Goal: Task Accomplishment & Management: Complete application form

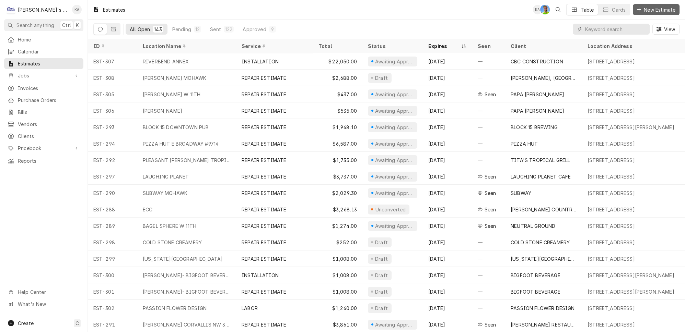
click at [656, 7] on span "New Estimate" at bounding box center [659, 9] width 34 height 7
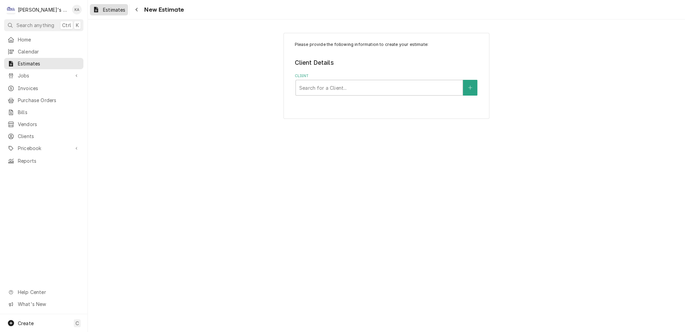
click at [106, 9] on span "Estimates" at bounding box center [114, 9] width 22 height 7
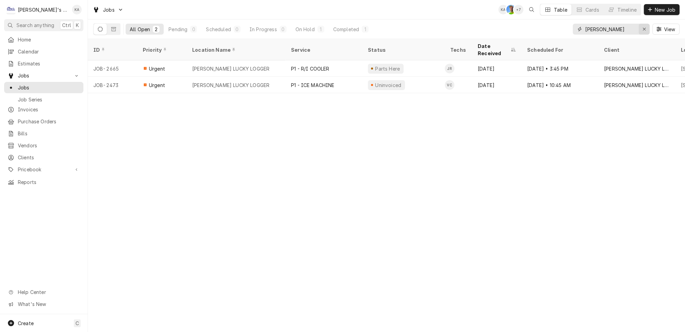
click at [645, 27] on icon "Erase input" at bounding box center [644, 29] width 4 height 5
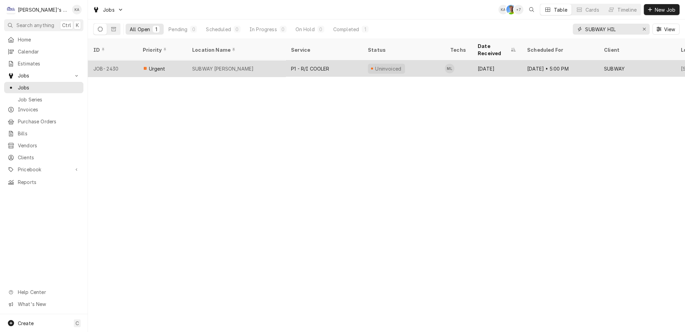
type input "SUBWAY HIL"
click at [327, 60] on div "P1 - R/I COOLER" at bounding box center [323, 68] width 77 height 16
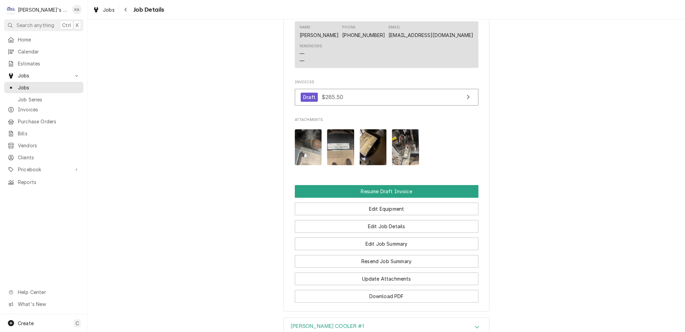
scroll to position [624, 0]
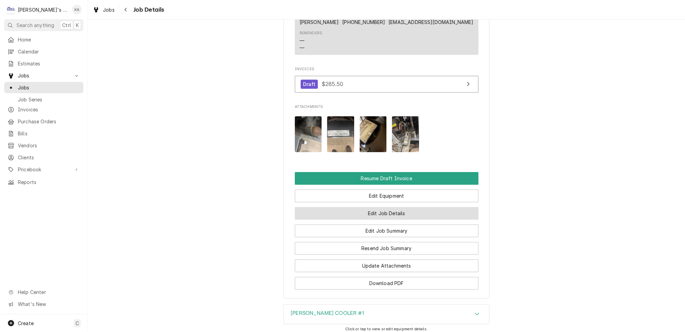
click at [393, 207] on button "Edit Job Details" at bounding box center [387, 213] width 184 height 13
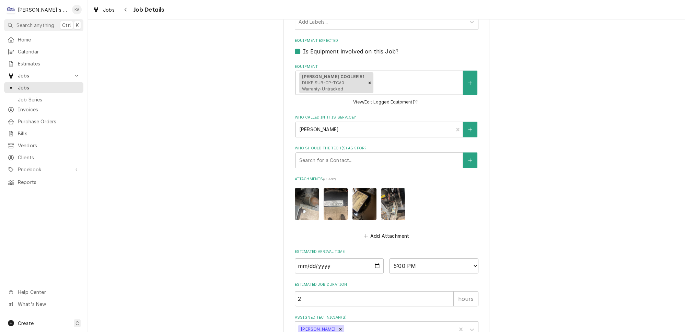
scroll to position [356, 0]
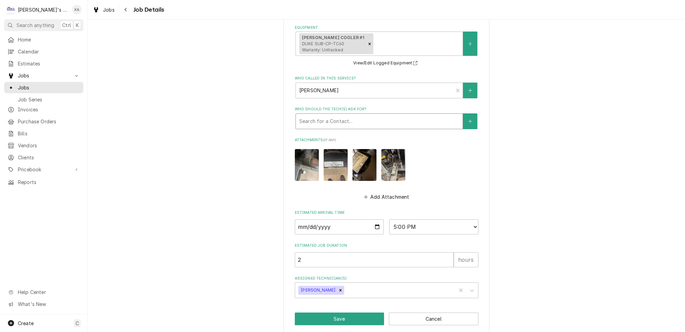
click at [341, 118] on div "Who should the tech(s) ask for?" at bounding box center [379, 121] width 160 height 12
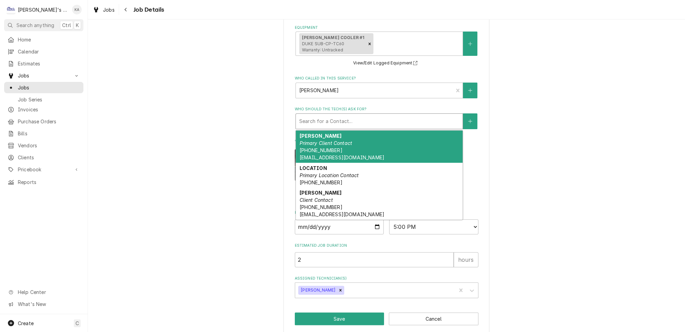
click at [343, 145] on div "CURTIS Primary Client Contact (541) 968-5870 CRTSSUBWAY@GMAIL.COM" at bounding box center [379, 147] width 167 height 32
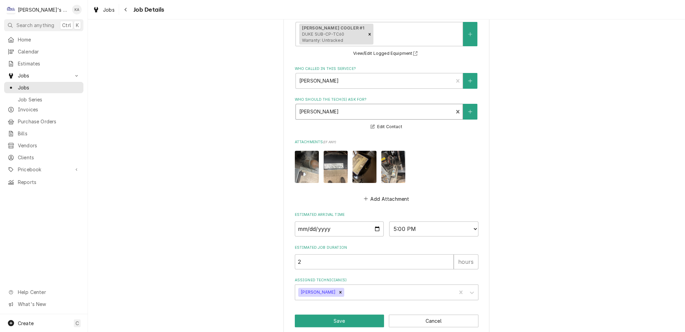
scroll to position [367, 0]
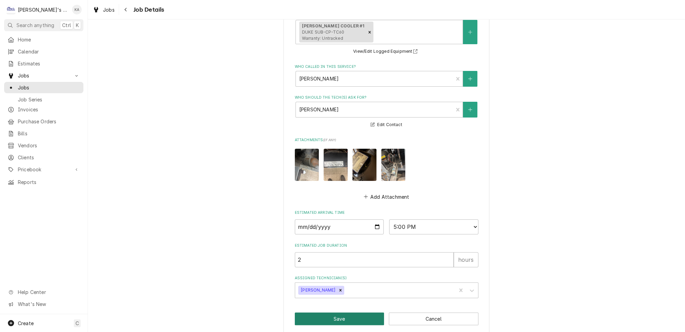
click at [339, 314] on button "Save" at bounding box center [340, 319] width 90 height 13
type textarea "x"
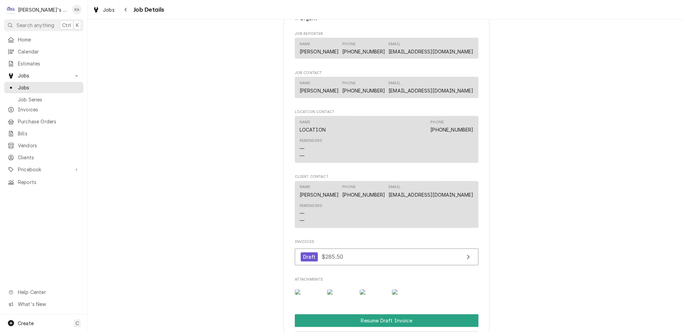
scroll to position [593, 0]
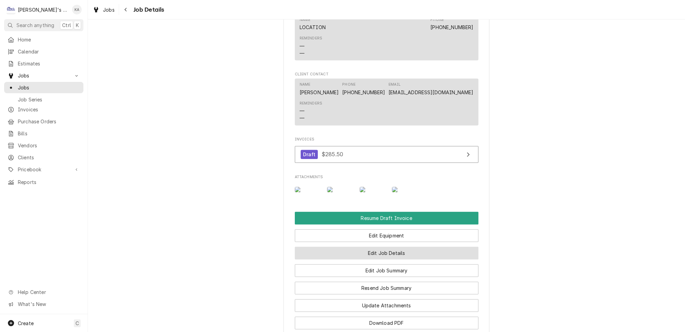
click at [375, 260] on button "Edit Job Details" at bounding box center [387, 253] width 184 height 13
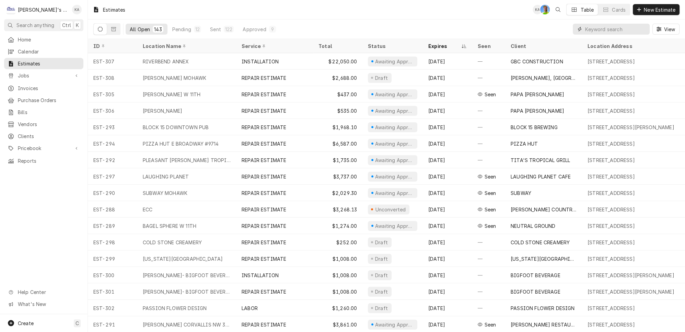
click at [628, 28] on input "Dynamic Content Wrapper" at bounding box center [615, 29] width 61 height 11
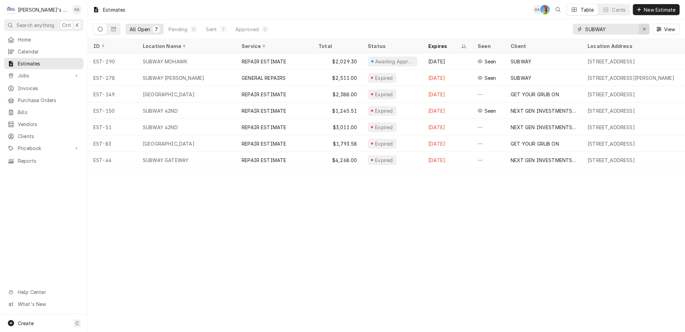
type input "SUBWAY"
click at [646, 27] on icon "Erase input" at bounding box center [644, 29] width 4 height 5
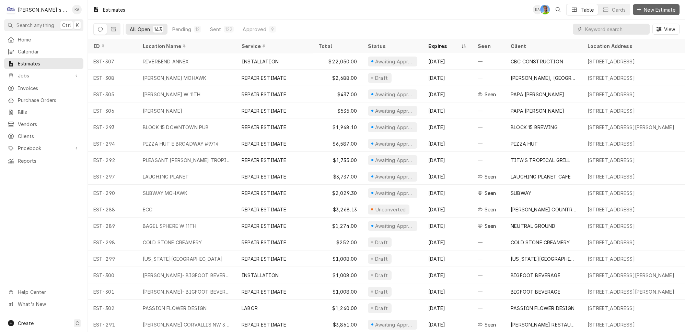
click at [658, 8] on span "New Estimate" at bounding box center [659, 9] width 34 height 7
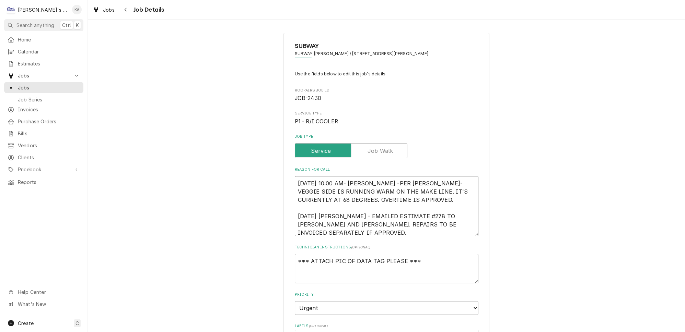
click at [343, 210] on textarea "7/17/2025 10:00 AM- KASSIE -PER CURTIS- VEGGIE SIDE IS RUNNING WARM ON THE MAKE…" at bounding box center [387, 206] width 184 height 60
type textarea "x"
type textarea "7/17/2025 10:00 AM- KASSIE -PER CURTIS- VEGGIE SIDE IS RUNNING WARM ON THE MAKE…"
click at [348, 226] on textarea "7/17/2025 10:00 AM- KASSIE -PER CURTIS- VEGGIE SIDE IS RUNNING WARM ON THE MAKE…" at bounding box center [387, 206] width 184 height 60
type textarea "x"
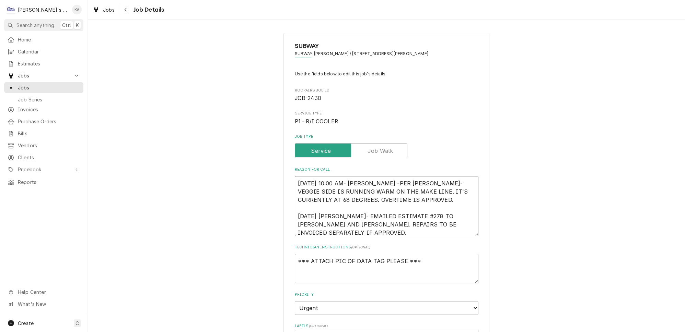
type textarea "7/17/2025 10:00 AM- KASSIE -PER CURTIS- VEGGIE SIDE IS RUNNING WARM ON THE MAKE…"
type textarea "x"
type textarea "7/17/2025 10:00 AM- KASSIE -PER CURTIS- VEGGIE SIDE IS RUNNING WARM ON THE MAKE…"
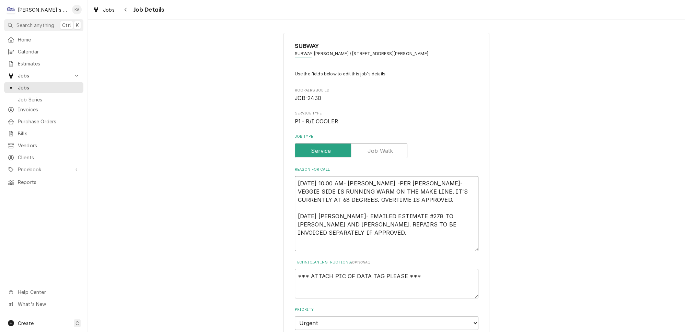
type textarea "x"
type textarea "7/17/2025 10:00 AM- KASSIE -PER CURTIS- VEGGIE SIDE IS RUNNING WARM ON THE MAKE…"
type textarea "x"
type textarea "7/17/2025 10:00 AM- KASSIE -PER CURTIS- VEGGIE SIDE IS RUNNING WARM ON THE MAKE…"
type textarea "x"
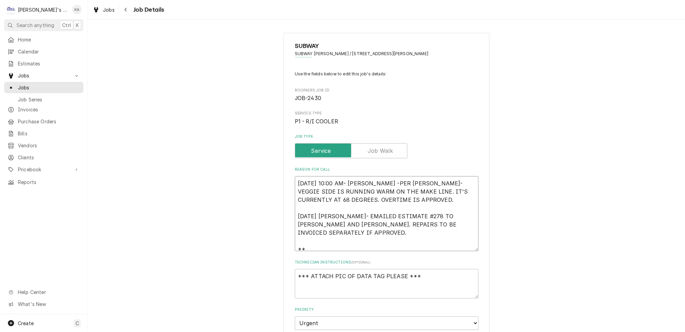
type textarea "7/17/2025 10:00 AM- KASSIE -PER CURTIS- VEGGIE SIDE IS RUNNING WARM ON THE MAKE…"
type textarea "x"
type textarea "7/17/2025 10:00 AM- KASSIE -PER CURTIS- VEGGIE SIDE IS RUNNING WARM ON THE MAKE…"
type textarea "x"
type textarea "7/17/2025 10:00 AM- KASSIE -PER CURTIS- VEGGIE SIDE IS RUNNING WARM ON THE MAKE…"
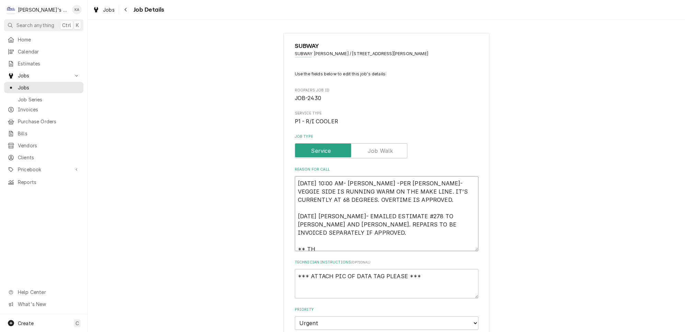
type textarea "x"
type textarea "7/17/2025 10:00 AM- KASSIE -PER CURTIS- VEGGIE SIDE IS RUNNING WARM ON THE MAKE…"
type textarea "x"
type textarea "7/17/2025 10:00 AM- KASSIE -PER CURTIS- VEGGIE SIDE IS RUNNING WARM ON THE MAKE…"
type textarea "x"
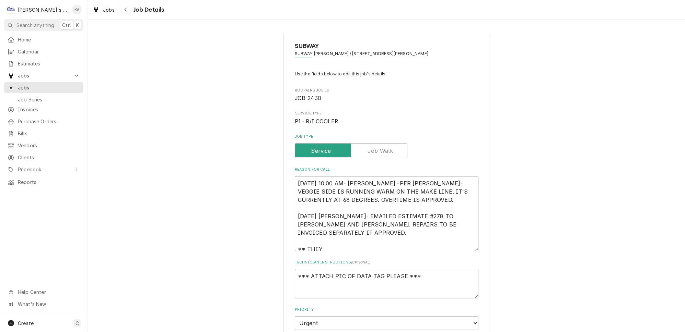
type textarea "7/17/2025 10:00 AM- KASSIE -PER CURTIS- VEGGIE SIDE IS RUNNING WARM ON THE MAKE…"
type textarea "x"
type textarea "7/17/2025 10:00 AM- KASSIE -PER CURTIS- VEGGIE SIDE IS RUNNING WARM ON THE MAKE…"
type textarea "x"
type textarea "7/17/2025 10:00 AM- KASSIE -PER CURTIS- VEGGIE SIDE IS RUNNING WARM ON THE MAKE…"
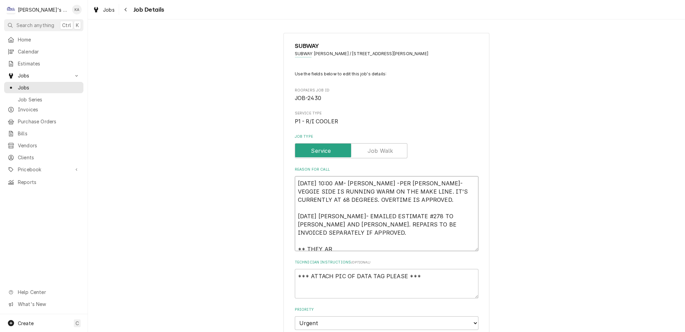
type textarea "x"
type textarea "7/17/2025 10:00 AM- KASSIE -PER CURTIS- VEGGIE SIDE IS RUNNING WARM ON THE MAKE…"
type textarea "x"
type textarea "7/17/2025 10:00 AM- KASSIE -PER CURTIS- VEGGIE SIDE IS RUNNING WARM ON THE MAKE…"
type textarea "x"
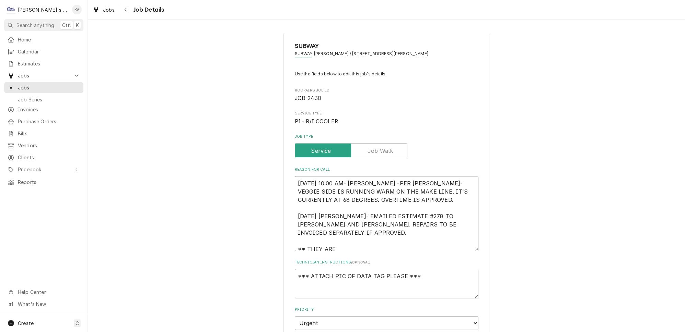
type textarea "7/17/2025 10:00 AM- KASSIE -PER CURTIS- VEGGIE SIDE IS RUNNING WARM ON THE MAKE…"
type textarea "x"
type textarea "7/17/2025 10:00 AM- KASSIE -PER CURTIS- VEGGIE SIDE IS RUNNING WARM ON THE MAKE…"
type textarea "x"
type textarea "7/17/2025 10:00 AM- KASSIE -PER CURTIS- VEGGIE SIDE IS RUNNING WARM ON THE MAKE…"
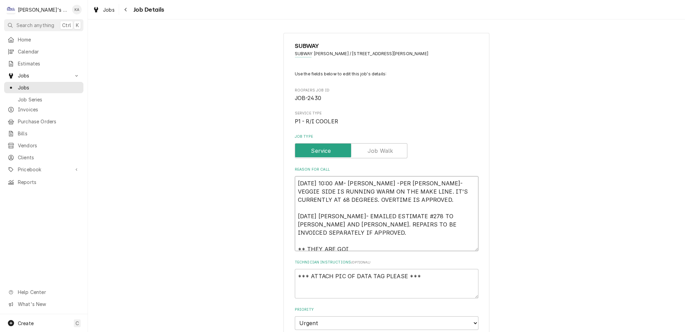
type textarea "x"
type textarea "7/17/2025 10:00 AM- KASSIE -PER CURTIS- VEGGIE SIDE IS RUNNING WARM ON THE MAKE…"
type textarea "x"
type textarea "7/17/2025 10:00 AM- KASSIE -PER CURTIS- VEGGIE SIDE IS RUNNING WARM ON THE MAKE…"
type textarea "x"
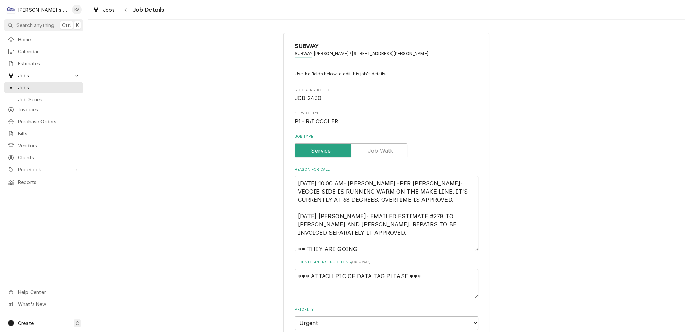
type textarea "7/17/2025 10:00 AM- KASSIE -PER CURTIS- VEGGIE SIDE IS RUNNING WARM ON THE MAKE…"
type textarea "x"
type textarea "7/17/2025 10:00 AM- KASSIE -PER CURTIS- VEGGIE SIDE IS RUNNING WARM ON THE MAKE…"
type textarea "x"
type textarea "7/17/2025 10:00 AM- KASSIE -PER CURTIS- VEGGIE SIDE IS RUNNING WARM ON THE MAKE…"
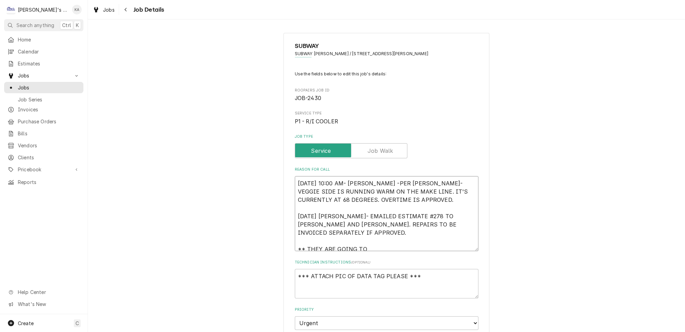
type textarea "x"
type textarea "7/17/2025 10:00 AM- KASSIE -PER CURTIS- VEGGIE SIDE IS RUNNING WARM ON THE MAKE…"
type textarea "x"
type textarea "7/17/2025 10:00 AM- KASSIE -PER CURTIS- VEGGIE SIDE IS RUNNING WARM ON THE MAKE…"
type textarea "x"
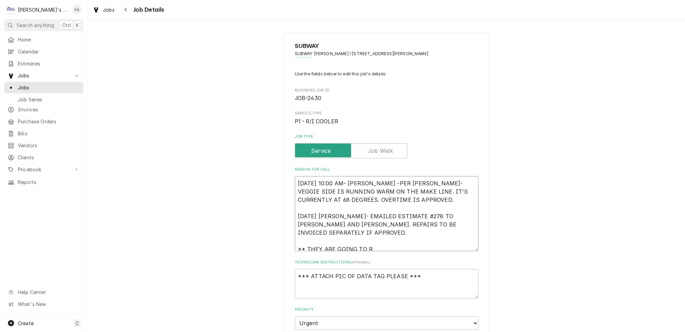
type textarea "7/17/2025 10:00 AM- KASSIE -PER CURTIS- VEGGIE SIDE IS RUNNING WARM ON THE MAKE…"
type textarea "x"
type textarea "7/17/2025 10:00 AM- KASSIE -PER CURTIS- VEGGIE SIDE IS RUNNING WARM ON THE MAKE…"
type textarea "x"
type textarea "7/17/2025 10:00 AM- KASSIE -PER CURTIS- VEGGIE SIDE IS RUNNING WARM ON THE MAKE…"
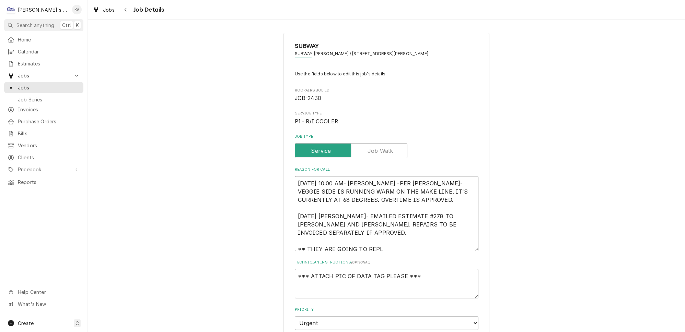
type textarea "x"
type textarea "7/17/2025 10:00 AM- KASSIE -PER CURTIS- VEGGIE SIDE IS RUNNING WARM ON THE MAKE…"
type textarea "x"
type textarea "7/17/2025 10:00 AM- KASSIE -PER CURTIS- VEGGIE SIDE IS RUNNING WARM ON THE MAKE…"
type textarea "x"
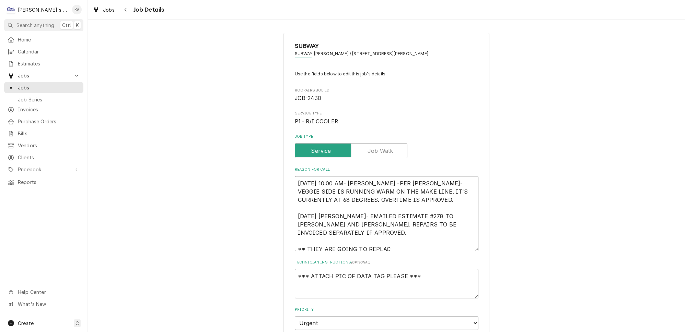
type textarea "7/17/2025 10:00 AM- KASSIE -PER CURTIS- VEGGIE SIDE IS RUNNING WARM ON THE MAKE…"
type textarea "x"
type textarea "7/17/2025 10:00 AM- KASSIE -PER CURTIS- VEGGIE SIDE IS RUNNING WARM ON THE MAKE…"
type textarea "x"
type textarea "7/17/2025 10:00 AM- KASSIE -PER CURTIS- VEGGIE SIDE IS RUNNING WARM ON THE MAKE…"
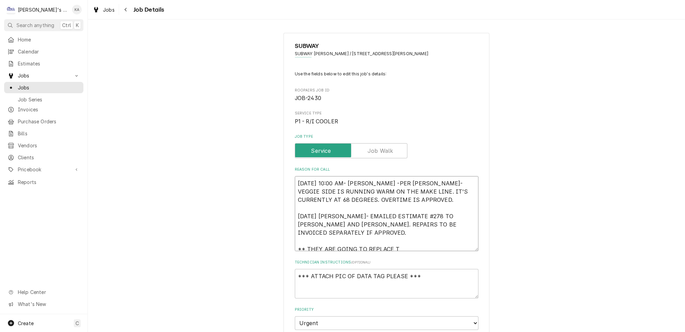
type textarea "x"
type textarea "7/17/2025 10:00 AM- KASSIE -PER CURTIS- VEGGIE SIDE IS RUNNING WARM ON THE MAKE…"
type textarea "x"
type textarea "7/17/2025 10:00 AM- KASSIE -PER CURTIS- VEGGIE SIDE IS RUNNING WARM ON THE MAKE…"
type textarea "x"
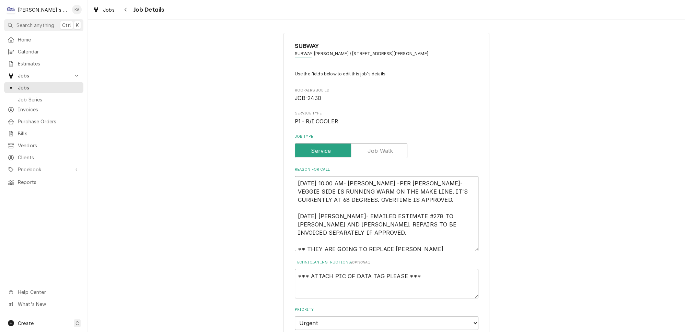
type textarea "7/17/2025 10:00 AM- KASSIE -PER CURTIS- VEGGIE SIDE IS RUNNING WARM ON THE MAKE…"
type textarea "x"
type textarea "7/17/2025 10:00 AM- KASSIE -PER CURTIS- VEGGIE SIDE IS RUNNING WARM ON THE MAKE…"
type textarea "x"
type textarea "7/17/2025 10:00 AM- KASSIE -PER CURTIS- VEGGIE SIDE IS RUNNING WARM ON THE MAKE…"
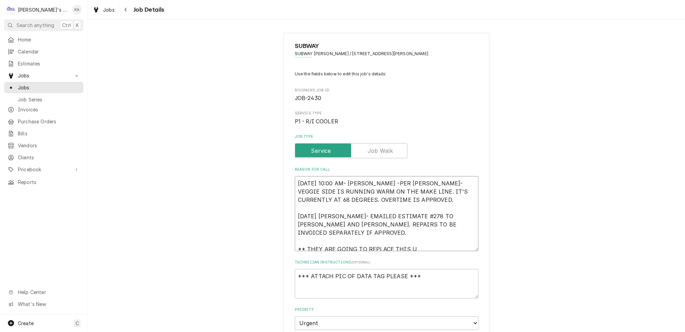
type textarea "x"
type textarea "7/17/2025 10:00 AM- KASSIE -PER CURTIS- VEGGIE SIDE IS RUNNING WARM ON THE MAKE…"
type textarea "x"
type textarea "7/17/2025 10:00 AM- KASSIE -PER CURTIS- VEGGIE SIDE IS RUNNING WARM ON THE MAKE…"
type textarea "x"
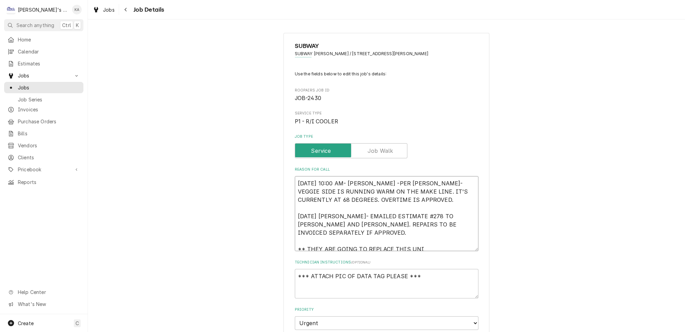
type textarea "7/17/2025 10:00 AM- KASSIE -PER CURTIS- VEGGIE SIDE IS RUNNING WARM ON THE MAKE…"
type textarea "x"
type textarea "7/17/2025 10:00 AM- KASSIE -PER CURTIS- VEGGIE SIDE IS RUNNING WARM ON THE MAKE…"
type textarea "x"
type textarea "7/17/2025 10:00 AM- KASSIE -PER CURTIS- VEGGIE SIDE IS RUNNING WARM ON THE MAKE…"
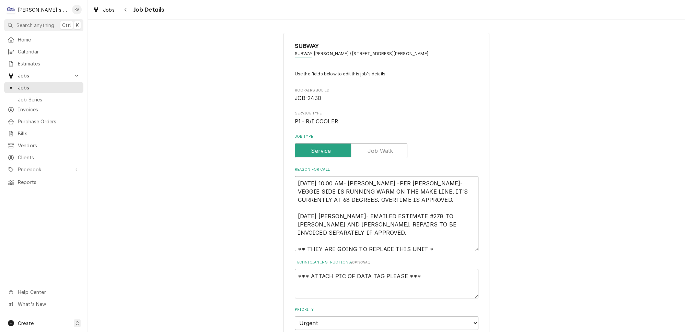
type textarea "x"
type textarea "7/17/2025 10:00 AM- KASSIE -PER CURTIS- VEGGIE SIDE IS RUNNING WARM ON THE MAKE…"
type textarea "x"
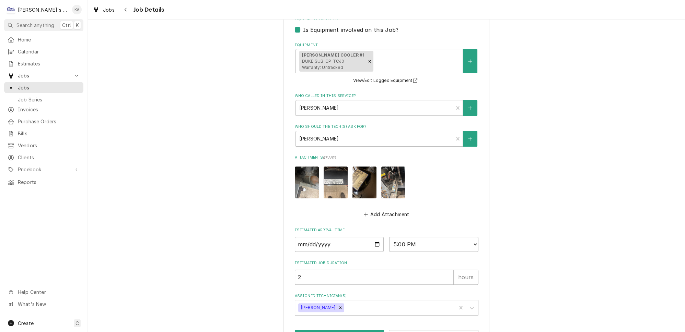
scroll to position [371, 0]
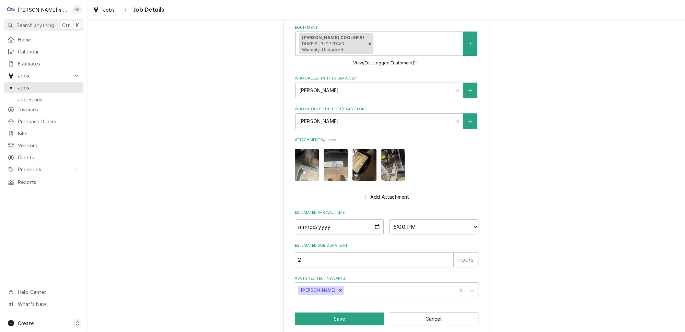
type textarea "7/17/2025 10:00 AM- KASSIE -PER CURTIS- VEGGIE SIDE IS RUNNING WARM ON THE MAKE…"
drag, startPoint x: 337, startPoint y: 322, endPoint x: 336, endPoint y: 315, distance: 6.6
click at [336, 315] on button "Save" at bounding box center [340, 319] width 90 height 13
type textarea "x"
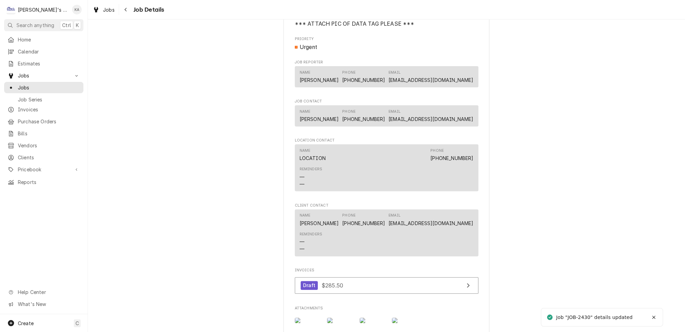
scroll to position [561, 0]
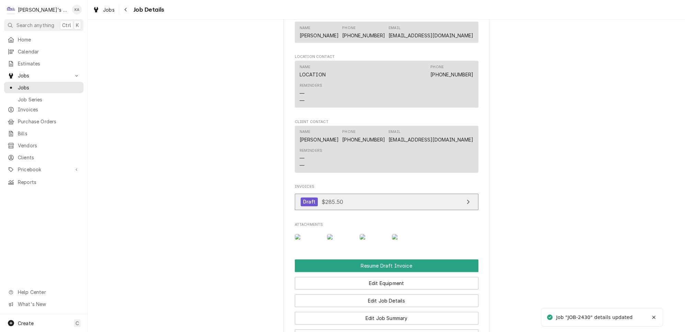
click at [466, 199] on icon "View Invoice" at bounding box center [467, 201] width 3 height 5
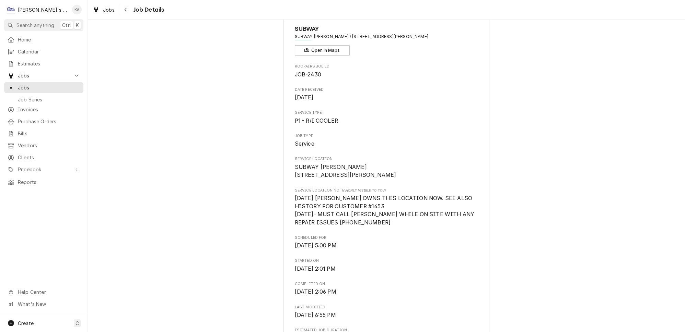
scroll to position [0, 0]
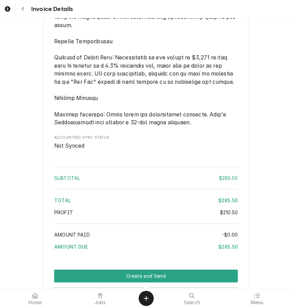
scroll to position [967, 0]
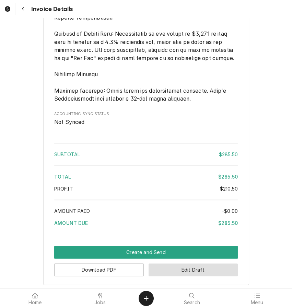
click at [187, 263] on button "Edit Draft" at bounding box center [194, 269] width 90 height 13
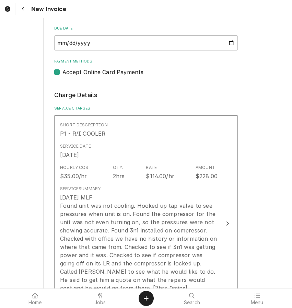
scroll to position [624, 0]
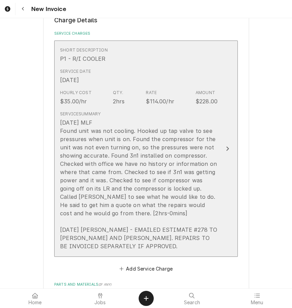
click at [209, 194] on div "7/17/2025 MLF Found unit was not cooling. Hooked up tap valve to see pressures …" at bounding box center [138, 184] width 157 height 132
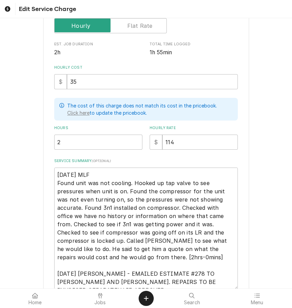
scroll to position [185, 0]
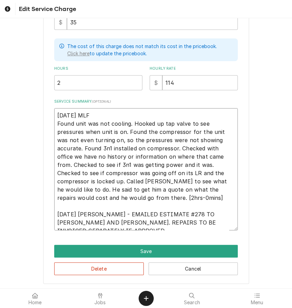
click at [217, 187] on textarea "7/17/2025 MLF Found unit was not cooling. Hooked up tap valve to see pressures …" at bounding box center [146, 169] width 184 height 122
type textarea "x"
type textarea "7/17/2025 MLF Found unit was not cooling. Hooked up tap valve to see pressures …"
type textarea "x"
type textarea "7/17/2025 MLF Found unit was not cooling. Hooked up tap valve to see pressures …"
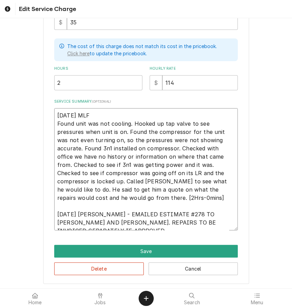
type textarea "x"
type textarea "7/17/2025 MLF Found unit was not cooling. Hooked up tap valve to see pressures …"
type textarea "x"
type textarea "7/17/2025 MLF Found unit was not cooling. Hooked up tap valve to see pressures …"
type textarea "x"
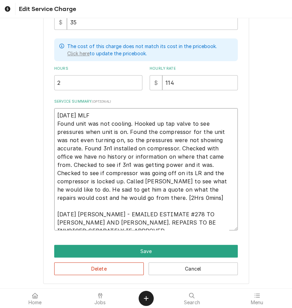
type textarea "7/17/2025 MLF Found unit was not cooling. Hooked up tap valve to see pressures …"
type textarea "x"
type textarea "7/17/2025 MLF Found unit was not cooling. Hooked up tap valve to see pressures …"
click at [121, 226] on textarea "7/17/2025 MLF Found unit was not cooling. Hooked up tap valve to see pressures …" at bounding box center [146, 169] width 184 height 122
type textarea "x"
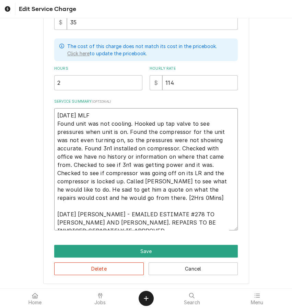
type textarea "7/17/2025 MLF Found unit was not cooling. Hooked up tap valve to see pressures …"
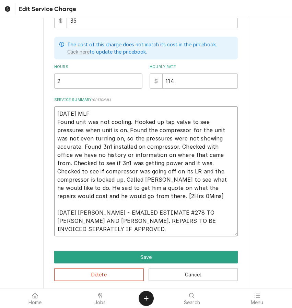
type textarea "x"
type textarea "7/17/2025 MLF Found unit was not cooling. Hooked up tap valve to see pressures …"
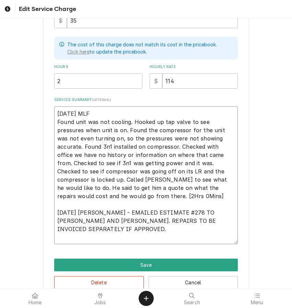
type textarea "x"
type textarea "7/17/2025 MLF Found unit was not cooling. Hooked up tap valve to see pressures …"
type textarea "x"
type textarea "7/17/2025 MLF Found unit was not cooling. Hooked up tap valve to see pressures …"
type textarea "x"
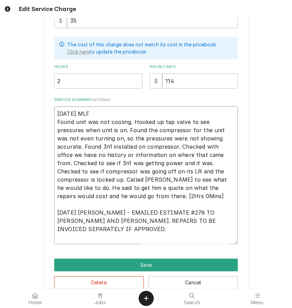
type textarea "7/17/2025 MLF Found unit was not cooling. Hooked up tap valve to see pressures …"
type textarea "x"
type textarea "7/17/2025 MLF Found unit was not cooling. Hooked up tap valve to see pressures …"
type textarea "x"
type textarea "7/17/2025 MLF Found unit was not cooling. Hooked up tap valve to see pressures …"
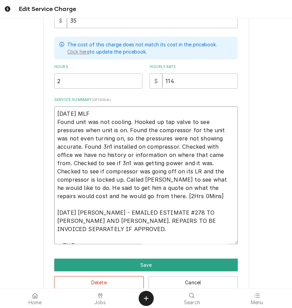
type textarea "x"
type textarea "7/17/2025 MLF Found unit was not cooling. Hooked up tap valve to see pressures …"
type textarea "x"
type textarea "7/17/2025 MLF Found unit was not cooling. Hooked up tap valve to see pressures …"
type textarea "x"
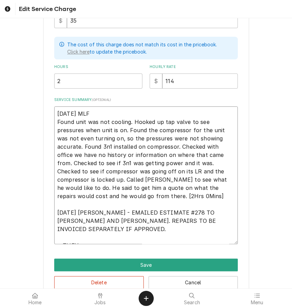
type textarea "7/17/2025 MLF Found unit was not cooling. Hooked up tap valve to see pressures …"
type textarea "x"
type textarea "7/17/2025 MLF Found unit was not cooling. Hooked up tap valve to see pressures …"
type textarea "x"
type textarea "7/17/2025 MLF Found unit was not cooling. Hooked up tap valve to see pressures …"
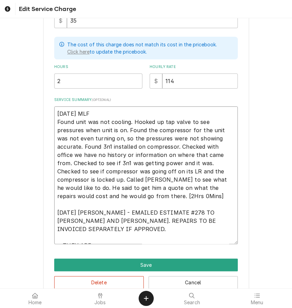
type textarea "x"
type textarea "7/17/2025 MLF Found unit was not cooling. Hooked up tap valve to see pressures …"
type textarea "x"
type textarea "7/17/2025 MLF Found unit was not cooling. Hooked up tap valve to see pressures …"
type textarea "x"
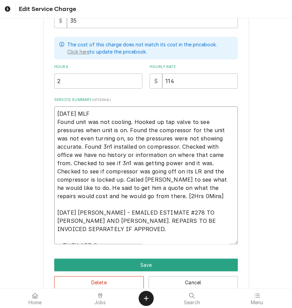
type textarea "7/17/2025 MLF Found unit was not cooling. Hooked up tap valve to see pressures …"
type textarea "x"
type textarea "7/17/2025 MLF Found unit was not cooling. Hooked up tap valve to see pressures …"
type textarea "x"
type textarea "7/17/2025 MLF Found unit was not cooling. Hooked up tap valve to see pressures …"
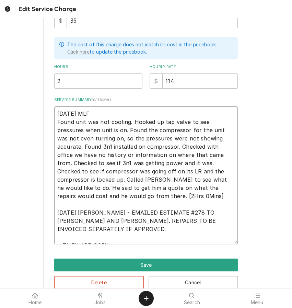
type textarea "x"
type textarea "7/17/2025 MLF Found unit was not cooling. Hooked up tap valve to see pressures …"
type textarea "x"
type textarea "7/17/2025 MLF Found unit was not cooling. Hooked up tap valve to see pressures …"
type textarea "x"
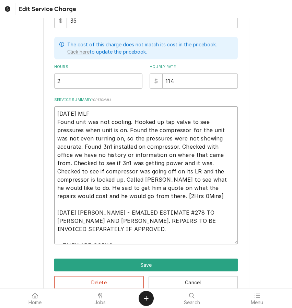
type textarea "7/17/2025 MLF Found unit was not cooling. Hooked up tap valve to see pressures …"
type textarea "x"
type textarea "7/17/2025 MLF Found unit was not cooling. Hooked up tap valve to see pressures …"
type textarea "x"
type textarea "7/17/2025 MLF Found unit was not cooling. Hooked up tap valve to see pressures …"
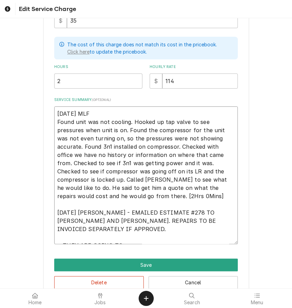
type textarea "x"
type textarea "7/17/2025 MLF Found unit was not cooling. Hooked up tap valve to see pressures …"
type textarea "x"
type textarea "7/17/2025 MLF Found unit was not cooling. Hooked up tap valve to see pressures …"
type textarea "x"
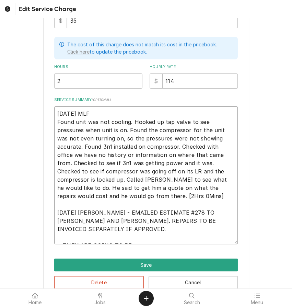
type textarea "7/17/2025 MLF Found unit was not cooling. Hooked up tap valve to see pressures …"
type textarea "x"
type textarea "7/17/2025 MLF Found unit was not cooling. Hooked up tap valve to see pressures …"
type textarea "x"
type textarea "7/17/2025 MLF Found unit was not cooling. Hooked up tap valve to see pressures …"
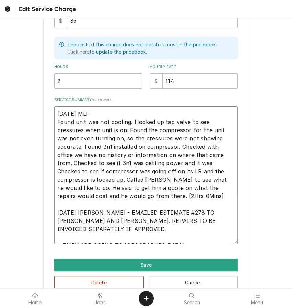
type textarea "x"
type textarea "7/17/2025 MLF Found unit was not cooling. Hooked up tap valve to see pressures …"
type textarea "x"
type textarea "7/17/2025 MLF Found unit was not cooling. Hooked up tap valve to see pressures …"
type textarea "x"
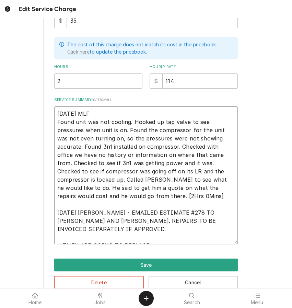
type textarea "7/17/2025 MLF Found unit was not cooling. Hooked up tap valve to see pressures …"
type textarea "x"
type textarea "7/17/2025 MLF Found unit was not cooling. Hooked up tap valve to see pressures …"
type textarea "x"
type textarea "7/17/2025 MLF Found unit was not cooling. Hooked up tap valve to see pressures …"
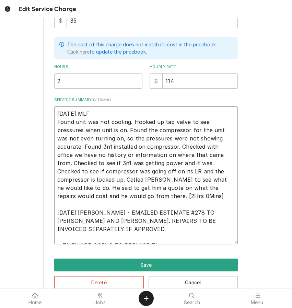
type textarea "x"
type textarea "7/17/2025 MLF Found unit was not cooling. Hooked up tap valve to see pressures …"
type textarea "x"
type textarea "7/17/2025 MLF Found unit was not cooling. Hooked up tap valve to see pressures …"
type textarea "x"
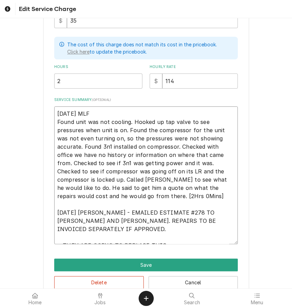
type textarea "7/17/2025 MLF Found unit was not cooling. Hooked up tap valve to see pressures …"
type textarea "x"
type textarea "7/17/2025 MLF Found unit was not cooling. Hooked up tap valve to see pressures …"
type textarea "x"
type textarea "7/17/2025 MLF Found unit was not cooling. Hooked up tap valve to see pressures …"
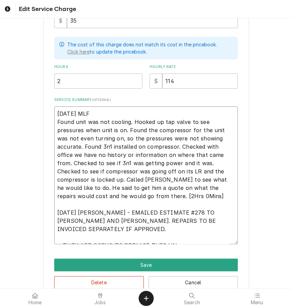
type textarea "x"
type textarea "7/17/2025 MLF Found unit was not cooling. Hooked up tap valve to see pressures …"
type textarea "x"
type textarea "7/17/2025 MLF Found unit was not cooling. Hooked up tap valve to see pressures …"
type textarea "x"
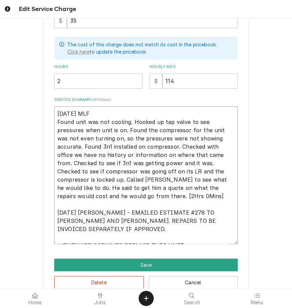
type textarea "7/17/2025 MLF Found unit was not cooling. Hooked up tap valve to see pressures …"
type textarea "x"
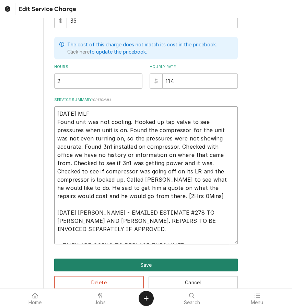
type textarea "7/17/2025 MLF Found unit was not cooling. Hooked up tap valve to see pressures …"
click at [148, 269] on button "Save" at bounding box center [146, 264] width 184 height 13
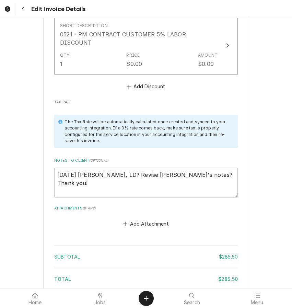
scroll to position [1226, 0]
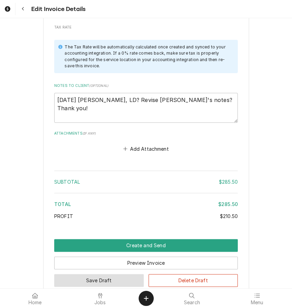
click at [96, 274] on button "Save Draft" at bounding box center [99, 280] width 90 height 13
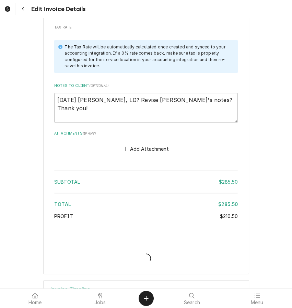
scroll to position [1205, 0]
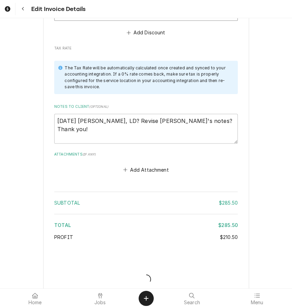
type textarea "x"
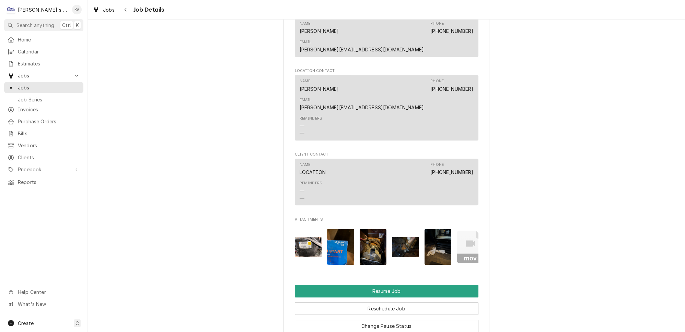
scroll to position [811, 0]
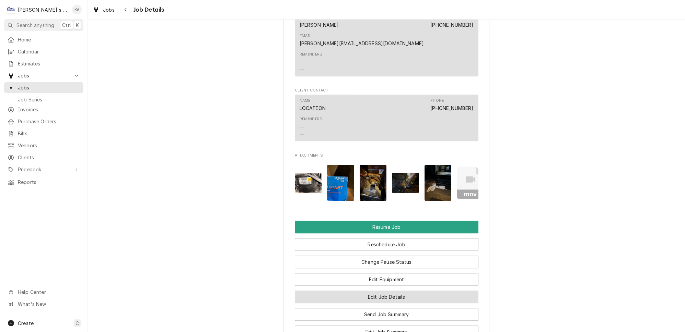
click at [373, 291] on button "Edit Job Details" at bounding box center [387, 297] width 184 height 13
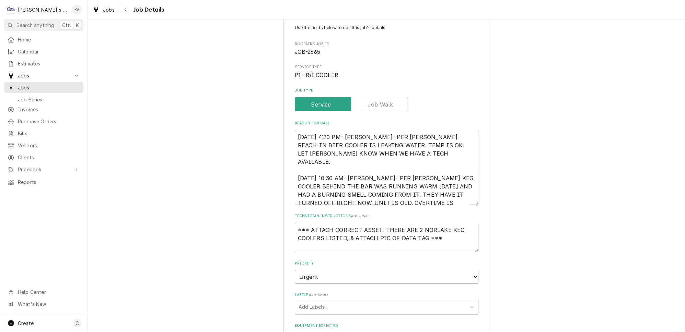
scroll to position [62, 0]
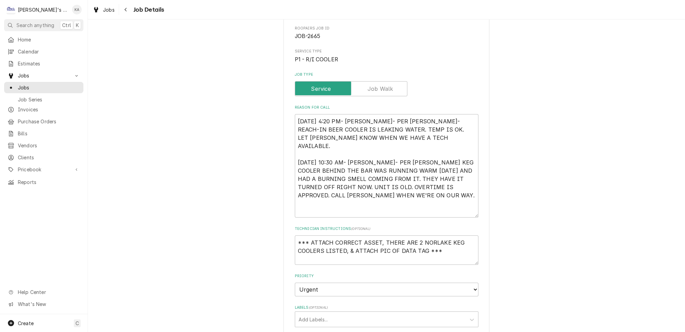
drag, startPoint x: 466, startPoint y: 185, endPoint x: 463, endPoint y: 213, distance: 29.0
click at [463, 213] on textarea "[DATE] 4:20 PM- [PERSON_NAME]- PER [PERSON_NAME]- REACH-IN BEER COOLER IS LEAKI…" at bounding box center [387, 166] width 184 height 104
click at [452, 175] on textarea "[DATE] 4:20 PM- [PERSON_NAME]- PER [PERSON_NAME]- REACH-IN BEER COOLER IS LEAKI…" at bounding box center [387, 166] width 184 height 104
click at [440, 179] on textarea "[DATE] 4:20 PM- [PERSON_NAME]- PER [PERSON_NAME]- REACH-IN BEER COOLER IS LEAKI…" at bounding box center [387, 166] width 184 height 104
type textarea "x"
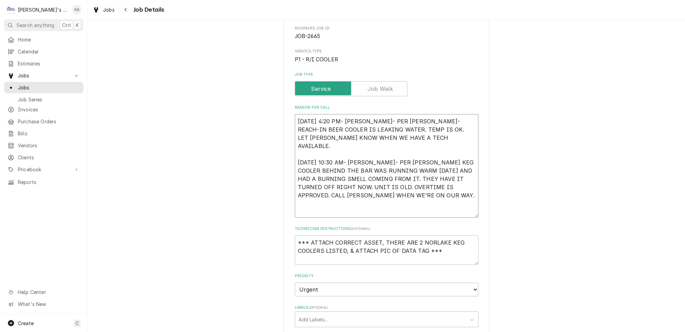
type textarea "[DATE] 4:20 PM- [PERSON_NAME]- PER [PERSON_NAME]- REACH-IN BEER COOLER IS LEAKI…"
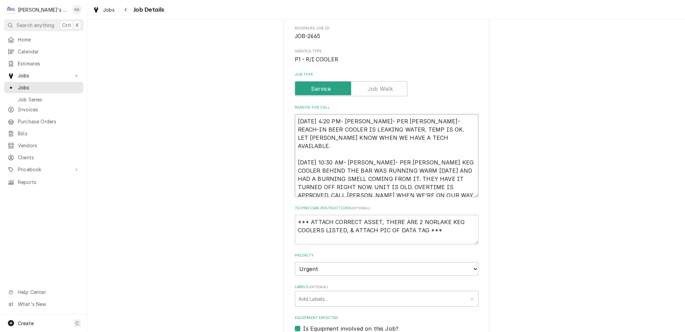
type textarea "x"
type textarea "[DATE] 4:20 PM- [PERSON_NAME]- PER [PERSON_NAME]- REACH-IN BEER COOLER IS LEAKI…"
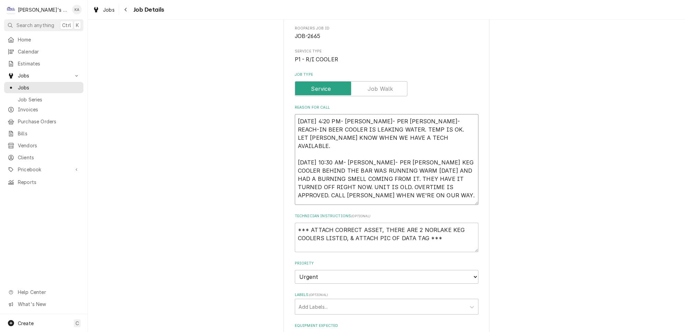
type textarea "x"
type textarea "8/11/2025 4:20 PM- SARAH- PER MARSHA- REACH-IN BEER COOLER IS LEAKING WATER. TE…"
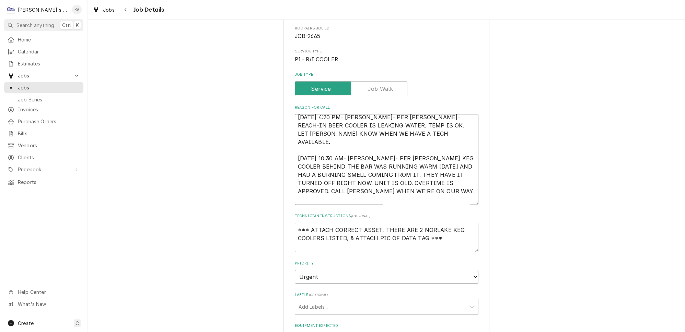
type textarea "x"
type textarea "8/11/2025 4:20 PM- SARAH- PER MARSHA- REACH-IN BEER COOLER IS LEAKING WATER. TE…"
type textarea "x"
type textarea "8/11/2025 4:20 PM- SARAH- PER MARSHA- REACH-IN BEER COOLER IS LEAKING WATER. TE…"
type textarea "x"
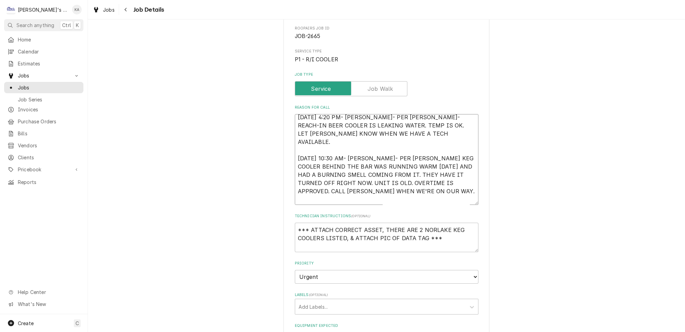
type textarea "8/11/2025 4:20 PM- SARAH- PER MARSHA- REACH-IN BEER COOLER IS LEAKING WATER. TE…"
type textarea "x"
type textarea "8/11/2025 4:20 PM- SARAH- PER MARSHA- REACH-IN BEER COOLER IS LEAKING WATER. TE…"
type textarea "x"
type textarea "8/11/2025 4:20 PM- SARAH- PER MARSHA- REACH-IN BEER COOLER IS LEAKING WATER. TE…"
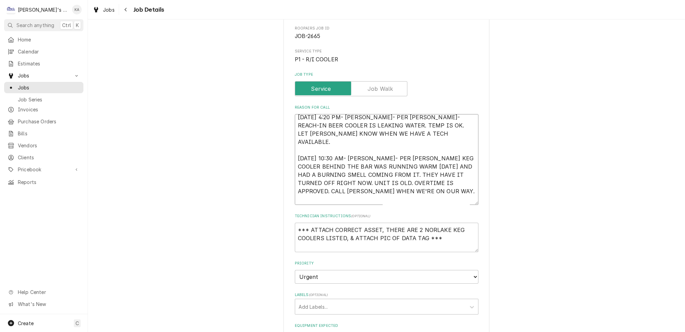
type textarea "x"
type textarea "8/11/2025 4:20 PM- SARAH- PER MARSHA- REACH-IN BEER COOLER IS LEAKING WATER. TE…"
type textarea "x"
type textarea "8/11/2025 4:20 PM- SARAH- PER MARSHA- REACH-IN BEER COOLER IS LEAKING WATER. TE…"
type textarea "x"
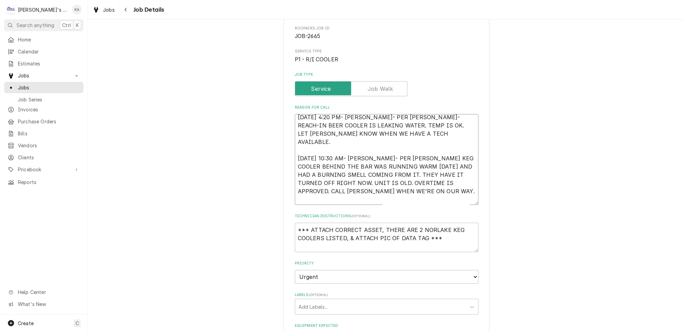
type textarea "8/11/2025 4:20 PM- SARAH- PER MARSHA- REACH-IN BEER COOLER IS LEAKING WATER. TE…"
type textarea "x"
type textarea "8/11/2025 4:20 PM- SARAH- PER MARSHA- REACH-IN BEER COOLER IS LEAKING WATER. TE…"
type textarea "x"
type textarea "8/11/2025 4:20 PM- SARAH- PER MARSHA- REACH-IN BEER COOLER IS LEAKING WATER. TE…"
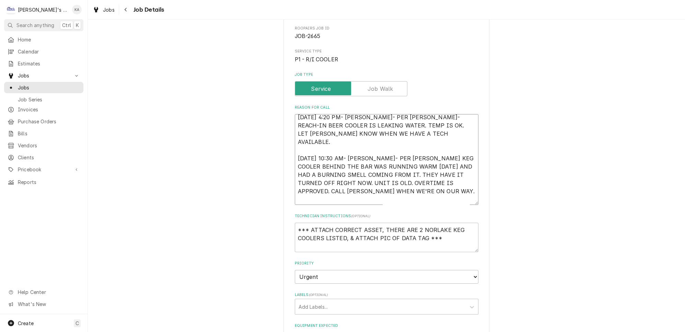
type textarea "x"
type textarea "8/11/2025 4:20 PM- SARAH- PER MARSHA- REACH-IN BEER COOLER IS LEAKING WATER. TE…"
type textarea "x"
type textarea "8/11/2025 4:20 PM- SARAH- PER MARSHA- REACH-IN BEER COOLER IS LEAKING WATER. TE…"
type textarea "x"
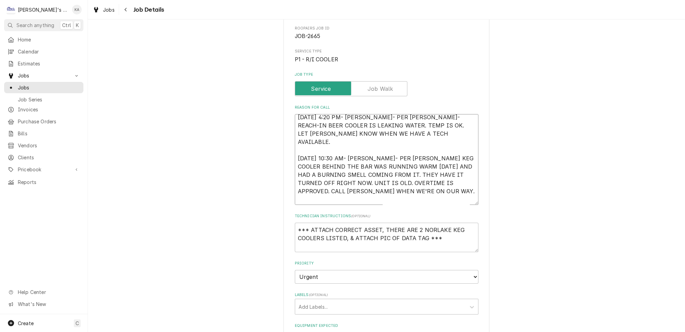
type textarea "8/11/2025 4:20 PM- SARAH- PER MARSHA- REACH-IN BEER COOLER IS LEAKING WATER. TE…"
type textarea "x"
type textarea "8/11/2025 4:20 PM- SARAH- PER MARSHA- REACH-IN BEER COOLER IS LEAKING WATER. TE…"
type textarea "x"
type textarea "8/11/2025 4:20 PM- SARAH- PER MARSHA- REACH-IN BEER COOLER IS LEAKING WATER. TE…"
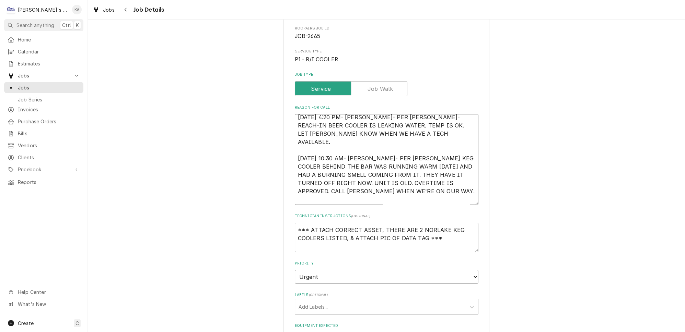
type textarea "x"
type textarea "8/11/2025 4:20 PM- SARAH- PER MARSHA- REACH-IN BEER COOLER IS LEAKING WATER. TE…"
type textarea "x"
type textarea "8/11/2025 4:20 PM- SARAH- PER MARSHA- REACH-IN BEER COOLER IS LEAKING WATER. TE…"
type textarea "x"
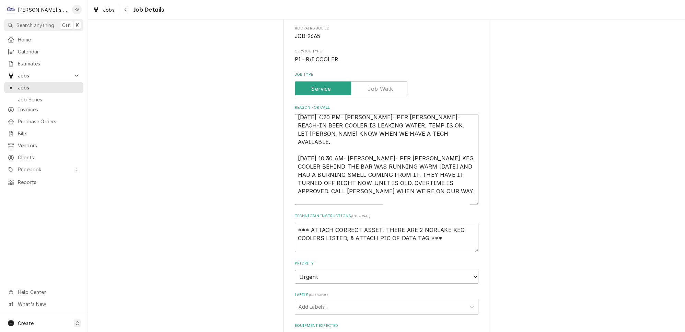
type textarea "8/11/2025 4:20 PM- SARAH- PER MARSHA- REACH-IN BEER COOLER IS LEAKING WATER. TE…"
type textarea "x"
type textarea "8/11/2025 4:20 PM- SARAH- PER MARSHA- REACH-IN BEER COOLER IS LEAKING WATER. TE…"
type textarea "x"
type textarea "8/11/2025 4:20 PM- SARAH- PER MARSHA- REACH-IN BEER COOLER IS LEAKING WATER. TE…"
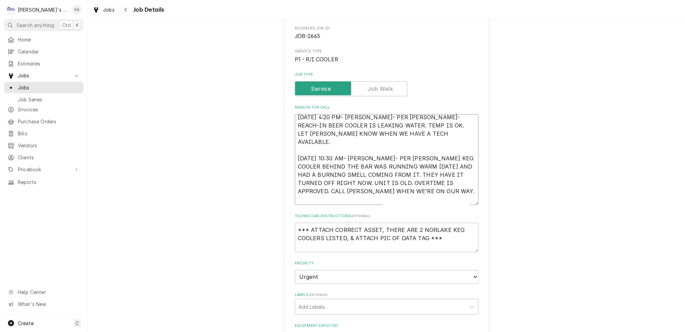
type textarea "x"
type textarea "8/11/2025 4:20 PM- SARAH- PER MARSHA- REACH-IN BEER COOLER IS LEAKING WATER. TE…"
type textarea "x"
type textarea "8/11/2025 4:20 PM- SARAH- PER MARSHA- REACH-IN BEER COOLER IS LEAKING WATER. TE…"
type textarea "x"
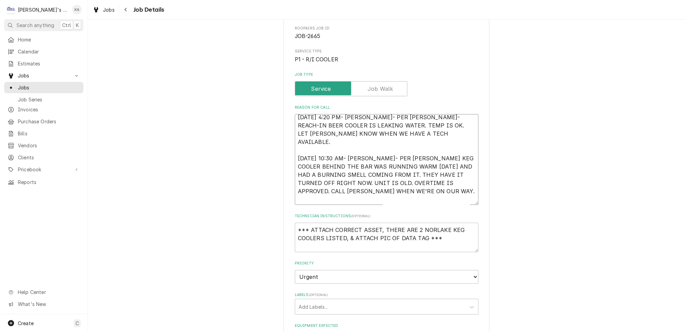
type textarea "8/11/2025 4:20 PM- SARAH- PER MARSHA- REACH-IN BEER COOLER IS LEAKING WATER. TE…"
type textarea "x"
type textarea "8/11/2025 4:20 PM- SARAH- PER MARSHA- REACH-IN BEER COOLER IS LEAKING WATER. TE…"
type textarea "x"
type textarea "8/11/2025 4:20 PM- SARAH- PER MARSHA- REACH-IN BEER COOLER IS LEAKING WATER. TE…"
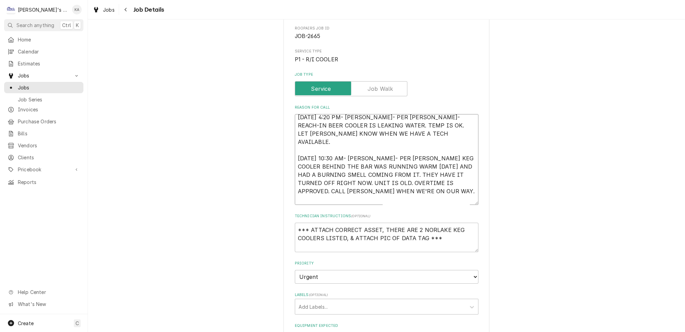
type textarea "x"
type textarea "8/11/2025 4:20 PM- SARAH- PER MARSHA- REACH-IN BEER COOLER IS LEAKING WATER. TE…"
type textarea "x"
type textarea "8/11/2025 4:20 PM- SARAH- PER MARSHA- REACH-IN BEER COOLER IS LEAKING WATER. TE…"
type textarea "x"
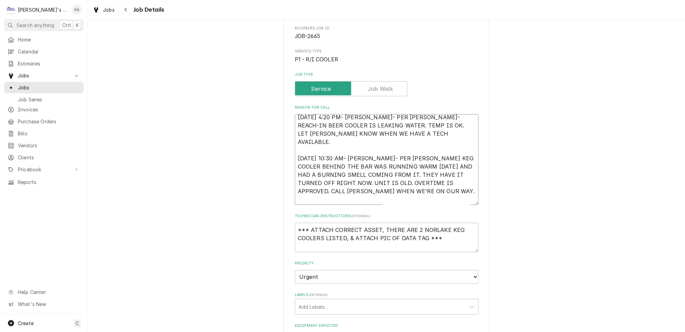
type textarea "8/11/2025 4:20 PM- SARAH- PER MARSHA- REACH-IN BEER COOLER IS LEAKING WATER. TE…"
type textarea "x"
type textarea "8/11/2025 4:20 PM- SARAH- PER MARSHA- REACH-IN BEER COOLER IS LEAKING WATER. TE…"
type textarea "x"
type textarea "8/11/2025 4:20 PM- SARAH- PER MARSHA- REACH-IN BEER COOLER IS LEAKING WATER. TE…"
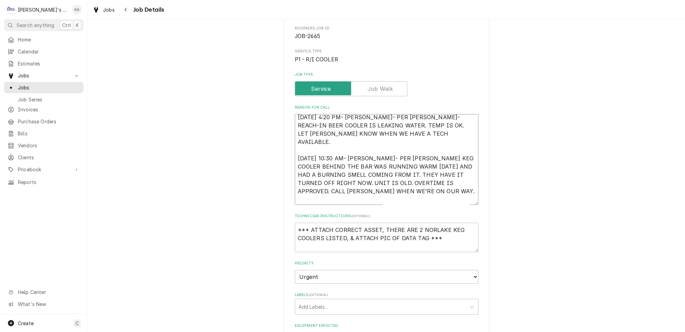
type textarea "x"
type textarea "8/11/2025 4:20 PM- SARAH- PER MARSHA- REACH-IN BEER COOLER IS LEAKING WATER. TE…"
type textarea "x"
type textarea "8/11/2025 4:20 PM- SARAH- PER MARSHA- REACH-IN BEER COOLER IS LEAKING WATER. TE…"
type textarea "x"
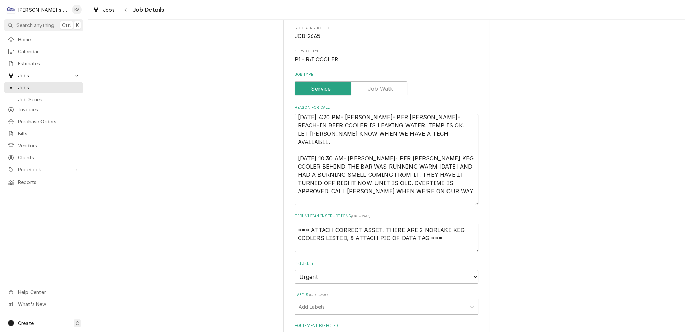
type textarea "8/11/2025 4:20 PM- SARAH- PER MARSHA- REACH-IN BEER COOLER IS LEAKING WATER. TE…"
type textarea "x"
type textarea "8/11/2025 4:20 PM- SARAH- PER MARSHA- REACH-IN BEER COOLER IS LEAKING WATER. TE…"
type textarea "x"
type textarea "8/11/2025 4:20 PM- SARAH- PER MARSHA- REACH-IN BEER COOLER IS LEAKING WATER. TE…"
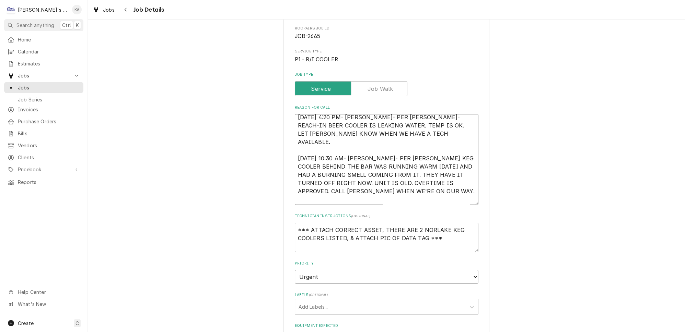
type textarea "x"
type textarea "8/11/2025 4:20 PM- SARAH- PER MARSHA- REACH-IN BEER COOLER IS LEAKING WATER. TE…"
type textarea "x"
type textarea "8/11/2025 4:20 PM- SARAH- PER MARSHA- REACH-IN BEER COOLER IS LEAKING WATER. TE…"
type textarea "x"
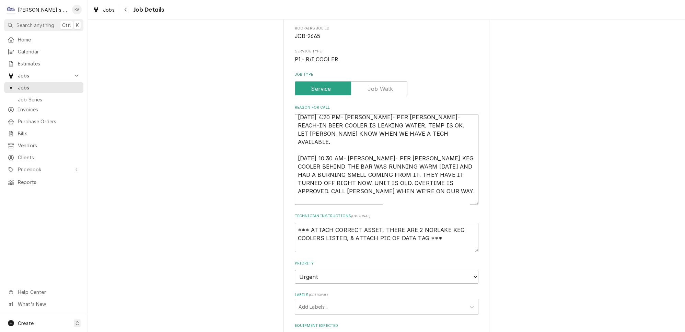
type textarea "8/11/2025 4:20 PM- SARAH- PER MARSHA- REACH-IN BEER COOLER IS LEAKING WATER. TE…"
type textarea "x"
type textarea "8/11/2025 4:20 PM- SARAH- PER MARSHA- REACH-IN BEER COOLER IS LEAKING WATER. TE…"
type textarea "x"
type textarea "8/11/2025 4:20 PM- SARAH- PER MARSHA- REACH-IN BEER COOLER IS LEAKING WATER. TE…"
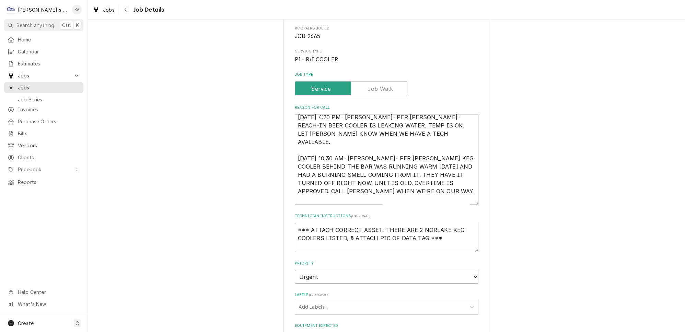
type textarea "x"
type textarea "8/11/2025 4:20 PM- SARAH- PER MARSHA- REACH-IN BEER COOLER IS LEAKING WATER. TE…"
type textarea "x"
type textarea "8/11/2025 4:20 PM- SARAH- PER MARSHA- REACH-IN BEER COOLER IS LEAKING WATER. TE…"
type textarea "x"
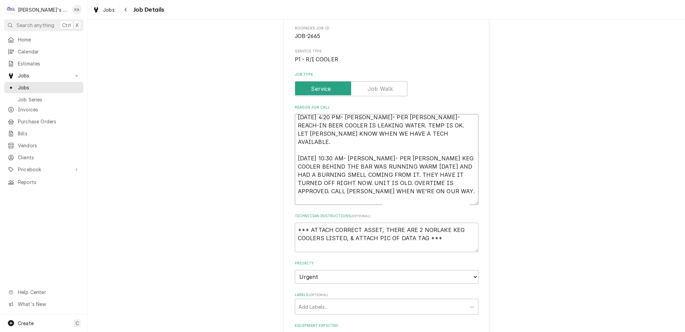
type textarea "8/11/2025 4:20 PM- SARAH- PER MARSHA- REACH-IN BEER COOLER IS LEAKING WATER. TE…"
type textarea "x"
type textarea "8/11/2025 4:20 PM- SARAH- PER MARSHA- REACH-IN BEER COOLER IS LEAKING WATER. TE…"
type textarea "x"
type textarea "8/11/2025 4:20 PM- SARAH- PER MARSHA- REACH-IN BEER COOLER IS LEAKING WATER. TE…"
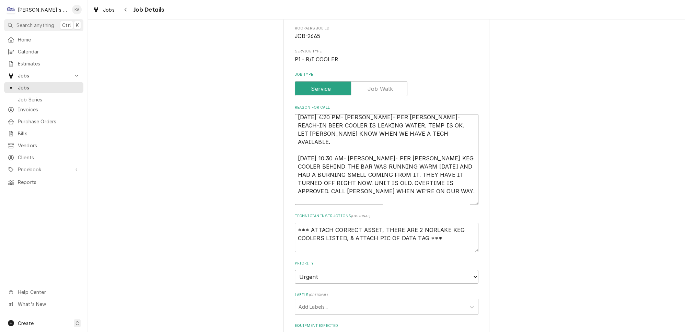
type textarea "x"
type textarea "8/11/2025 4:20 PM- SARAH- PER MARSHA- REACH-IN BEER COOLER IS LEAKING WATER. TE…"
type textarea "x"
type textarea "8/11/2025 4:20 PM- SARAH- PER MARSHA- REACH-IN BEER COOLER IS LEAKING WATER. TE…"
type textarea "x"
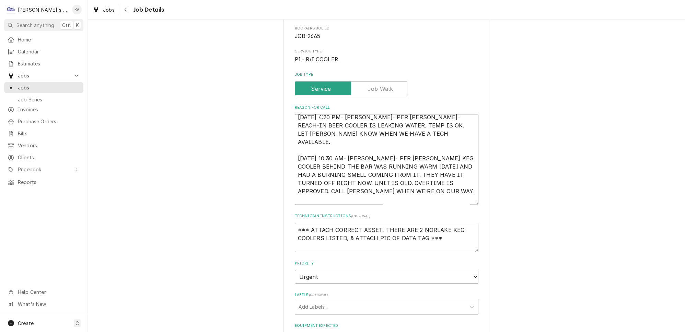
type textarea "8/11/2025 4:20 PM- SARAH- PER MARSHA- REACH-IN BEER COOLER IS LEAKING WATER. TE…"
type textarea "x"
type textarea "8/11/2025 4:20 PM- SARAH- PER MARSHA- REACH-IN BEER COOLER IS LEAKING WATER. TE…"
type textarea "x"
type textarea "8/11/2025 4:20 PM- SARAH- PER MARSHA- REACH-IN BEER COOLER IS LEAKING WATER. TE…"
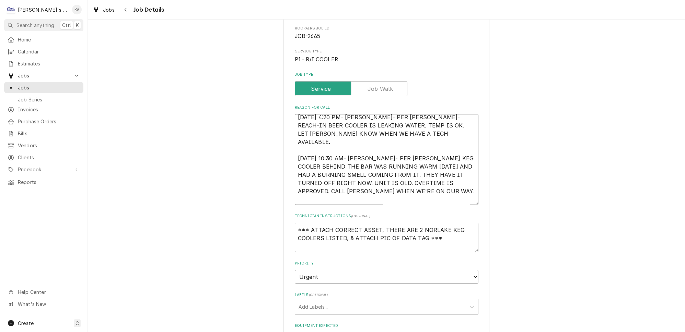
type textarea "x"
type textarea "8/11/2025 4:20 PM- SARAH- PER MARSHA- REACH-IN BEER COOLER IS LEAKING WATER. TE…"
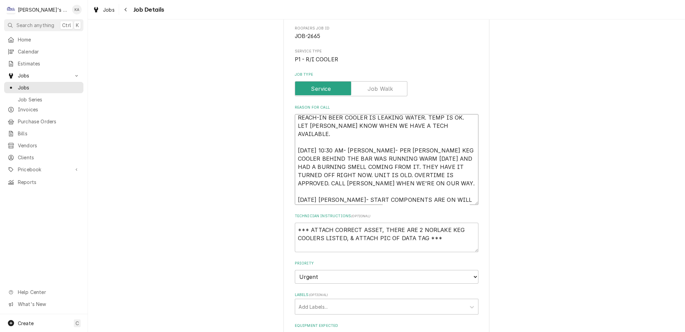
type textarea "x"
type textarea "8/11/2025 4:20 PM- SARAH- PER MARSHA- REACH-IN BEER COOLER IS LEAKING WATER. TE…"
type textarea "x"
type textarea "8/11/2025 4:20 PM- SARAH- PER MARSHA- REACH-IN BEER COOLER IS LEAKING WATER. TE…"
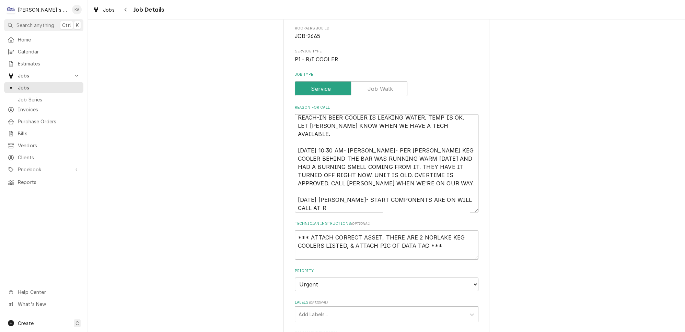
scroll to position [8, 0]
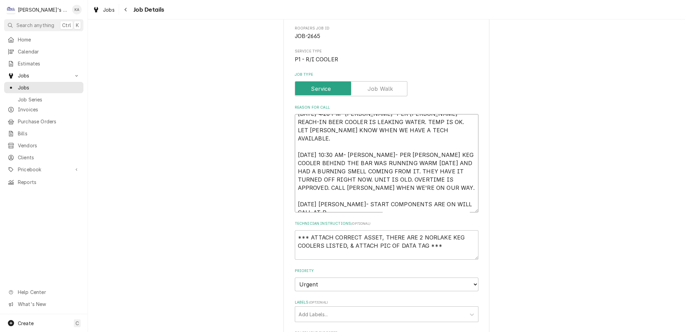
type textarea "x"
type textarea "8/11/2025 4:20 PM- SARAH- PER MARSHA- REACH-IN BEER COOLER IS LEAKING WATER. TE…"
type textarea "x"
type textarea "8/11/2025 4:20 PM- SARAH- PER MARSHA- REACH-IN BEER COOLER IS LEAKING WATER. TE…"
type textarea "x"
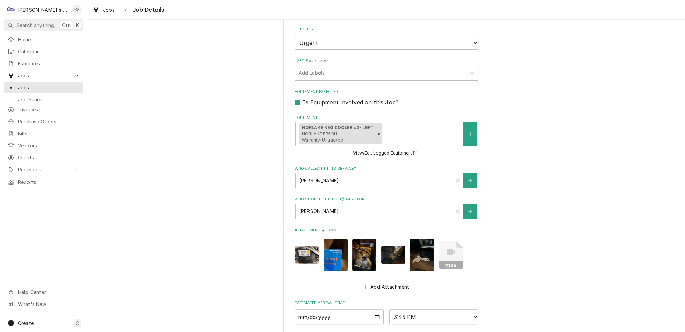
scroll to position [301, 0]
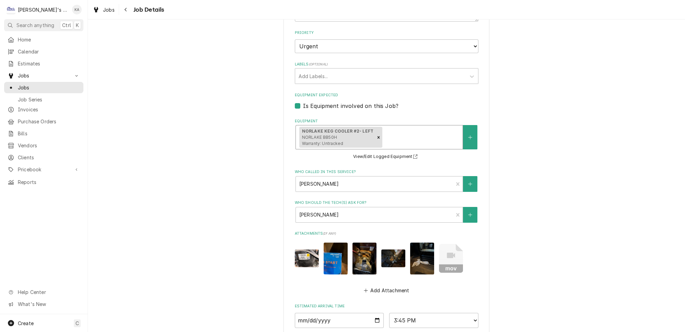
type textarea "8/11/2025 4:20 PM- SARAH- PER MARSHA- REACH-IN BEER COOLER IS LEAKING WATER. TE…"
click at [433, 137] on div "Equipment" at bounding box center [421, 137] width 75 height 12
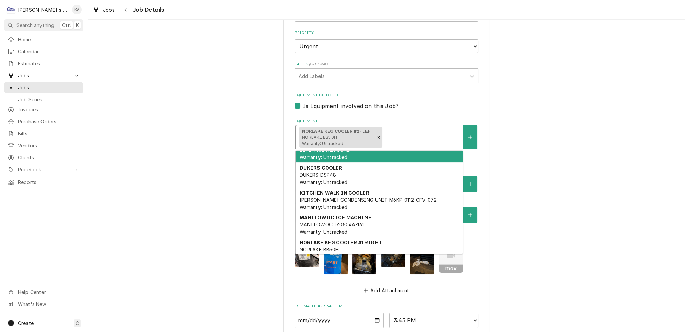
scroll to position [0, 0]
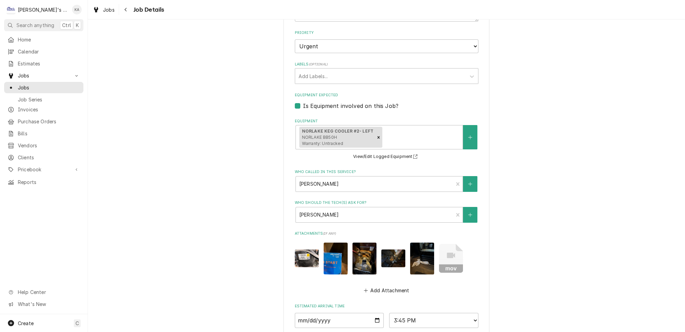
click at [580, 152] on div "CRAIG'S LUCKY LOGGER CRAIG'S LUCKY LOGGER / 39297 MCKENZIE HWY, SPRINGFIELD, OR…" at bounding box center [386, 80] width 597 height 708
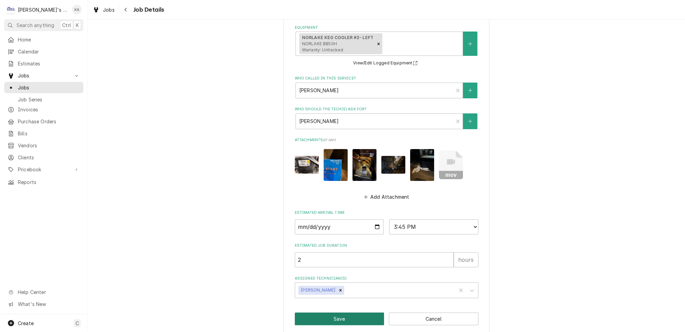
click at [339, 313] on button "Save" at bounding box center [340, 319] width 90 height 13
type textarea "x"
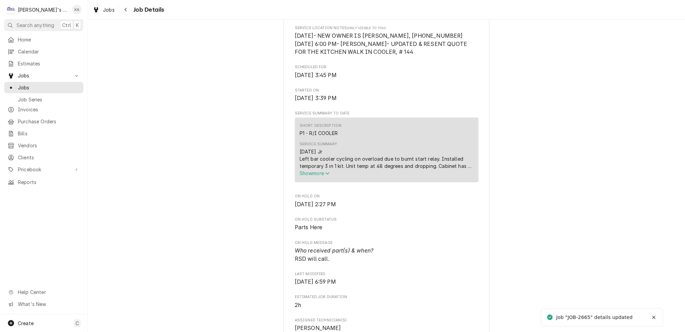
scroll to position [249, 0]
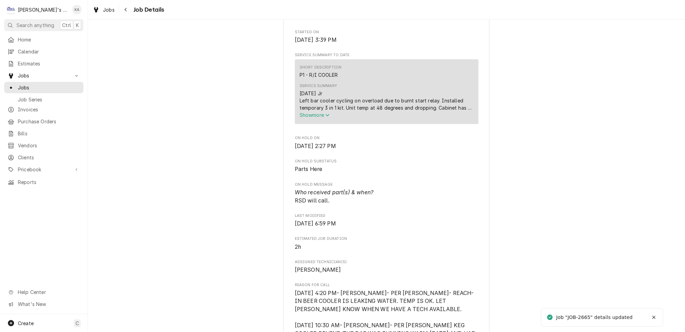
click at [328, 117] on icon "Service Summary" at bounding box center [327, 115] width 4 height 2
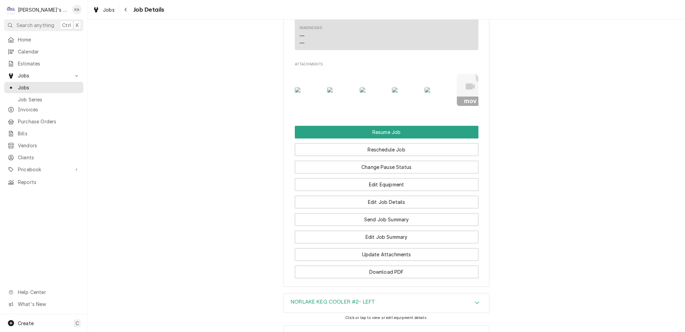
scroll to position [964, 0]
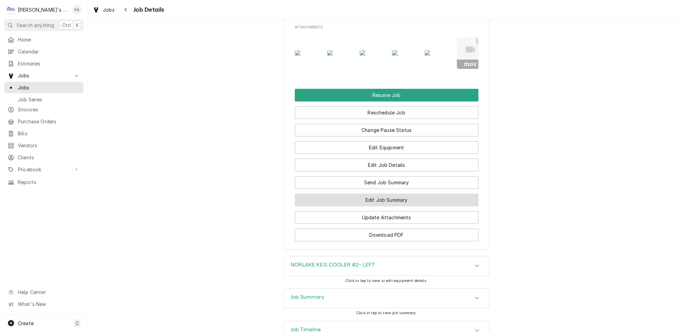
click at [392, 194] on button "Edit Job Summary" at bounding box center [387, 200] width 184 height 13
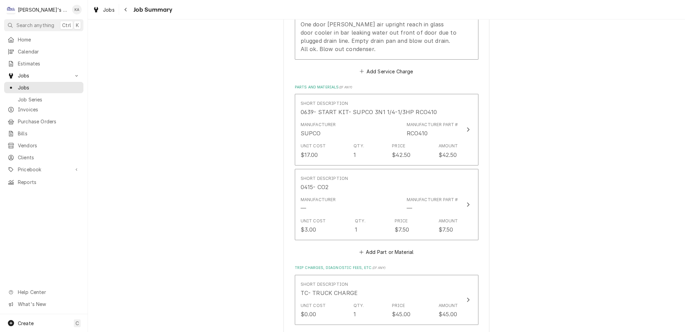
scroll to position [468, 0]
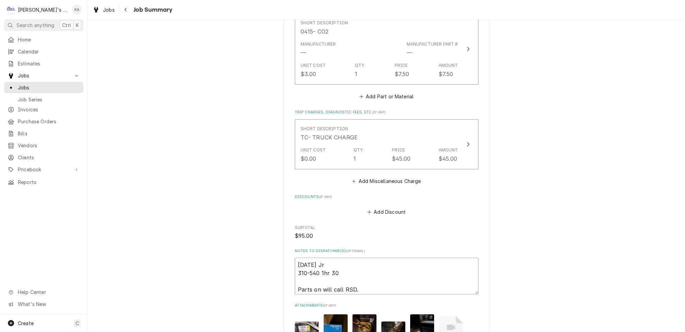
click at [326, 262] on textarea "8/12/2025 Jr 310-540 1hr 30 Parts on will call RSD." at bounding box center [387, 276] width 184 height 37
type textarea "x"
type textarea "8/12/2025 Jr 310-540 1h 30 Parts on will call RSD."
type textarea "x"
type textarea "8/12/2025 Jr 310-540 1 30 Parts on will call RSD."
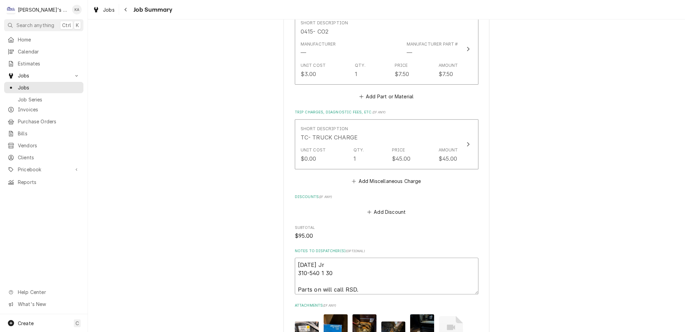
type textarea "x"
type textarea "8/12/2025 Jr 310-540 1 30 Parts on will call RSD."
type textarea "x"
type textarea "8/12/2025 Jr 310-540 1 H 30 Parts on will call RSD."
type textarea "x"
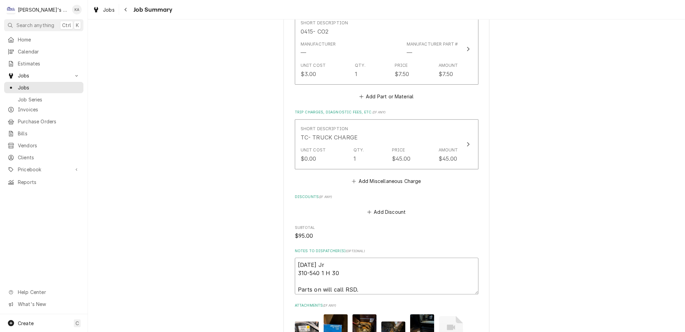
type textarea "8/12/2025 Jr 310-540 1 HR 30 Parts on will call RSD."
type textarea "x"
type textarea "8/12/2025 Jr 310-540 1 HR 30 Parts on will call RSD."
type textarea "x"
type textarea "8/12/2025 Jr 310-540 1 HR 30 M Parts on will call RSD."
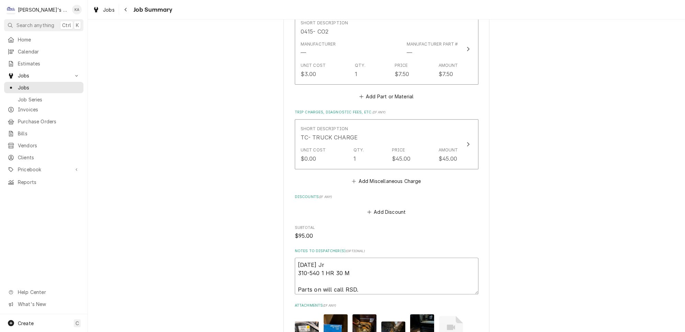
type textarea "x"
type textarea "8/12/2025 Jr 310-540 1 HR 30 MI Parts on will call RSD."
type textarea "x"
type textarea "8/12/2025 Jr 310-540 1 HR 30 MIN Parts on will call RSD."
type textarea "x"
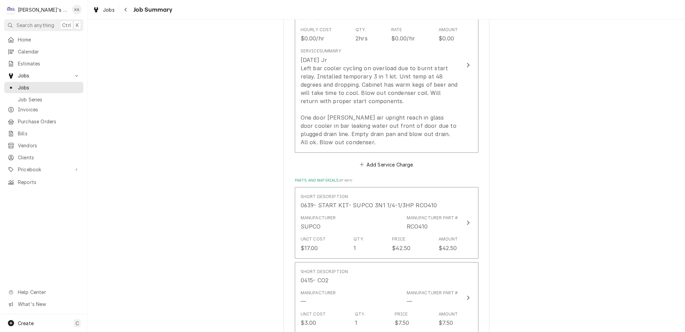
scroll to position [187, 0]
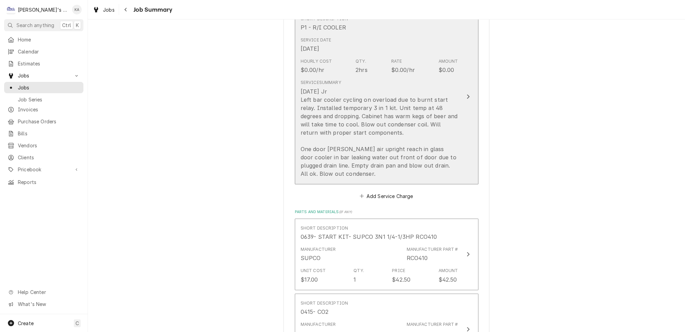
type textarea "8/12/2025 Jr 310-540 1 HR 30 MINS Parts on will call RSD."
click at [454, 169] on button "Short Description P1 - R/I COOLER Service Date Aug 12, 2025 Hourly Cost $0.00/h…" at bounding box center [387, 96] width 184 height 175
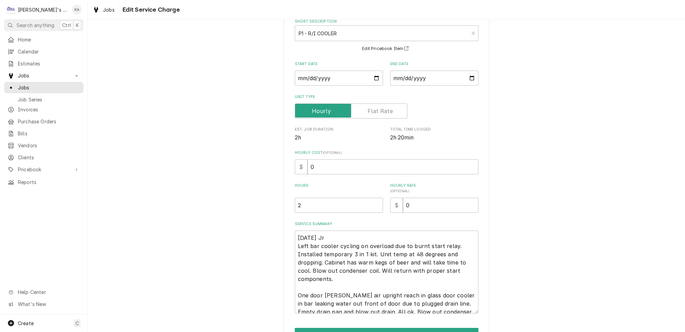
scroll to position [74, 0]
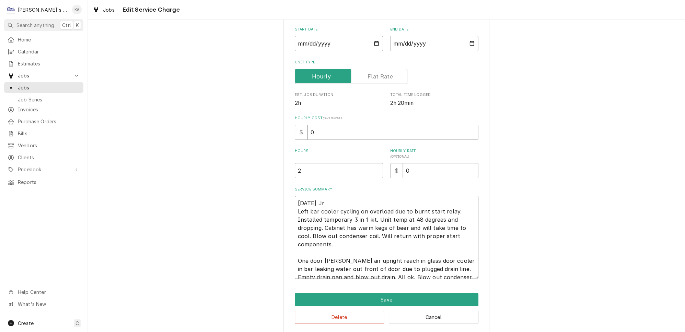
click at [431, 270] on textarea "8/12/2025 Jr Left bar cooler cycling on overload due to burnt start relay. Inst…" at bounding box center [387, 237] width 184 height 83
type textarea "x"
type textarea "8/12/2025 Jr Left bar cooler cycling on overload due to burnt start relay. Inst…"
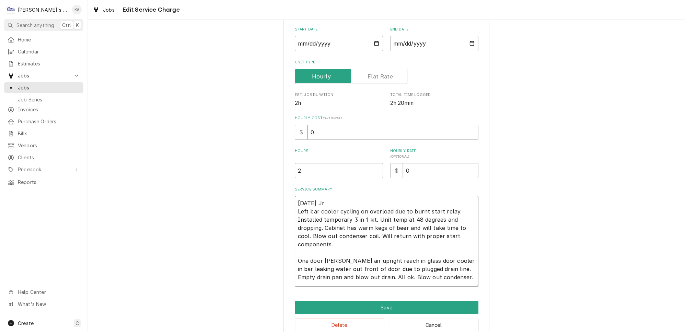
type textarea "x"
type textarea "8/12/2025 Jr Left bar cooler cycling on overload due to burnt start relay. Inst…"
type textarea "x"
type textarea "8/12/2025 Jr Left bar cooler cycling on overload due to burnt start relay. Inst…"
type textarea "x"
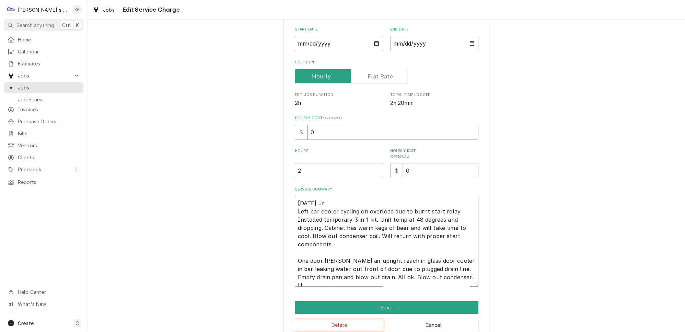
type textarea "8/12/2025 Jr Left bar cooler cycling on overload due to burnt start relay. Inst…"
type textarea "x"
type textarea "8/12/2025 Jr Left bar cooler cycling on overload due to burnt start relay. Inst…"
type textarea "x"
type textarea "8/12/2025 Jr Left bar cooler cycling on overload due to burnt start relay. Inst…"
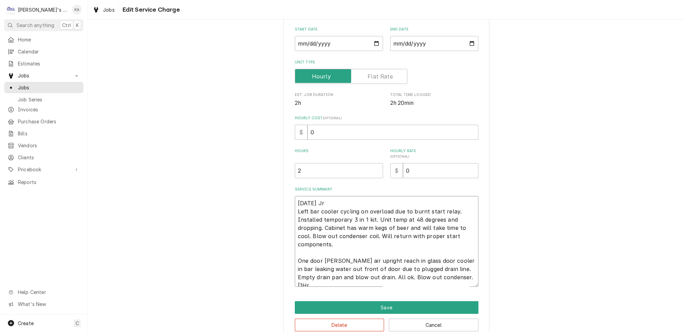
type textarea "x"
type textarea "8/12/2025 Jr Left bar cooler cycling on overload due to burnt start relay. Inst…"
type textarea "x"
type textarea "8/12/2025 Jr Left bar cooler cycling on overload due to burnt start relay. Inst…"
type textarea "x"
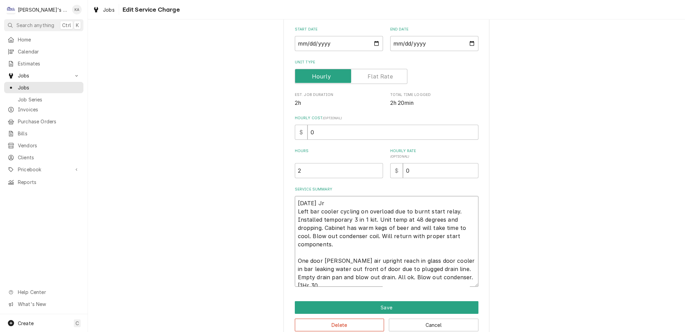
type textarea "8/12/2025 Jr Left bar cooler cycling on overload due to burnt start relay. Inst…"
type textarea "x"
type textarea "8/12/2025 Jr Left bar cooler cycling on overload due to burnt start relay. Inst…"
type textarea "x"
type textarea "8/12/2025 Jr Left bar cooler cycling on overload due to burnt start relay. Inst…"
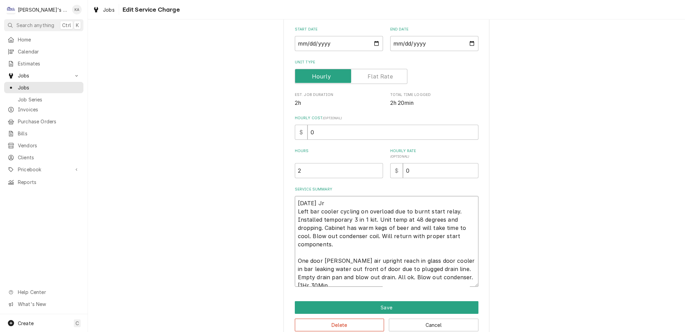
type textarea "x"
type textarea "8/12/2025 Jr Left bar cooler cycling on overload due to burnt start relay. Inst…"
type textarea "x"
type textarea "8/12/2025 Jr Left bar cooler cycling on overload due to burnt start relay. Inst…"
click at [330, 202] on textarea "8/12/2025 Jr Left bar cooler cycling on overload due to burnt start relay. Inst…" at bounding box center [387, 241] width 184 height 91
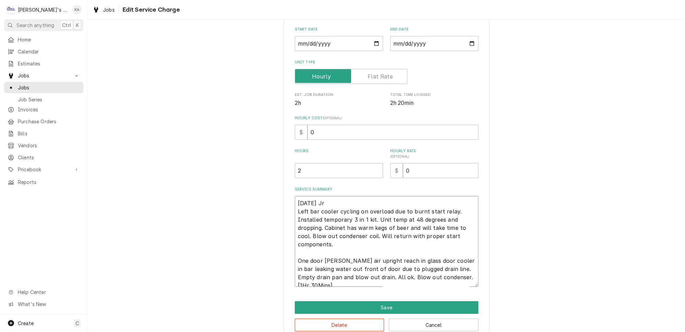
type textarea "x"
type textarea "8/12/2025 J Left bar cooler cycling on overload due to burnt start relay. Insta…"
type textarea "x"
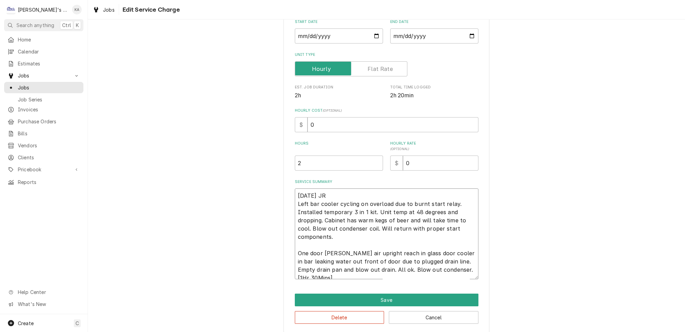
type textarea "8/12/2025 JR Left bar cooler cycling on overload due to burnt start relay. Inst…"
click at [311, 122] on input "0" at bounding box center [392, 124] width 171 height 15
type textarea "x"
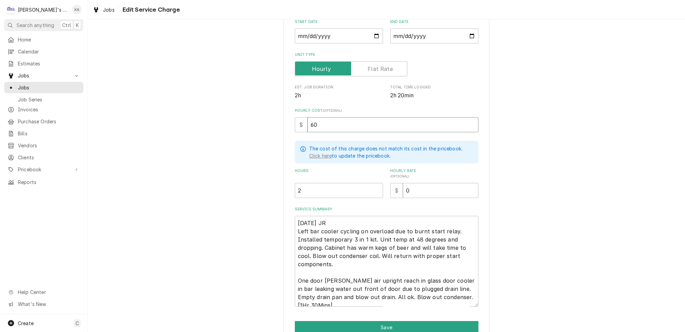
type input "60"
type textarea "x"
type input "1"
type textarea "x"
type input "1.5"
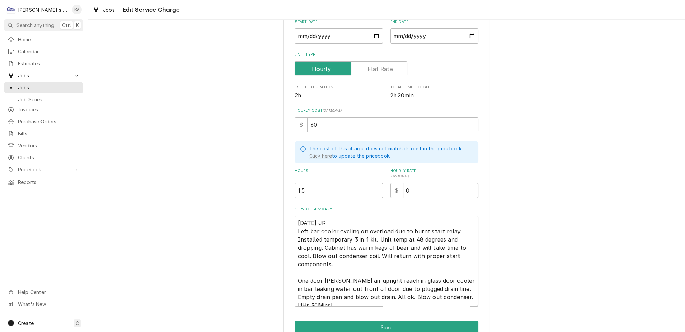
type textarea "x"
type input "1"
type textarea "x"
type input "12"
type textarea "x"
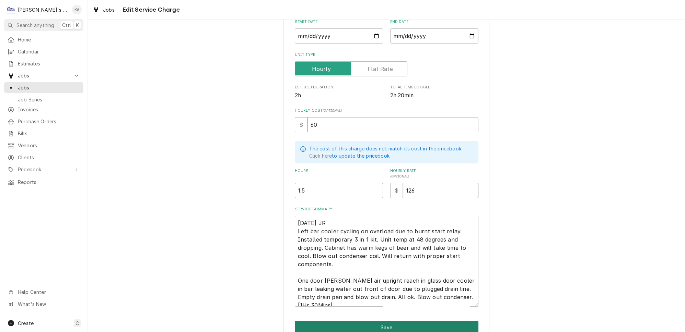
type input "126"
click at [377, 322] on button "Save" at bounding box center [387, 328] width 184 height 13
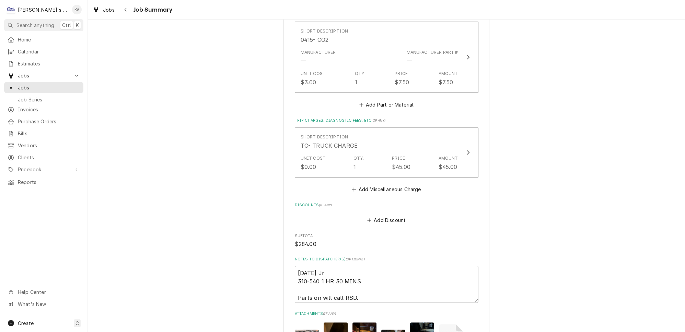
scroll to position [530, 0]
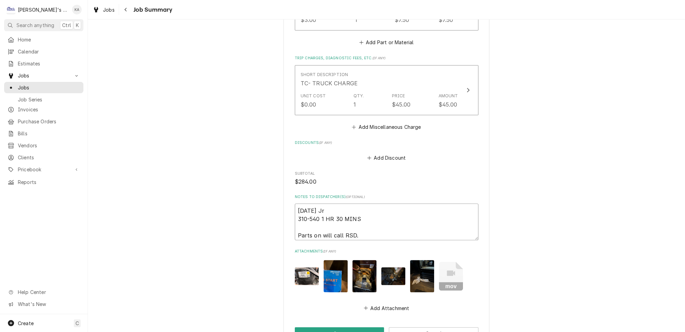
click at [330, 204] on textarea "8/12/2025 Jr 310-540 1 HR 30 MINS Parts on will call RSD." at bounding box center [387, 222] width 184 height 37
type textarea "x"
type textarea "8/12/2025 J 310-540 1 HR 30 MINS Parts on will call RSD."
type textarea "x"
type textarea "8/12/2025 JR 310-540 1 HR 30 MINS Parts on will call RSD."
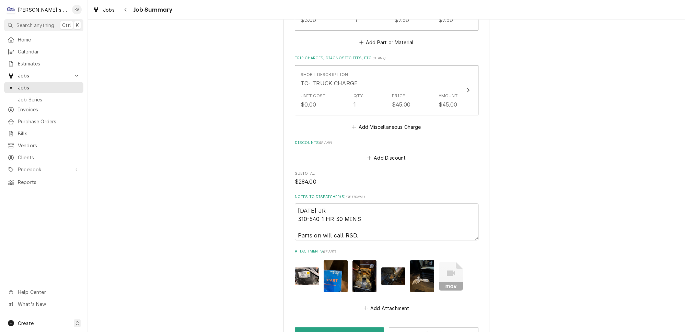
click at [298, 204] on textarea "8/12/2025 JR 310-540 1 HR 30 MINS Parts on will call RSD." at bounding box center [387, 222] width 184 height 37
type textarea "x"
type textarea "8/12/2025 JR 310-540 1 HR 30 MINS Parts on will call RSD."
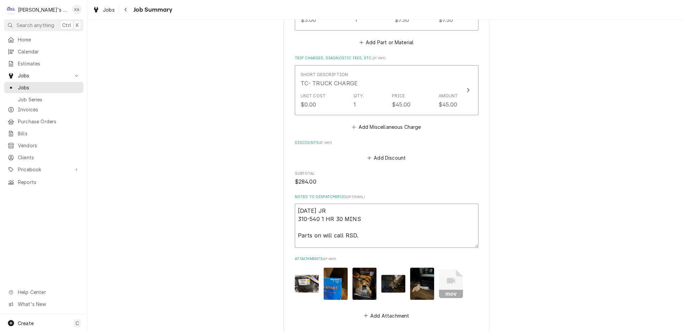
type textarea "x"
type textarea "8/12/2025 JR 310-540 1 HR 30 MINS Parts on will call RSD."
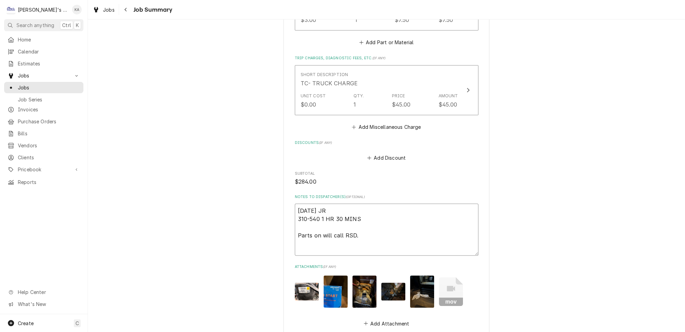
type textarea "x"
type textarea "* 8/12/2025 JR 310-540 1 HR 30 MINS Parts on will call RSD."
type textarea "x"
type textarea "** 8/12/2025 JR 310-540 1 HR 30 MINS Parts on will call RSD."
type textarea "x"
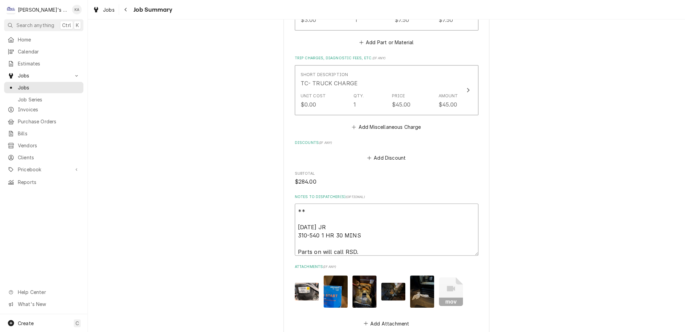
type textarea "*** 8/12/2025 JR 310-540 1 HR 30 MINS Parts on will call RSD."
type textarea "x"
type textarea "*** 8/12/2025 JR 310-540 1 HR 30 MINS Parts on will call RSD."
type textarea "x"
type textarea "*** N 8/12/2025 JR 310-540 1 HR 30 MINS Parts on will call RSD."
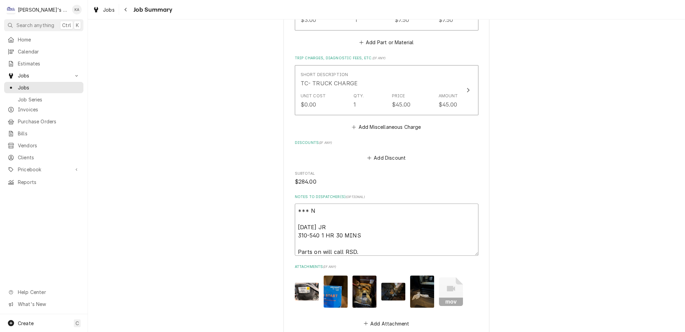
type textarea "x"
type textarea "*** NE 8/12/2025 JR 310-540 1 HR 30 MINS Parts on will call RSD."
type textarea "x"
type textarea "*** NEE 8/12/2025 JR 310-540 1 HR 30 MINS Parts on will call RSD."
type textarea "x"
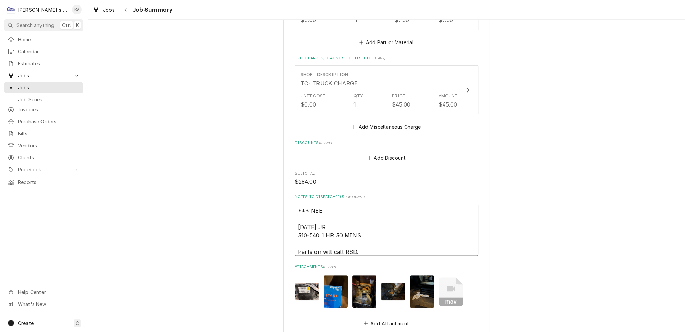
type textarea "*** NEED 8/12/2025 JR 310-540 1 HR 30 MINS Parts on will call RSD."
type textarea "x"
type textarea "*** NEED 8/12/2025 JR 310-540 1 HR 30 MINS Parts on will call RSD."
type textarea "x"
type textarea "*** NEED E 8/12/2025 JR 310-540 1 HR 30 MINS Parts on will call RSD."
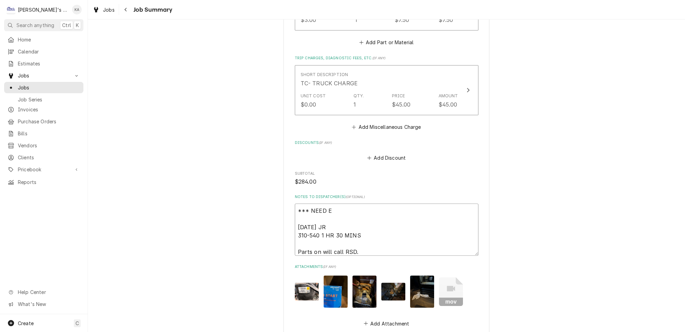
type textarea "x"
type textarea "*** NEED EQ 8/12/2025 JR 310-540 1 HR 30 MINS Parts on will call RSD."
type textarea "x"
type textarea "*** NEED EQU 8/12/2025 JR 310-540 1 HR 30 MINS Parts on will call RSD."
type textarea "x"
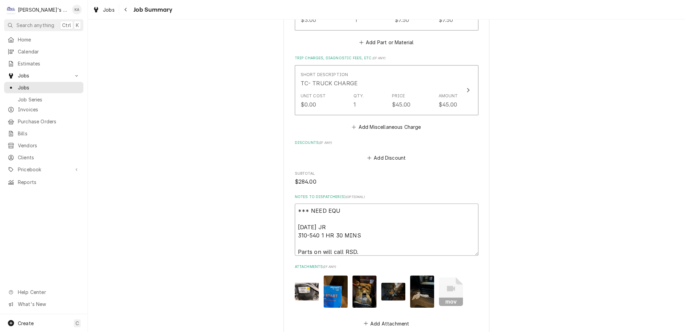
type textarea "*** NEED EQUI 8/12/2025 JR 310-540 1 HR 30 MINS Parts on will call RSD."
type textarea "x"
type textarea "*** NEED EQUIP 8/12/2025 JR 310-540 1 HR 30 MINS Parts on will call RSD."
type textarea "x"
type textarea "*** NEED EQUIPM 8/12/2025 JR 310-540 1 HR 30 MINS Parts on will call RSD."
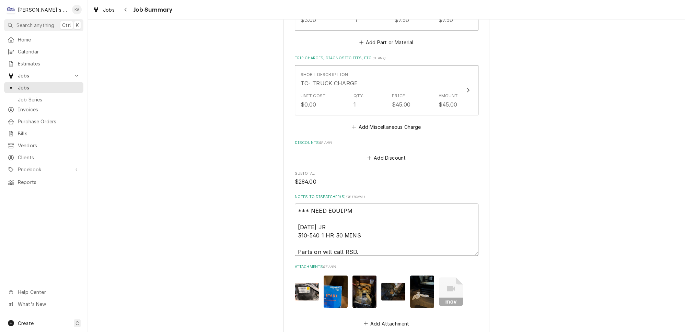
type textarea "x"
type textarea "*** NEED EQUIPME 8/12/2025 JR 310-540 1 HR 30 MINS Parts on will call RSD."
type textarea "x"
type textarea "*** NEED EQUIPMEN 8/12/2025 JR 310-540 1 HR 30 MINS Parts on will call RSD."
type textarea "x"
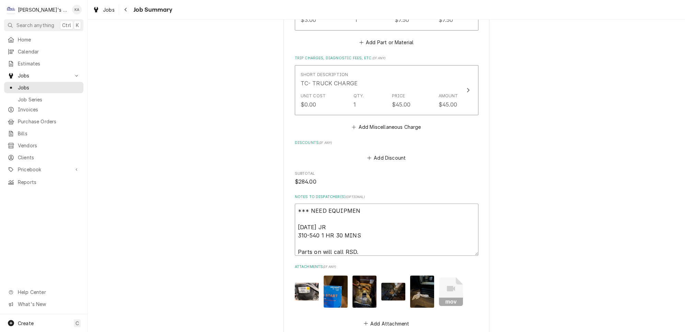
type textarea "*** NEED EQUIPMENT 8/12/2025 JR 310-540 1 HR 30 MINS Parts on will call RSD."
type textarea "x"
type textarea "*** NEED EQUIPMENT 8/12/2025 JR 310-540 1 HR 30 MINS Parts on will call RSD."
type textarea "x"
type textarea "*** NEED EQUIPMENT I 8/12/2025 JR 310-540 1 HR 30 MINS Parts on will call RSD."
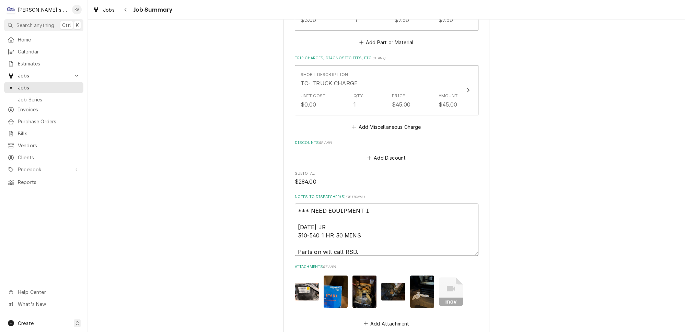
type textarea "x"
type textarea "*** NEED EQUIPMENT IN 8/12/2025 JR 310-540 1 HR 30 MINS Parts on will call RSD."
type textarea "x"
type textarea "*** NEED EQUIPMENT INF 8/12/2025 JR 310-540 1 HR 30 MINS Parts on will call RSD."
type textarea "x"
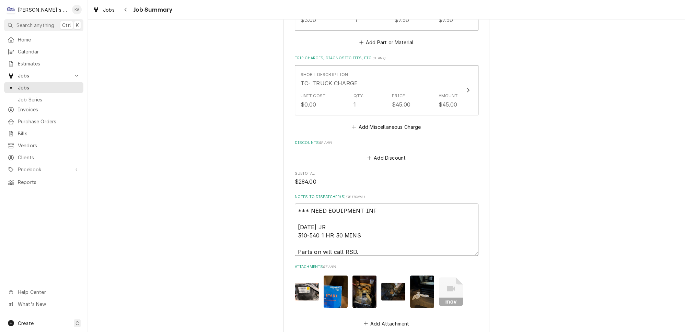
type textarea "*** NEED EQUIPMENT INFO 8/12/2025 JR 310-540 1 HR 30 MINS Parts on will call RS…"
type textarea "x"
type textarea "*** NEED EQUIPMENT INFO 8/12/2025 JR 310-540 1 HR 30 MINS Parts on will call RS…"
type textarea "x"
type textarea "*** NEED EQUIPMENT INFO F 8/12/2025 JR 310-540 1 HR 30 MINS Parts on will call …"
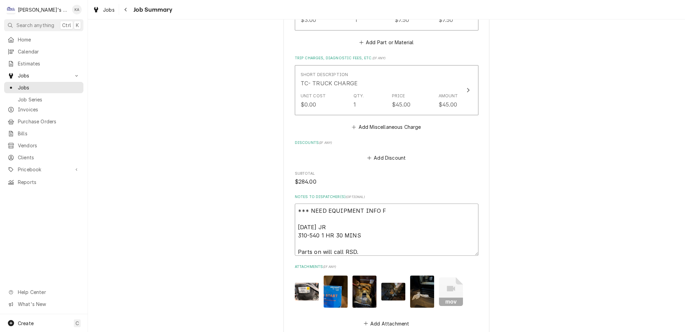
type textarea "x"
type textarea "*** NEED EQUIPMENT INFO FO 8/12/2025 JR 310-540 1 HR 30 MINS Parts on will call…"
type textarea "x"
type textarea "*** NEED EQUIPMENT INFO FOR 8/12/2025 JR 310-540 1 HR 30 MINS Parts on will cal…"
type textarea "x"
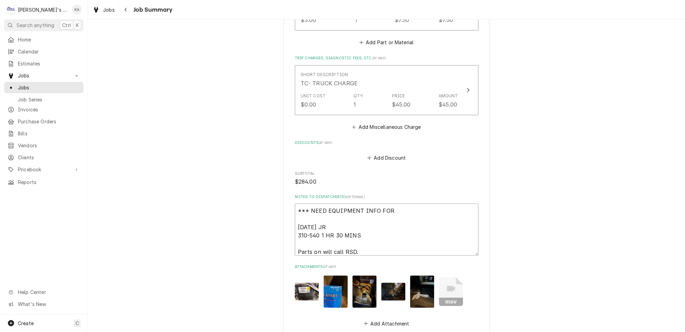
type textarea "*** NEED EQUIPMENT INFO FOR 8/12/2025 JR 310-540 1 HR 30 MINS Parts on will cal…"
type textarea "x"
type textarea "*** NEED EQUIPMENT INFO FOR B 8/12/2025 JR 310-540 1 HR 30 MINS Parts on will c…"
type textarea "x"
type textarea "*** NEED EQUIPMENT INFO FOR BE 8/12/2025 JR 310-540 1 HR 30 MINS Parts on will …"
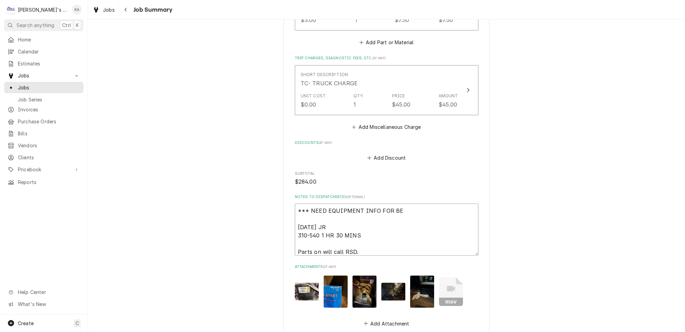
type textarea "x"
type textarea "*** NEED EQUIPMENT INFO FOR BEV 8/12/2025 JR 310-540 1 HR 30 MINS Parts on will…"
type textarea "x"
type textarea "*** NEED EQUIPMENT INFO FOR BEV 8/12/2025 JR 310-540 1 HR 30 MINS Parts on will…"
type textarea "x"
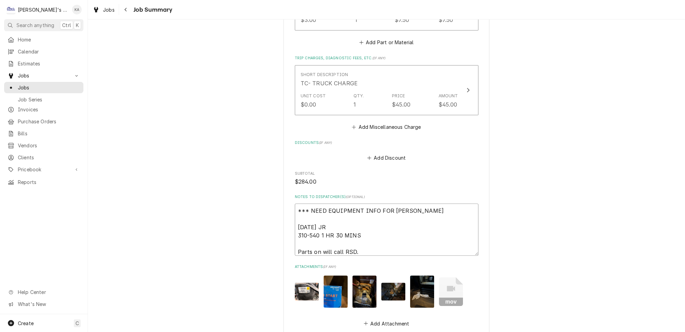
type textarea "*** NEED EQUIPMENT INFO FOR BEV A 8/12/2025 JR 310-540 1 HR 30 MINS Parts on wi…"
type textarea "x"
type textarea "*** NEED EQUIPMENT INFO FOR BEV AI 8/12/2025 JR 310-540 1 HR 30 MINS Parts on w…"
type textarea "x"
type textarea "*** NEED EQUIPMENT INFO FOR BEV AIR 8/12/2025 JR 310-540 1 HR 30 MINS Parts on …"
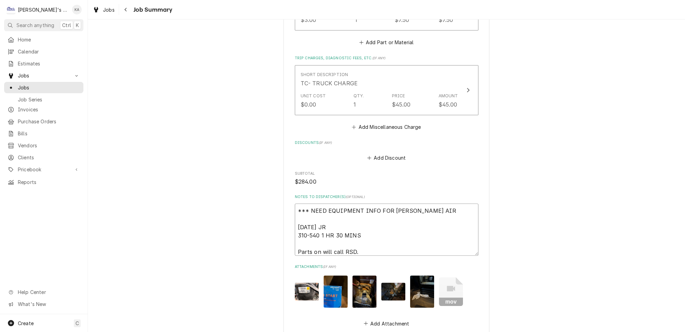
type textarea "x"
type textarea "*** NEED EQUIPMENT INFO FOR BEV AIR 8/12/2025 JR 310-540 1 HR 30 MINS Parts on …"
type textarea "x"
type textarea "*** NEED EQUIPMENT INFO FOR BEV AIR C 8/12/2025 JR 310-540 1 HR 30 MINS Parts o…"
type textarea "x"
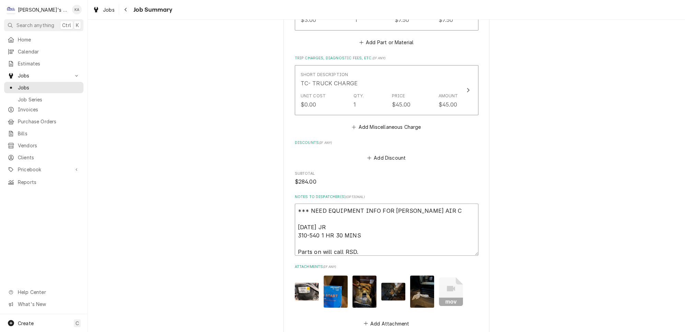
type textarea "*** NEED EQUIPMENT INFO FOR BEV AIR CO 8/12/2025 JR 310-540 1 HR 30 MINS Parts …"
type textarea "x"
type textarea "*** NEED EQUIPMENT INFO FOR BEV AIR COO 8/12/2025 JR 310-540 1 HR 30 MINS Parts…"
type textarea "x"
type textarea "*** NEED EQUIPMENT INFO FOR BEV AIR COOL 8/12/2025 JR 310-540 1 HR 30 MINS Part…"
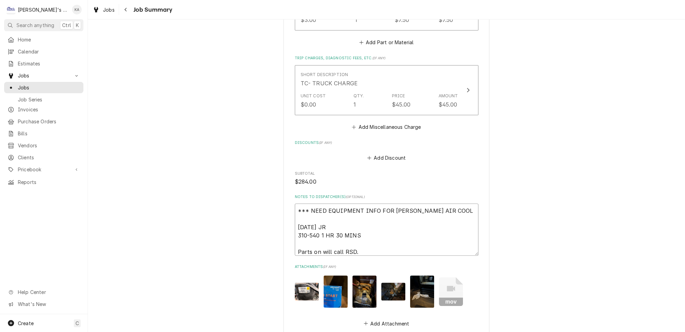
type textarea "x"
type textarea "*** NEED EQUIPMENT INFO FOR BEV AIR COOLE 8/12/2025 JR 310-540 1 HR 30 MINS Par…"
type textarea "x"
type textarea "*** NEED EQUIPMENT INFO FOR BEV AIR COOLER 8/12/2025 JR 310-540 1 HR 30 MINS Pa…"
type textarea "x"
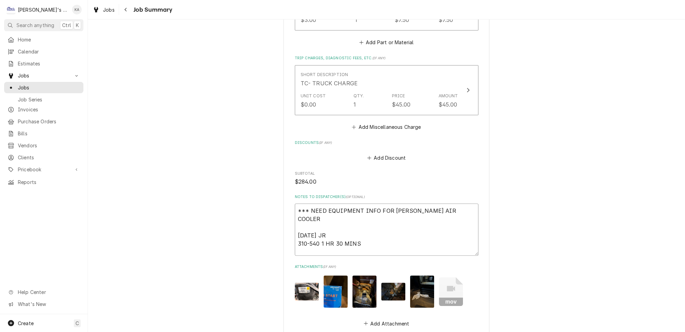
type textarea "*** NEED EQUIPMENT INFO FOR BEV AIR COOLER 8/12/2025 JR 310-540 1 HR 30 MINS Pa…"
type textarea "x"
type textarea "*** NEED EQUIPMENT INFO FOR BEV AIR COOLER * 8/12/2025 JR 310-540 1 HR 30 MINS …"
type textarea "x"
type textarea "*** NEED EQUIPMENT INFO FOR BEV AIR COOLER ** 8/12/2025 JR 310-540 1 HR 30 MINS…"
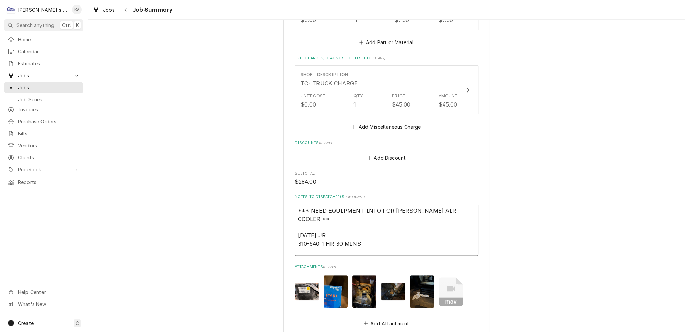
type textarea "x"
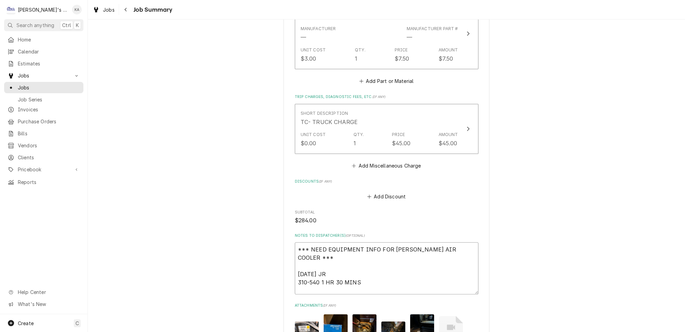
scroll to position [616, 0]
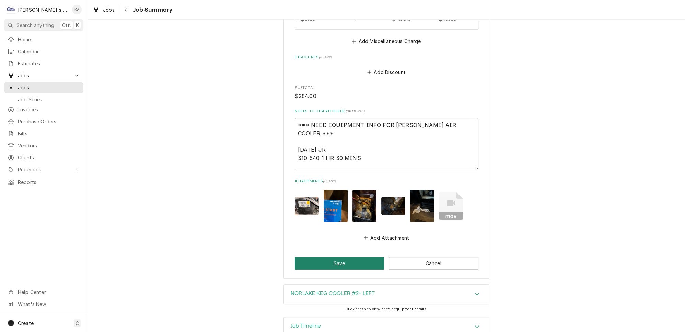
type textarea "*** NEED EQUIPMENT INFO FOR BEV AIR COOLER *** 8/12/2025 JR 310-540 1 HR 30 MIN…"
click at [338, 257] on button "Save" at bounding box center [340, 263] width 90 height 13
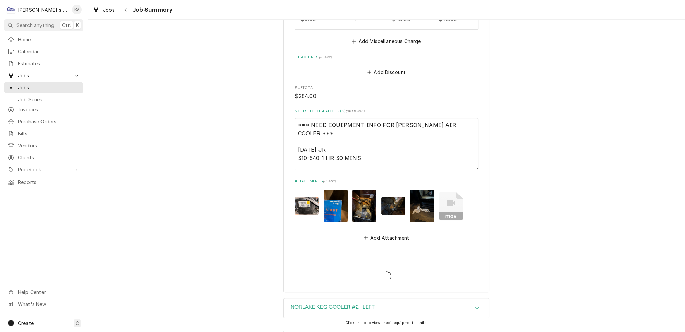
type textarea "x"
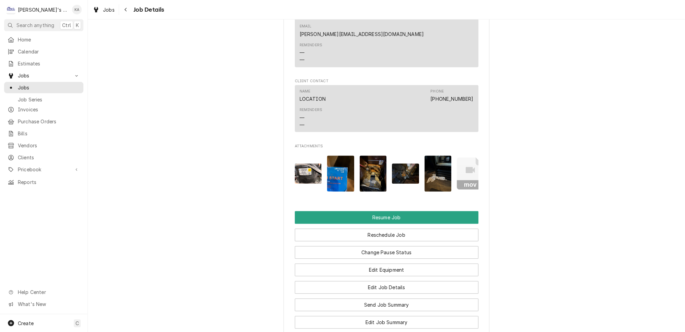
scroll to position [811, 0]
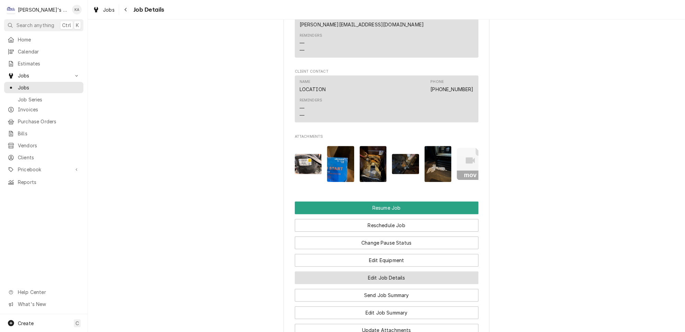
click at [377, 272] on button "Edit Job Details" at bounding box center [387, 278] width 184 height 13
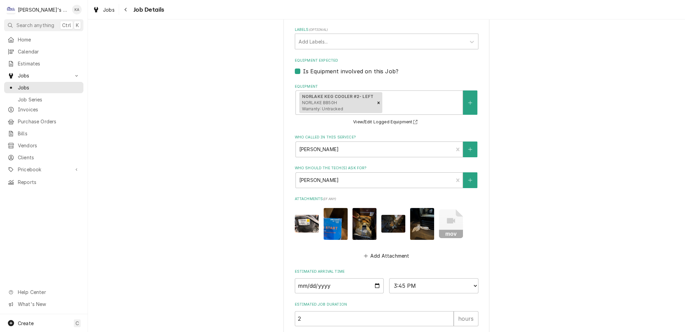
scroll to position [343, 0]
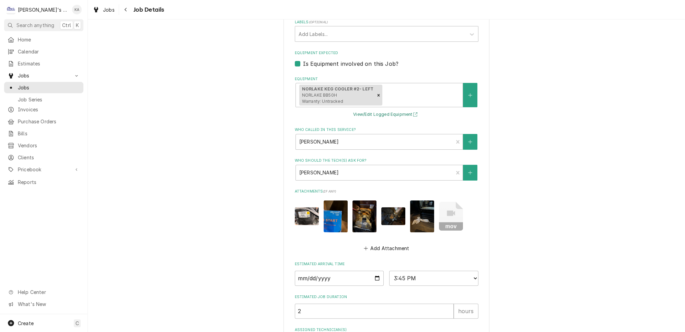
click at [383, 115] on button "View/Edit Logged Equipment" at bounding box center [386, 114] width 69 height 9
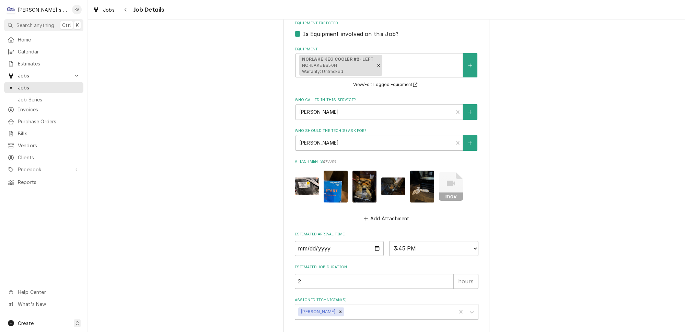
scroll to position [394, 0]
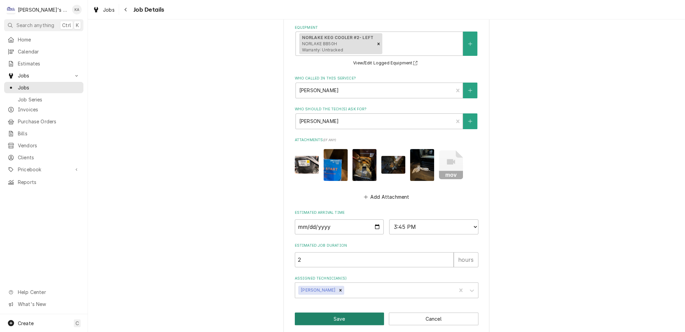
click at [338, 313] on button "Save" at bounding box center [340, 319] width 90 height 13
type textarea "x"
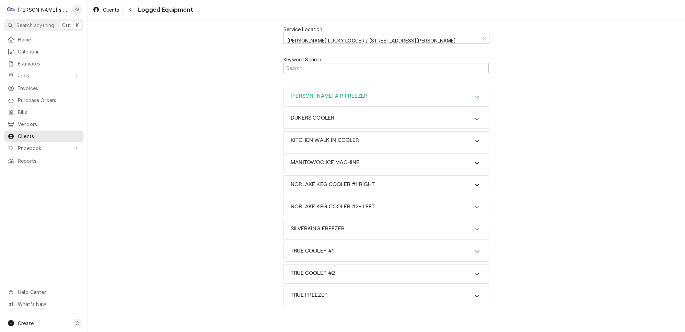
click at [475, 94] on icon "Accordion Header" at bounding box center [477, 96] width 5 height 5
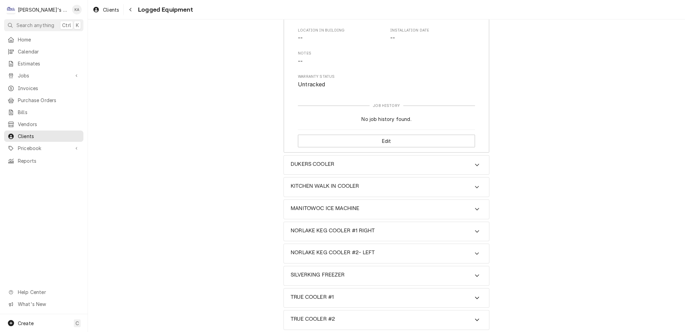
scroll to position [158, 0]
click at [475, 184] on icon "Accordion Header" at bounding box center [477, 185] width 4 height 2
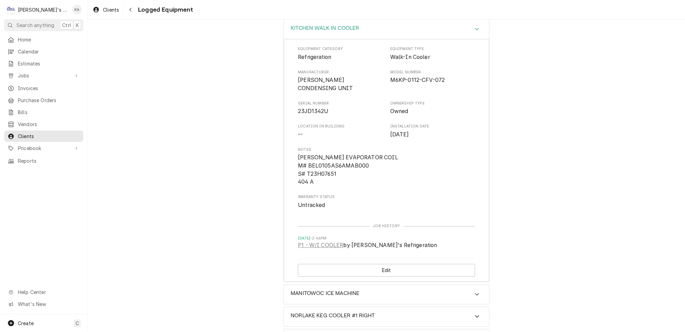
scroll to position [314, 0]
click at [387, 264] on button "Edit" at bounding box center [386, 270] width 177 height 13
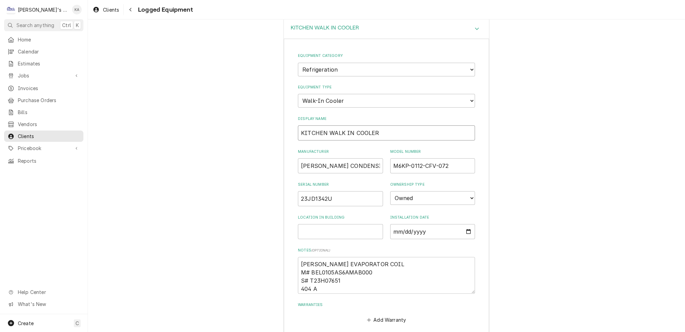
click at [371, 126] on input "KITCHEN WALK IN COOLER" at bounding box center [386, 133] width 177 height 15
type textarea "x"
type input "KITCHEN WALK IN COOLER-"
type textarea "x"
type input "KITCHEN WALK IN COOLER-"
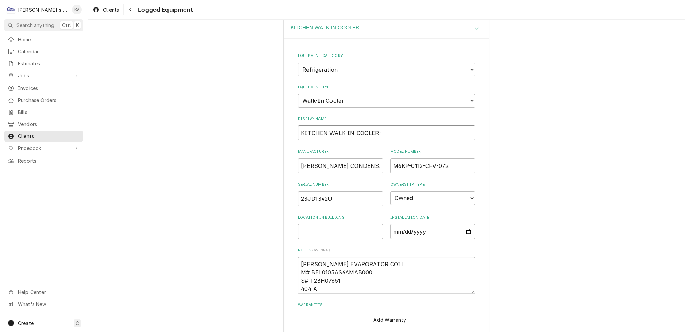
drag, startPoint x: 326, startPoint y: 117, endPoint x: 302, endPoint y: 119, distance: 24.1
click at [302, 126] on input "KITCHEN WALK IN COOLER-" at bounding box center [386, 133] width 177 height 15
type textarea "x"
type input "WALK IN COOLER- KITCHEN"
type textarea "x"
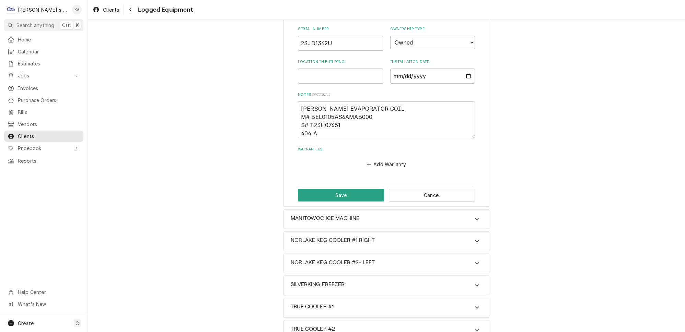
scroll to position [476, 0]
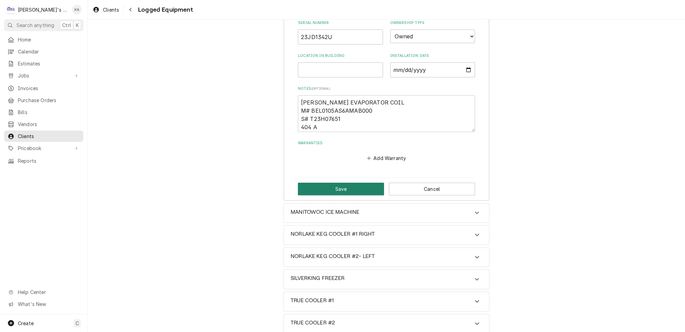
type input "WALK IN COOLER- KITCHEN"
click at [329, 183] on button "Save" at bounding box center [341, 189] width 86 height 13
type textarea "x"
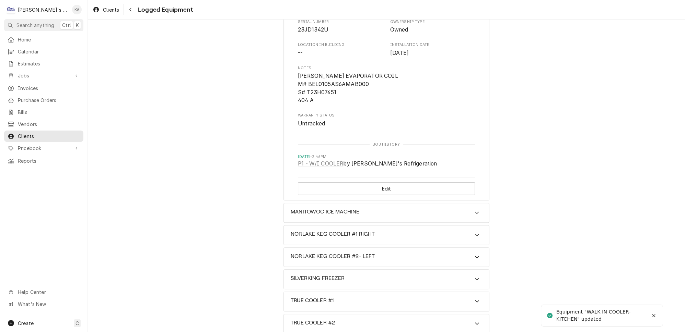
scroll to position [399, 0]
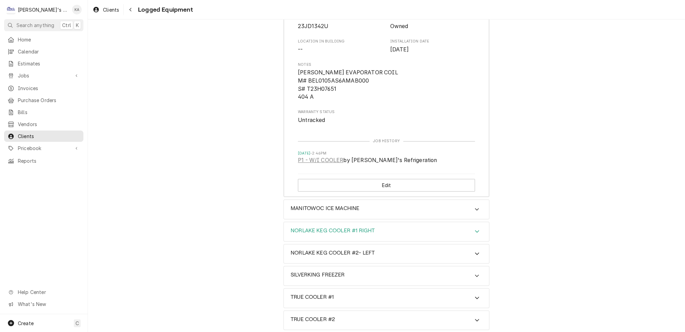
click at [475, 229] on icon "Accordion Header" at bounding box center [477, 231] width 5 height 5
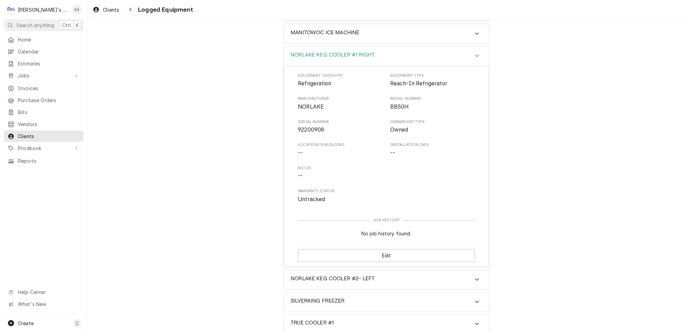
scroll to position [599, 0]
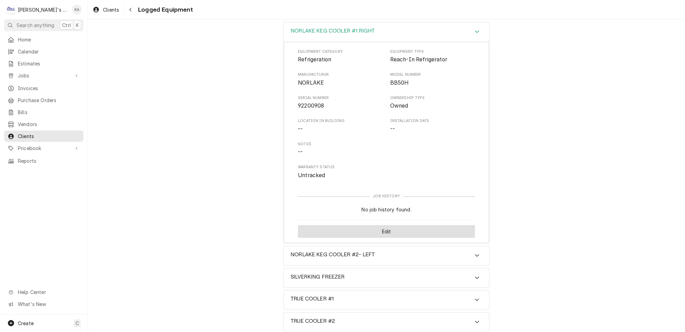
click at [400, 225] on button "Edit" at bounding box center [386, 231] width 177 height 13
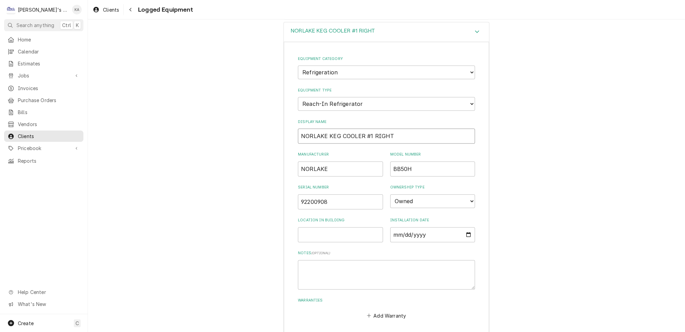
click at [367, 129] on input "NORLAKE KEG COOLER #1 RIGHT" at bounding box center [386, 136] width 177 height 15
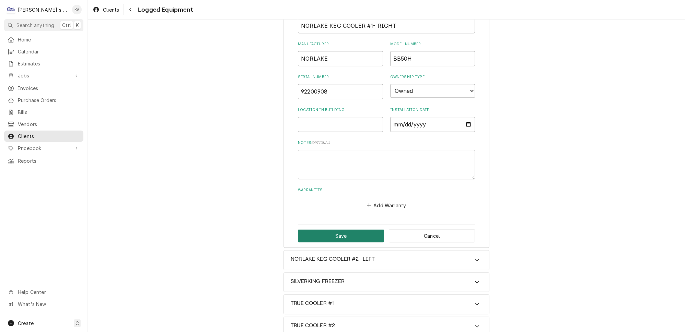
type input "NORLAKE KEG COOLER #1- RIGHT"
click at [336, 230] on button "Save" at bounding box center [341, 236] width 86 height 13
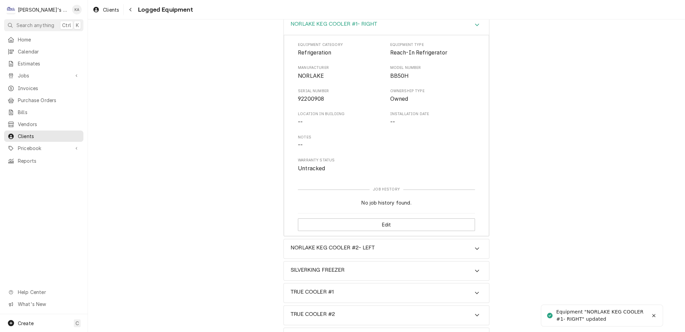
scroll to position [599, 0]
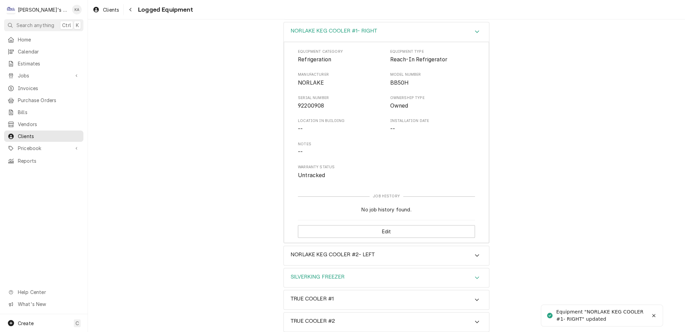
click at [475, 275] on icon "Accordion Header" at bounding box center [477, 277] width 5 height 5
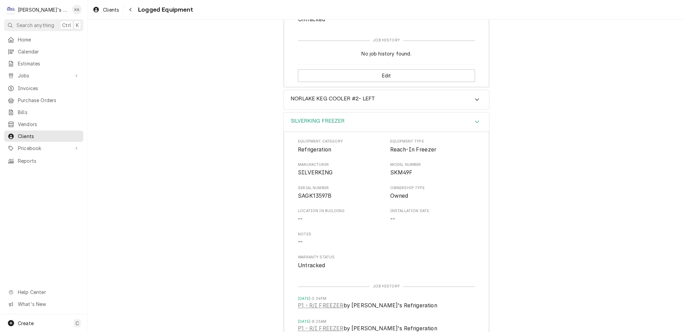
scroll to position [833, 0]
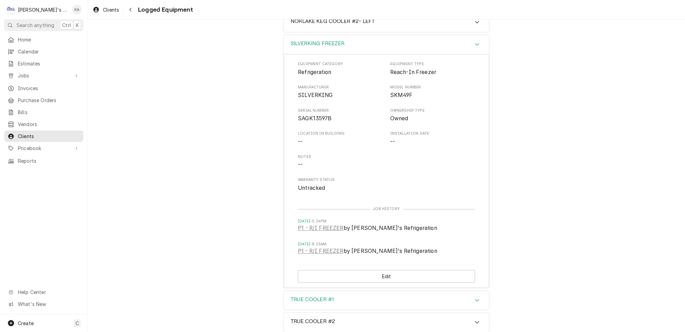
click at [475, 298] on icon "Accordion Header" at bounding box center [477, 300] width 5 height 5
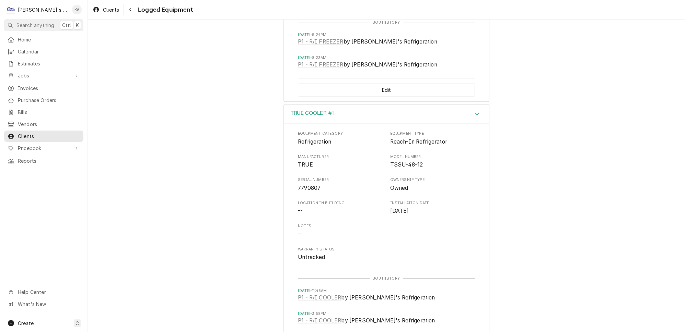
scroll to position [1066, 0]
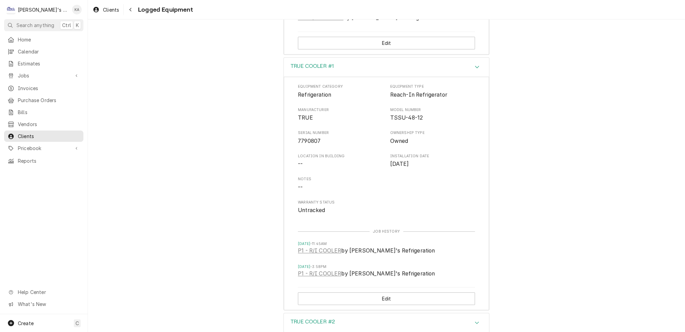
click at [475, 320] on icon "Accordion Header" at bounding box center [477, 322] width 5 height 5
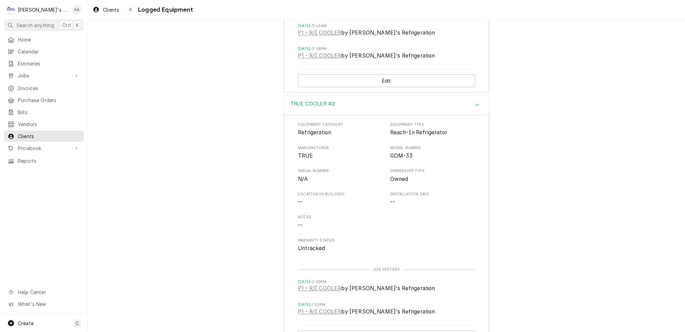
scroll to position [1300, 0]
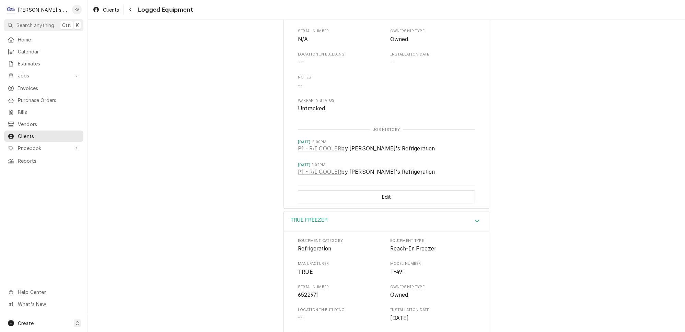
scroll to position [1456, 0]
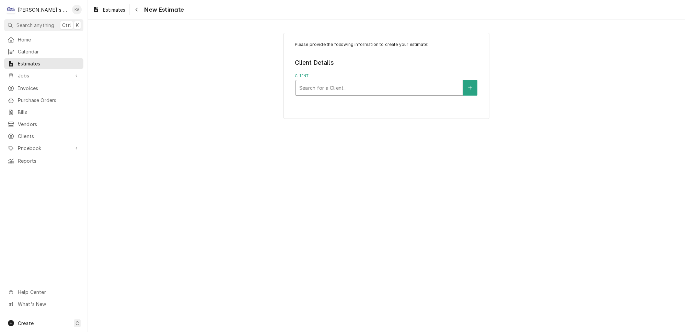
click at [388, 82] on div "Client" at bounding box center [379, 88] width 160 height 12
type input "[PERSON_NAME] MO"
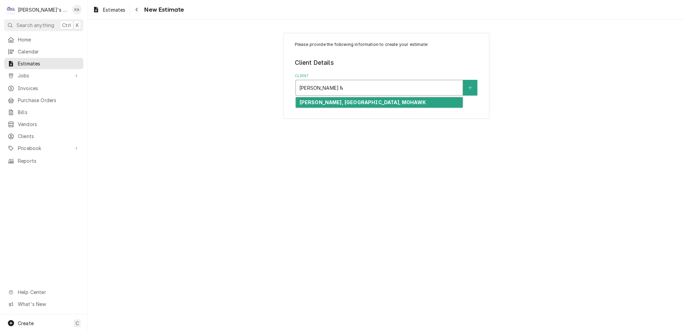
click at [373, 100] on strong "[PERSON_NAME], [GEOGRAPHIC_DATA], MOHAWK" at bounding box center [362, 103] width 126 height 6
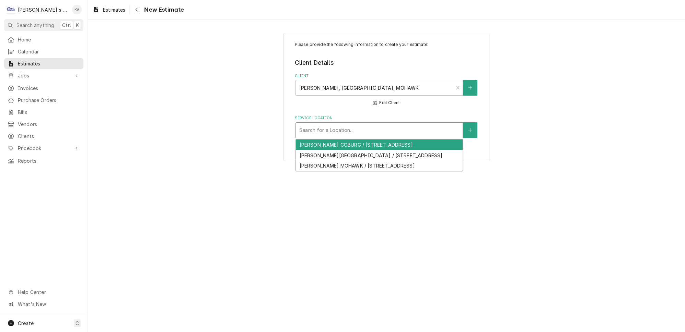
click at [362, 127] on div "Service Location" at bounding box center [379, 130] width 160 height 12
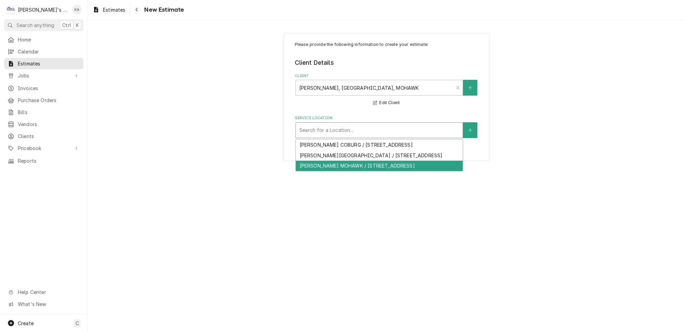
click at [359, 171] on div "[PERSON_NAME] MOHAWK / [STREET_ADDRESS]" at bounding box center [379, 166] width 167 height 11
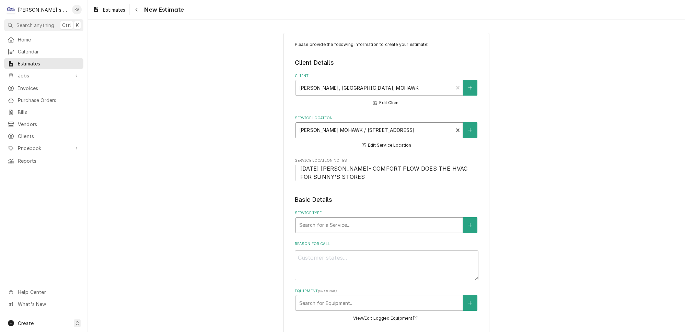
click at [366, 221] on div "Service Type" at bounding box center [379, 225] width 160 height 12
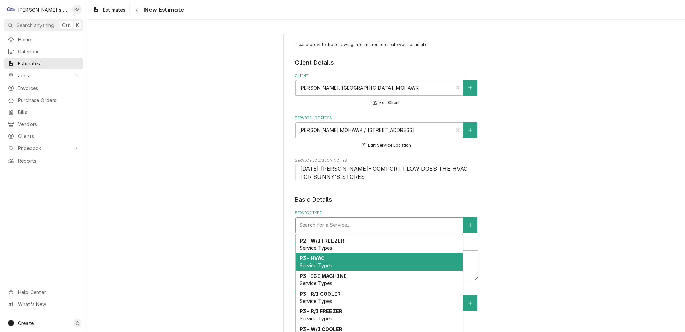
scroll to position [475, 0]
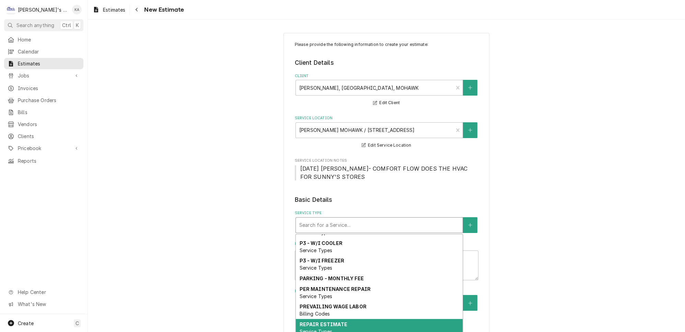
click at [322, 329] on span "Service Types" at bounding box center [315, 332] width 33 height 6
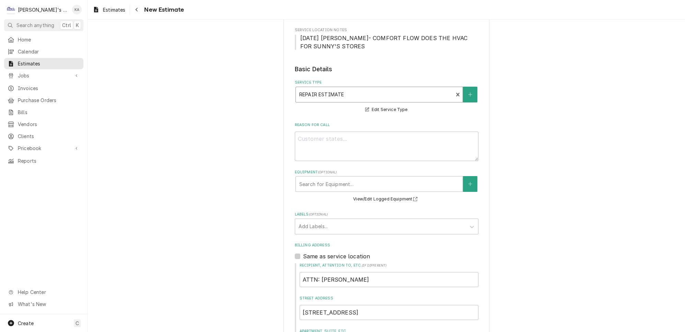
scroll to position [156, 0]
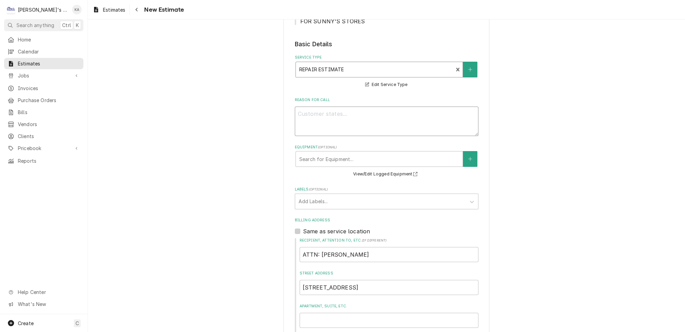
click at [298, 107] on textarea "Reason For Call" at bounding box center [387, 122] width 184 height 30
type textarea "x"
type textarea "8"
type textarea "x"
type textarea "8/"
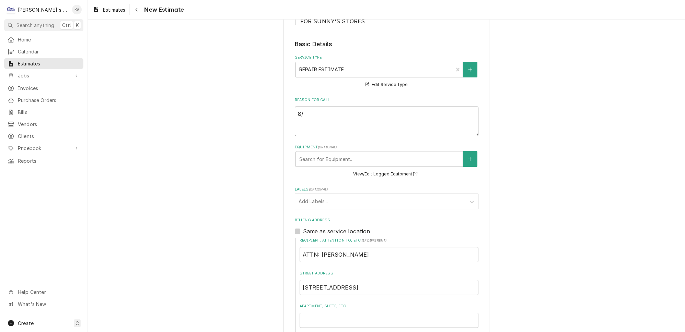
type textarea "x"
type textarea "8/2"
type textarea "x"
type textarea "8/25"
type textarea "x"
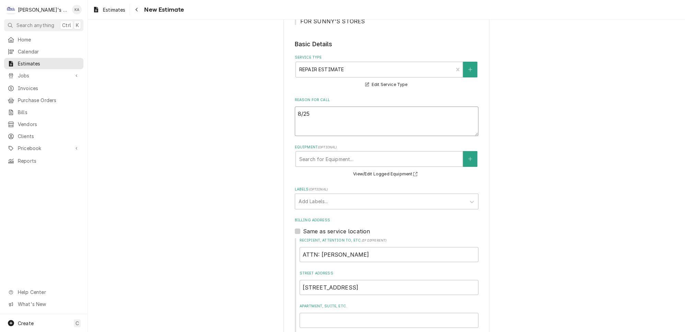
type textarea "8/25/"
type textarea "x"
type textarea "8/25/2"
type textarea "x"
type textarea "8/25/20"
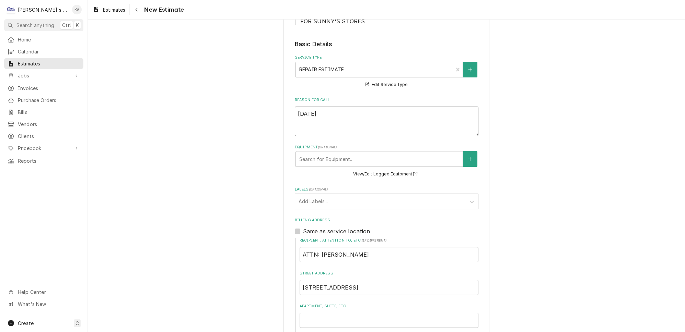
type textarea "x"
type textarea "8/25/202"
type textarea "x"
type textarea "8/25/2025"
type textarea "x"
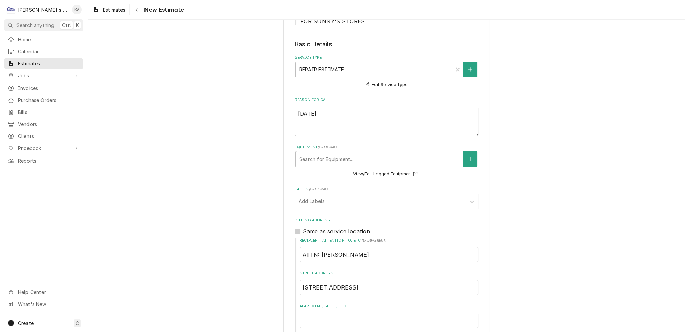
type textarea "8/25/2025"
type textarea "x"
type textarea "8/25/2025 E"
type textarea "x"
type textarea "8/25/2025 ES"
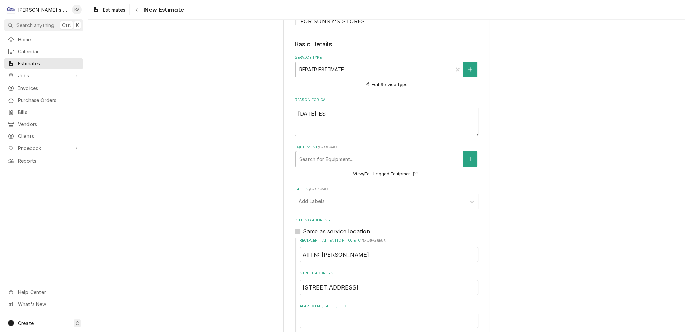
type textarea "x"
type textarea "8/25/2025 EST"
type textarea "x"
type textarea "8/25/2025 ESTI"
type textarea "x"
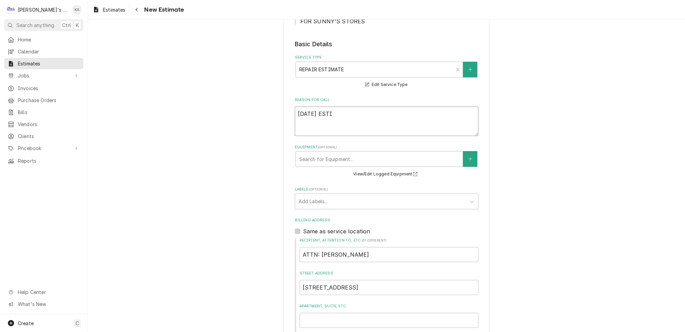
type textarea "8/25/2025 ESTIM"
type textarea "x"
type textarea "8/25/2025 ESTIMA"
type textarea "x"
type textarea "8/25/2025 ESTIMAT"
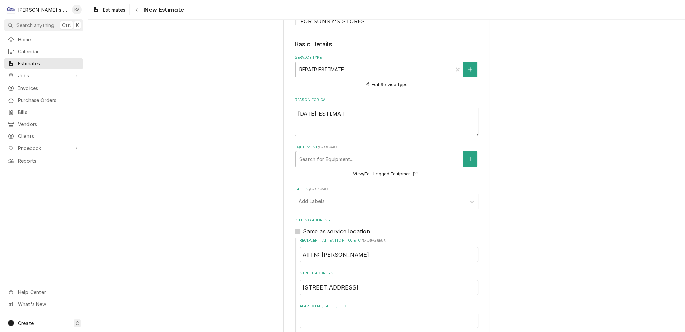
type textarea "x"
type textarea "8/25/2025 ESTIMATE"
type textarea "x"
type textarea "8/25/2025 ESTIMATE"
type textarea "x"
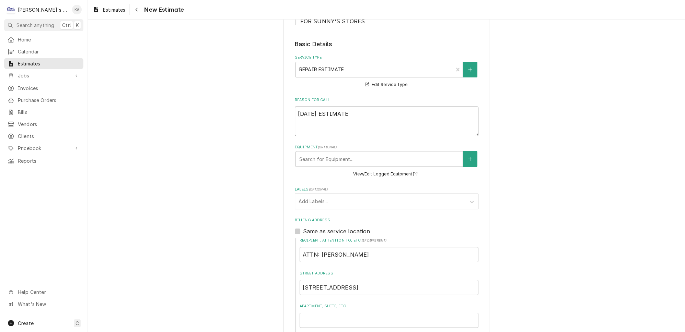
type textarea "8/25/2025 ESTIMATE T"
type textarea "x"
type textarea "8/25/2025 ESTIMATE TO"
type textarea "x"
type textarea "8/25/2025 ESTIMATE TO"
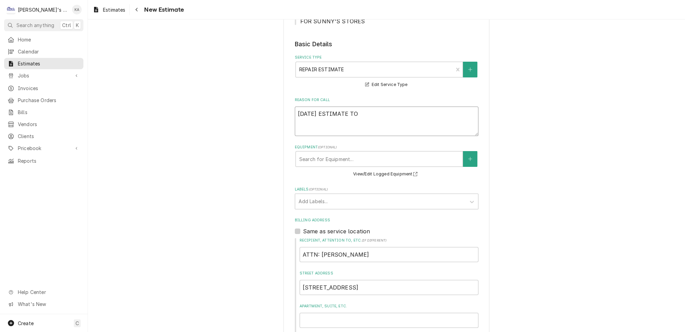
type textarea "x"
type textarea "8/25/2025 ESTIMATE TO M"
type textarea "x"
type textarea "8/25/2025 ESTIMATE TO MO"
type textarea "x"
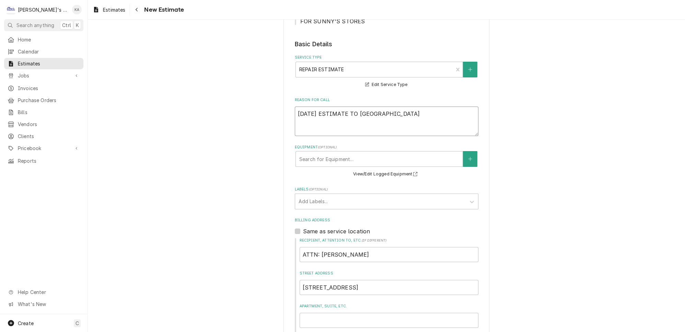
type textarea "8/25/2025 ESTIMATE TO MOV"
type textarea "x"
type textarea "8/25/2025 ESTIMATE TO MOVE"
type textarea "x"
type textarea "8/25/2025 ESTIMATE TO MOVE"
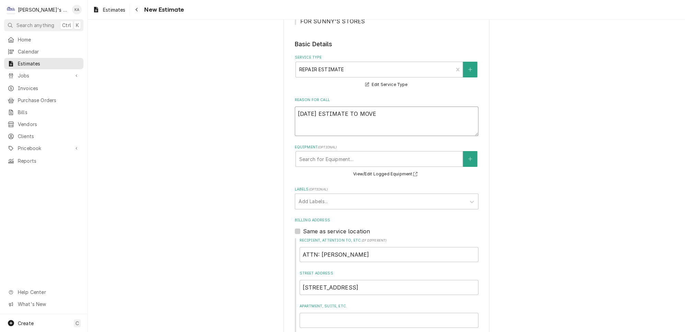
type textarea "x"
type textarea "8/25/2025 ESTIMATE TO MOVE L"
type textarea "x"
type textarea "8/25/2025 ESTIMATE TO MOVE LO"
type textarea "x"
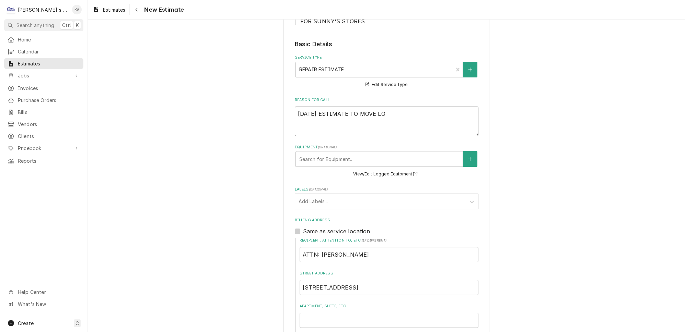
type textarea "8/25/2025 ESTIMATE TO MOVE LOB"
type textarea "x"
type textarea "8/25/2025 ESTIMATE TO MOVE LOBB"
type textarea "x"
type textarea "8/25/2025 ESTIMATE TO MOVE LOBBY"
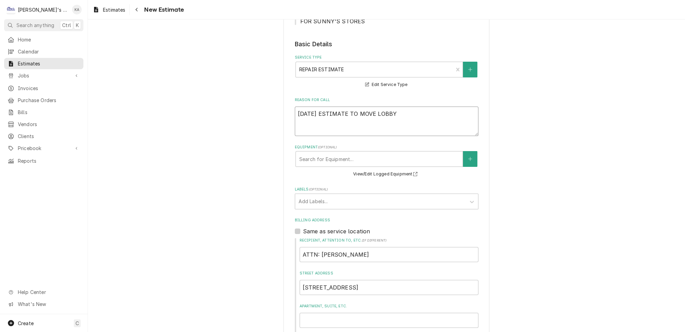
type textarea "x"
type textarea "8/25/2025 ESTIMATE TO MOVE LOBBY"
type textarea "x"
type textarea "8/25/2025 ESTIMATE TO MOVE LOBBY I"
type textarea "x"
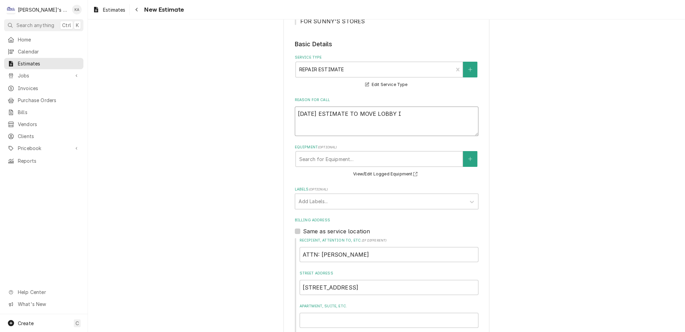
type textarea "8/25/2025 ESTIMATE TO MOVE LOBBY IC"
type textarea "x"
type textarea "8/25/2025 ESTIMATE TO MOVE LOBBY ICE"
type textarea "x"
type textarea "8/25/2025 ESTIMATE TO MOVE LOBBY ICE"
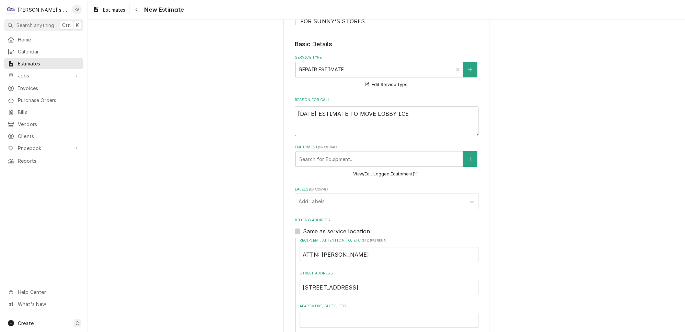
type textarea "x"
type textarea "8/25/2025 ESTIMATE TO MOVE LOBBY ICE M"
type textarea "x"
type textarea "8/25/2025 ESTIMATE TO MOVE LOBBY ICE MA"
type textarea "x"
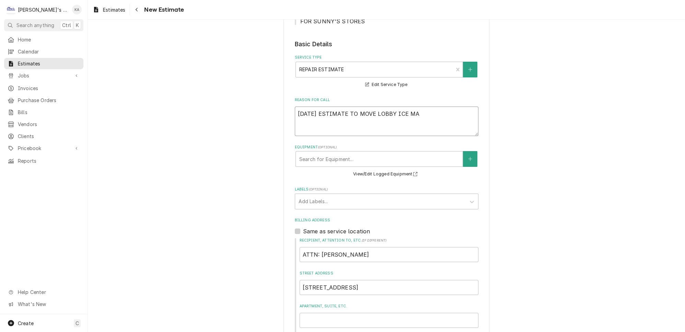
type textarea "8/25/2025 ESTIMATE TO MOVE LOBBY ICE MAC"
type textarea "x"
type textarea "8/25/2025 ESTIMATE TO MOVE LOBBY ICE MACH"
type textarea "x"
type textarea "8/25/2025 ESTIMATE TO MOVE LOBBY ICE MACHI"
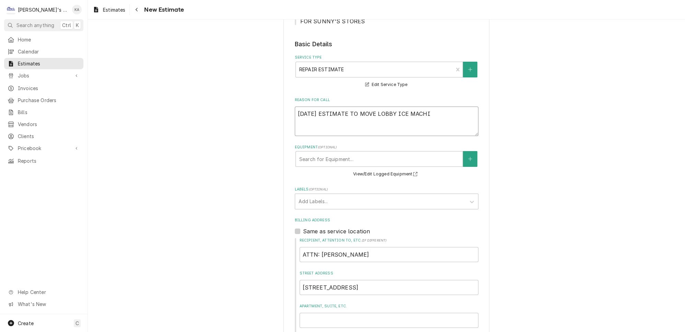
type textarea "x"
type textarea "8/25/2025 ESTIMATE TO MOVE LOBBY ICE MACHIN"
type textarea "x"
type textarea "8/25/2025 ESTIMATE TO MOVE LOBBY ICE MACHINE"
type textarea "x"
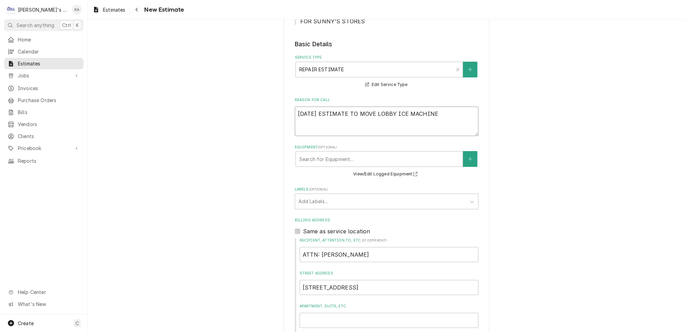
type textarea "8/25/2025 ESTIMATE TO MOVE LOBBY ICE MACHINE"
type textarea "x"
type textarea "8/25/2025 ESTIMATE TO MOVE LOBBY ICE MACHINE T"
type textarea "x"
type textarea "8/25/2025 ESTIMATE TO MOVE LOBBY ICE MACHINE TO"
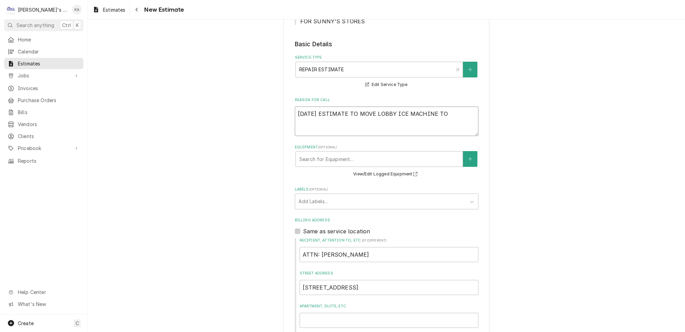
type textarea "x"
type textarea "8/25/2025 ESTIMATE TO MOVE LOBBY ICE MACHINE TO"
type textarea "x"
type textarea "8/25/2025 ESTIMATE TO MOVE LOBBY ICE MACHINE TO T"
type textarea "x"
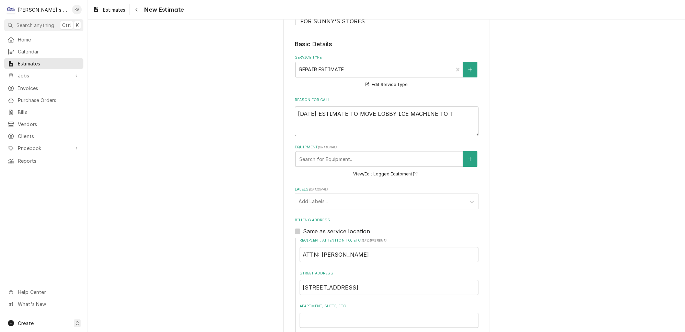
type textarea "8/25/2025 ESTIMATE TO MOVE LOBBY ICE MACHINE TO TH"
type textarea "x"
type textarea "8/25/2025 ESTIMATE TO MOVE LOBBY ICE MACHINE TO THE"
type textarea "x"
type textarea "8/25/2025 ESTIMATE TO MOVE LOBBY ICE MACHINE TO THE"
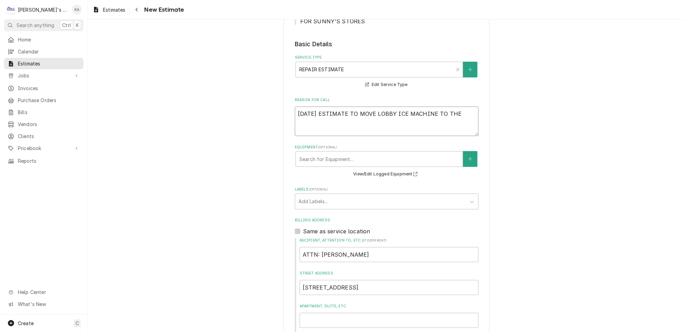
type textarea "x"
type textarea "8/25/2025 ESTIMATE TO MOVE LOBBY ICE MACHINE TO THE D"
type textarea "x"
type textarea "8/25/2025 ESTIMATE TO MOVE LOBBY ICE MACHINE TO THE DR"
type textarea "x"
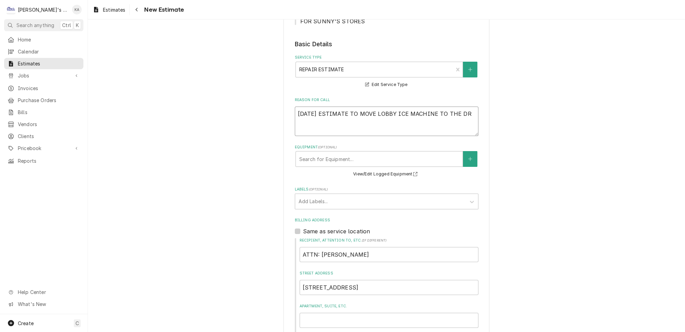
type textarea "8/25/2025 ESTIMATE TO MOVE LOBBY ICE MACHINE TO THE DRI"
type textarea "x"
type textarea "8/25/2025 ESTIMATE TO MOVE LOBBY ICE MACHINE TO THE DRIV"
type textarea "x"
type textarea "8/25/2025 ESTIMATE TO MOVE LOBBY ICE MACHINE TO THE DRIVE"
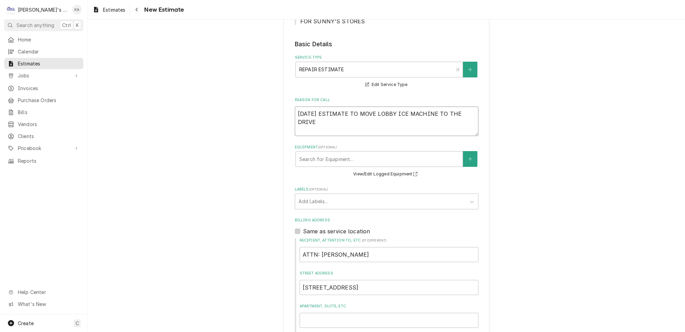
type textarea "x"
type textarea "8/25/2025 ESTIMATE TO MOVE LOBBY ICE MACHINE TO THE DRIVE"
type textarea "x"
type textarea "8/25/2025 ESTIMATE TO MOVE LOBBY ICE MACHINE TO THE DRIVE T"
type textarea "x"
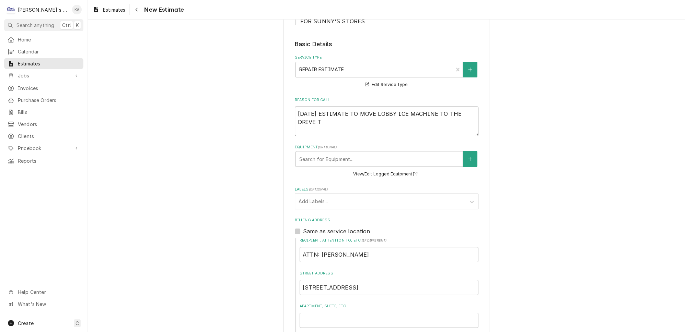
type textarea "8/25/2025 ESTIMATE TO MOVE LOBBY ICE MACHINE TO THE DRIVE TH"
type textarea "x"
type textarea "8/25/2025 ESTIMATE TO MOVE LOBBY ICE MACHINE TO THE DRIVE THR"
type textarea "x"
type textarea "8/25/2025 ESTIMATE TO MOVE LOBBY ICE MACHINE TO THE DRIVE THRU"
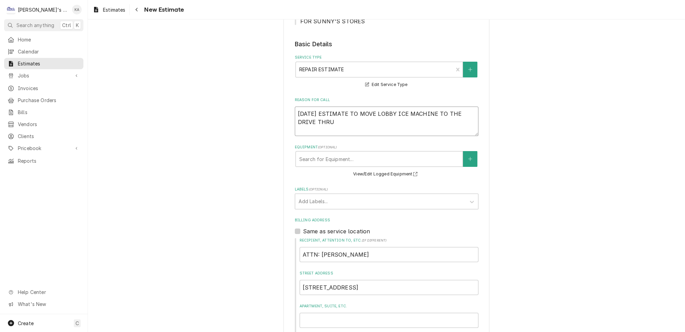
type textarea "x"
type textarea "8/25/2025 ESTIMATE TO MOVE LOBBY ICE MACHINE TO THE DRIVE THRU"
type textarea "x"
type textarea "8/25/2025 ESTIMATE TO MOVE LOBBY ICE MACHINE TO THE DRIVE THRU"
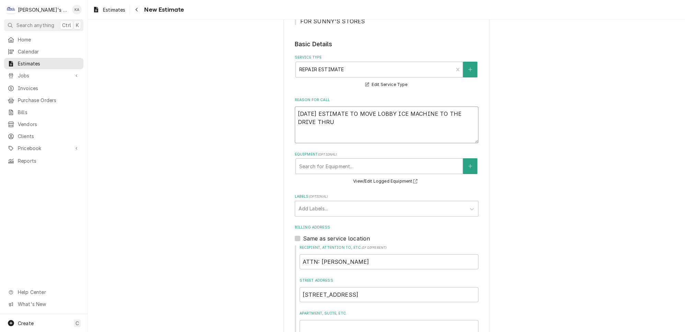
type textarea "x"
type textarea "8/25/2025 ESTIMATE TO MOVE LOBBY ICE MACHINE TO THE DRIVE THRU D"
type textarea "x"
type textarea "8/25/2025 ESTIMATE TO MOVE LOBBY ICE MACHINE TO THE DRIVE THRU"
type textarea "x"
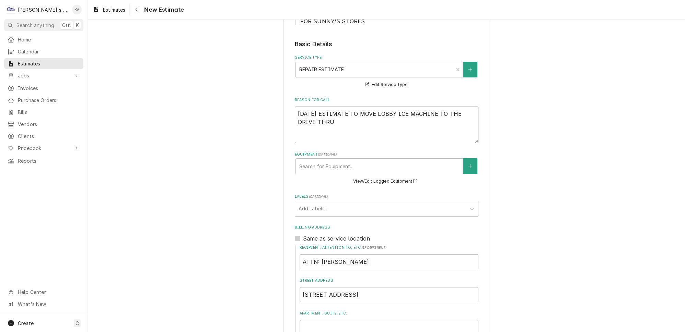
type textarea "8/25/2025 ESTIMATE TO MOVE LOBBY ICE MACHINE TO THE DRIVE THRU E"
type textarea "x"
type textarea "8/25/2025 ESTIMATE TO MOVE LOBBY ICE MACHINE TO THE DRIVE THRU ES"
type textarea "x"
type textarea "8/25/2025 ESTIMATE TO MOVE LOBBY ICE MACHINE TO THE DRIVE THRU EST"
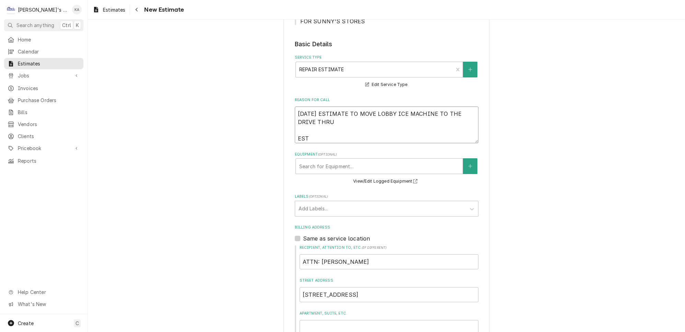
type textarea "x"
type textarea "8/25/2025 ESTIMATE TO MOVE LOBBY ICE MACHINE TO THE DRIVE THRU ESTI"
type textarea "x"
type textarea "8/25/2025 ESTIMATE TO MOVE LOBBY ICE MACHINE TO THE DRIVE THRU ESTIM"
type textarea "x"
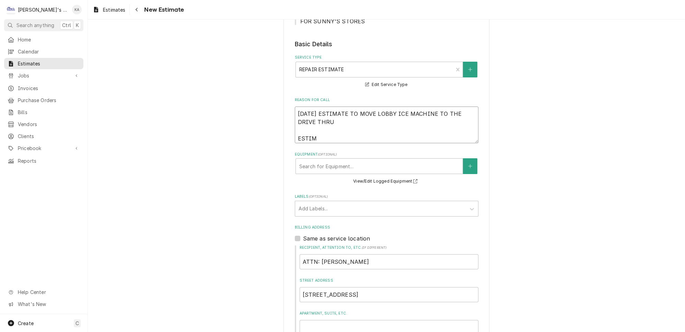
type textarea "8/25/2025 ESTIMATE TO MOVE LOBBY ICE MACHINE TO THE DRIVE THRU ESTIMA"
type textarea "x"
type textarea "8/25/2025 ESTIMATE TO MOVE LOBBY ICE MACHINE TO THE DRIVE THRU ESTIMAT"
type textarea "x"
type textarea "8/25/2025 ESTIMATE TO MOVE LOBBY ICE MACHINE TO THE DRIVE THRU ESTIMATE"
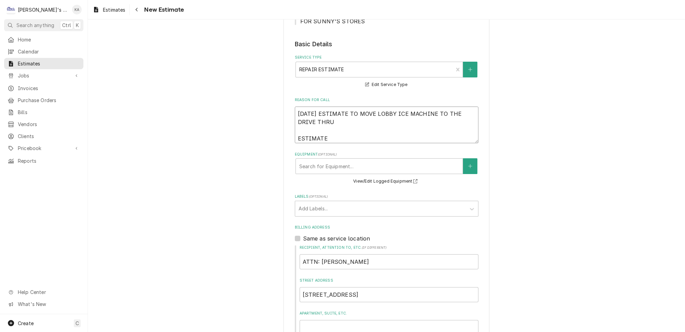
type textarea "x"
type textarea "8/25/2025 ESTIMATE TO MOVE LOBBY ICE MACHINE TO THE DRIVE THRU ESTIMATE"
type textarea "x"
type textarea "8/25/2025 ESTIMATE TO MOVE LOBBY ICE MACHINE TO THE DRIVE THRU ESTIMATE I"
type textarea "x"
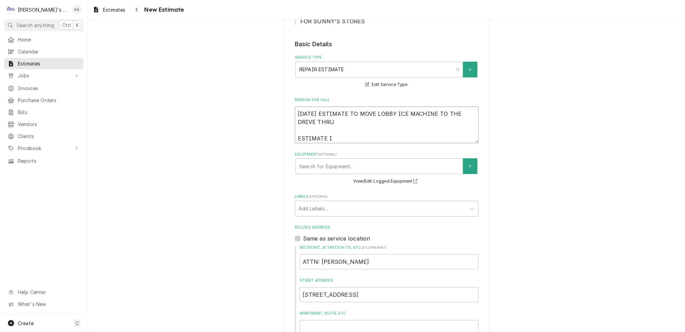
type textarea "8/25/2025 ESTIMATE TO MOVE LOBBY ICE MACHINE TO THE DRIVE THRU ESTIMATE IN"
type textarea "x"
type textarea "8/25/2025 ESTIMATE TO MOVE LOBBY ICE MACHINE TO THE DRIVE THRU ESTIMATE INC"
type textarea "x"
type textarea "8/25/2025 ESTIMATE TO MOVE LOBBY ICE MACHINE TO THE DRIVE THRU ESTIMATE INCL"
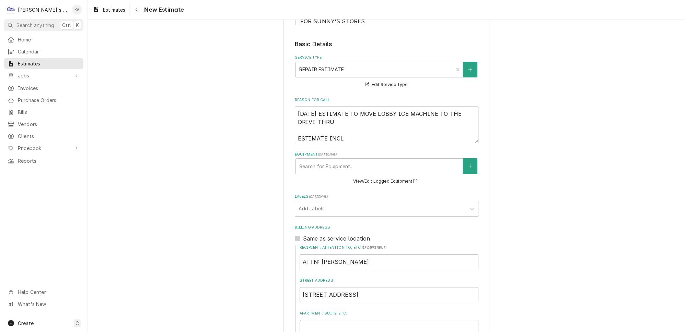
type textarea "x"
type textarea "8/25/2025 ESTIMATE TO MOVE LOBBY ICE MACHINE TO THE DRIVE THRU ESTIMATE INCLU"
type textarea "x"
type textarea "8/25/2025 ESTIMATE TO MOVE LOBBY ICE MACHINE TO THE DRIVE THRU ESTIMATE INCLUD"
type textarea "x"
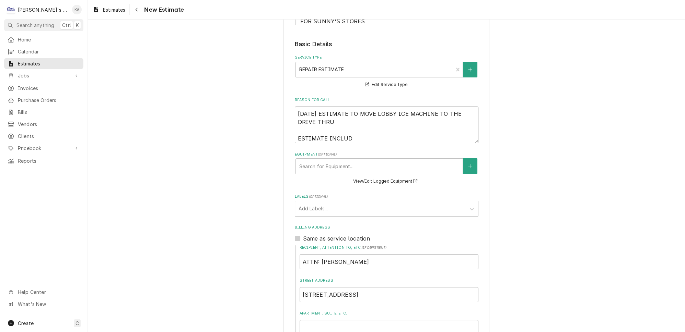
type textarea "8/25/2025 ESTIMATE TO MOVE LOBBY ICE MACHINE TO THE DRIVE THRU ESTIMATE INCLUDE"
type textarea "x"
type textarea "8/25/2025 ESTIMATE TO MOVE LOBBY ICE MACHINE TO THE DRIVE THRU ESTIMATE INCLUDES"
type textarea "x"
type textarea "8/25/2025 ESTIMATE TO MOVE LOBBY ICE MACHINE TO THE DRIVE THRU ESTIMATE INCLUDES"
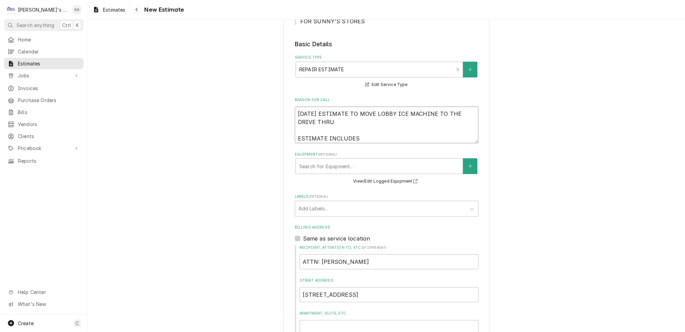
type textarea "x"
type textarea "8/25/2025 ESTIMATE TO MOVE LOBBY ICE MACHINE TO THE DRIVE THRU ESTIMATE INCLUDE…"
type textarea "x"
type textarea "8/25/2025 ESTIMATE TO MOVE LOBBY ICE MACHINE TO THE DRIVE THRU ESTIMATE INCLUDE…"
type textarea "x"
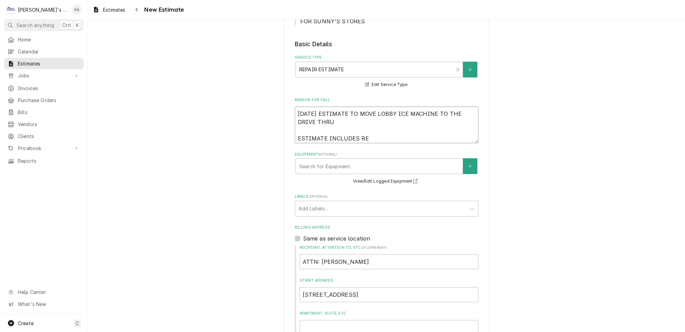
type textarea "8/25/2025 ESTIMATE TO MOVE LOBBY ICE MACHINE TO THE DRIVE THRU ESTIMATE INCLUDE…"
type textarea "x"
type textarea "8/25/2025 ESTIMATE TO MOVE LOBBY ICE MACHINE TO THE DRIVE THRU ESTIMATE INCLUDE…"
type textarea "x"
type textarea "8/25/2025 ESTIMATE TO MOVE LOBBY ICE MACHINE TO THE DRIVE THRU ESTIMATE INCLUDE…"
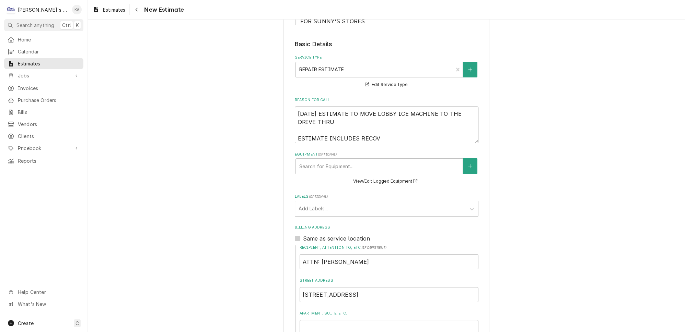
type textarea "x"
type textarea "8/25/2025 ESTIMATE TO MOVE LOBBY ICE MACHINE TO THE DRIVE THRU ESTIMATE INCLUDE…"
type textarea "x"
type textarea "8/25/2025 ESTIMATE TO MOVE LOBBY ICE MACHINE TO THE DRIVE THRU ESTIMATE INCLUDE…"
type textarea "x"
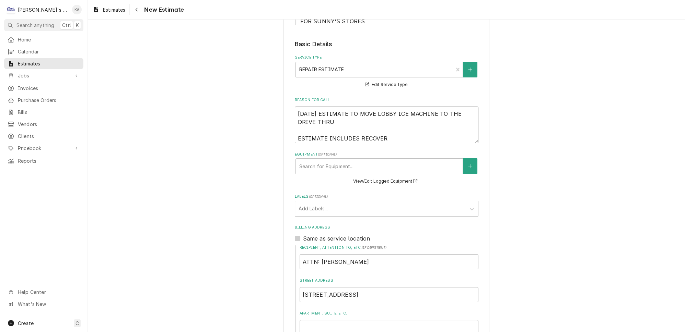
type textarea "8/25/2025 ESTIMATE TO MOVE LOBBY ICE MACHINE TO THE DRIVE THRU ESTIMATE INCLUDE…"
type textarea "x"
type textarea "8/25/2025 ESTIMATE TO MOVE LOBBY ICE MACHINE TO THE DRIVE THRU ESTIMATE INCLUDE…"
type textarea "x"
type textarea "8/25/2025 ESTIMATE TO MOVE LOBBY ICE MACHINE TO THE DRIVE THRU ESTIMATE INCLUDE…"
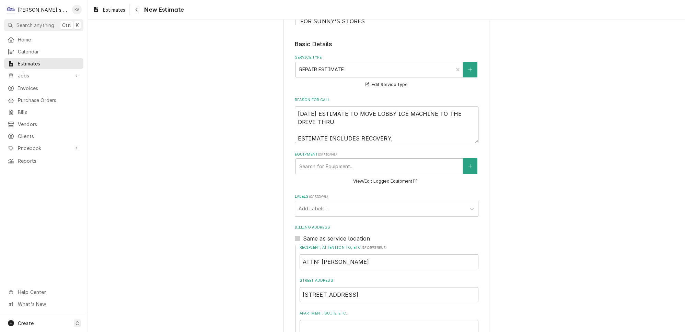
type textarea "x"
type textarea "8/25/2025 ESTIMATE TO MOVE LOBBY ICE MACHINE TO THE DRIVE THRU ESTIMATE INCLUDE…"
type textarea "x"
type textarea "8/25/2025 ESTIMATE TO MOVE LOBBY ICE MACHINE TO THE DRIVE THRU ESTIMATE INCLUDE…"
type textarea "x"
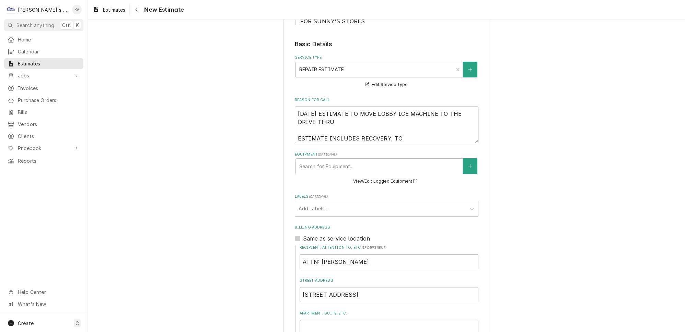
type textarea "8/25/2025 ESTIMATE TO MOVE LOBBY ICE MACHINE TO THE DRIVE THRU ESTIMATE INCLUDE…"
type textarea "x"
type textarea "8/25/2025 ESTIMATE TO MOVE LOBBY ICE MACHINE TO THE DRIVE THRU ESTIMATE INCLUDE…"
type textarea "x"
type textarea "8/25/2025 ESTIMATE TO MOVE LOBBY ICE MACHINE TO THE DRIVE THRU ESTIMATE INCLUDE…"
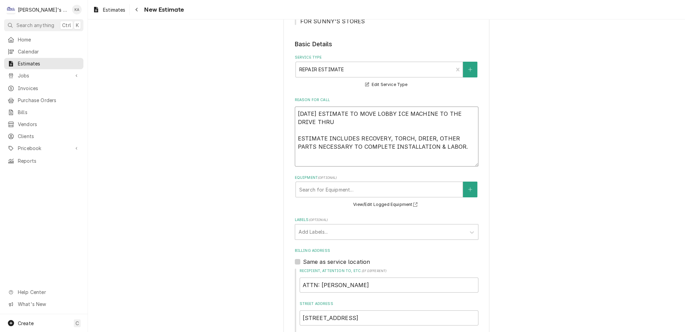
paste textarea "*NOTE- VERBAL ESTIMATE WAS GIVEN IN APRIL. TECH WAS TOLD MACHINES WERE POSSIBLY…"
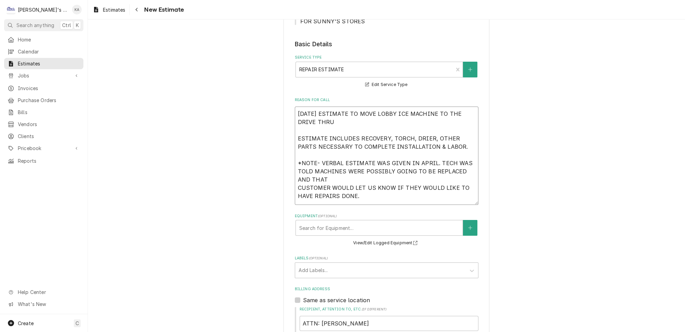
click at [299, 178] on textarea "8/25/2025 ESTIMATE TO MOVE LOBBY ICE MACHINE TO THE DRIVE THRU ESTIMATE INCLUDE…" at bounding box center [387, 156] width 184 height 98
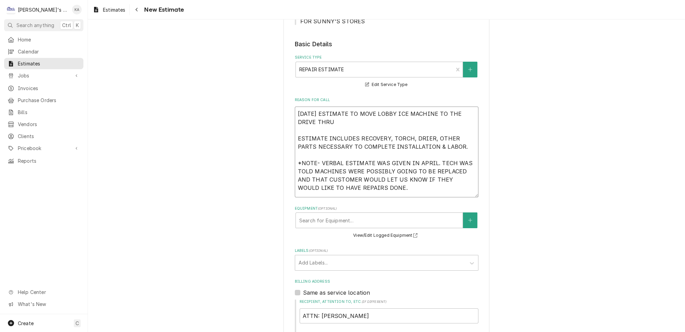
drag, startPoint x: 360, startPoint y: 179, endPoint x: 308, endPoint y: 180, distance: 52.2
click at [308, 180] on textarea "8/25/2025 ESTIMATE TO MOVE LOBBY ICE MACHINE TO THE DRIVE THRU ESTIMATE INCLUDE…" at bounding box center [387, 152] width 184 height 91
drag, startPoint x: 407, startPoint y: 140, endPoint x: 340, endPoint y: 141, distance: 67.3
click at [340, 141] on textarea "8/25/2025 ESTIMATE TO MOVE LOBBY ICE MACHINE TO THE DRIVE THRU ESTIMATE INCLUDE…" at bounding box center [387, 152] width 184 height 91
click at [371, 216] on div "Equipment" at bounding box center [379, 220] width 160 height 12
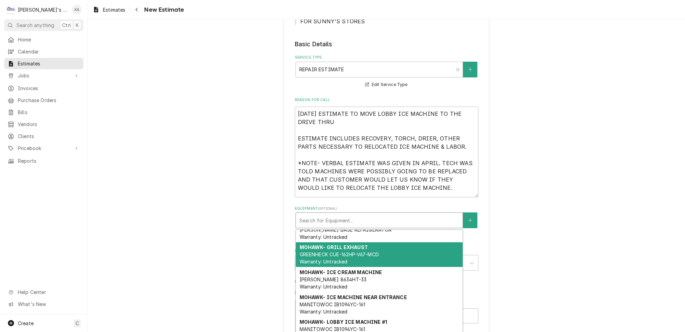
scroll to position [218, 0]
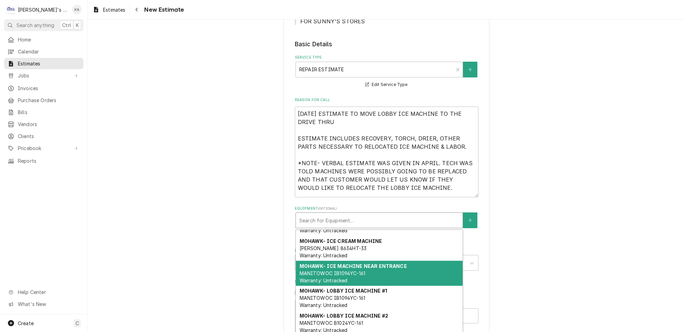
click at [371, 264] on strong "MOHAWK- ICE MACHINE NEAR ENTRANCE" at bounding box center [352, 267] width 107 height 6
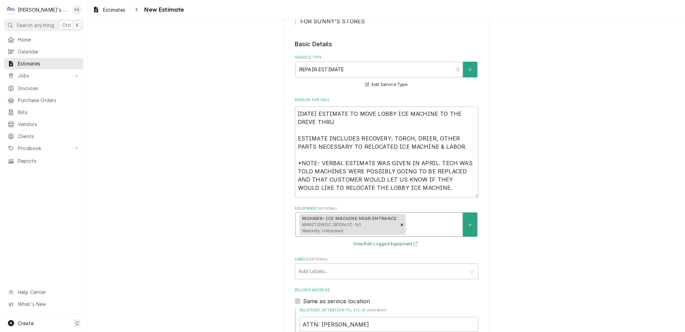
click at [373, 243] on button "View/Edit Logged Equipment" at bounding box center [386, 244] width 69 height 9
click at [404, 223] on icon "Remove [object Object]" at bounding box center [401, 225] width 5 height 5
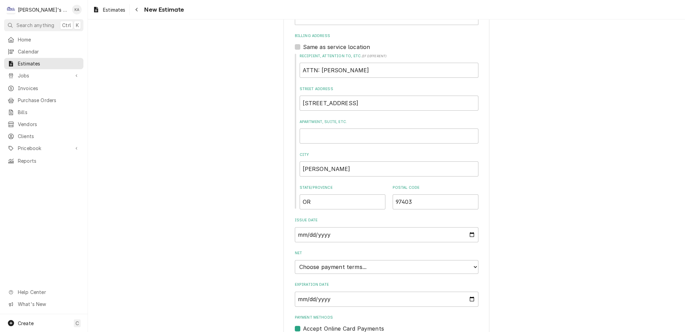
scroll to position [421, 0]
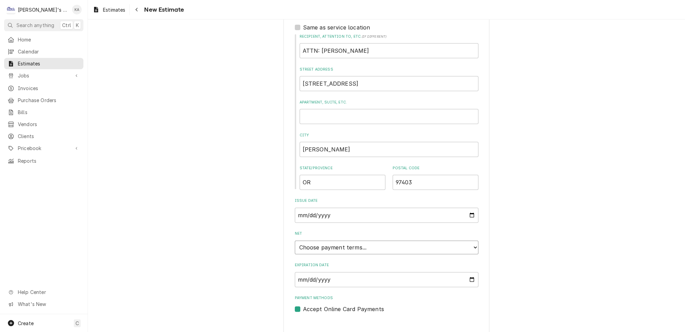
click at [464, 241] on select "Choose payment terms... Same Day Net 7 Net 14 Net 21 Net 30 Net 45 Net 60 Net 90" at bounding box center [387, 248] width 184 height 14
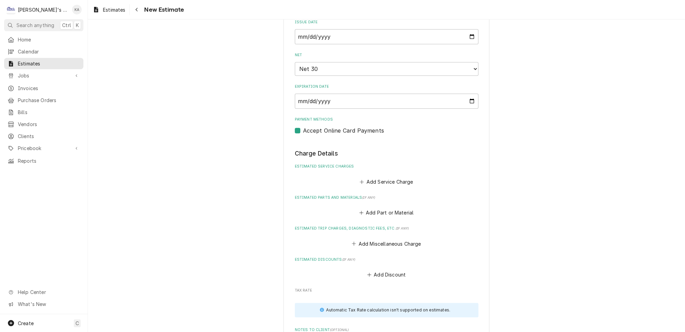
scroll to position [609, 0]
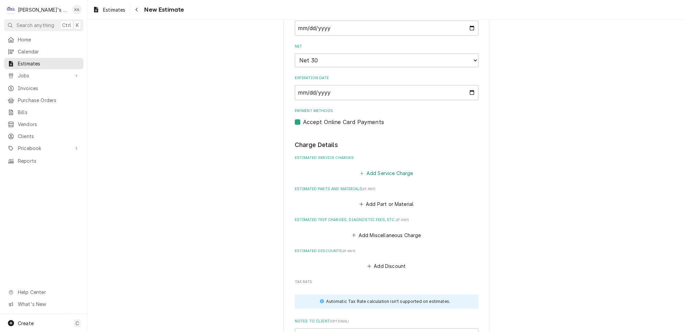
click at [381, 168] on button "Add Service Charge" at bounding box center [387, 173] width 56 height 10
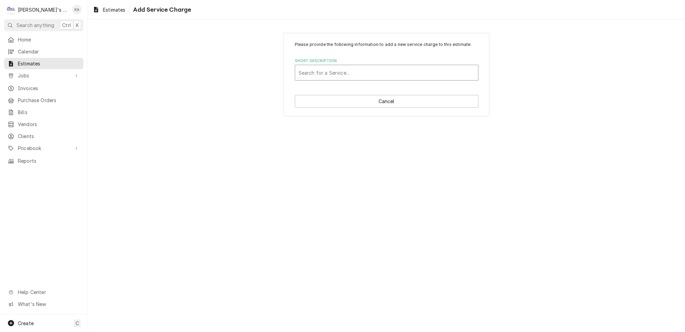
click at [358, 79] on div "Short Description" at bounding box center [387, 73] width 176 height 12
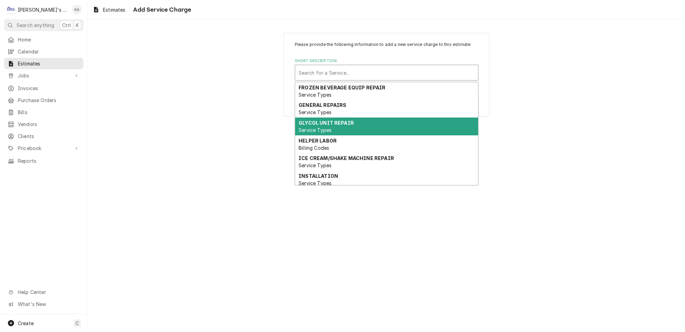
scroll to position [62, 0]
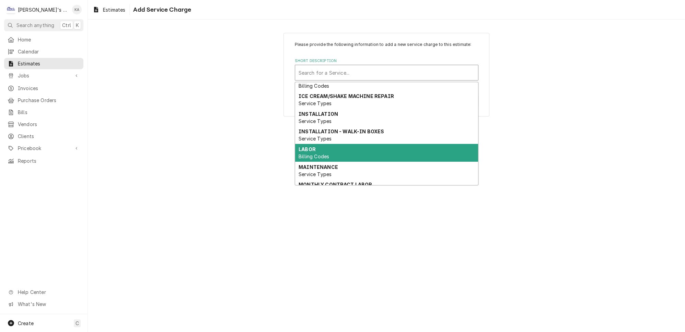
click at [323, 154] on span "Billing Codes" at bounding box center [314, 157] width 31 height 6
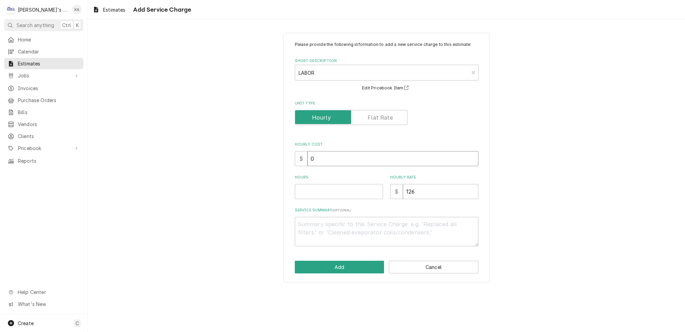
click at [312, 162] on input "0" at bounding box center [392, 158] width 171 height 15
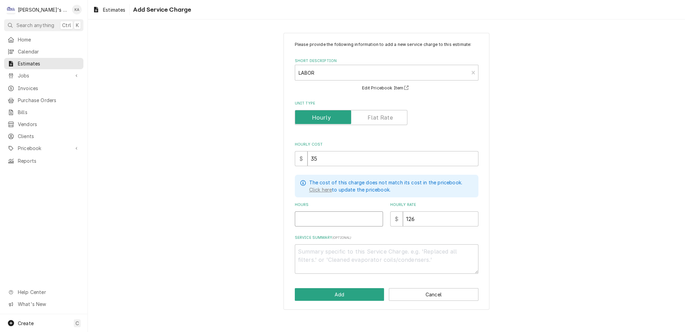
click at [308, 224] on input "Hours" at bounding box center [339, 219] width 88 height 15
click at [303, 254] on textarea "Service Summary ( optional )" at bounding box center [387, 260] width 184 height 30
click at [338, 294] on button "Add" at bounding box center [340, 295] width 90 height 13
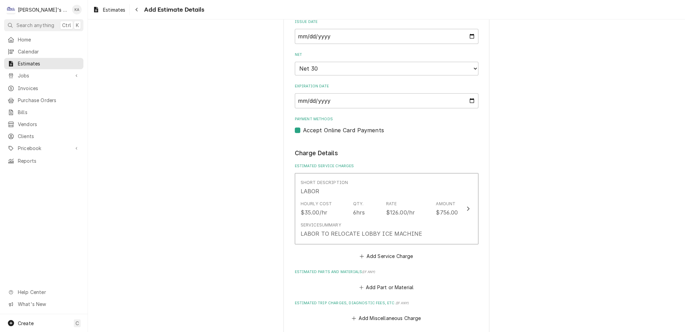
scroll to position [601, 0]
click at [396, 251] on button "Add Service Charge" at bounding box center [387, 256] width 56 height 10
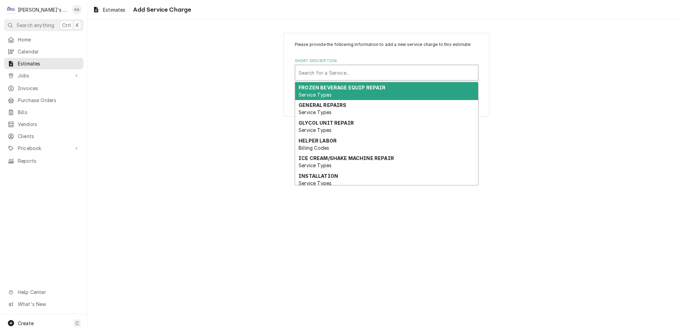
click at [332, 79] on div "Short Description" at bounding box center [387, 73] width 176 height 12
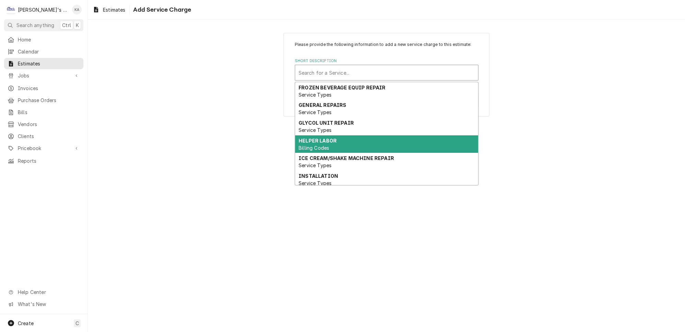
click at [324, 140] on strong "HELPER LABOR" at bounding box center [318, 141] width 38 height 6
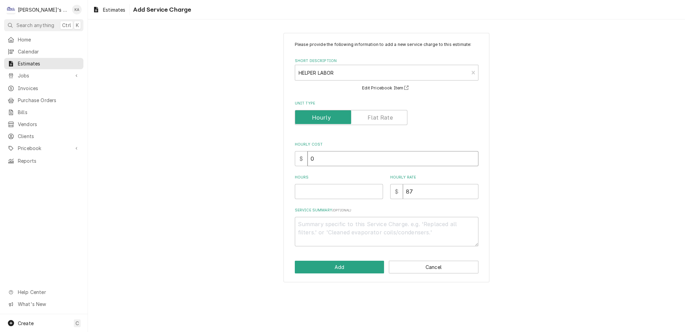
click at [317, 160] on input "0" at bounding box center [392, 158] width 171 height 15
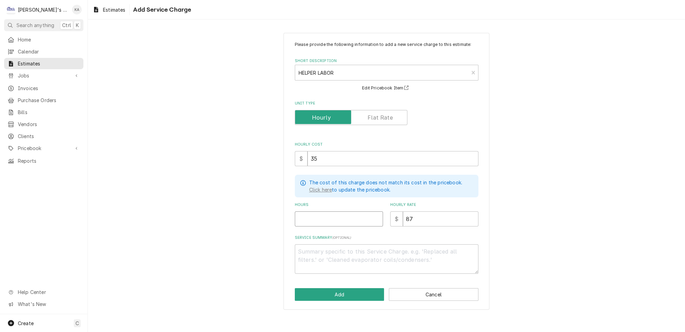
click at [310, 219] on input "Hours" at bounding box center [339, 219] width 88 height 15
click at [301, 250] on textarea "Service Summary ( optional )" at bounding box center [387, 260] width 184 height 30
click at [342, 295] on button "Add" at bounding box center [340, 295] width 90 height 13
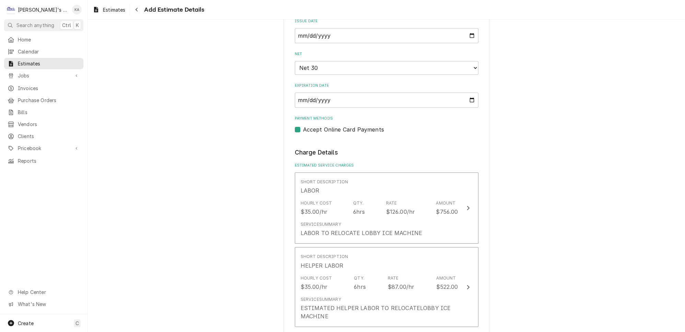
scroll to position [594, 0]
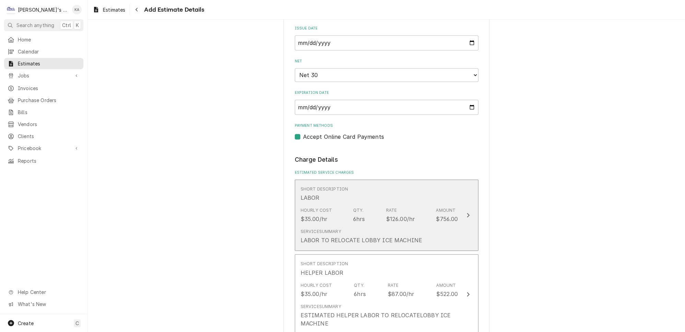
click at [451, 229] on button "Short Description LABOR Hourly Cost $35.00/hr Qty. 6hrs Rate $126.00/hr Amount …" at bounding box center [387, 216] width 184 height 72
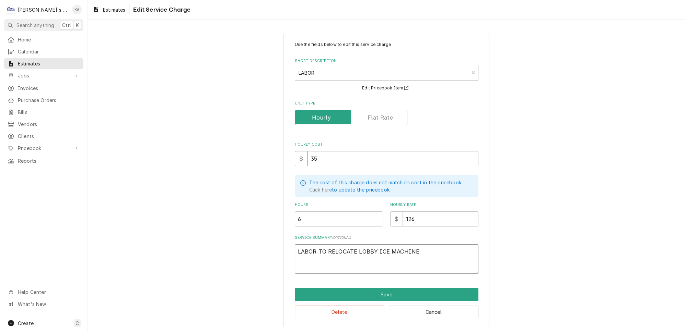
click at [299, 245] on textarea "LABOR TO RELOCATE LOBBY ICE MACHINE" at bounding box center [387, 260] width 184 height 30
click at [394, 289] on button "Save" at bounding box center [387, 295] width 184 height 13
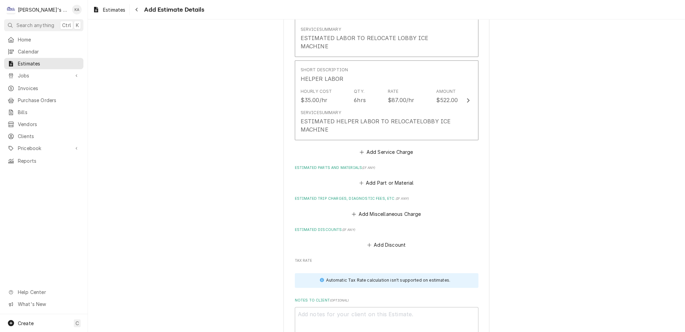
scroll to position [805, 0]
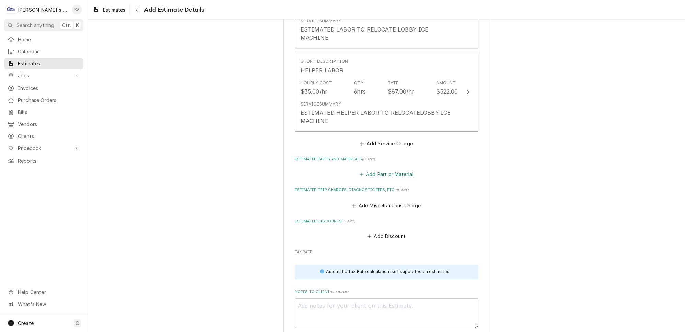
click at [396, 170] on button "Add Part or Material" at bounding box center [386, 175] width 57 height 10
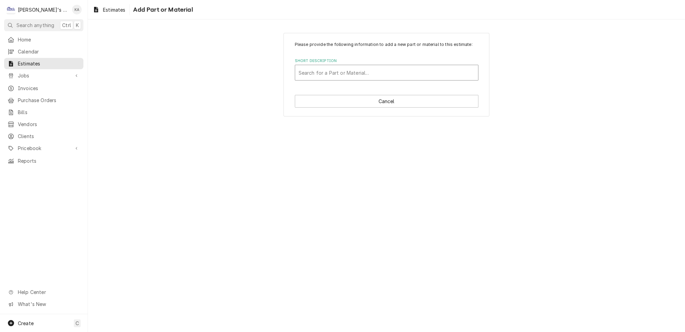
click at [351, 78] on div "Short Description" at bounding box center [387, 73] width 176 height 12
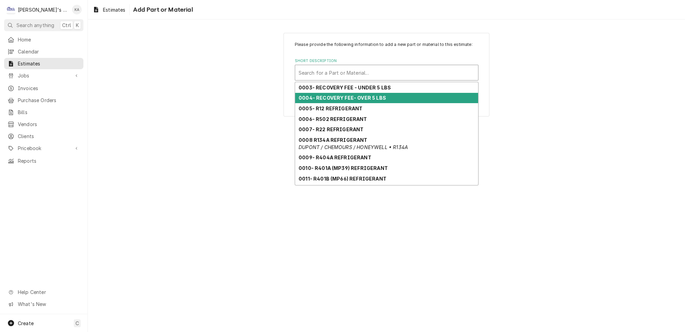
click at [347, 100] on strong "0004- RECOVERY FEE- OVER 5 LBS" at bounding box center [342, 98] width 87 height 6
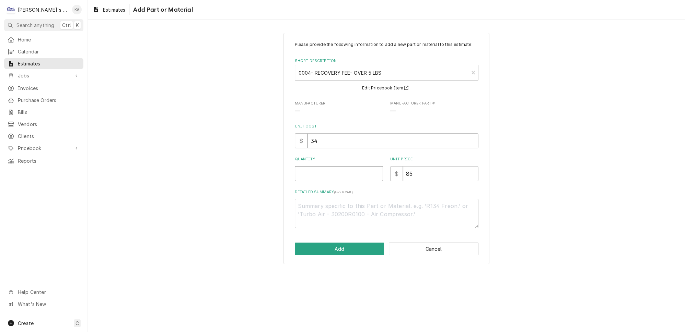
click at [337, 180] on input "Quantity" at bounding box center [339, 173] width 88 height 15
click at [357, 251] on button "Add" at bounding box center [340, 249] width 90 height 13
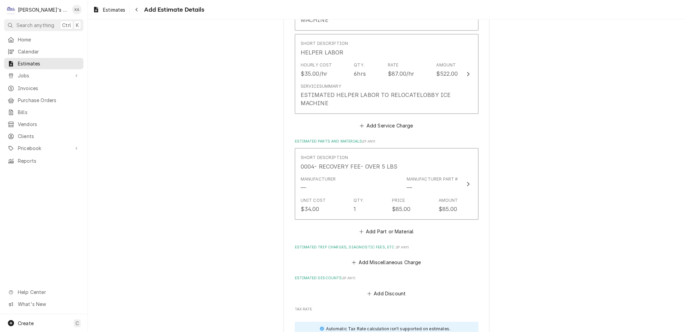
scroll to position [829, 0]
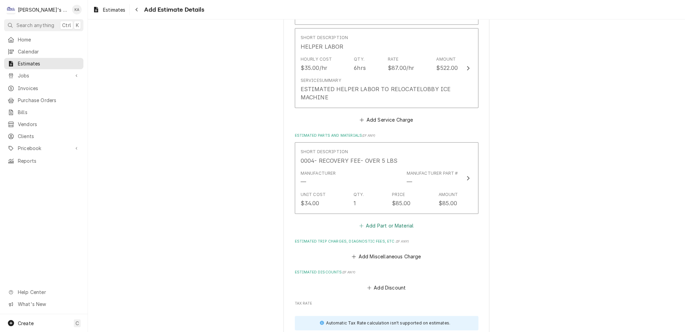
click at [371, 221] on button "Add Part or Material" at bounding box center [386, 226] width 57 height 10
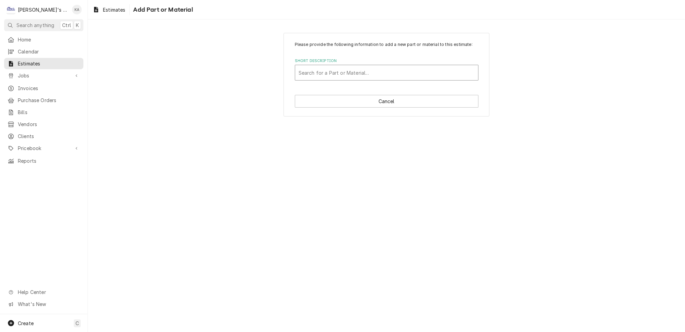
click at [349, 79] on div "Short Description" at bounding box center [387, 73] width 176 height 12
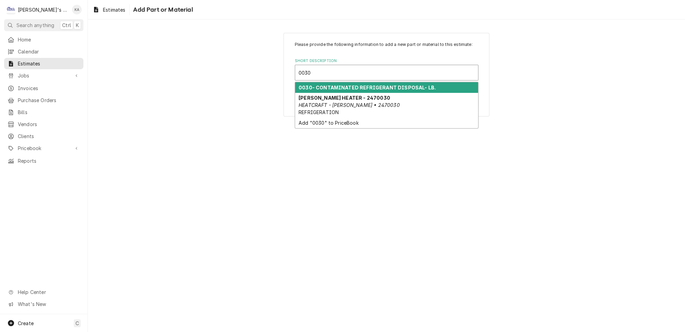
click at [336, 90] on strong "0030- CONTAMINATED REFRIGERANT DISPOSAL- LB." at bounding box center [367, 88] width 137 height 6
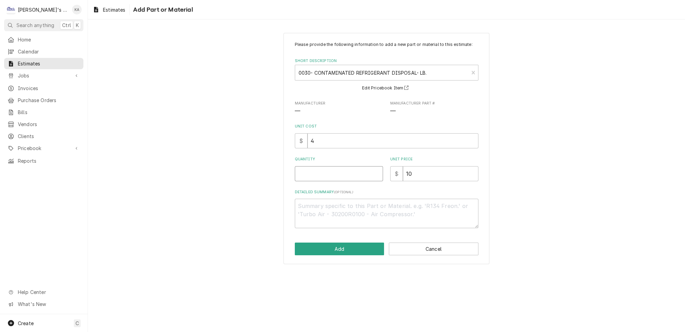
click at [314, 176] on input "Quantity" at bounding box center [339, 173] width 88 height 15
click at [340, 253] on button "Add" at bounding box center [340, 249] width 90 height 13
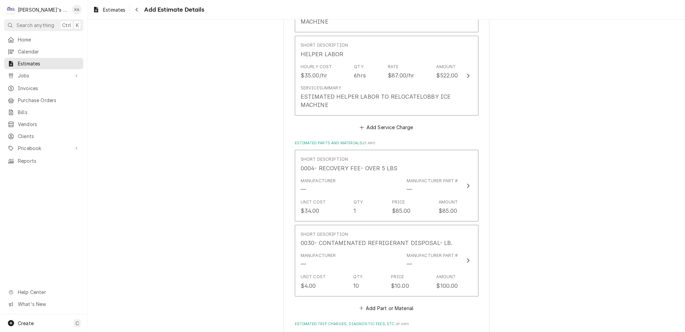
scroll to position [946, 0]
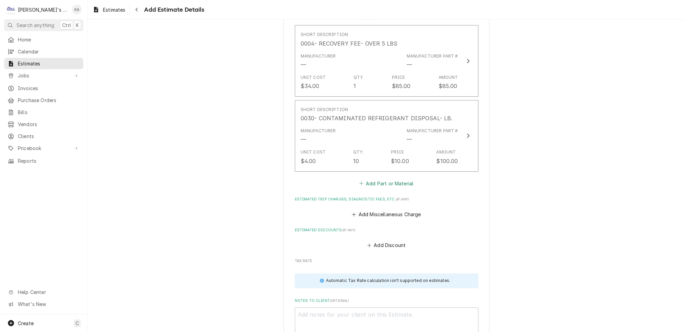
click at [378, 179] on button "Add Part or Material" at bounding box center [386, 184] width 57 height 10
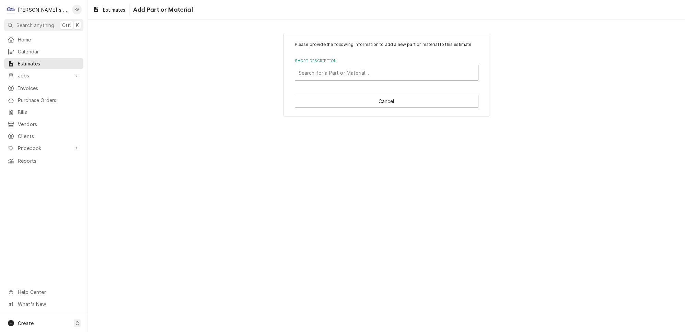
click at [331, 79] on div "Short Description" at bounding box center [387, 73] width 176 height 12
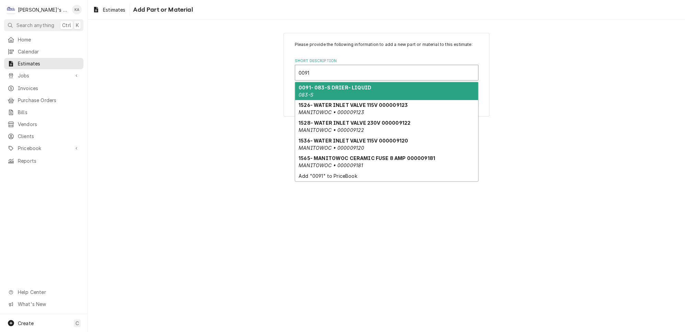
click at [333, 91] on strong "0091- 083-S DRIER- LIQUID" at bounding box center [335, 88] width 73 height 6
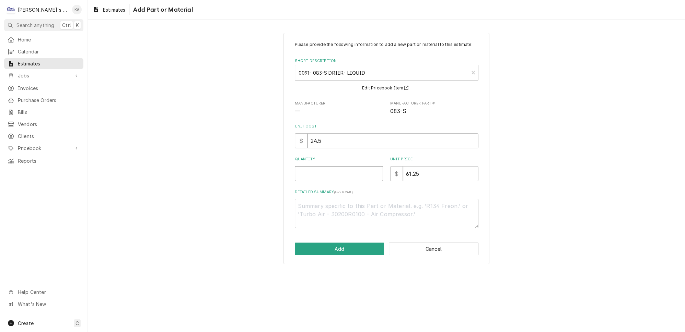
click at [340, 175] on input "Quantity" at bounding box center [339, 173] width 88 height 15
click at [349, 250] on button "Add" at bounding box center [340, 249] width 90 height 13
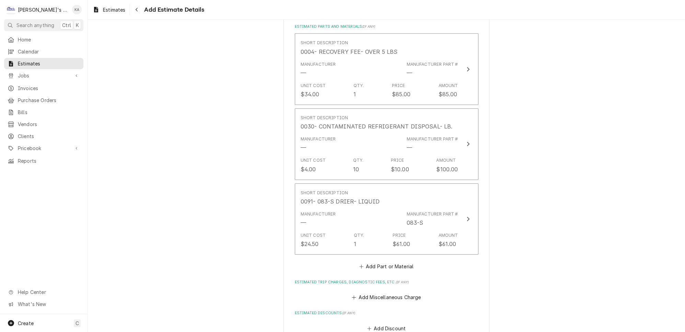
scroll to position [938, 0]
click at [405, 261] on button "Add Part or Material" at bounding box center [386, 266] width 57 height 10
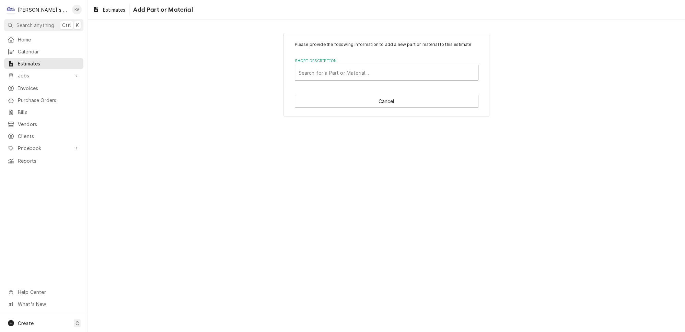
click at [324, 77] on div "Short Description" at bounding box center [387, 73] width 176 height 12
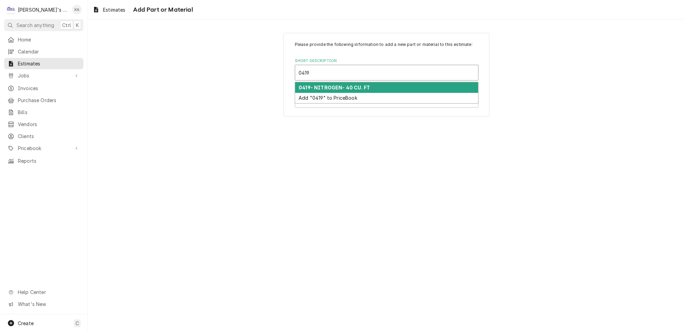
click at [332, 91] on strong "0419- NITROGEN- 40 CU. FT" at bounding box center [334, 88] width 71 height 6
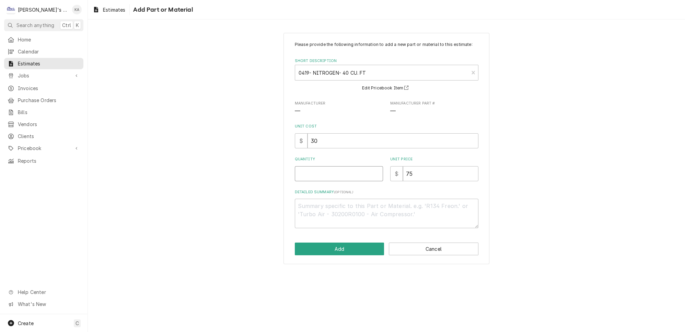
click at [326, 181] on input "Quantity" at bounding box center [339, 173] width 88 height 15
click at [345, 256] on button "Add" at bounding box center [340, 249] width 90 height 13
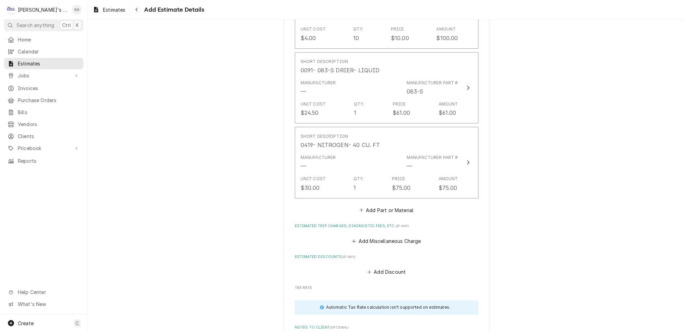
scroll to position [1118, 0]
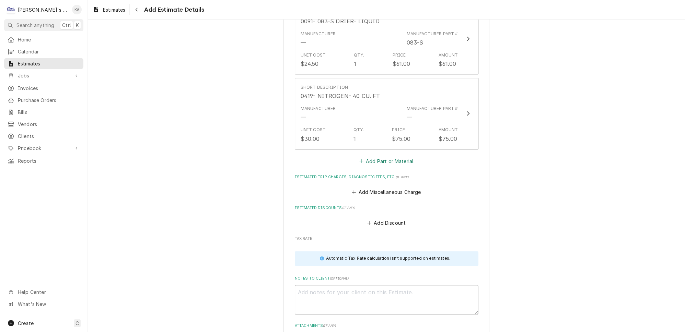
click at [384, 156] on button "Add Part or Material" at bounding box center [386, 161] width 57 height 10
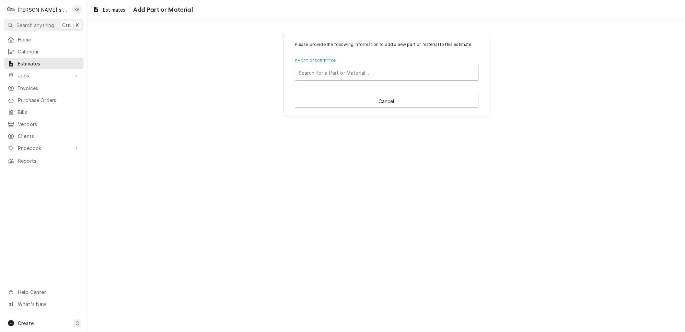
click at [318, 75] on div "Short Description" at bounding box center [387, 73] width 176 height 12
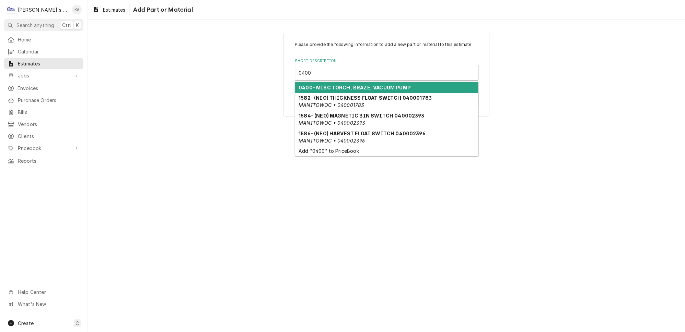
click at [329, 91] on strong "0400- MISC TORCH, BRAZE, VACUUM PUMP" at bounding box center [355, 88] width 112 height 6
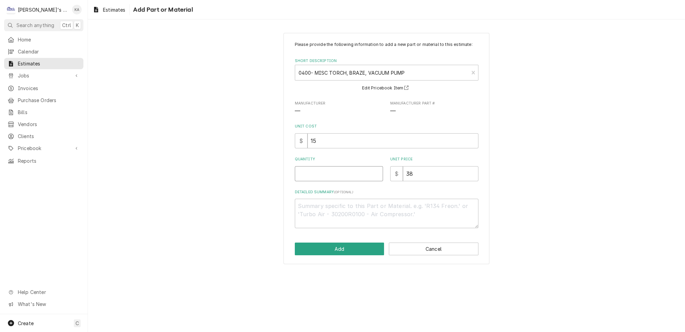
click at [329, 178] on input "Quantity" at bounding box center [339, 173] width 88 height 15
click at [349, 255] on button "Add" at bounding box center [340, 249] width 90 height 13
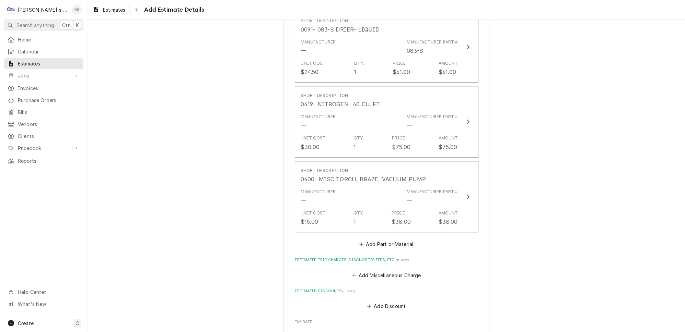
scroll to position [1111, 0]
click at [393, 239] on button "Add Part or Material" at bounding box center [386, 244] width 57 height 10
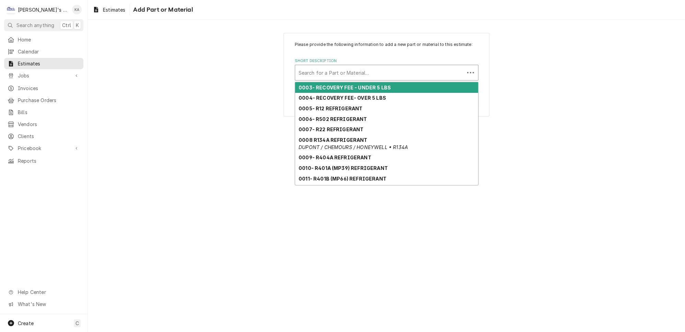
click at [354, 74] on div "Short Description" at bounding box center [380, 73] width 162 height 12
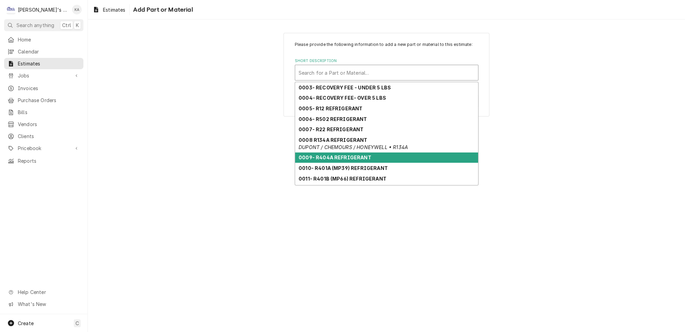
click at [342, 157] on strong "0009- R404A REFRIGERANT" at bounding box center [335, 158] width 73 height 6
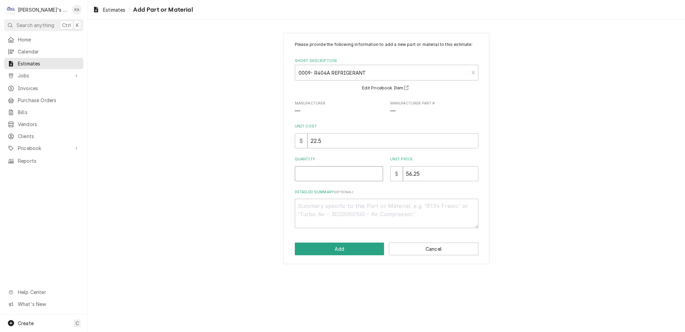
click at [336, 177] on input "Quantity" at bounding box center [339, 173] width 88 height 15
click at [350, 253] on button "Add" at bounding box center [340, 249] width 90 height 13
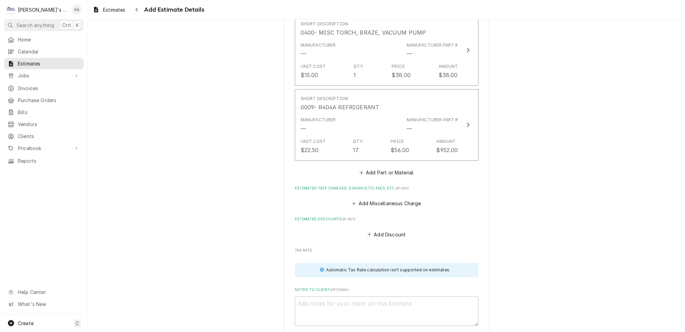
scroll to position [1260, 0]
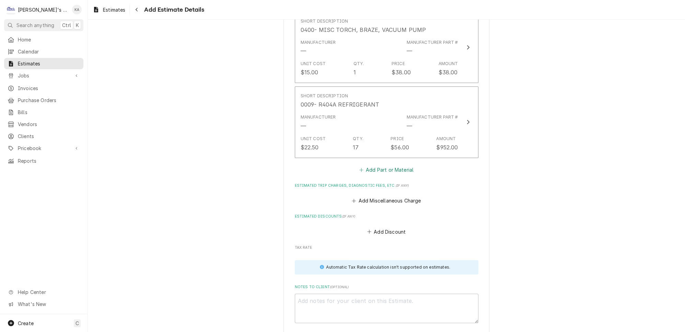
click at [379, 165] on button "Add Part or Material" at bounding box center [386, 170] width 57 height 10
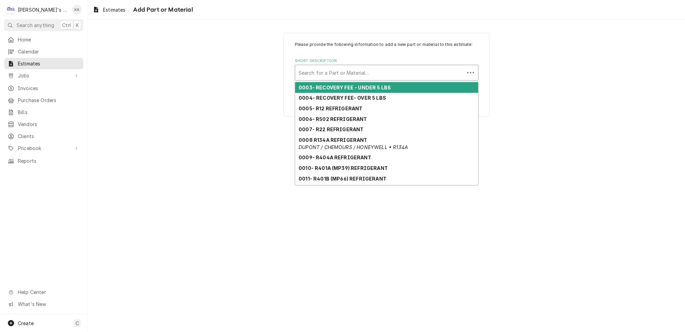
click at [313, 79] on div "Short Description" at bounding box center [380, 73] width 162 height 12
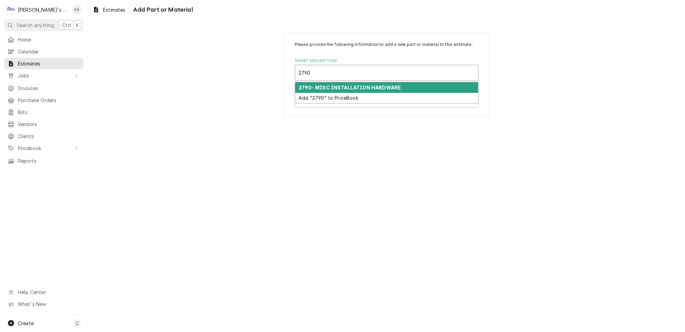
click at [380, 90] on strong "2790- MISC INSTALLATION HARDWARE" at bounding box center [350, 88] width 102 height 6
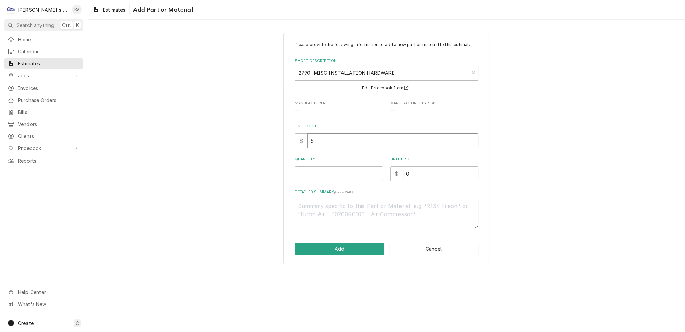
click at [315, 145] on input "5" at bounding box center [392, 140] width 171 height 15
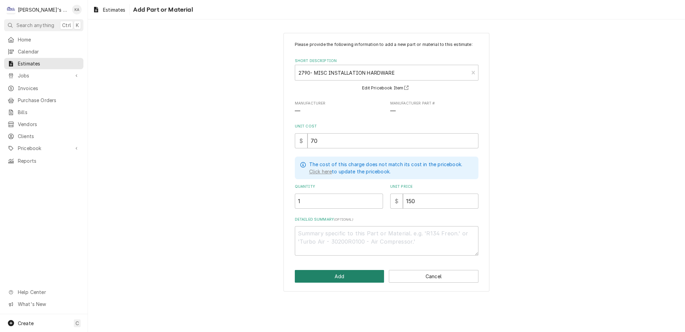
click at [337, 277] on button "Add" at bounding box center [340, 276] width 90 height 13
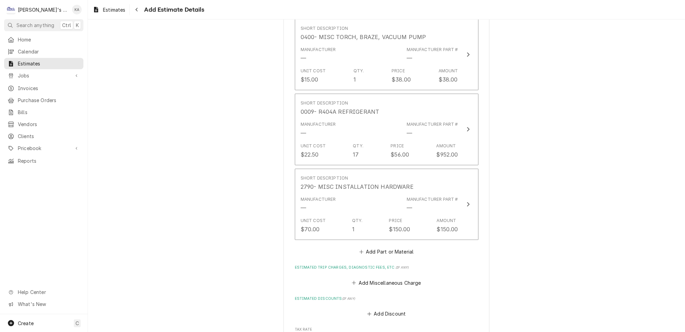
scroll to position [1315, 0]
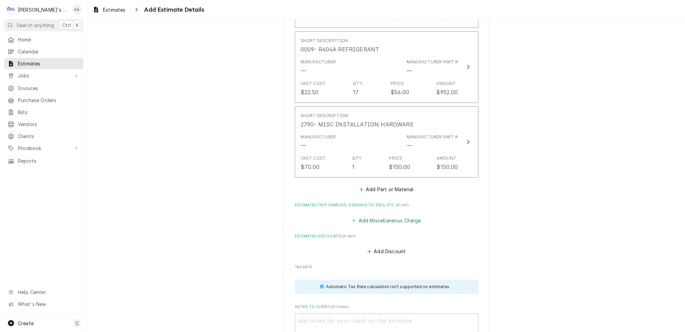
click at [381, 216] on button "Add Miscellaneous Charge" at bounding box center [386, 221] width 71 height 10
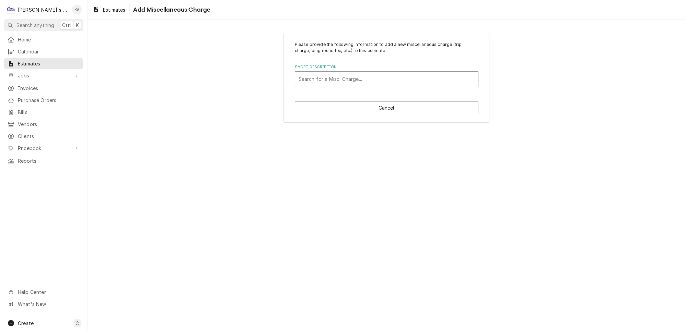
click at [364, 77] on div "Short Description" at bounding box center [387, 79] width 176 height 12
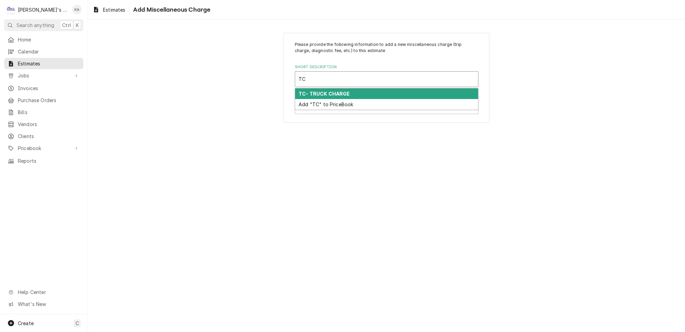
click at [332, 91] on strong "TC- TRUCK CHARGE" at bounding box center [324, 94] width 51 height 6
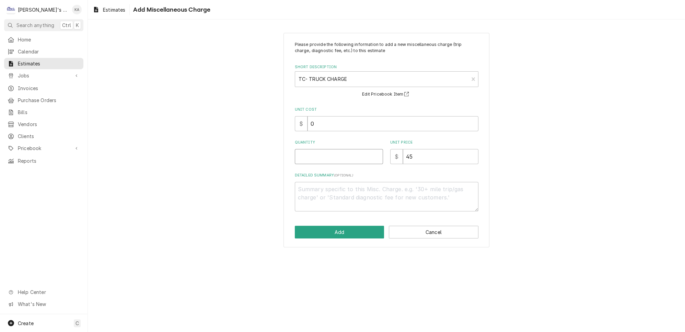
click at [323, 155] on input "Quantity" at bounding box center [339, 156] width 88 height 15
click at [353, 231] on button "Add" at bounding box center [340, 232] width 90 height 13
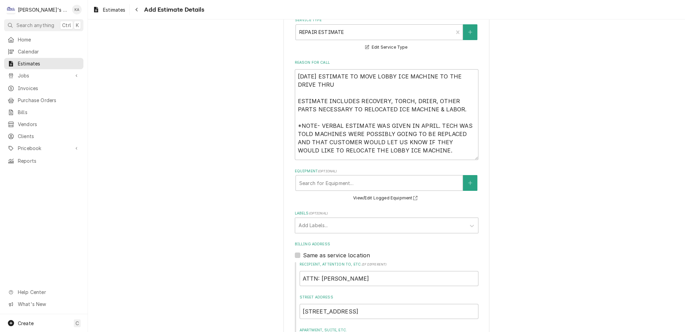
scroll to position [185, 0]
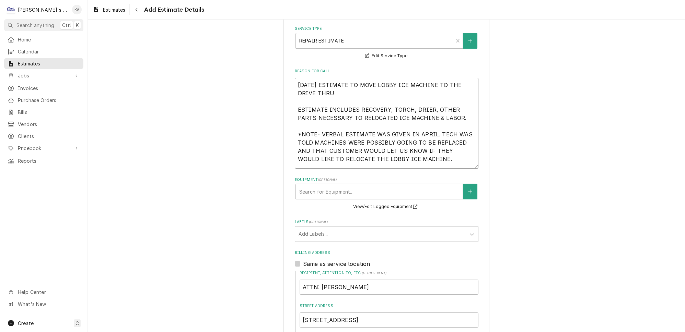
drag, startPoint x: 404, startPoint y: 150, endPoint x: 294, endPoint y: 81, distance: 129.9
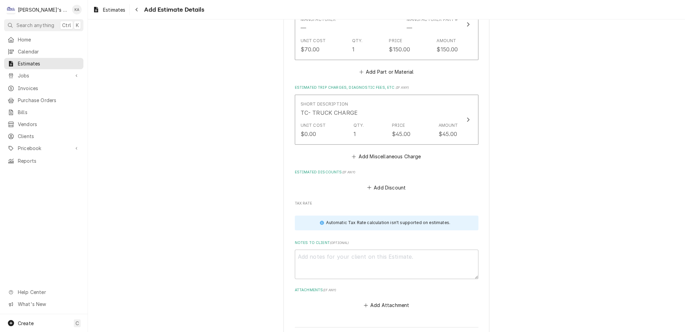
scroll to position [1516, 0]
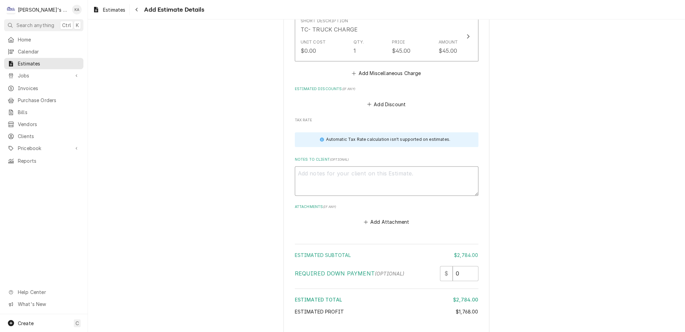
click at [297, 166] on textarea "Notes to Client ( optional )" at bounding box center [387, 181] width 184 height 30
paste textarea "8/25/2025 ESTIMATE TO MOVE LOBBY ICE MACHINE TO THE DRIVE THRU ESTIMATE INCLUDE…"
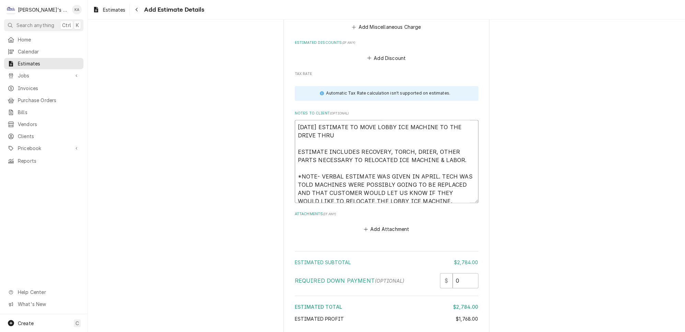
scroll to position [1569, 0]
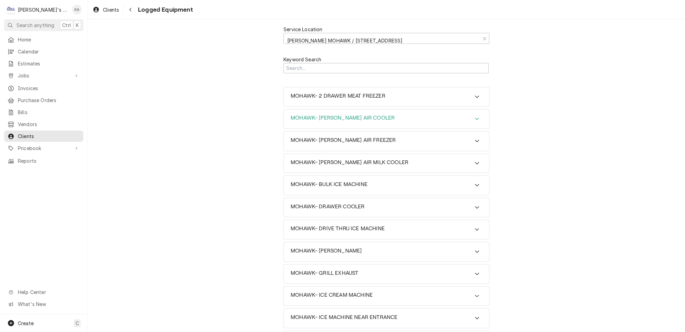
click at [475, 116] on icon "Accordion Header" at bounding box center [477, 118] width 5 height 5
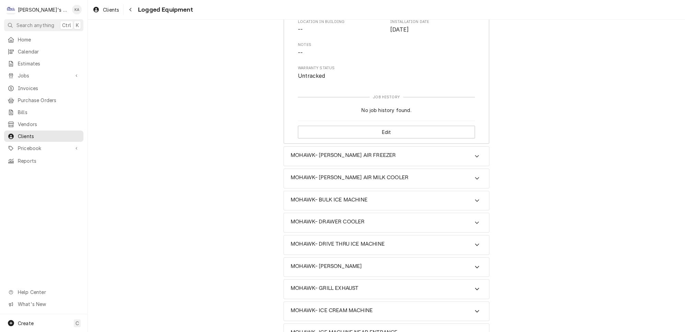
scroll to position [187, 0]
click at [475, 175] on icon "Accordion Header" at bounding box center [477, 177] width 5 height 5
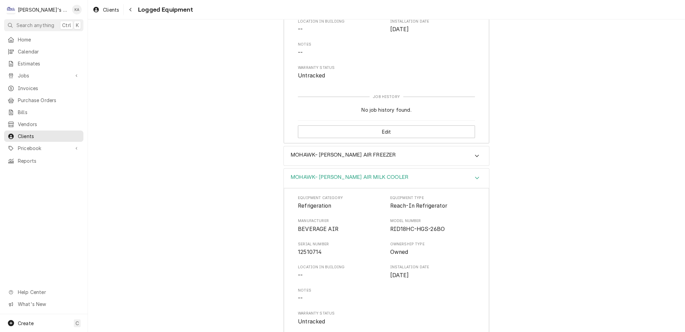
scroll to position [31, 0]
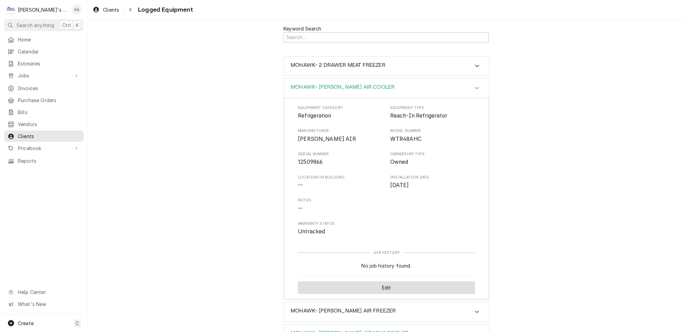
click at [378, 282] on button "Edit" at bounding box center [386, 288] width 177 height 13
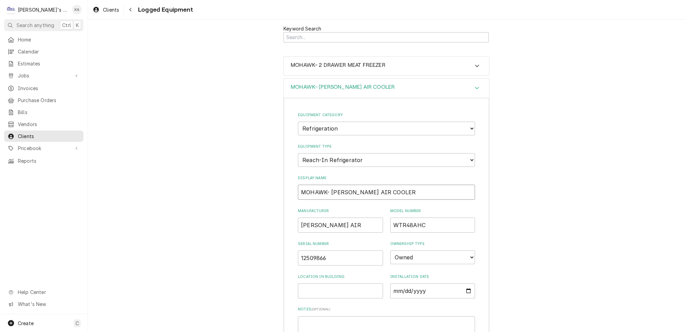
click at [337, 185] on input "MOHAWK- BEV AIR COOLER" at bounding box center [386, 192] width 177 height 15
click at [403, 185] on input "MOHAWK- BEVERAGE AIR COOLER" at bounding box center [386, 192] width 177 height 15
type input "MOHAWK- BEVERAGE AIR COOLER #1"
click at [310, 218] on input "BEV AIR" at bounding box center [340, 225] width 85 height 15
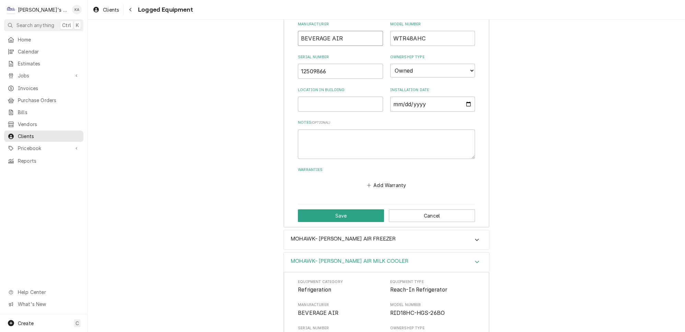
scroll to position [218, 0]
type input "BEVERAGE AIR"
click at [343, 209] on button "Save" at bounding box center [341, 215] width 86 height 13
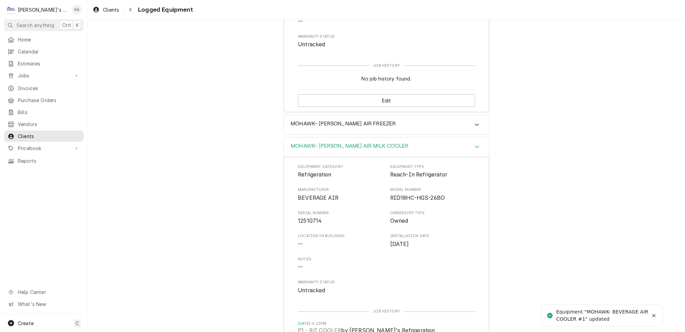
click at [475, 144] on icon "Accordion Header" at bounding box center [477, 146] width 5 height 5
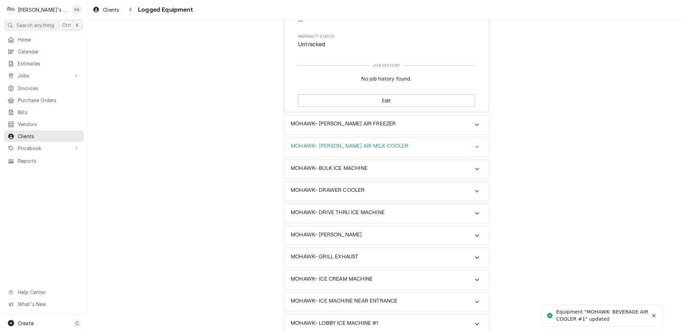
click at [472, 143] on div "Accordion Header" at bounding box center [477, 147] width 10 height 8
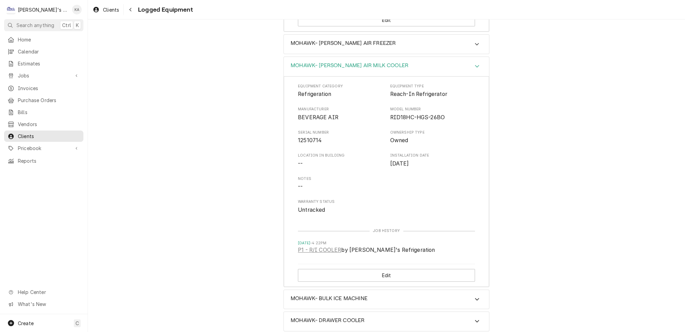
scroll to position [312, 0]
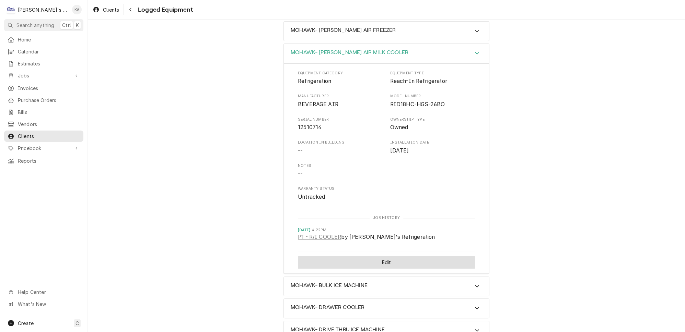
click at [383, 256] on button "Edit" at bounding box center [386, 262] width 177 height 13
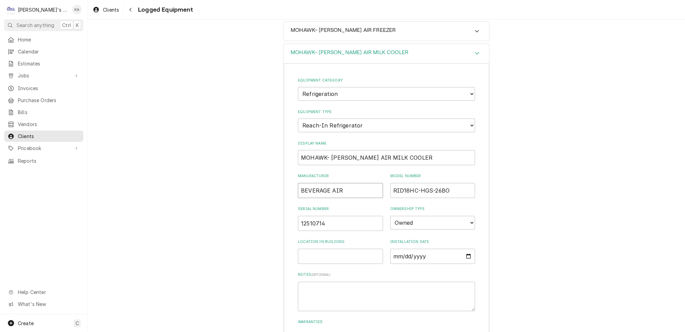
drag, startPoint x: 327, startPoint y: 174, endPoint x: 299, endPoint y: 176, distance: 27.9
click at [299, 183] on input "BEVERAGE AIR" at bounding box center [340, 190] width 85 height 15
drag, startPoint x: 338, startPoint y: 142, endPoint x: 329, endPoint y: 143, distance: 8.6
click at [329, 150] on input "MOHAWK- BEV AIR MILK COOLER" at bounding box center [386, 157] width 177 height 15
paste input "ERAGE"
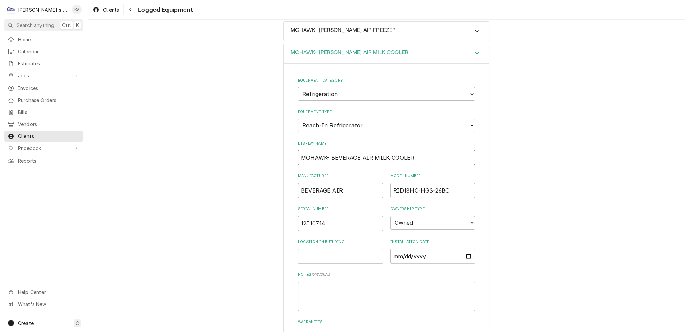
click at [406, 150] on input "MOHAWK- BEVERAGE AIR MILK COOLER" at bounding box center [386, 157] width 177 height 15
drag, startPoint x: 383, startPoint y: 142, endPoint x: 369, endPoint y: 141, distance: 13.7
click at [369, 150] on input "MOHAWK- BEVERAGE AIR MILK COOLER #2-" at bounding box center [386, 157] width 177 height 15
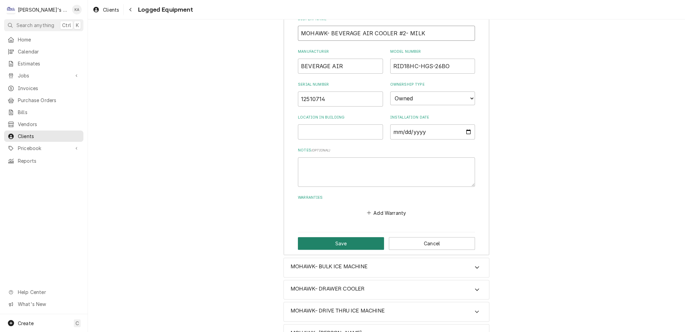
type input "MOHAWK- BEVERAGE AIR COOLER #2- MILK"
click at [334, 237] on button "Save" at bounding box center [341, 243] width 86 height 13
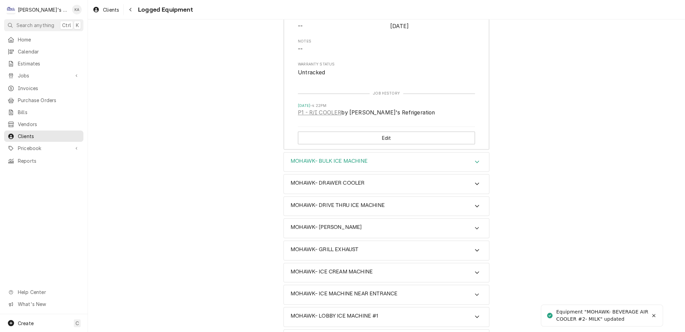
click at [475, 159] on icon "Accordion Header" at bounding box center [477, 161] width 5 height 5
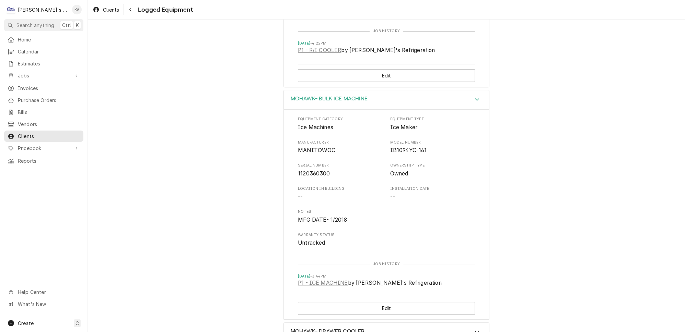
scroll to position [561, 0]
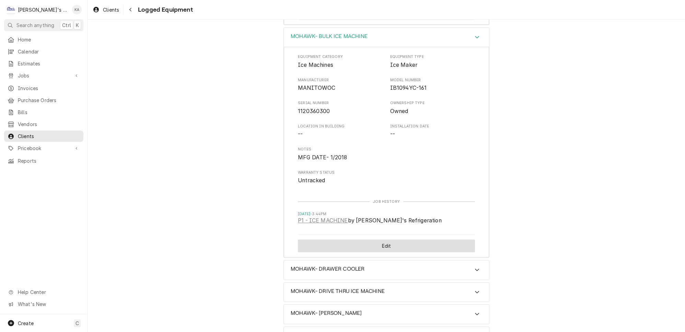
click at [381, 240] on button "Edit" at bounding box center [386, 246] width 177 height 13
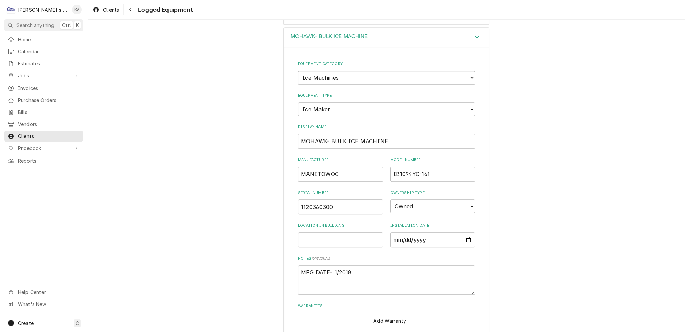
type textarea "x"
click at [342, 134] on input "MOHAWK- BULK ICE MACHINE" at bounding box center [386, 141] width 177 height 15
drag, startPoint x: 336, startPoint y: 155, endPoint x: 297, endPoint y: 154, distance: 39.1
click at [297, 154] on div "Equipment Category Choose equipment category... Ice Machines Refrigeration HVAC…" at bounding box center [386, 205] width 205 height 316
type textarea "x"
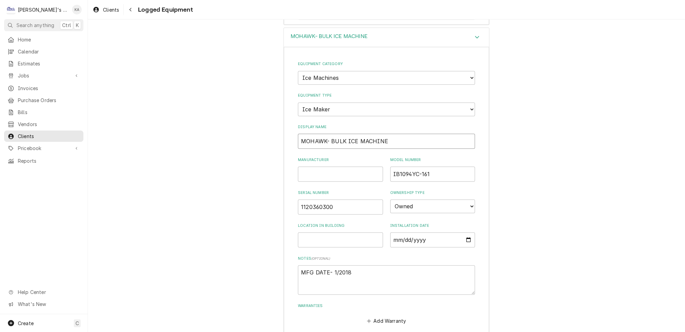
type input "MOHAWK- MANITOWOCBULK ICE MACHINE"
click at [363, 134] on input "MOHAWK- MANITOWOCBULK ICE MACHINE" at bounding box center [386, 141] width 177 height 15
drag, startPoint x: 363, startPoint y: 123, endPoint x: 376, endPoint y: 122, distance: 12.7
click at [376, 134] on input "MOHAWK- MANITOWOCBULK ICE MACHINE" at bounding box center [386, 141] width 177 height 15
type textarea "x"
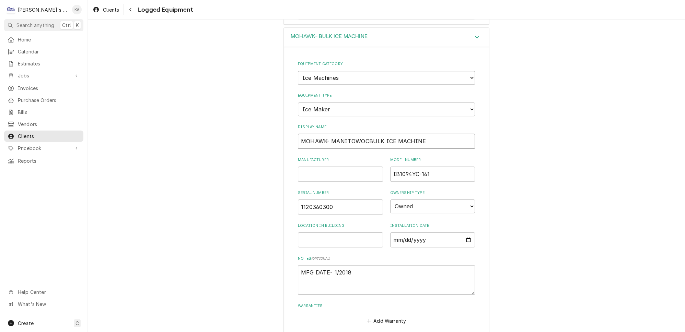
type input "MOHAWK- MANITOWOC ICE MACHINEBULK"
click at [401, 134] on input "MOHAWK- MANITOWOC ICE MACHINEBULK" at bounding box center [386, 141] width 177 height 15
type textarea "x"
type input "MOHAWK- MANITOWOC ICE MACHINE-BULK"
type textarea "x"
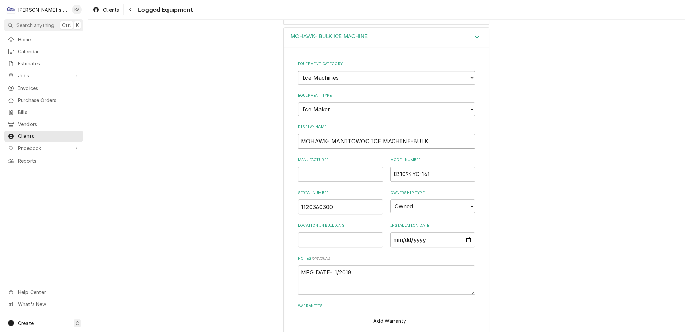
type input "MOHAWK- MANITOWOC ICE MACHINE- BULK"
type textarea "x"
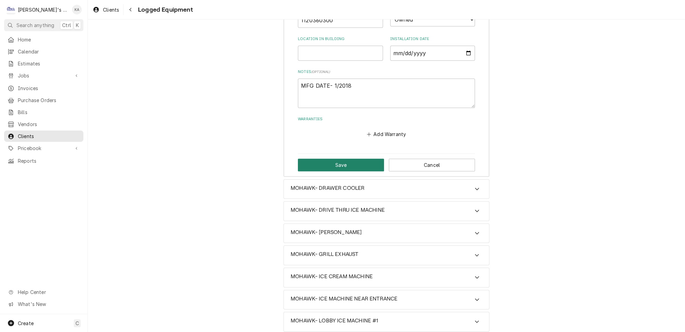
type input "MOHAWK- MANITOWOC ICE MACHINE- BULK"
click at [331, 159] on button "Save" at bounding box center [341, 165] width 86 height 13
type textarea "x"
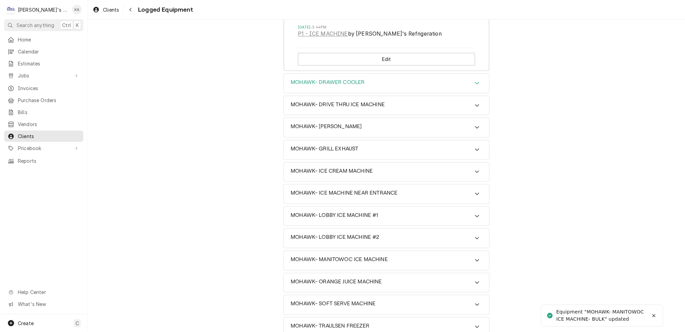
click at [475, 80] on icon "Accordion Header" at bounding box center [477, 82] width 5 height 5
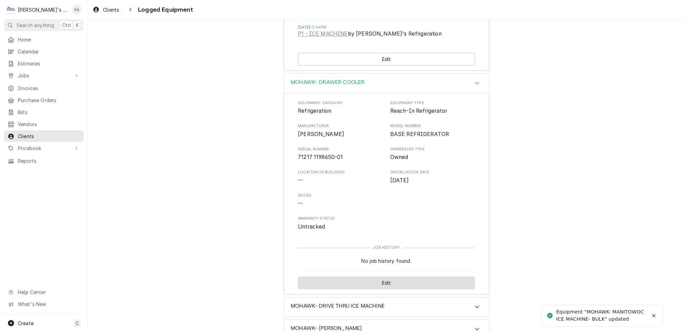
click at [389, 277] on button "Edit" at bounding box center [386, 283] width 177 height 13
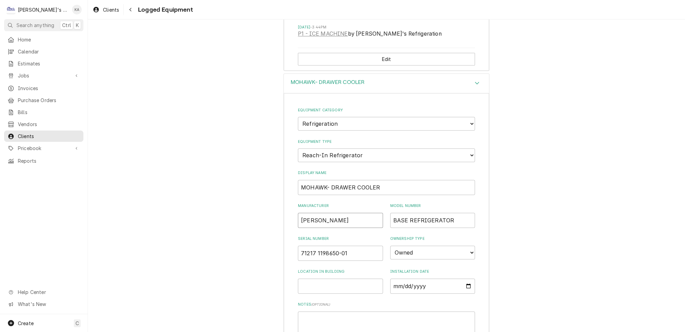
drag, startPoint x: 322, startPoint y: 199, endPoint x: 301, endPoint y: 199, distance: 20.9
click at [301, 213] on input "FRANKE" at bounding box center [340, 220] width 85 height 15
click at [349, 180] on input "MOHAWK- FRANKEDRAWER COOLER" at bounding box center [386, 187] width 177 height 15
type input "MOHAWK- FRANKE DRAWER COOLER"
paste input "FRANKE"
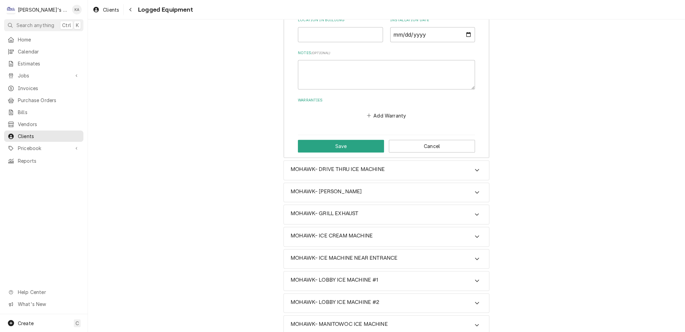
scroll to position [1029, 0]
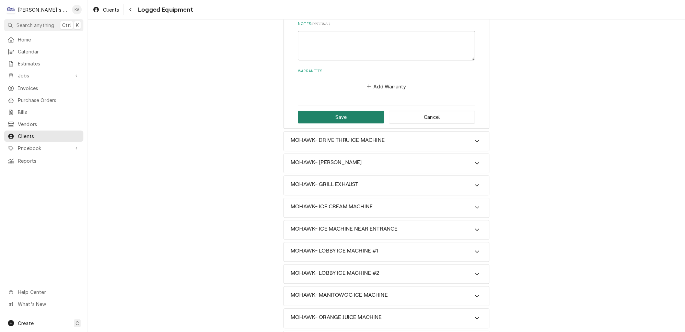
type input "FRANKE"
click at [339, 111] on button "Save" at bounding box center [341, 117] width 86 height 13
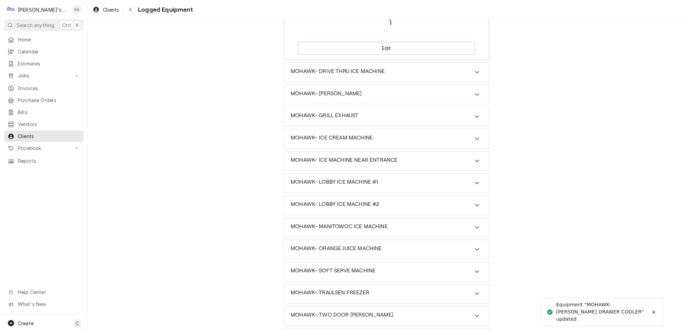
scroll to position [984, 0]
click at [472, 68] on div "Accordion Header" at bounding box center [477, 72] width 10 height 8
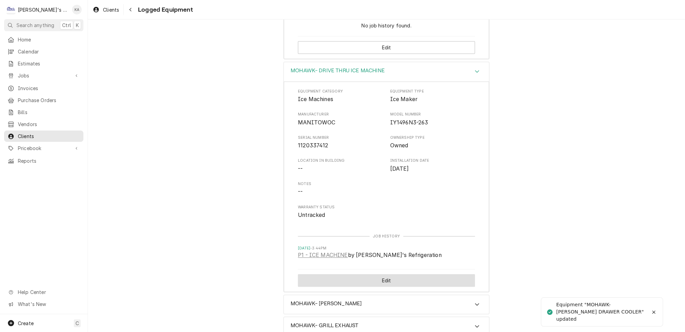
click at [399, 275] on button "Edit" at bounding box center [386, 281] width 177 height 13
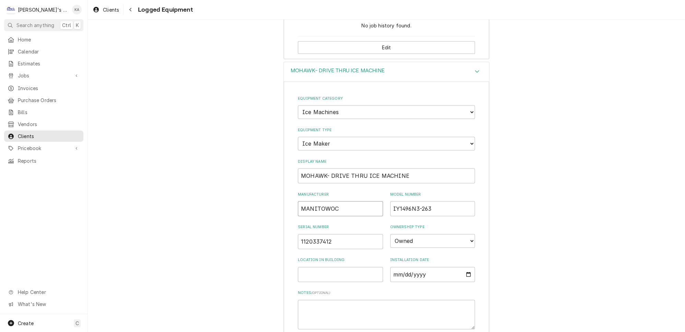
drag, startPoint x: 336, startPoint y: 185, endPoint x: 296, endPoint y: 185, distance: 39.5
click at [296, 185] on div "Equipment Category Choose equipment category... Ice Machines Refrigeration HVAC…" at bounding box center [386, 240] width 205 height 316
click at [329, 168] on input "MOHAWK- DRIVE THRU ICE MACHINE" at bounding box center [386, 175] width 177 height 15
paste input "MANITOWOC"
click at [433, 168] on input "MOHAWK- MANITOWOCDRIVE THRU ICE MACHINE" at bounding box center [386, 175] width 177 height 15
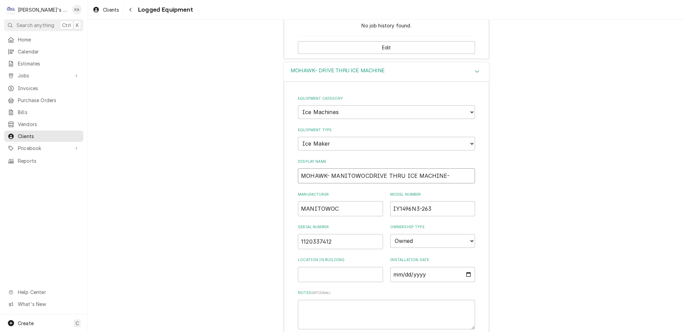
drag, startPoint x: 395, startPoint y: 152, endPoint x: 364, endPoint y: 152, distance: 30.9
click at [364, 168] on input "MOHAWK- MANITOWOCDRIVE THRU ICE MACHINE-" at bounding box center [386, 175] width 177 height 15
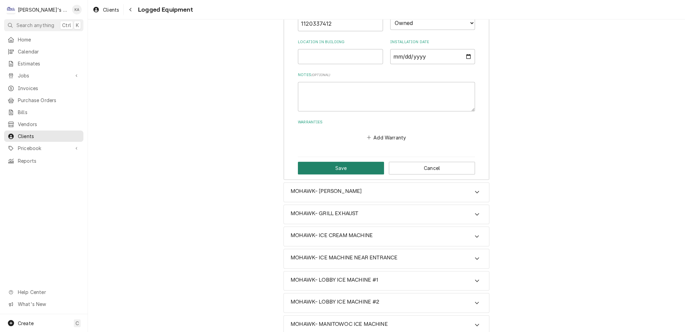
type input "MOHAWK- MANITOWOC ICE MACHINE- DRIVE THRU"
click at [334, 162] on button "Save" at bounding box center [341, 168] width 86 height 13
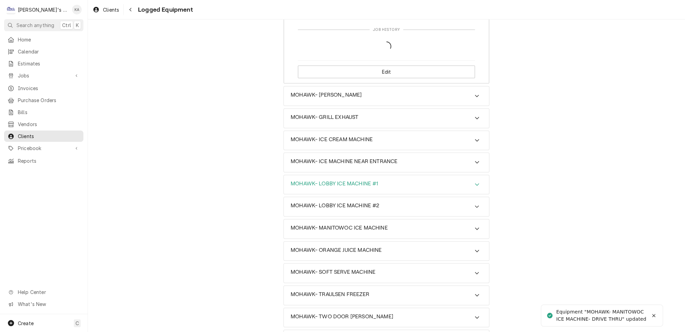
scroll to position [1194, 0]
click at [475, 93] on icon "Accordion Header" at bounding box center [477, 94] width 4 height 2
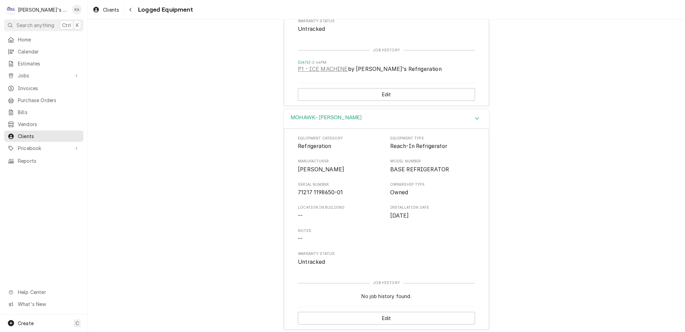
scroll to position [758, 0]
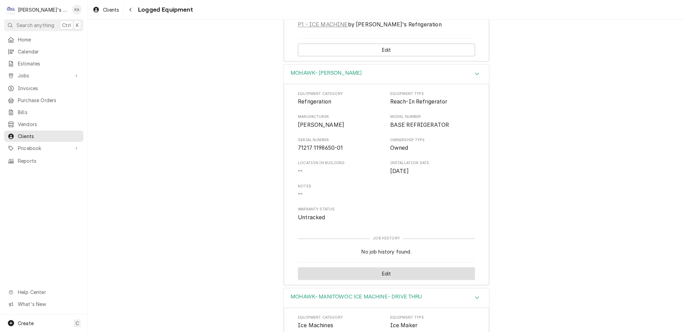
click at [381, 268] on button "Edit" at bounding box center [386, 274] width 177 height 13
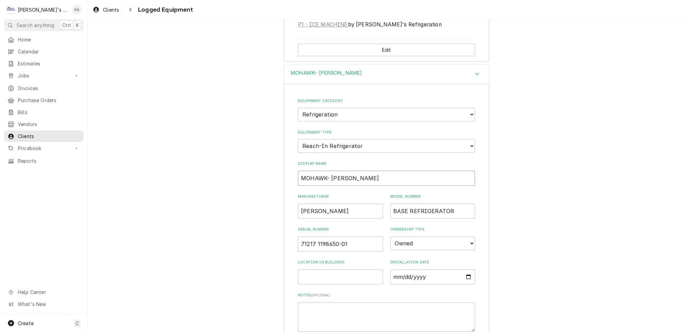
click at [400, 171] on input "MOHAWK- FRANKE DRAWER COOLER" at bounding box center [386, 178] width 177 height 15
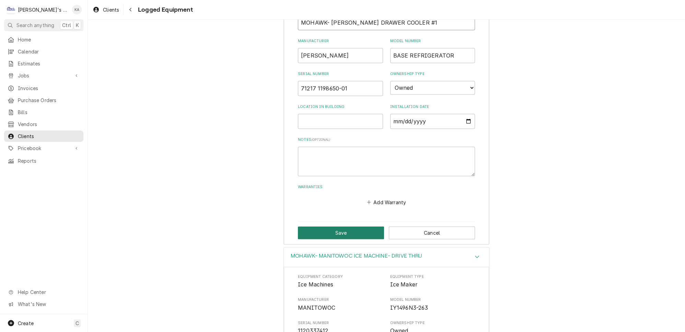
type input "MOHAWK- FRANKE DRAWER COOLER #1"
click at [343, 227] on button "Save" at bounding box center [341, 233] width 86 height 13
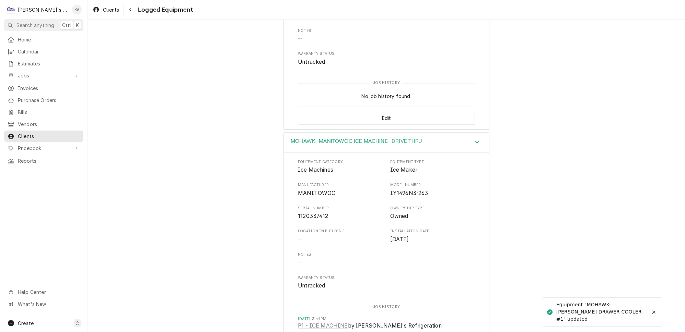
click at [475, 141] on icon "Accordion Header" at bounding box center [477, 142] width 4 height 2
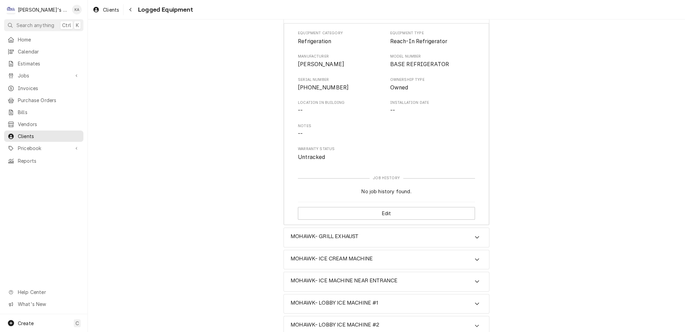
scroll to position [1070, 0]
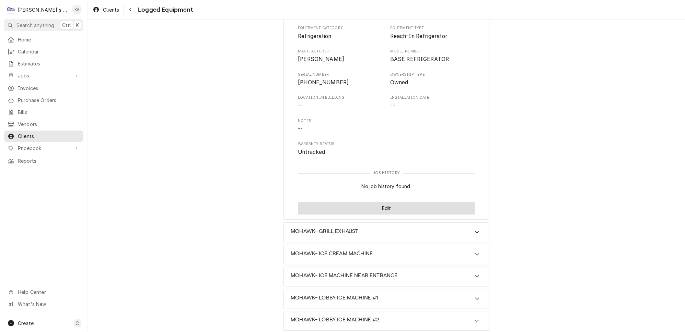
click at [405, 202] on button "Edit" at bounding box center [386, 208] width 177 height 13
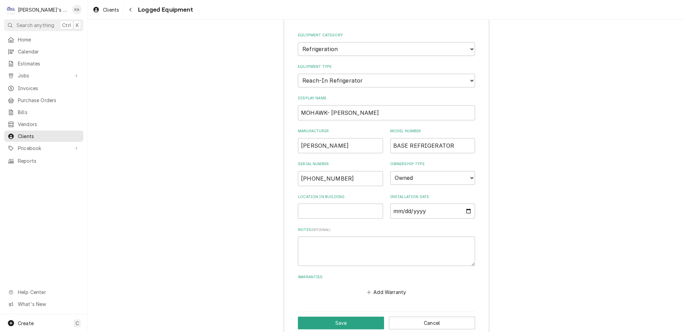
scroll to position [897, 0]
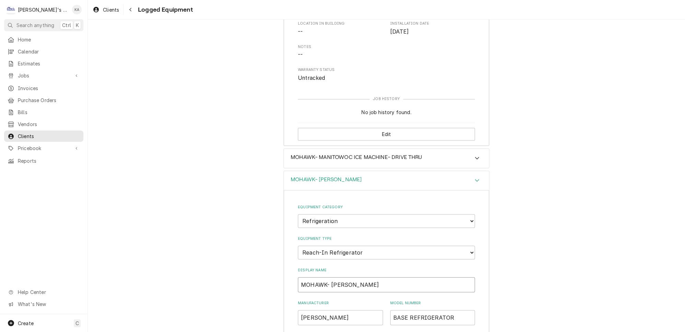
click at [351, 278] on input "MOHAWK- FRANKE COOLER" at bounding box center [386, 285] width 177 height 15
click at [408, 278] on input "MOHAWK- FRANKE DRAWER COOLER" at bounding box center [386, 285] width 177 height 15
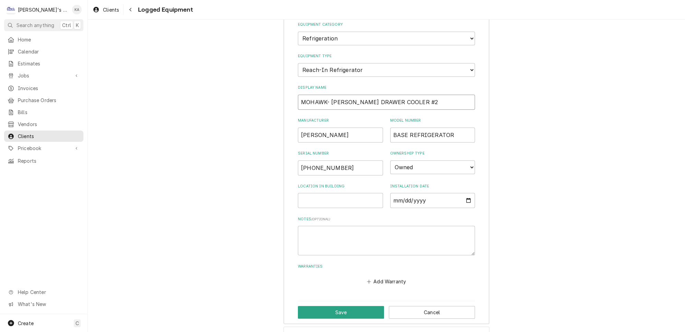
scroll to position [1085, 0]
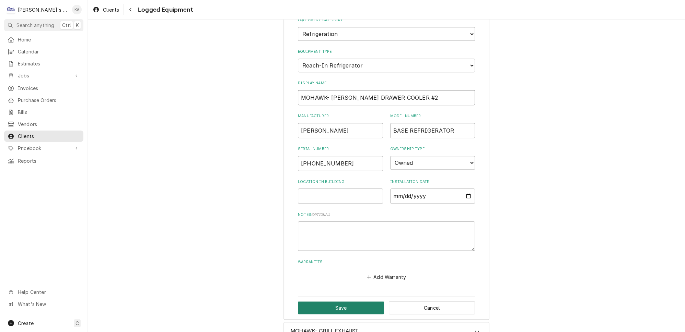
type input "MOHAWK- FRANKE DRAWER COOLER #2"
click at [341, 302] on button "Save" at bounding box center [341, 308] width 86 height 13
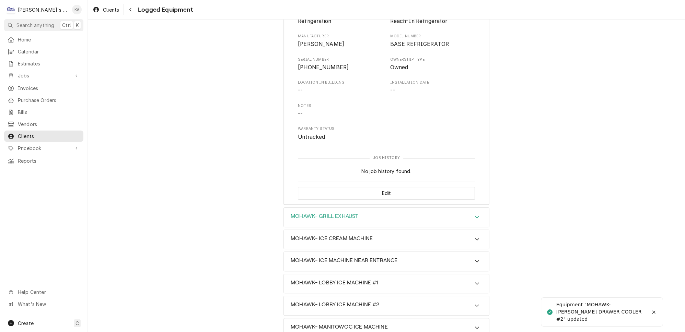
click at [475, 214] on icon "Accordion Header" at bounding box center [477, 216] width 5 height 5
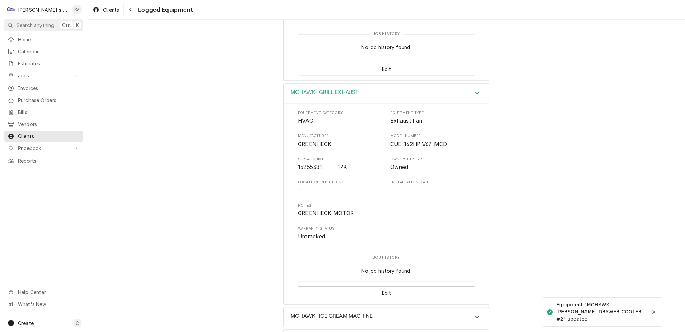
scroll to position [1209, 0]
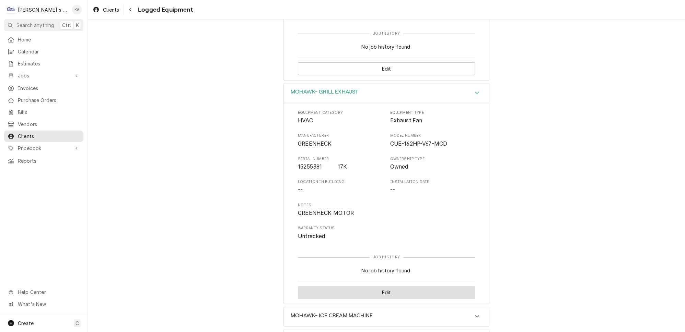
click at [378, 287] on button "Edit" at bounding box center [386, 293] width 177 height 13
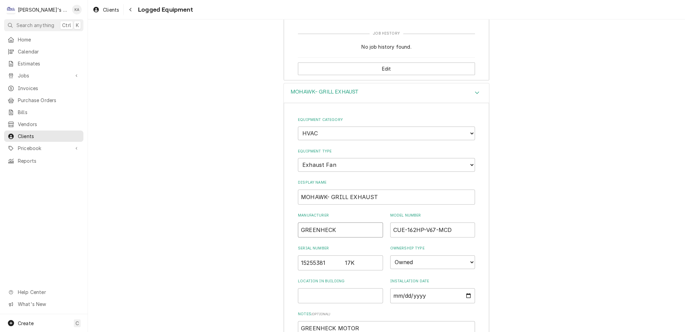
drag, startPoint x: 333, startPoint y: 200, endPoint x: 302, endPoint y: 199, distance: 30.9
click at [302, 223] on input "GREENHECK" at bounding box center [340, 230] width 85 height 15
click at [329, 190] on input "MOHAWK- GRILL EXHAUST" at bounding box center [386, 197] width 177 height 15
paste input "EENHECKGR"
type textarea "x"
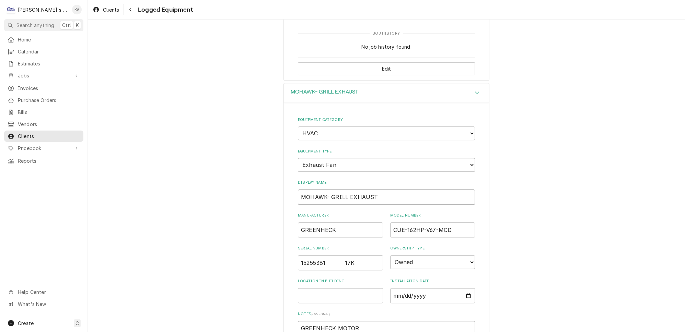
type input "MOHAWK- GREENHECKGRILL EXHAUST"
click at [402, 190] on input "MOHAWK- GREENHECKGRILL EXHAUST" at bounding box center [386, 197] width 177 height 15
type textarea "x"
type input "MOHAWK- GREENHECKGRILL EXHAUST-"
type textarea "x"
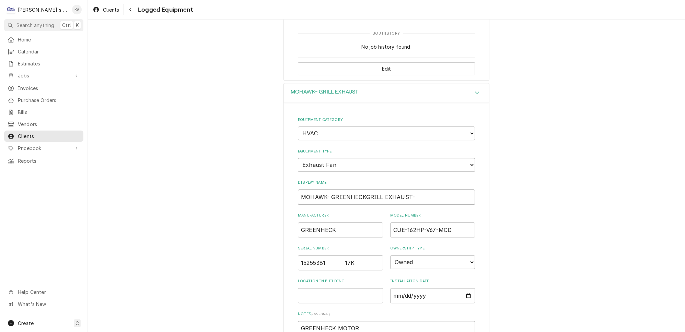
type input "MOHAWK- GREENHECKGRILL EXHAUST-"
drag, startPoint x: 375, startPoint y: 167, endPoint x: 362, endPoint y: 167, distance: 13.7
click at [362, 190] on input "MOHAWK- GREENHECKGRILL EXHAUST-" at bounding box center [386, 197] width 177 height 15
type textarea "x"
type input "MOHAWK- GREENHECK EXHAUST- GRILL"
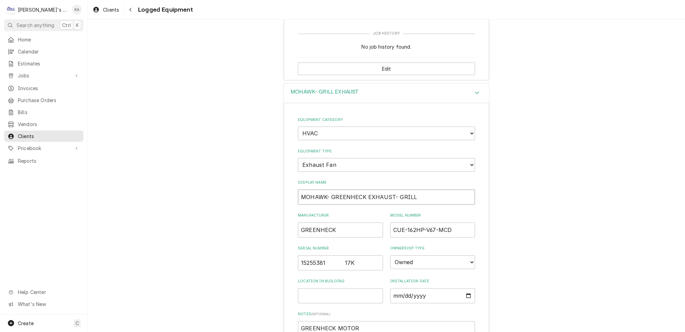
type textarea "x"
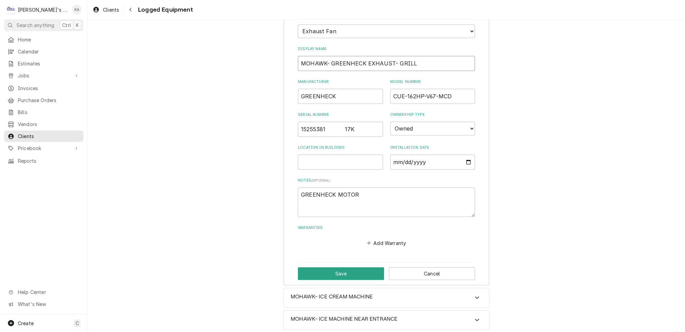
scroll to position [1365, 0]
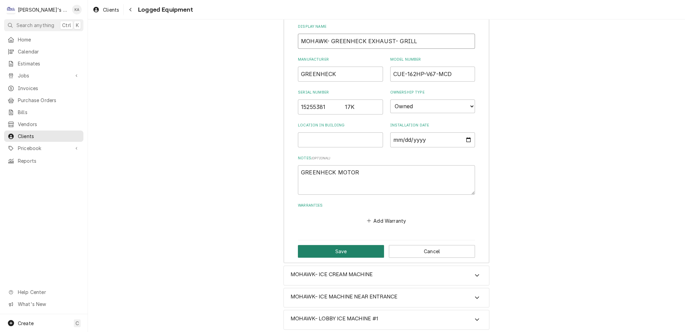
type input "MOHAWK- GREENHECK EXHAUST- GRILL"
click at [337, 245] on button "Save" at bounding box center [341, 251] width 86 height 13
type textarea "x"
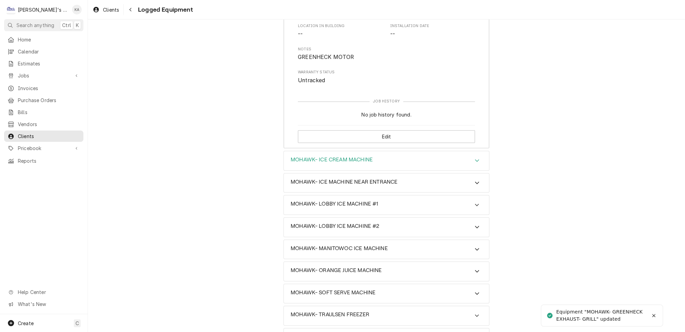
click at [475, 158] on icon "Accordion Header" at bounding box center [477, 160] width 5 height 5
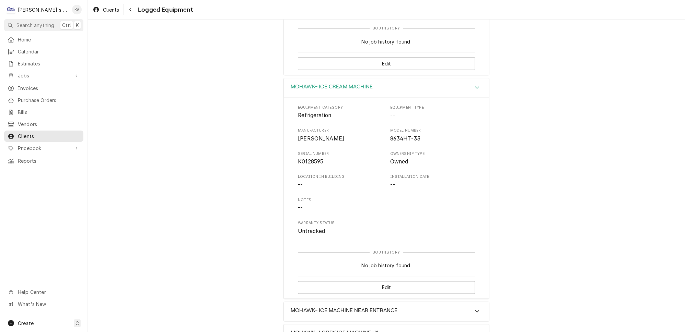
scroll to position [1490, 0]
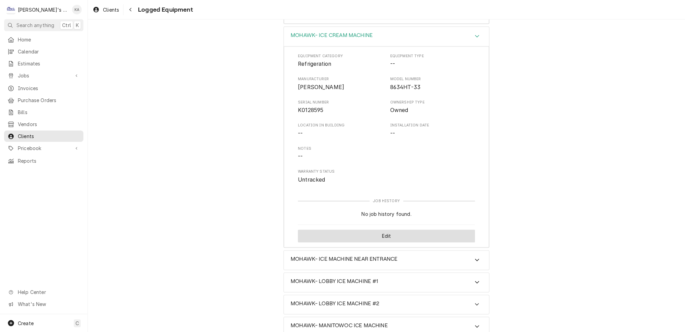
click at [376, 230] on button "Edit" at bounding box center [386, 236] width 177 height 13
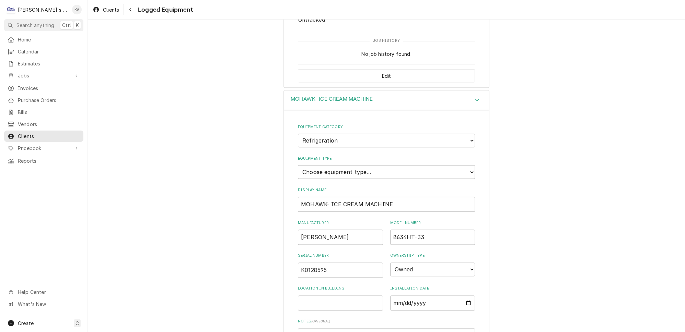
scroll to position [1443, 0]
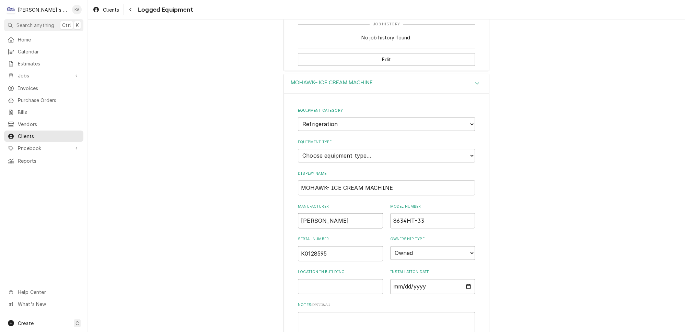
drag, startPoint x: 322, startPoint y: 187, endPoint x: 301, endPoint y: 189, distance: 20.3
click at [301, 213] on input "TAYLOR" at bounding box center [340, 220] width 85 height 15
click at [329, 180] on input "MOHAWK- ICE CREAM MACHINE" at bounding box center [386, 187] width 177 height 15
paste input "TAYLOR"
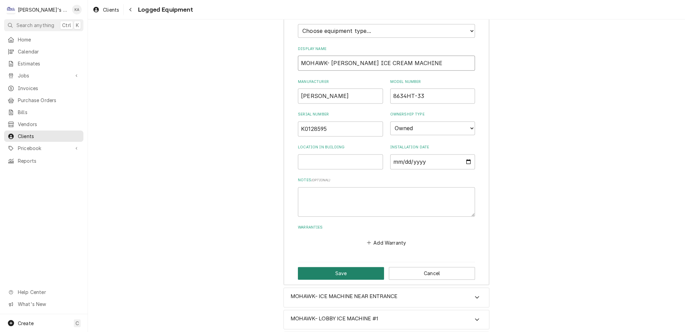
type input "MOHAWK- TAYLOR ICE CREAM MACHINE"
click at [338, 267] on button "Save" at bounding box center [341, 273] width 86 height 13
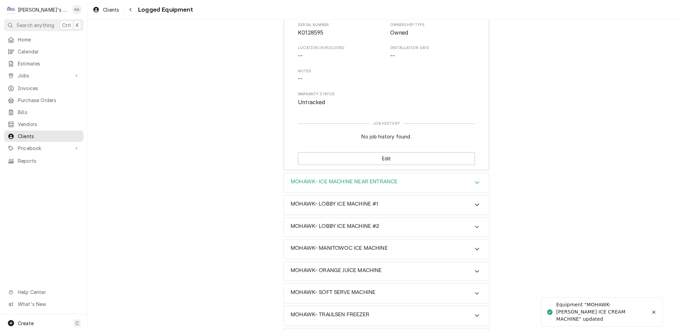
click at [475, 182] on icon "Accordion Header" at bounding box center [477, 183] width 4 height 2
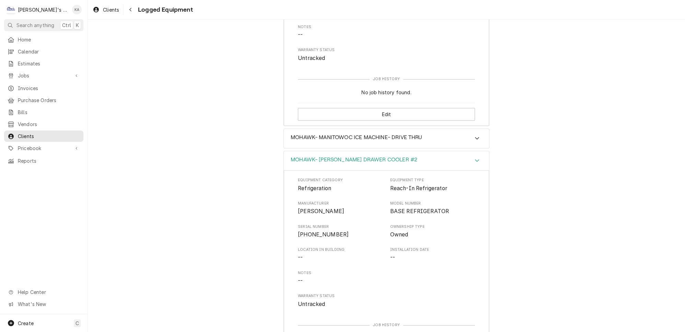
scroll to position [912, 0]
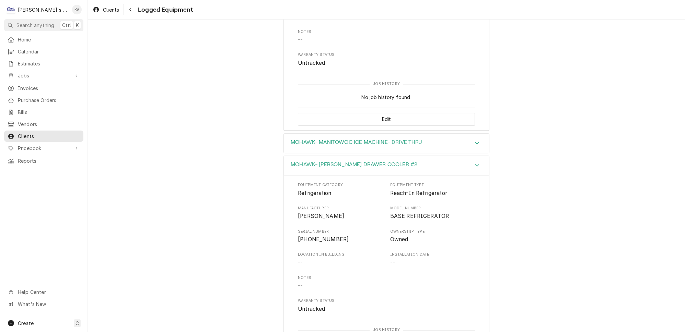
click at [475, 140] on icon "Accordion Header" at bounding box center [477, 142] width 5 height 5
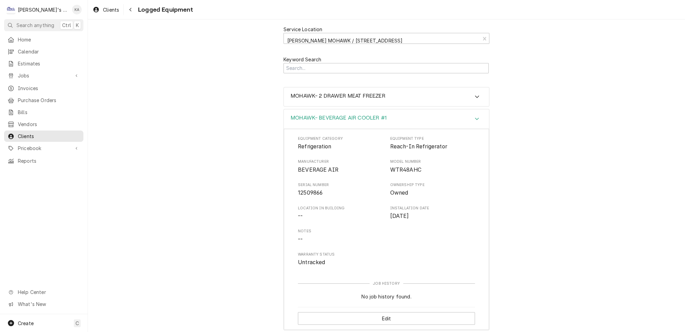
scroll to position [31, 0]
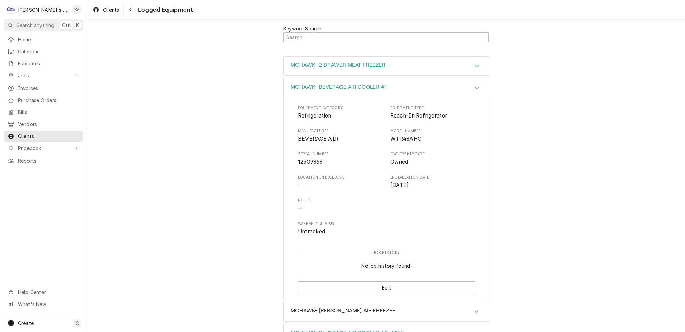
click at [475, 65] on icon "Accordion Header" at bounding box center [477, 66] width 4 height 2
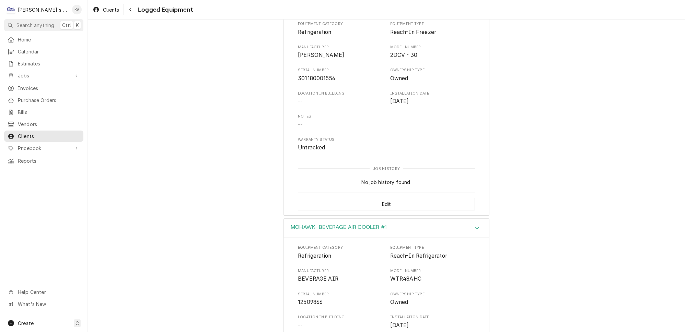
scroll to position [93, 0]
click at [395, 197] on button "Edit" at bounding box center [386, 203] width 177 height 13
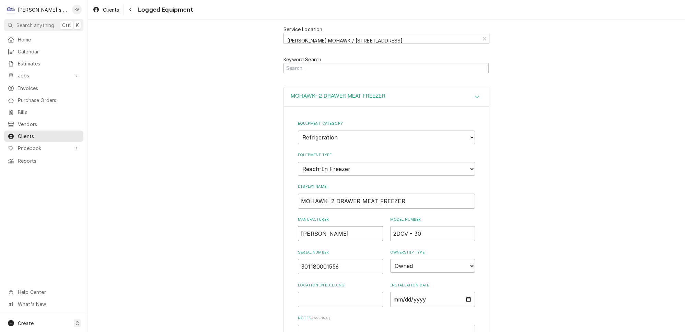
drag, startPoint x: 324, startPoint y: 224, endPoint x: 300, endPoint y: 228, distance: 24.7
click at [300, 228] on input "FRANKE" at bounding box center [340, 233] width 85 height 15
click at [328, 194] on input "MOHAWK- 2 DRAWER MEAT FREEZER" at bounding box center [386, 201] width 177 height 15
paste input "FRANKE"
click at [352, 194] on input "MOHAWK- FRANKE2 DRAWER MEAT FREEZER" at bounding box center [386, 201] width 177 height 15
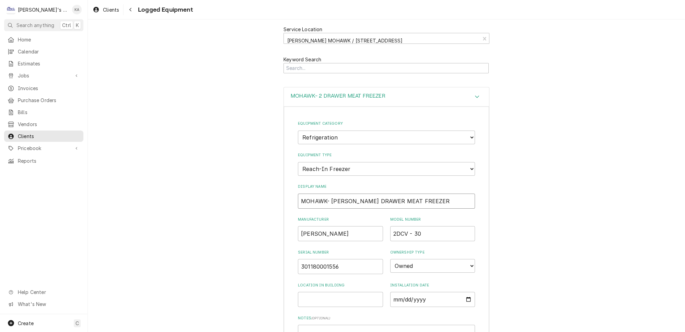
click at [413, 194] on input "MOHAWK- FRANKE DRAWER MEAT FREEZER" at bounding box center [386, 201] width 177 height 15
drag, startPoint x: 390, startPoint y: 191, endPoint x: 376, endPoint y: 194, distance: 13.9
click at [376, 194] on input "MOHAWK- FRANKE DRAWER MEAT FREEZER-" at bounding box center [386, 201] width 177 height 15
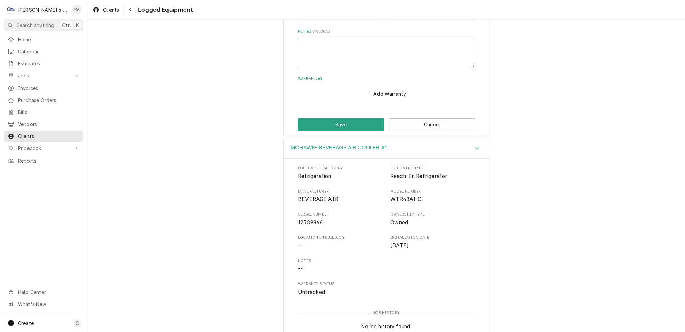
scroll to position [312, 0]
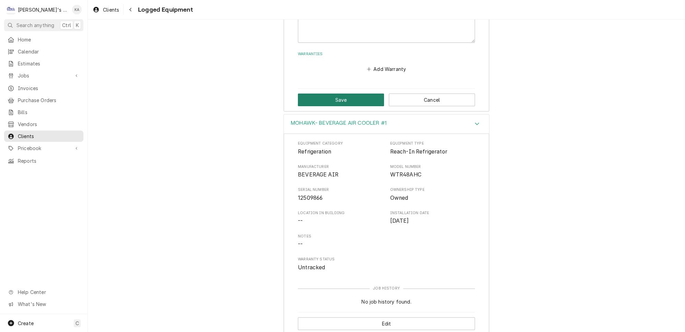
type input "MOHAWK- FRANKE DRAWER FREEZER- MEAT"
click at [346, 94] on button "Save" at bounding box center [341, 100] width 86 height 13
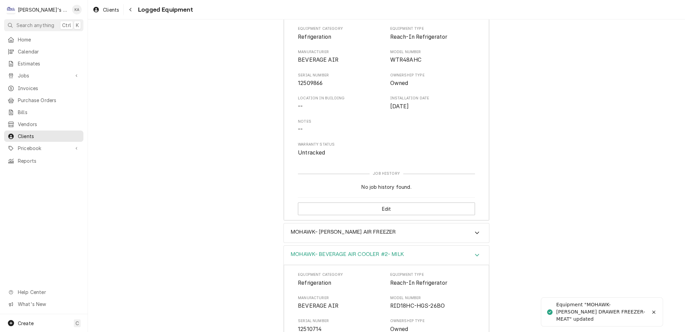
click at [475, 253] on icon "Accordion Header" at bounding box center [477, 255] width 5 height 5
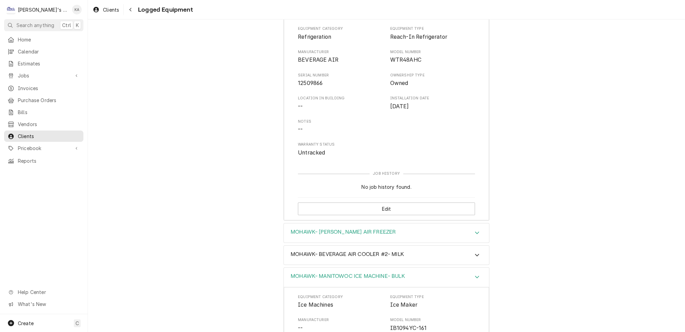
click at [472, 229] on div "Accordion Header" at bounding box center [477, 233] width 10 height 8
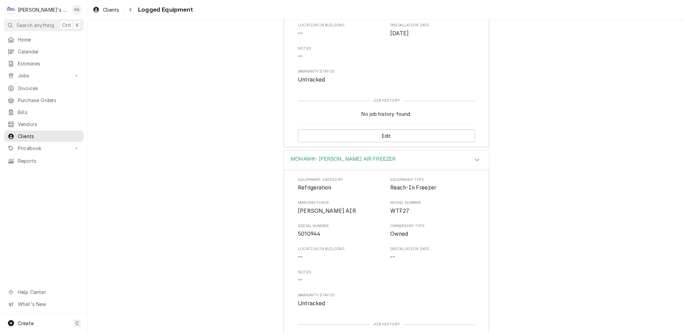
scroll to position [468, 0]
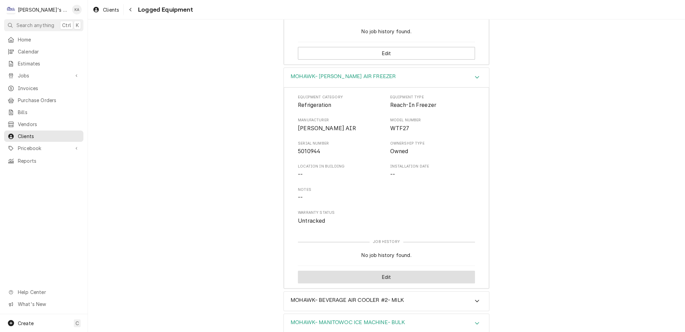
click at [372, 271] on button "Edit" at bounding box center [386, 277] width 177 height 13
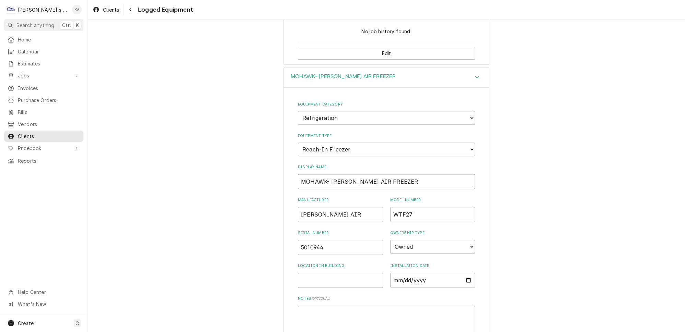
click at [338, 174] on input "MOHAWK- BEV AIR FREEZER" at bounding box center [386, 181] width 177 height 15
type input "MOHAWK- BEVERAGE AIR FREEZER"
click at [310, 207] on input "BEV AIR" at bounding box center [340, 214] width 85 height 15
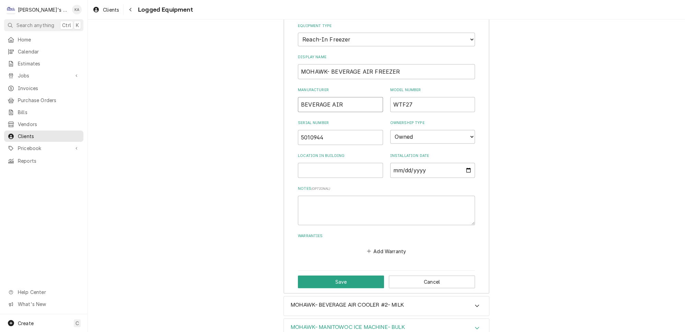
scroll to position [717, 0]
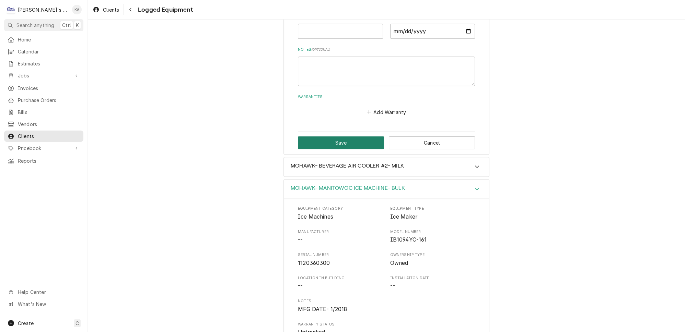
type input "BEVERAGE AIR"
click at [342, 137] on button "Save" at bounding box center [341, 143] width 86 height 13
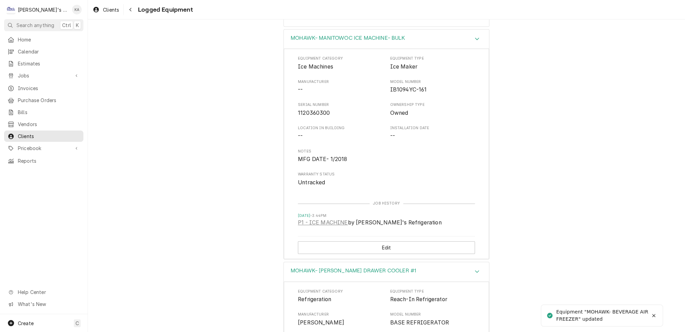
scroll to position [873, 0]
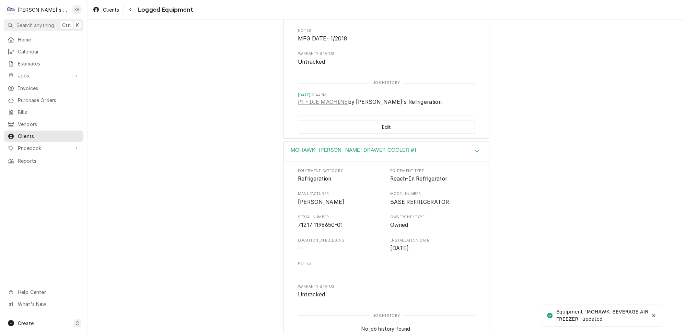
click at [475, 148] on icon "Accordion Header" at bounding box center [477, 150] width 5 height 5
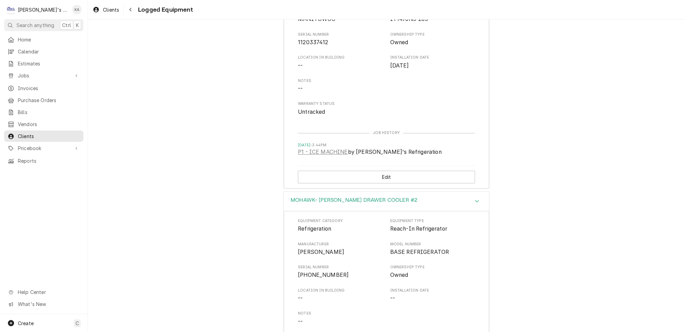
scroll to position [1091, 0]
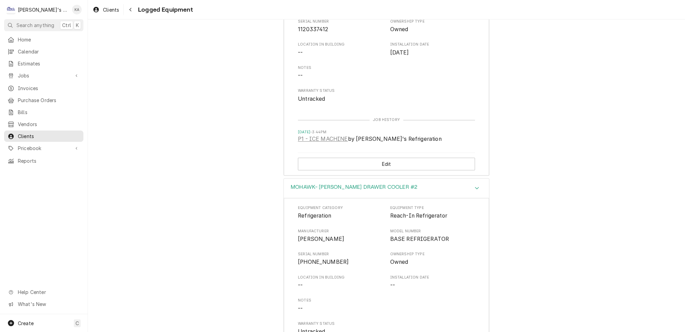
click at [475, 186] on icon "Accordion Header" at bounding box center [477, 188] width 5 height 5
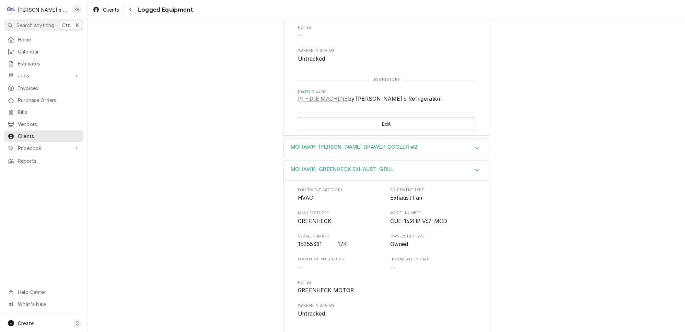
scroll to position [1154, 0]
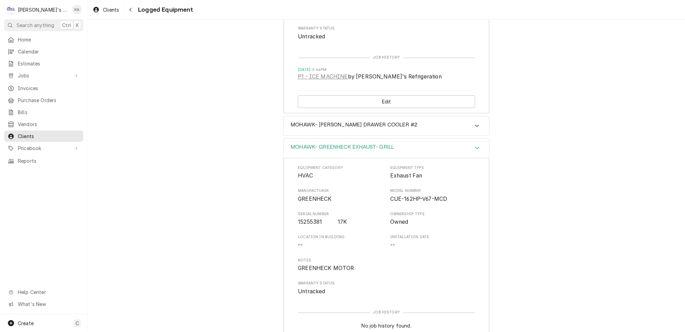
click at [472, 144] on div "Accordion Header" at bounding box center [477, 148] width 10 height 8
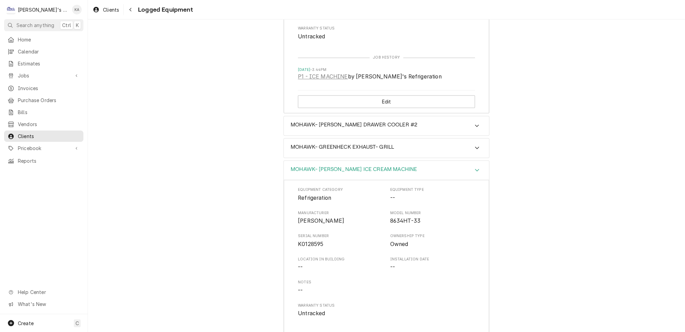
click at [475, 167] on icon "Accordion Header" at bounding box center [477, 169] width 5 height 5
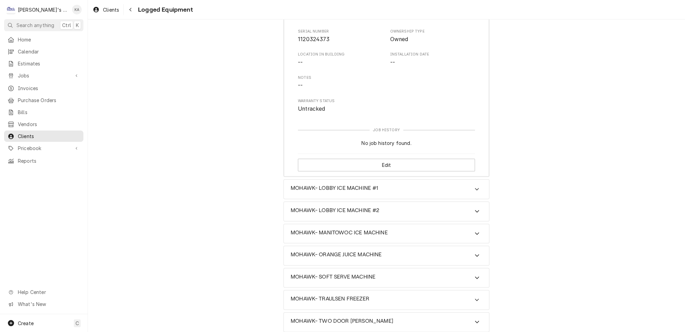
scroll to position [1384, 0]
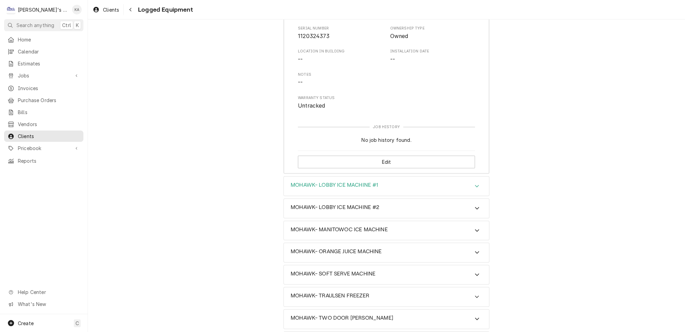
click at [475, 184] on icon "Accordion Header" at bounding box center [477, 186] width 5 height 5
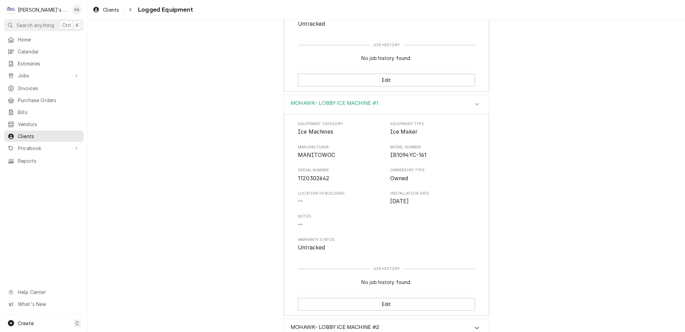
scroll to position [1478, 0]
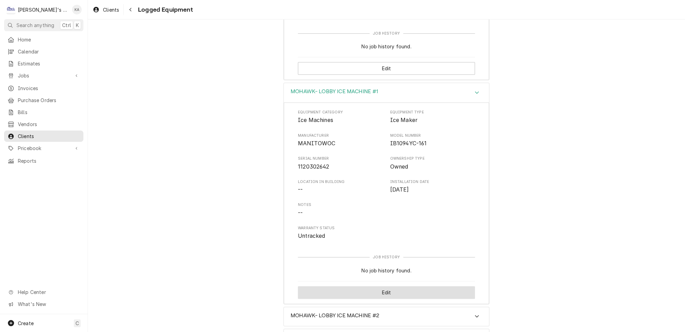
click at [387, 287] on button "Edit" at bounding box center [386, 293] width 177 height 13
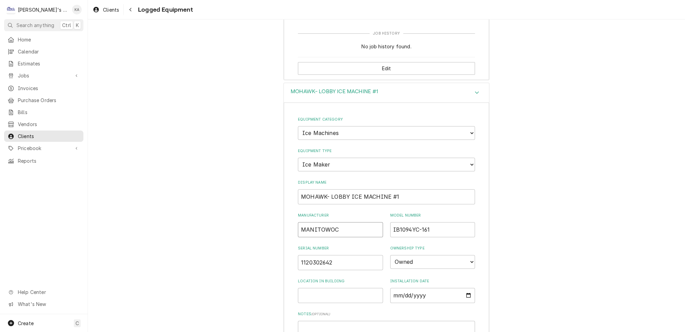
drag, startPoint x: 335, startPoint y: 193, endPoint x: 297, endPoint y: 194, distance: 37.8
click at [297, 194] on div "Equipment Category Choose equipment category... Ice Machines Refrigeration HVAC…" at bounding box center [386, 261] width 205 height 316
click at [328, 189] on input "MOHAWK- LOBBY ICE MACHINE #1" at bounding box center [386, 196] width 177 height 15
paste input "MANITOWOC"
click at [427, 189] on input "MOHAWK- MANITOWOC LOBBY ICE MACHINE #1" at bounding box center [386, 196] width 177 height 15
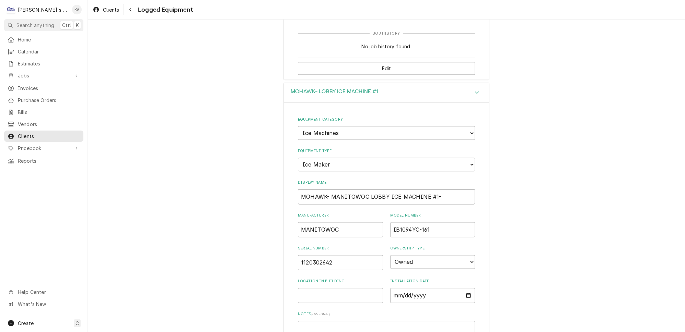
drag, startPoint x: 383, startPoint y: 161, endPoint x: 365, endPoint y: 161, distance: 17.8
click at [365, 189] on input "MOHAWK- MANITOWOC LOBBY ICE MACHINE #1-" at bounding box center [386, 196] width 177 height 15
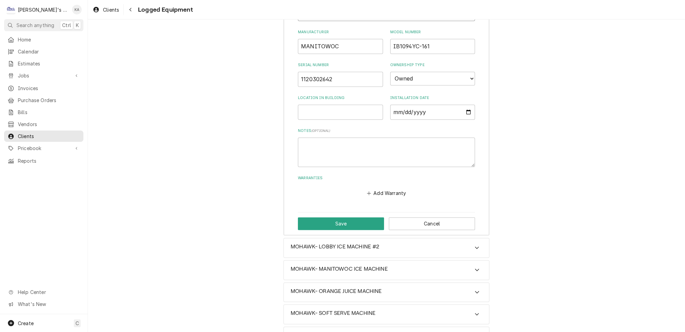
scroll to position [1695, 0]
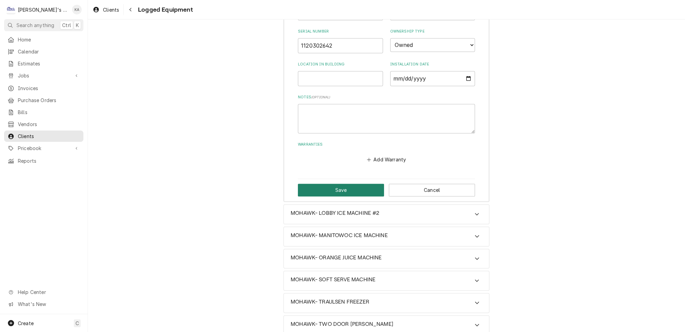
type input "MOHAWK- MANITOWOC ICE MACHINE #1- LOBBY"
click at [334, 184] on button "Save" at bounding box center [341, 190] width 86 height 13
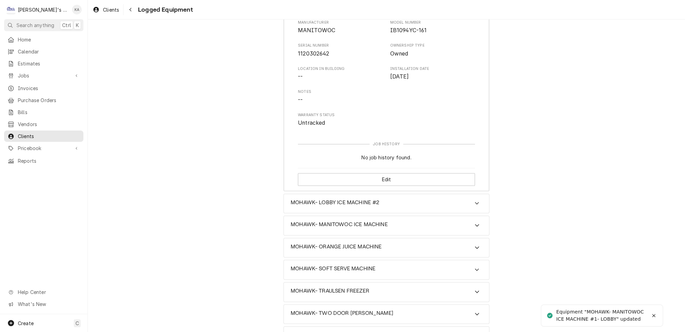
scroll to position [1585, 0]
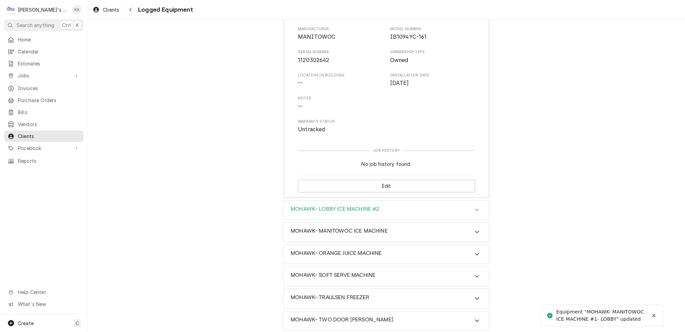
click at [475, 207] on icon "Accordion Header" at bounding box center [477, 209] width 5 height 5
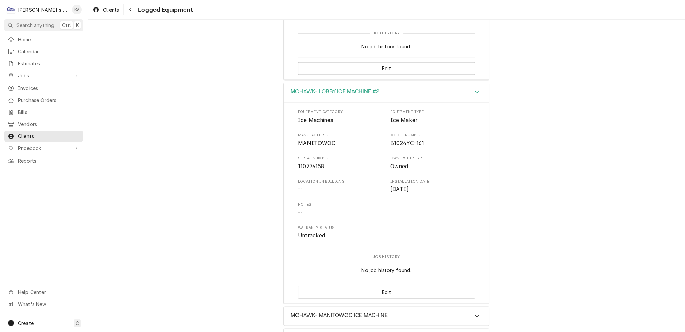
scroll to position [1709, 0]
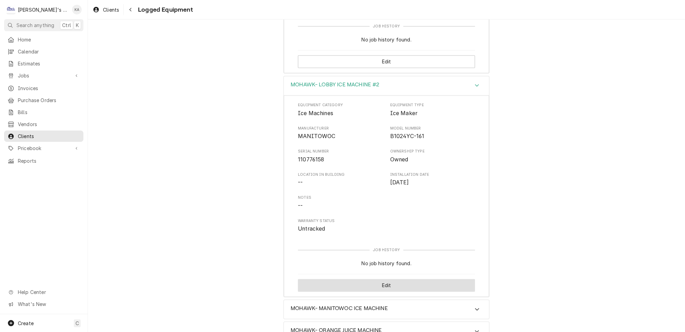
click at [387, 279] on button "Edit" at bounding box center [386, 285] width 177 height 13
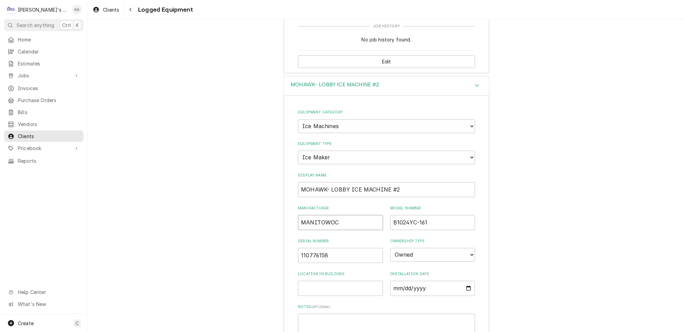
drag, startPoint x: 334, startPoint y: 182, endPoint x: 301, endPoint y: 182, distance: 33.6
click at [301, 215] on input "MANITOWOC" at bounding box center [340, 222] width 85 height 15
click at [329, 182] on input "MOHAWK- LOBBY ICE MACHINE #2" at bounding box center [386, 189] width 177 height 15
paste input "MANITOWOC"
click at [426, 182] on input "MOHAWK- MANITOWOCLOBBY ICE MACHINE #2" at bounding box center [386, 189] width 177 height 15
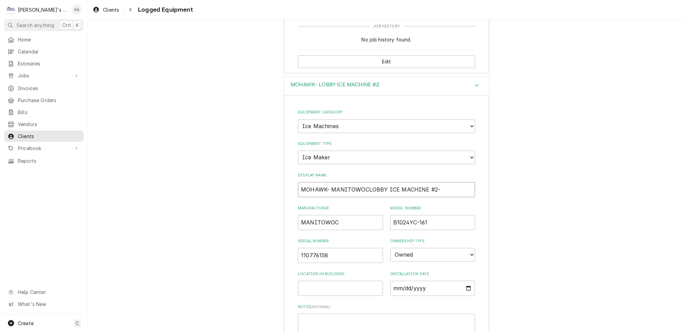
drag, startPoint x: 381, startPoint y: 149, endPoint x: 364, endPoint y: 151, distance: 16.6
click at [364, 182] on input "MOHAWK- MANITOWOCLOBBY ICE MACHINE #2-" at bounding box center [386, 189] width 177 height 15
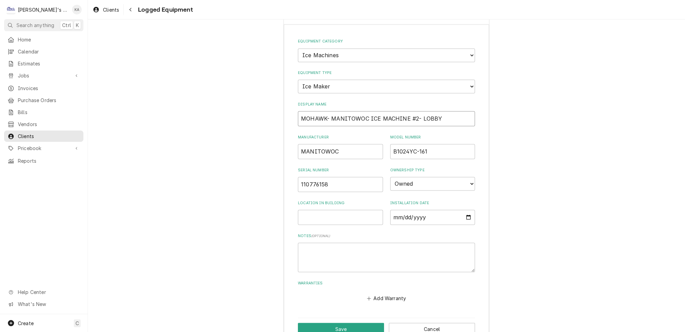
scroll to position [1895, 0]
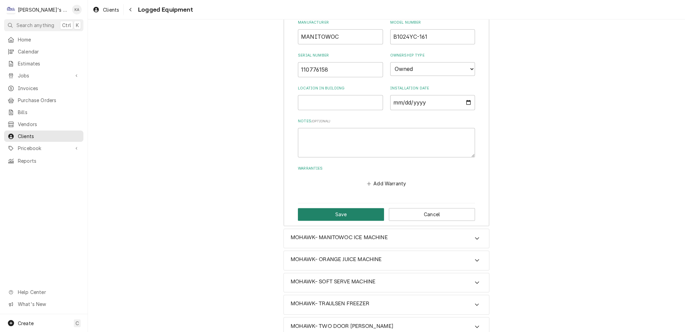
type input "MOHAWK- MANITOWOC ICE MACHINE #2- LOBBY"
click at [346, 208] on button "Save" at bounding box center [341, 214] width 86 height 13
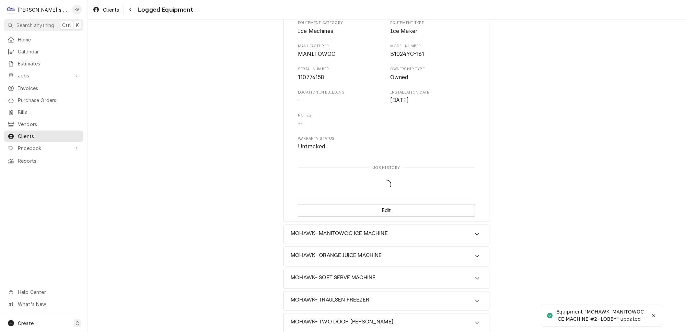
scroll to position [1785, 0]
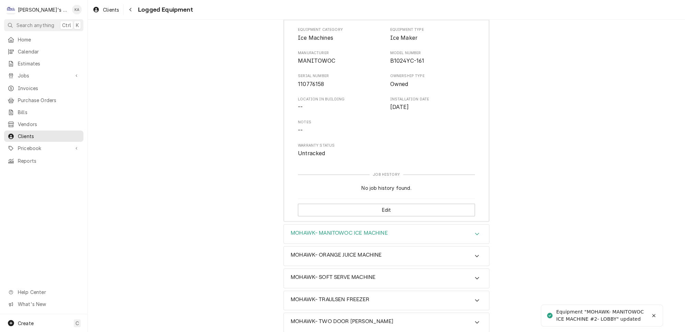
click at [475, 231] on icon "Accordion Header" at bounding box center [477, 233] width 5 height 5
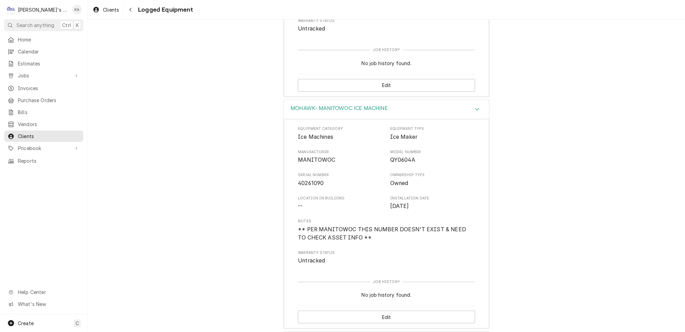
scroll to position [1941, 0]
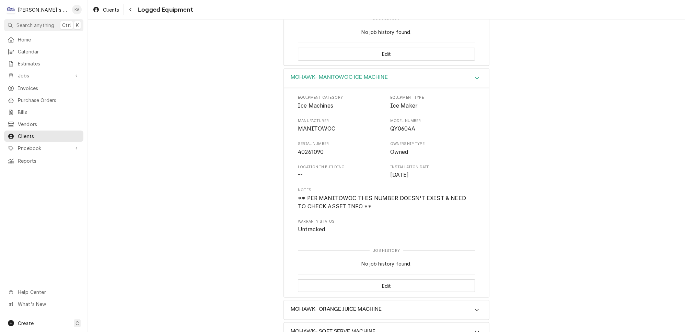
click at [475, 77] on icon "Accordion Header" at bounding box center [477, 78] width 4 height 2
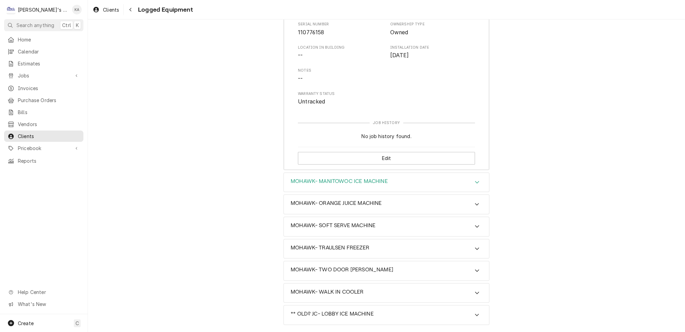
scroll to position [1785, 0]
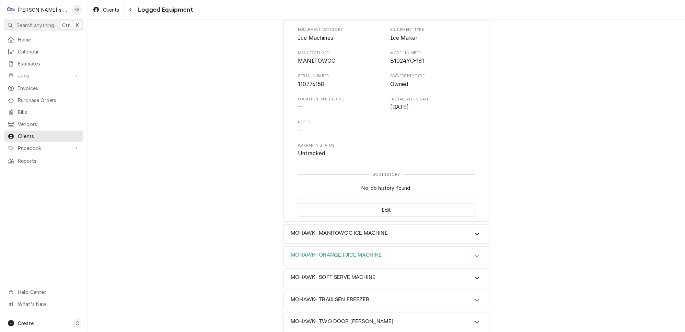
click at [475, 254] on icon "Accordion Header" at bounding box center [477, 256] width 5 height 5
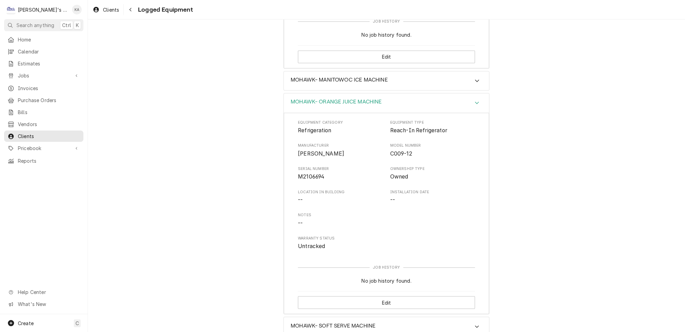
scroll to position [1941, 0]
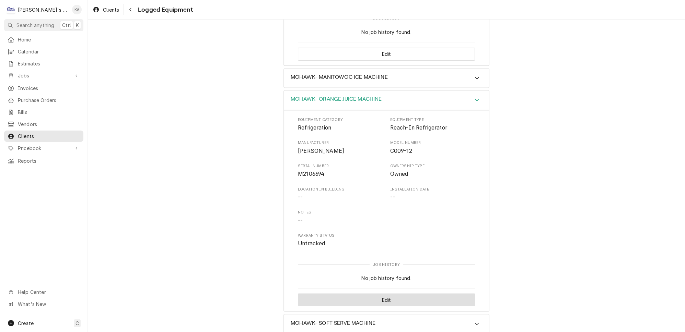
click at [382, 294] on button "Edit" at bounding box center [386, 300] width 177 height 13
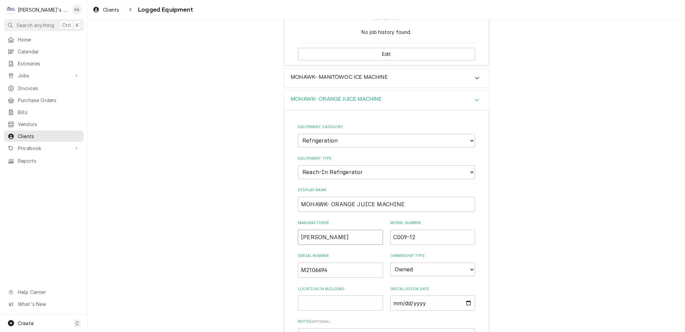
drag, startPoint x: 322, startPoint y: 192, endPoint x: 300, endPoint y: 192, distance: 21.6
click at [300, 230] on input "TAYLOR" at bounding box center [340, 237] width 85 height 15
click at [328, 197] on input "MOHAWK- ORANGE JUICE MACHINE" at bounding box center [386, 204] width 177 height 15
paste input "TAYLOR"
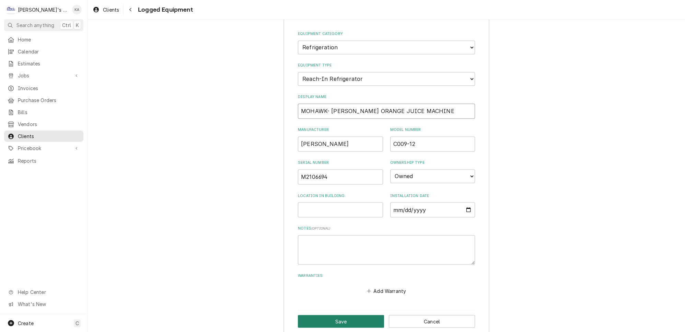
type input "MOHAWK- TAYLOR ORANGE JUICE MACHINE"
click at [338, 315] on button "Save" at bounding box center [341, 321] width 86 height 13
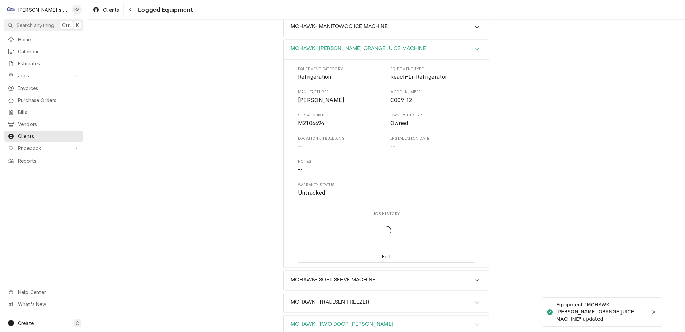
scroll to position [1985, 0]
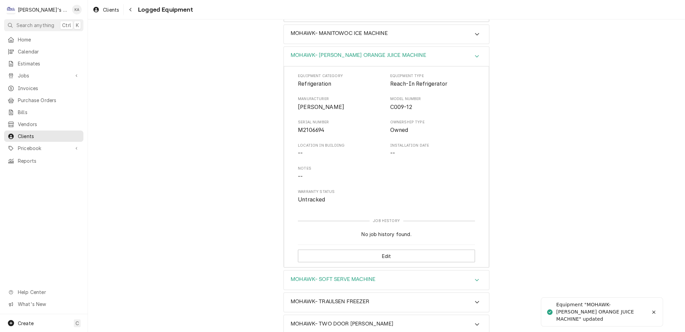
click at [475, 278] on icon "Accordion Header" at bounding box center [477, 280] width 5 height 5
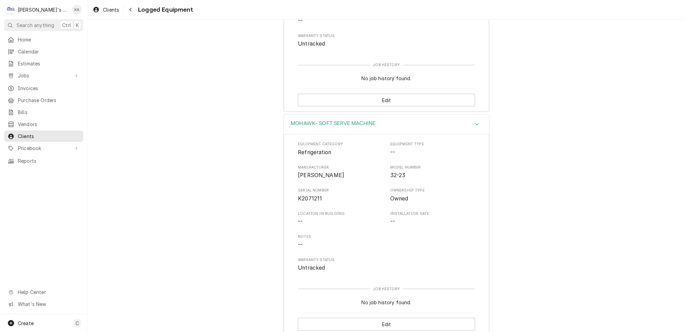
scroll to position [2172, 0]
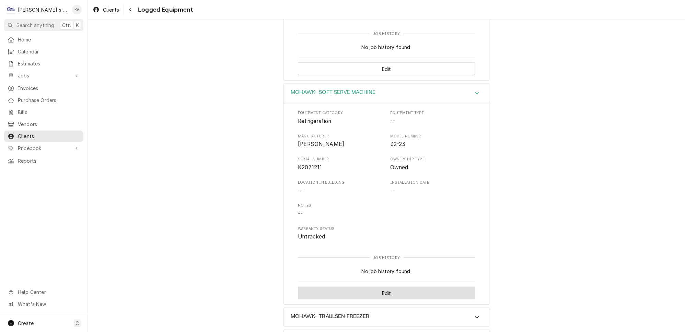
click at [380, 287] on button "Edit" at bounding box center [386, 293] width 177 height 13
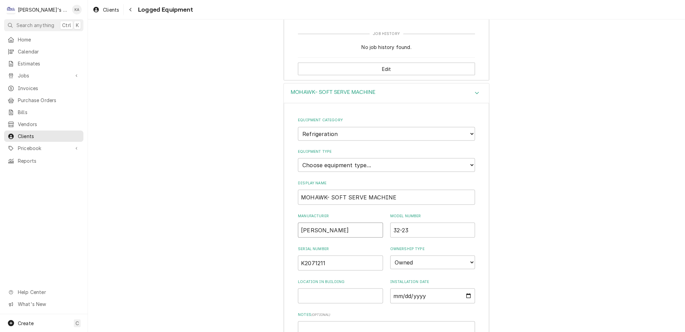
drag, startPoint x: 322, startPoint y: 182, endPoint x: 301, endPoint y: 183, distance: 20.6
click at [301, 223] on input "TAYLOR" at bounding box center [340, 230] width 85 height 15
click at [329, 190] on input "MOHAWK- SOFT SERVE MACHINE" at bounding box center [386, 197] width 177 height 15
paste input "TAYLOR"
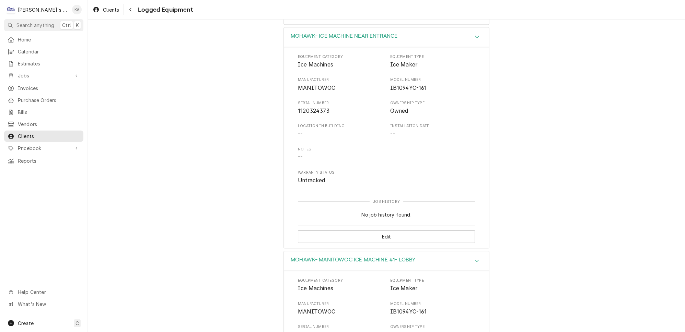
scroll to position [1268, 0]
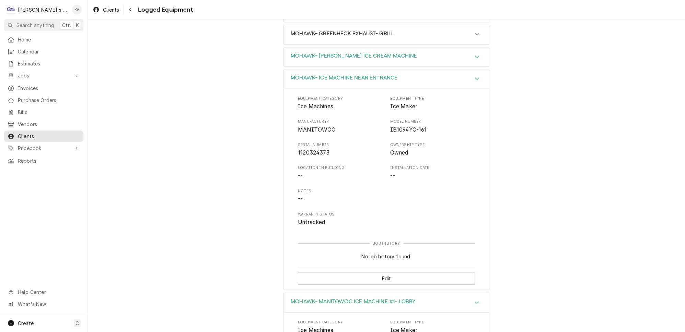
type input "MOHAWK- TAYLORSOFT SERVE MACHINE"
click at [475, 54] on icon "Accordion Header" at bounding box center [477, 56] width 5 height 5
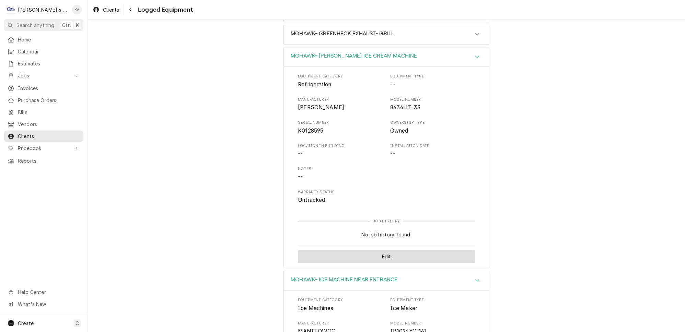
click at [400, 250] on button "Edit" at bounding box center [386, 256] width 177 height 13
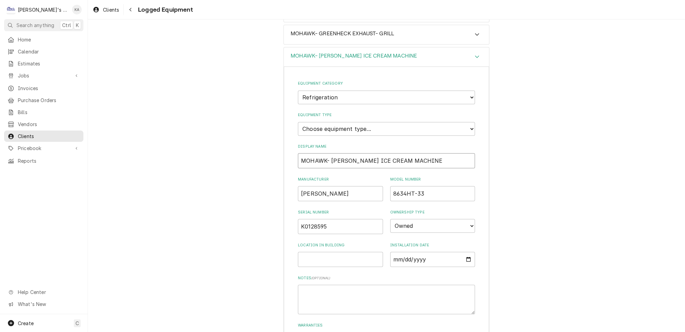
click at [424, 153] on input "MOHAWK- TAYLOR ICE CREAM MACHINE" at bounding box center [386, 160] width 177 height 15
type input "MOHAWK- TAYLOR ICE CREAM MACHINE #1"
click at [460, 122] on select "Choose equipment type... Bar Refrigeration Blast Chiller Chef Base Freezer Chef…" at bounding box center [386, 129] width 177 height 14
select select "68"
click at [298, 122] on select "Choose equipment type... Bar Refrigeration Blast Chiller Chef Base Freezer Chef…" at bounding box center [386, 129] width 177 height 14
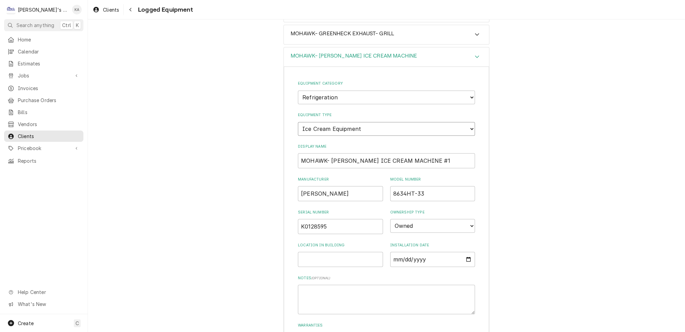
scroll to position [1423, 0]
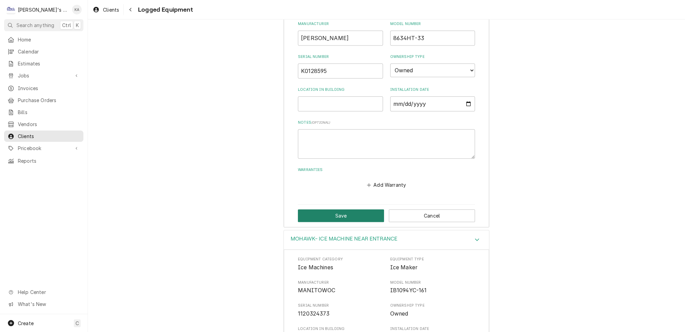
click at [337, 210] on button "Save" at bounding box center [341, 216] width 86 height 13
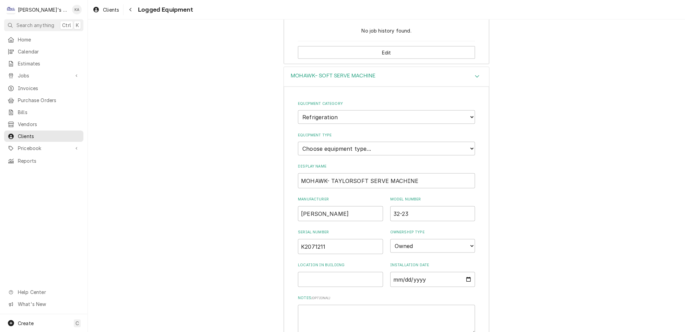
scroll to position [2421, 0]
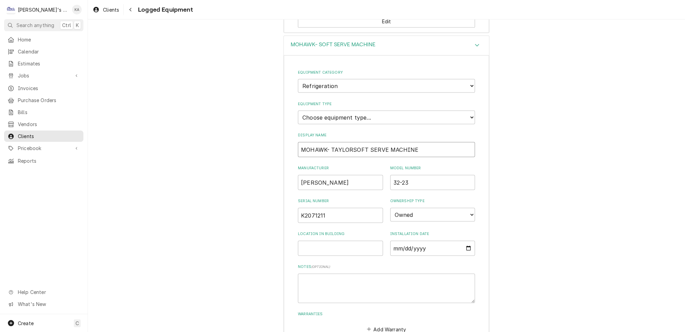
drag, startPoint x: 380, startPoint y: 101, endPoint x: 349, endPoint y: 100, distance: 30.5
click at [349, 142] on input "MOHAWK- TAYLORSOFT SERVE MACHINE" at bounding box center [386, 149] width 177 height 15
click at [418, 142] on input "MOHAWK- TAYLOR ICE CREAM MACHINE" at bounding box center [386, 149] width 177 height 15
type input "MOHAWK- TAYLOR ICE CREAM MACHINE #2"
click at [402, 111] on select "Choose equipment type... Bar Refrigeration Blast Chiller Chef Base Freezer Chef…" at bounding box center [386, 118] width 177 height 14
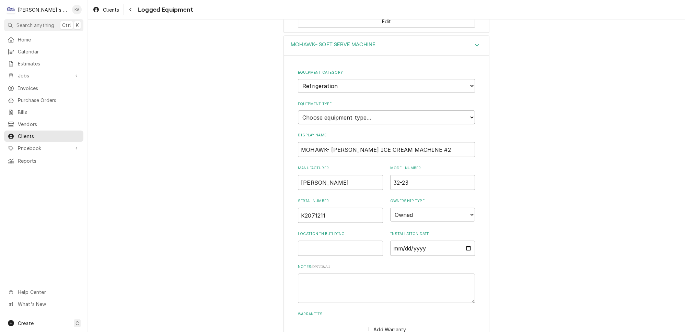
select select "68"
click at [298, 111] on select "Choose equipment type... Bar Refrigeration Blast Chiller Chef Base Freezer Chef…" at bounding box center [386, 118] width 177 height 14
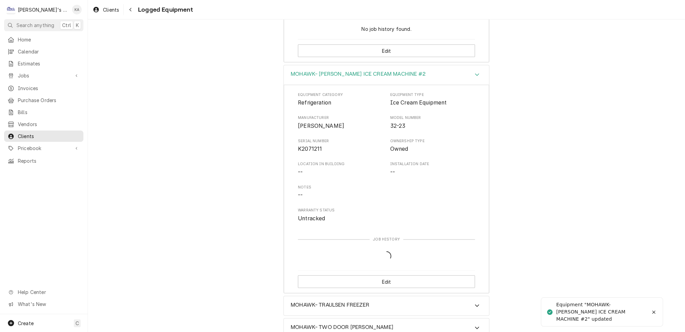
scroll to position [2385, 0]
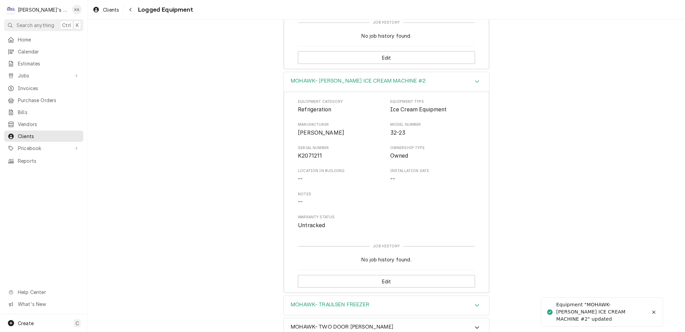
click at [472, 302] on div "Accordion Header" at bounding box center [477, 306] width 10 height 8
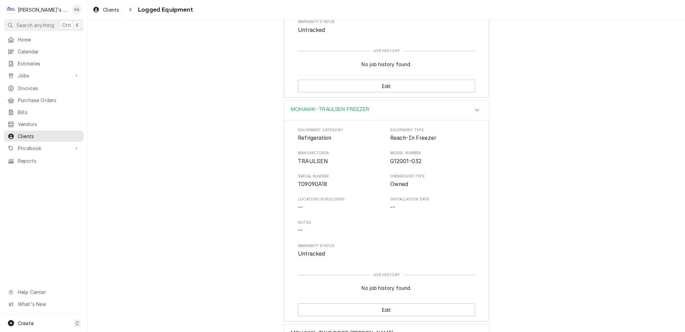
scroll to position [2585, 0]
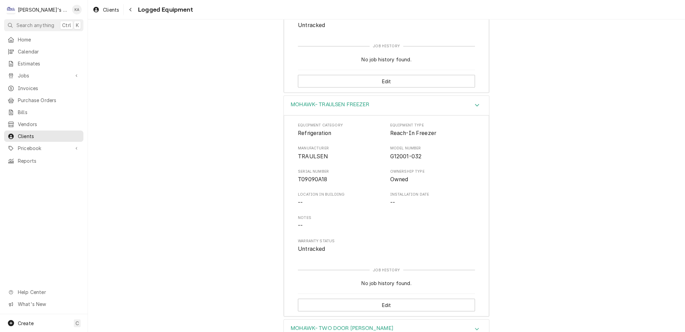
click at [475, 327] on icon "Accordion Header" at bounding box center [477, 329] width 5 height 5
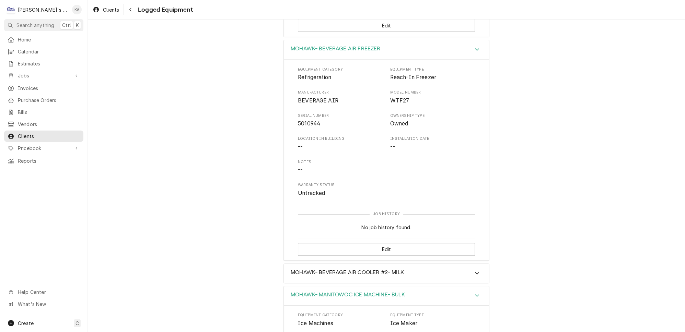
scroll to position [558, 0]
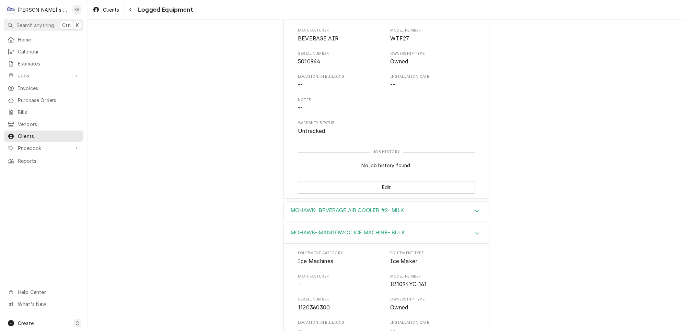
click at [475, 210] on icon "Accordion Header" at bounding box center [477, 211] width 4 height 2
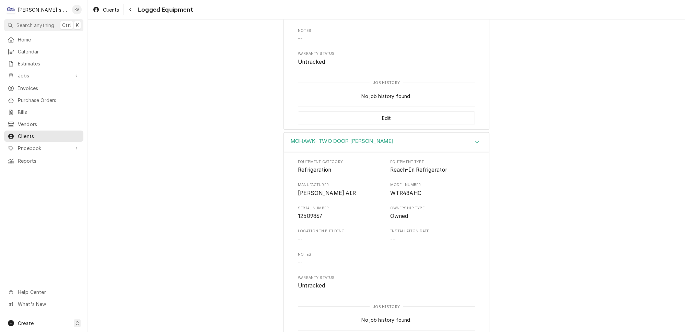
scroll to position [2996, 0]
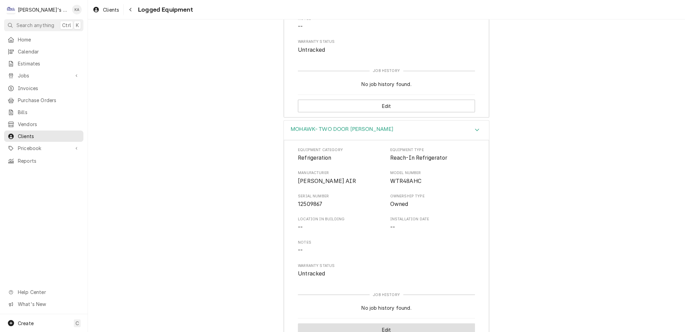
click at [386, 324] on button "Edit" at bounding box center [386, 330] width 177 height 13
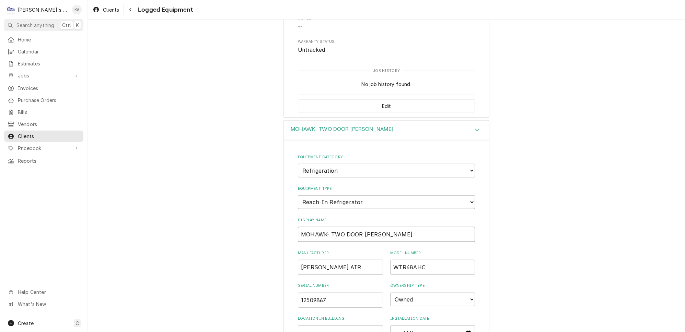
drag, startPoint x: 357, startPoint y: 176, endPoint x: 329, endPoint y: 178, distance: 27.6
click at [329, 227] on input "MOHAWK- TWO DOOR COOLER" at bounding box center [386, 234] width 177 height 15
click at [405, 227] on input "MOHAWK- BEVERAGE AIR COOLER" at bounding box center [386, 234] width 177 height 15
type input "MOHAWK- BEVERAGE AIR COOLER #3"
click at [310, 260] on input "BEV AIR" at bounding box center [340, 267] width 85 height 15
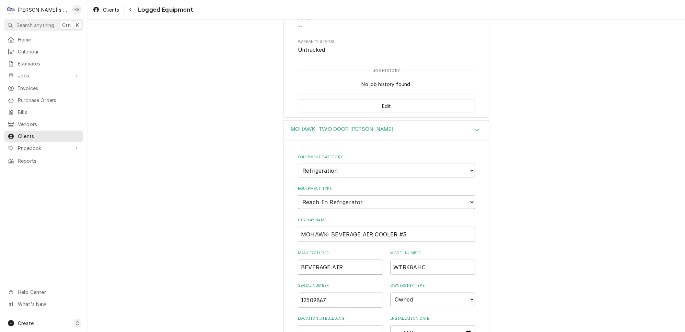
scroll to position [3106, 0]
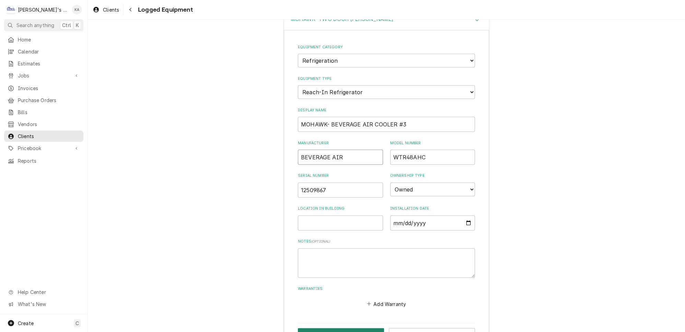
type input "BEVERAGE AIR"
click at [340, 329] on button "Save" at bounding box center [341, 335] width 86 height 13
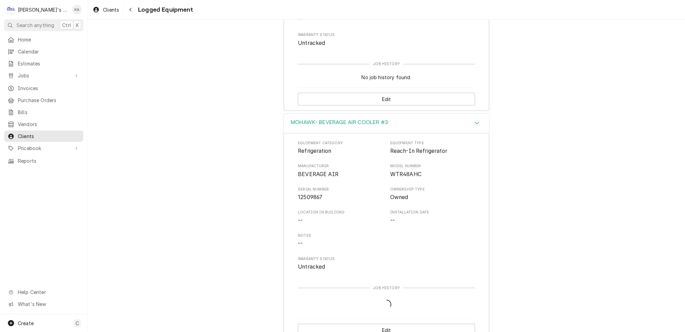
scroll to position [2996, 0]
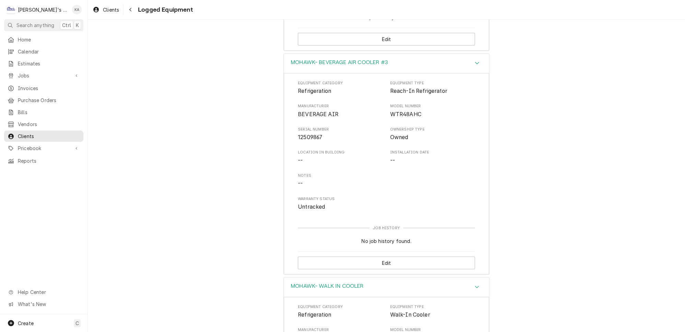
scroll to position [3152, 0]
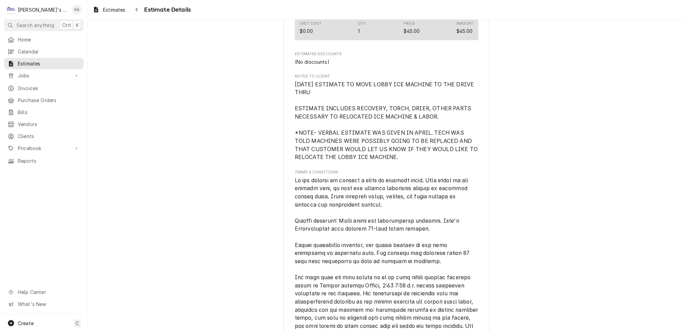
scroll to position [1271, 0]
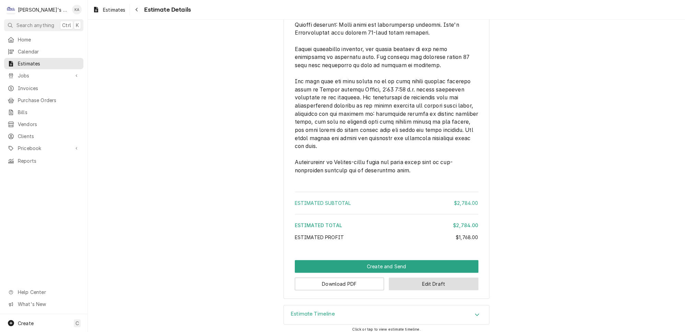
click at [431, 280] on button "Edit Draft" at bounding box center [434, 284] width 90 height 13
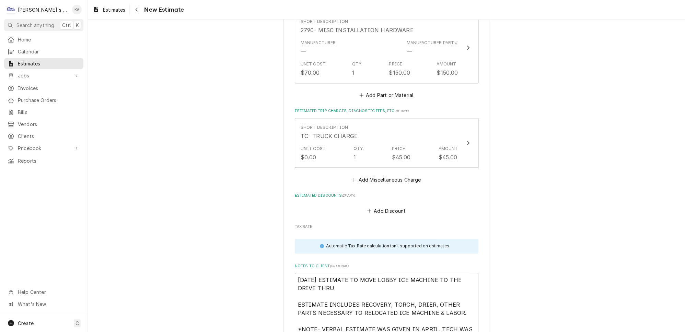
scroll to position [1403, 0]
click at [389, 204] on button "Add Discount" at bounding box center [386, 209] width 41 height 10
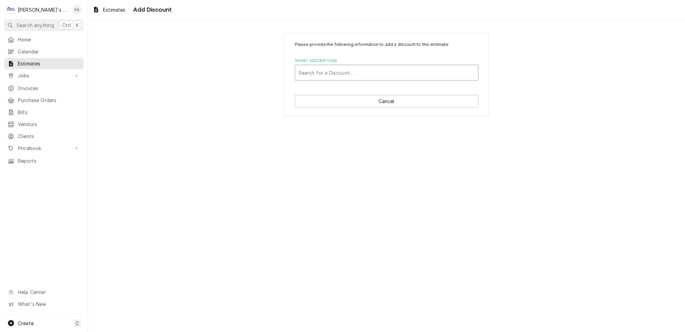
click at [348, 72] on div "Short Description" at bounding box center [387, 73] width 176 height 12
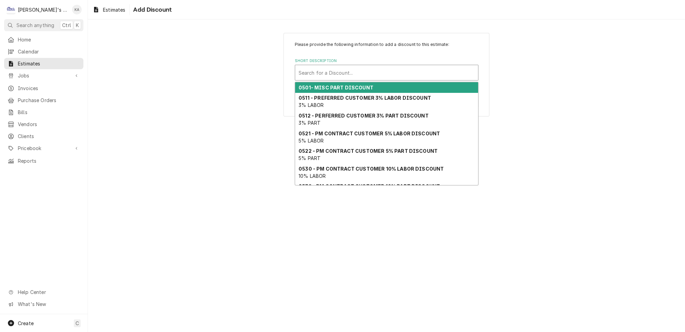
click at [344, 85] on strong "0501- MISC PART DISCOUNT" at bounding box center [336, 88] width 75 height 6
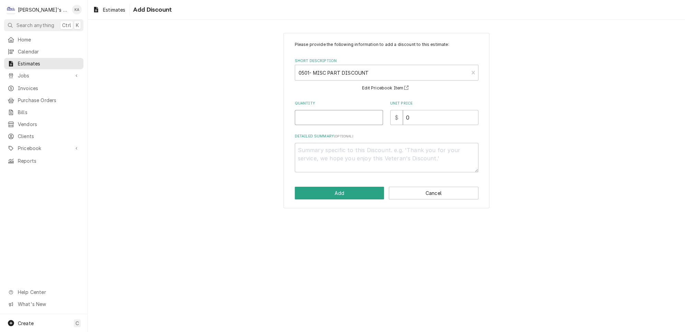
click at [319, 116] on input "Quantity" at bounding box center [339, 117] width 88 height 15
type textarea "x"
type input "1"
type textarea "x"
type input "1"
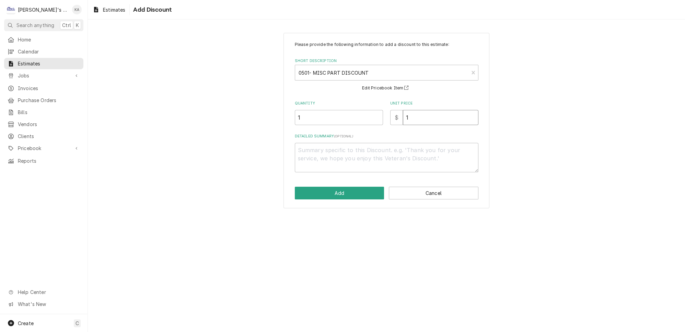
type textarea "x"
type input "19"
type textarea "x"
type input "190"
type textarea "x"
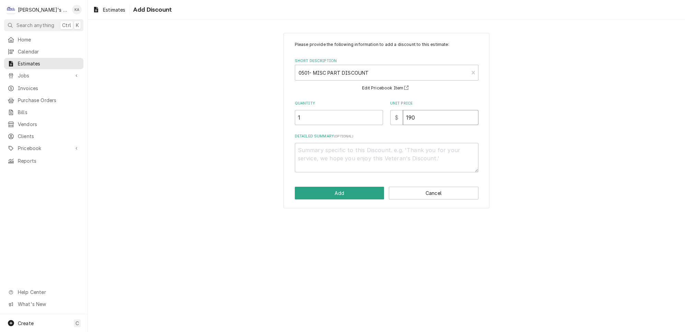
type input "190"
click at [306, 145] on textarea "Detailed Summary ( optional )" at bounding box center [387, 158] width 184 height 30
type textarea "x"
type textarea "2"
type textarea "x"
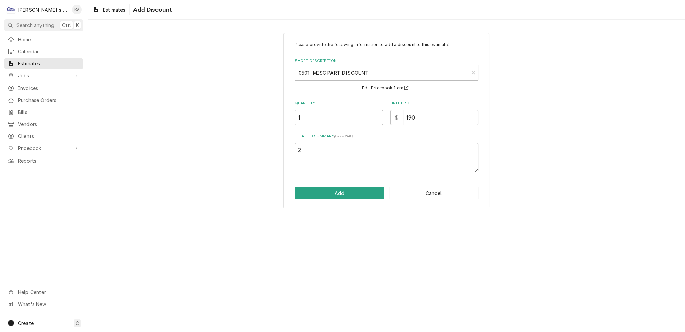
type textarea "20"
type textarea "x"
type textarea "20%"
type textarea "x"
type textarea "20%"
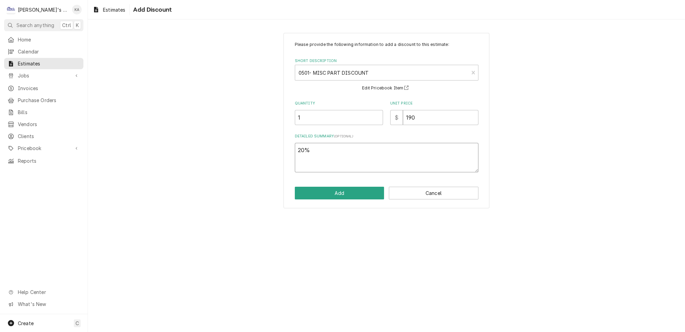
type textarea "x"
type textarea "20% R"
type textarea "x"
type textarea "20% RE"
type textarea "x"
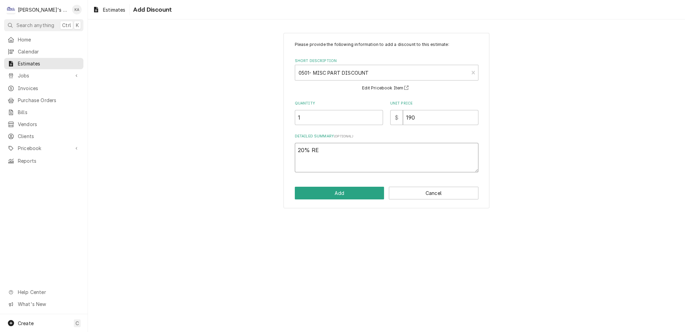
type textarea "20% REF"
type textarea "x"
type textarea "20% REFR"
type textarea "x"
type textarea "20% REFRI"
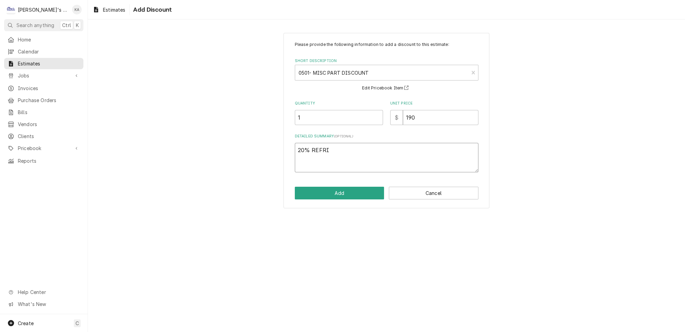
type textarea "x"
type textarea "20% REFRIG"
type textarea "x"
type textarea "20% REFRIGE"
type textarea "x"
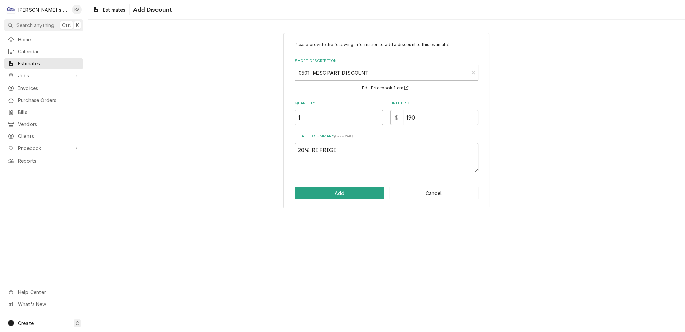
type textarea "20% REFRIGER"
type textarea "x"
type textarea "20% REFRIGERA"
type textarea "x"
type textarea "20% REFRIGERAN"
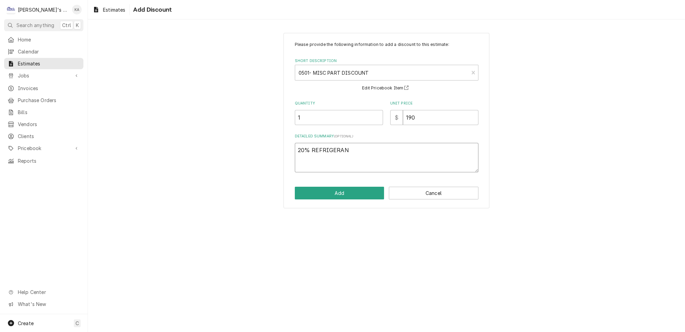
type textarea "x"
type textarea "20% REFRIGERANT"
type textarea "x"
type textarea "20% REFRIGERANT"
type textarea "x"
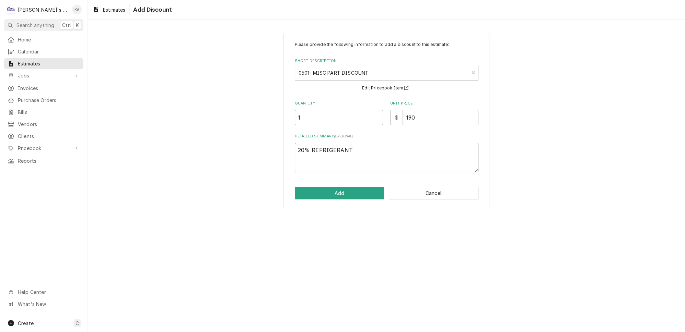
type textarea "20% REFRIGERANT D"
type textarea "x"
type textarea "20% REFRIGERANT DI"
type textarea "x"
type textarea "20% REFRIGERANT DIS"
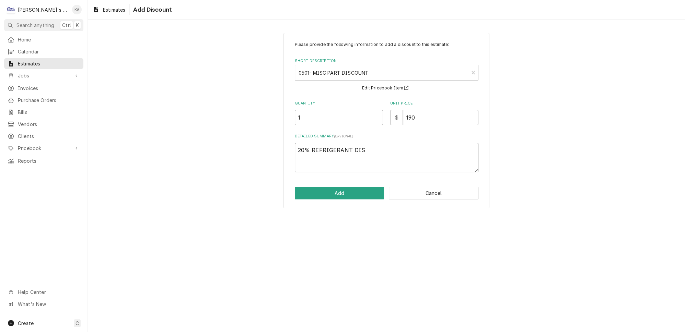
type textarea "x"
type textarea "20% REFRIGERANT DISC"
type textarea "x"
type textarea "20% REFRIGERANT DISCO"
type textarea "x"
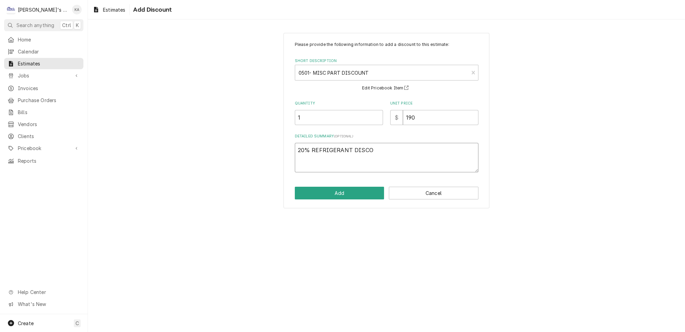
type textarea "20% REFRIGERANT DISCOU"
type textarea "x"
type textarea "20% REFRIGERANT DISCOUN"
type textarea "x"
type textarea "20% REFRIGERANT DISCOUNT"
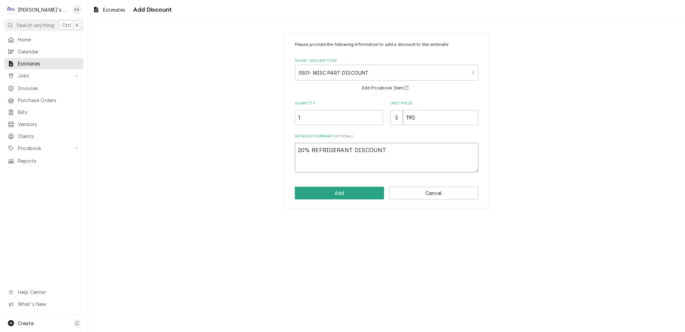
type textarea "x"
type textarea "20% REFRIGERANT DISCOUNT"
click at [332, 190] on button "Add" at bounding box center [340, 193] width 90 height 13
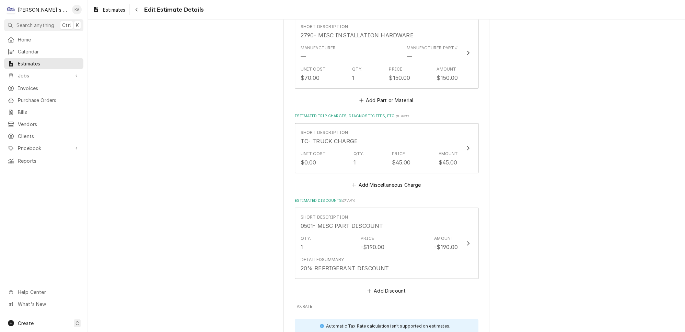
scroll to position [1683, 0]
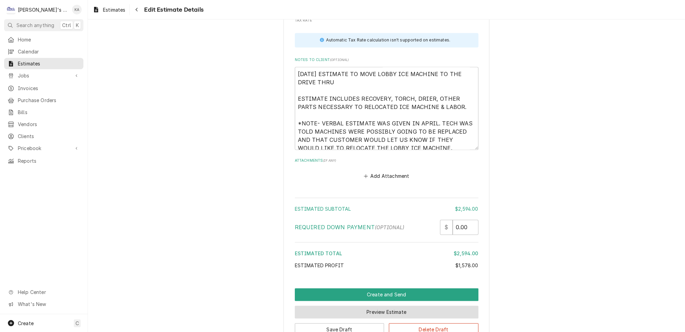
click at [371, 306] on button "Preview Estimate" at bounding box center [387, 312] width 184 height 13
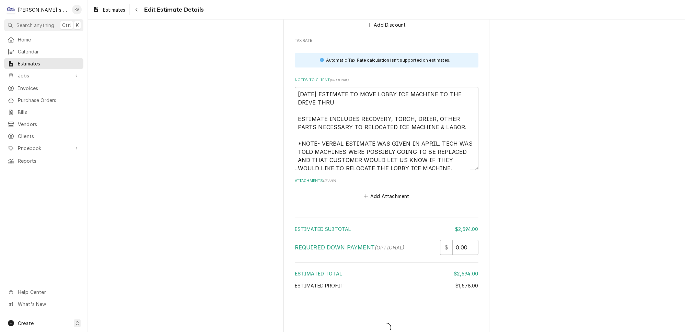
type textarea "x"
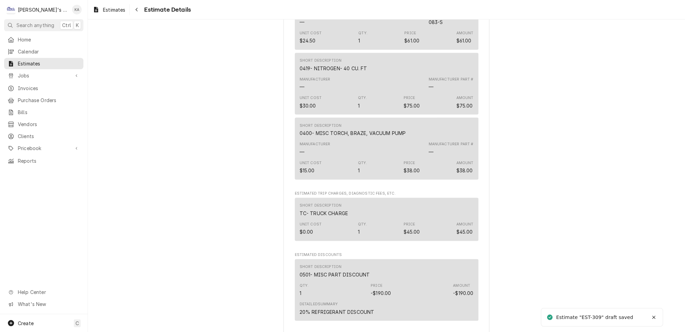
scroll to position [1330, 0]
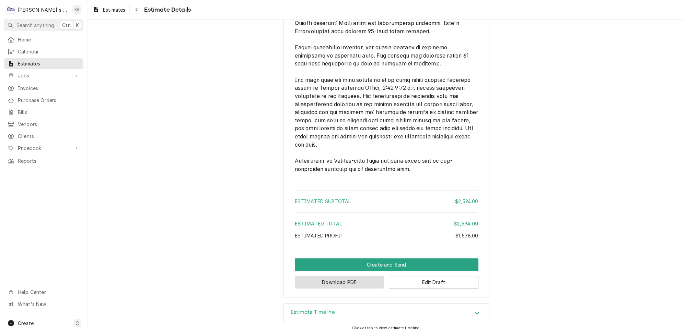
click at [340, 281] on button "Download PDF" at bounding box center [340, 282] width 90 height 13
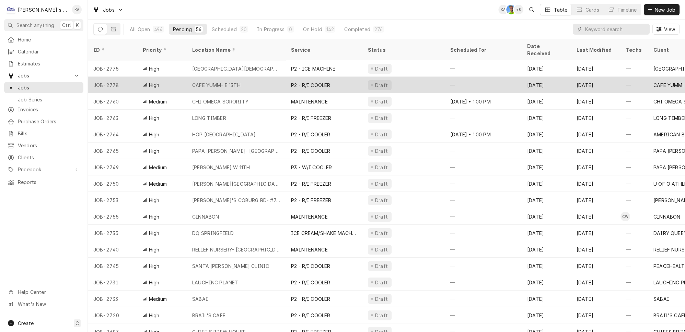
click at [257, 77] on div "CAFE YUMM- E 13TH" at bounding box center [236, 85] width 99 height 16
click at [234, 77] on div "CAFE YUMM- E 13TH" at bounding box center [236, 85] width 99 height 16
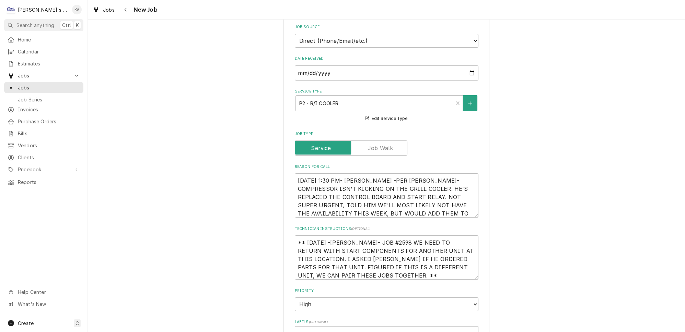
scroll to position [156, 0]
click at [371, 173] on textarea "[DATE] 1:30 PM- [PERSON_NAME] -PER [PERSON_NAME]- COMPRESSOR ISN'T KICKING ON T…" at bounding box center [387, 195] width 184 height 44
type textarea "x"
type textarea "[DATE] 1:30 PM- [PERSON_NAME]-PER [PERSON_NAME]- COMPRESSOR ISN'T KICKING ON TH…"
type textarea "x"
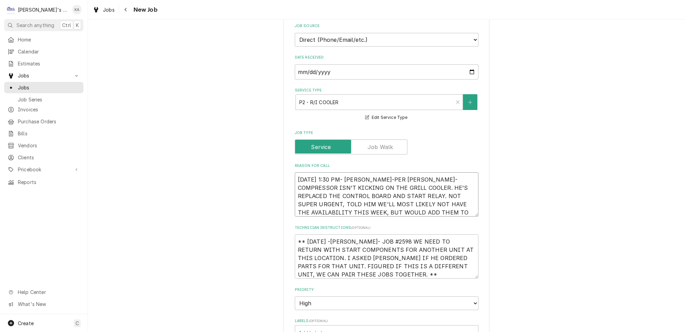
type textarea "[DATE] 1:30 PM- [PERSON_NAME]- PER [PERSON_NAME]- COMPRESSOR ISN'T KICKING ON T…"
type textarea "x"
type textarea "[DATE] 1:30 PM- [PERSON_NAME]- PER [PERSON_NAME]- COMPRESSOR ISN'T KICKING ON T…"
click at [334, 236] on textarea "** [DATE] -[PERSON_NAME]- JOB #2598 WE NEED TO RETURN WITH START COMPONENTS FOR…" at bounding box center [387, 257] width 184 height 44
type textarea "x"
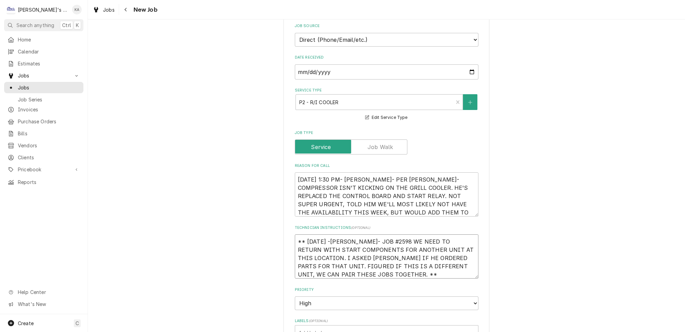
type textarea "** [DATE]-[PERSON_NAME]- JOB #2598 WE NEED TO RETURN WITH START COMPONENTS FOR …"
type textarea "x"
type textarea "** 8/25/2025- KASSIE- JOB #2598 WE NEED TO RETURN WITH START COMPONENTS FOR ANO…"
drag, startPoint x: 387, startPoint y: 236, endPoint x: 360, endPoint y: 237, distance: 26.5
click at [360, 237] on textarea "** 8/25/2025- KASSIE- JOB #2598 WE NEED TO RETURN WITH START COMPONENTS FOR ANO…" at bounding box center [387, 257] width 184 height 44
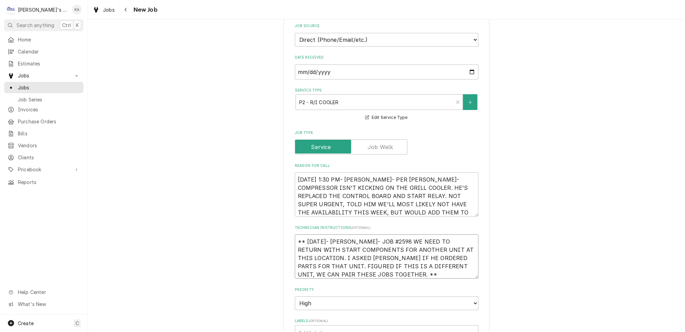
click at [358, 236] on textarea "** 8/25/2025- KASSIE- JOB #2598 WE NEED TO RETURN WITH START COMPONENTS FOR ANO…" at bounding box center [387, 257] width 184 height 44
drag, startPoint x: 388, startPoint y: 236, endPoint x: 360, endPoint y: 237, distance: 27.5
click at [360, 237] on textarea "** 8/25/2025- KASSIE- JOB #2598 WE NEED TO RETURN WITH START COMPONENTS FOR ANO…" at bounding box center [387, 257] width 184 height 44
type textarea "x"
type textarea "** 8/25/2025- KASSIE- WE NEED TO RETURN WITH START COMPONENTS FOR ANOTHER UNIT …"
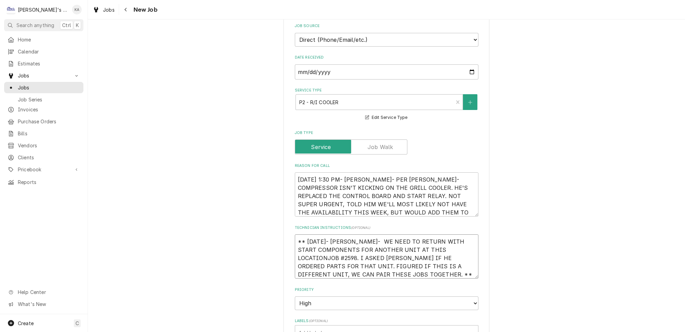
click at [440, 244] on textarea "** 8/25/2025- KASSIE- WE NEED TO RETURN WITH START COMPONENTS FOR ANOTHER UNIT …" at bounding box center [387, 257] width 184 height 44
type textarea "x"
type textarea "** 8/25/2025- KASSIE- WE NEED TO RETURN WITH START COMPONENTS FOR ANOTHER UNIT …"
type textarea "x"
type textarea "** 8/25/2025- KASSIE- WE NEED TO RETURN WITH START COMPONENTS FOR ANOTHER UNIT …"
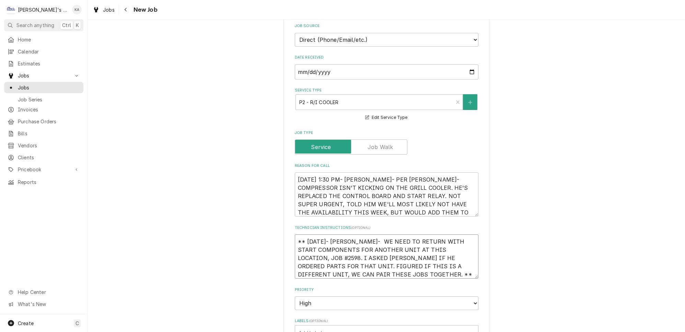
click at [361, 236] on textarea "** 8/25/2025- KASSIE- WE NEED TO RETURN WITH START COMPONENTS FOR ANOTHER UNIT …" at bounding box center [387, 257] width 184 height 44
type textarea "x"
type textarea "** 8/25/2025- KASSIE- WE NEED TO RETURN WITH START COMPONENTS FOR ANOTHER UNIT …"
type textarea "x"
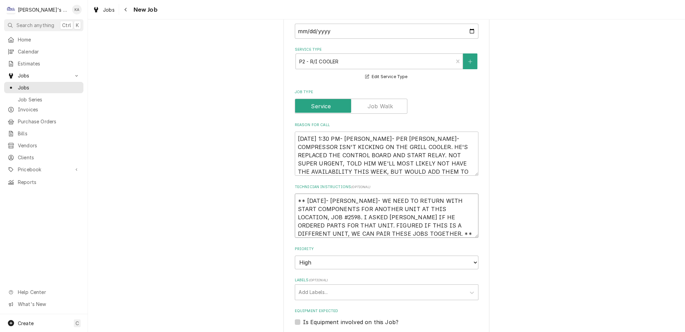
scroll to position [249, 0]
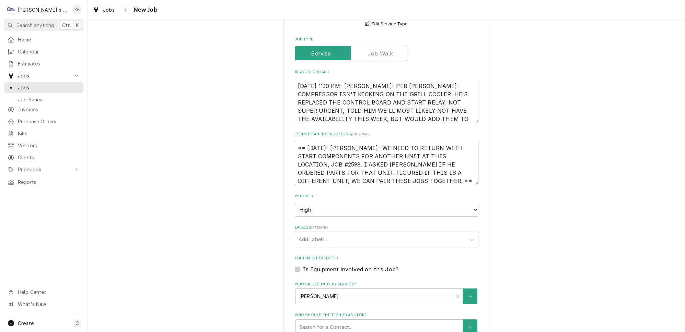
type textarea "** 8/25/2025- KASSIE- WE NEED TO RETURN WITH START COMPONENTS FOR ANOTHER UNIT …"
click at [303, 266] on label "Is Equipment involved on this Job?" at bounding box center [350, 270] width 95 height 8
click at [303, 266] on input "Equipment Expected" at bounding box center [395, 273] width 184 height 15
checkbox input "true"
click at [385, 292] on div "Equipment" at bounding box center [379, 297] width 160 height 12
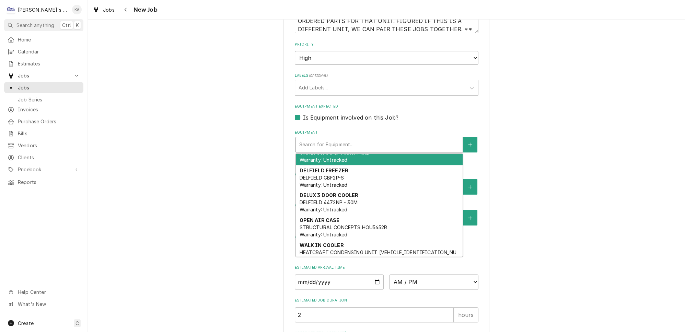
scroll to position [405, 0]
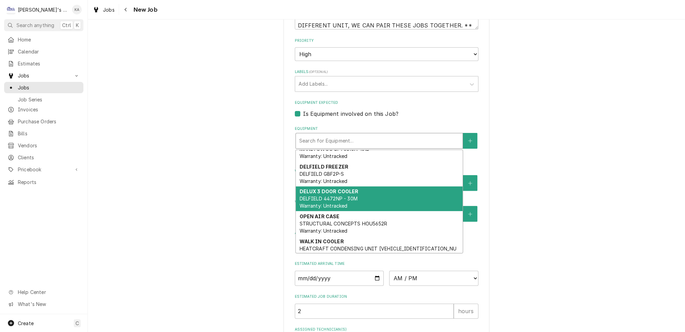
click at [343, 196] on span "DELFIELD 4472NP - 30M Warranty: Untracked" at bounding box center [328, 202] width 58 height 13
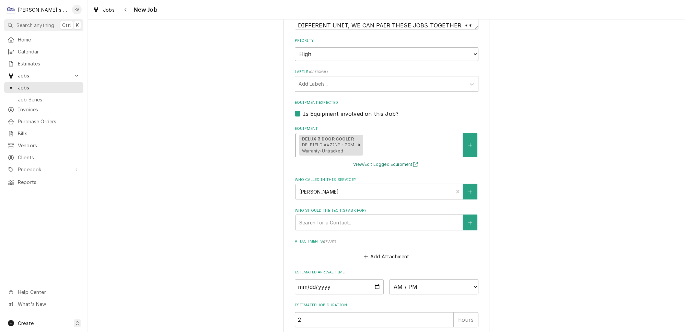
click at [391, 162] on button "View/Edit Logged Equipment" at bounding box center [386, 165] width 69 height 9
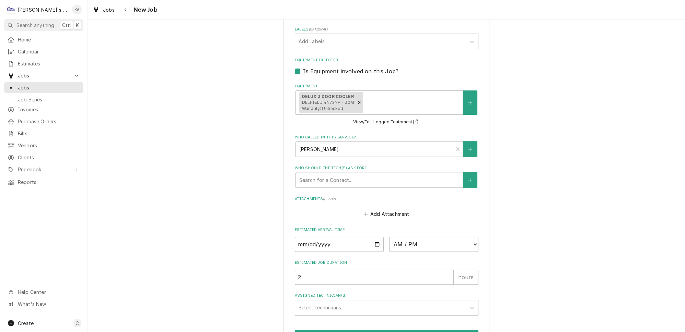
scroll to position [498, 0]
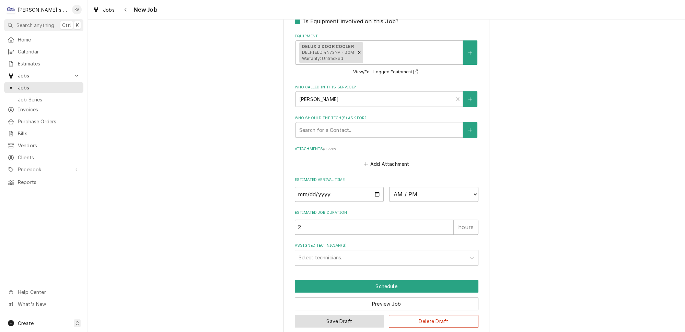
click at [344, 315] on button "Save Draft" at bounding box center [340, 321] width 90 height 13
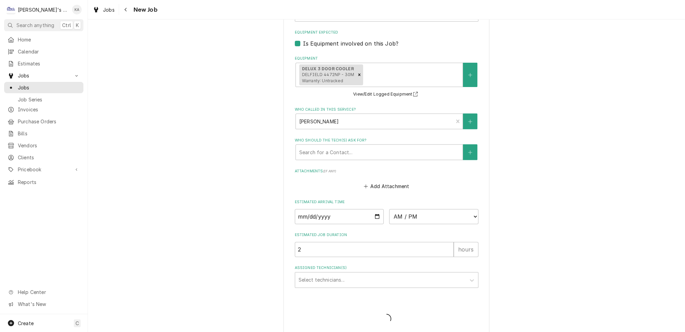
type textarea "x"
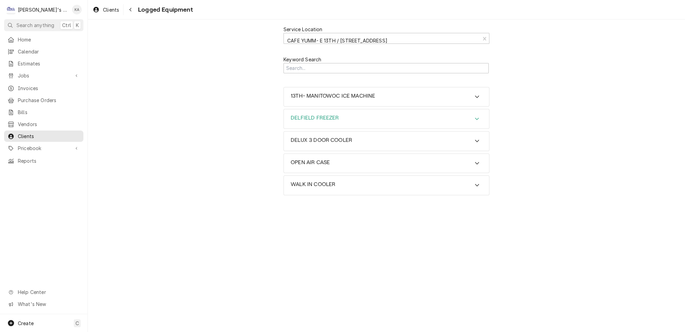
click at [475, 116] on icon "Accordion Header" at bounding box center [477, 118] width 5 height 5
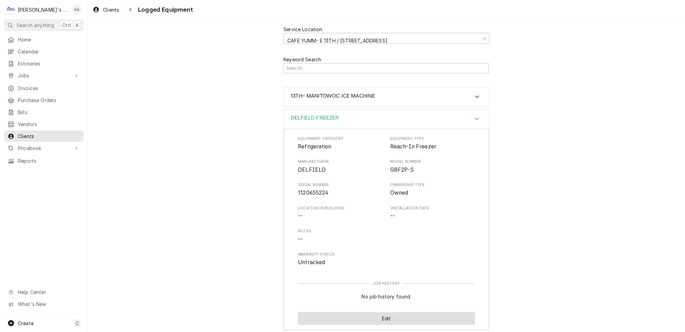
click at [378, 313] on button "Edit" at bounding box center [386, 319] width 177 height 13
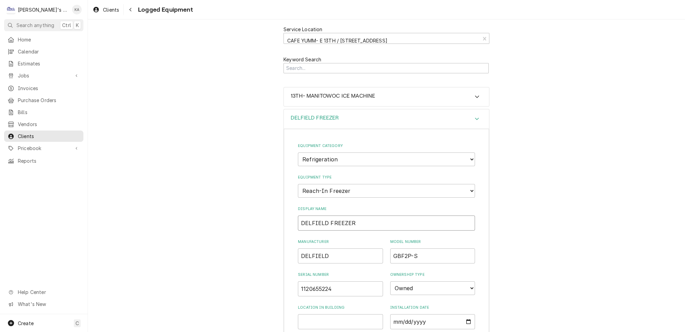
click at [299, 216] on input "DELFIELD FREEZER" at bounding box center [386, 223] width 177 height 15
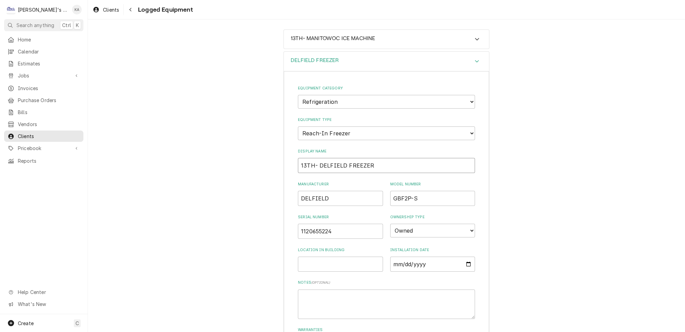
scroll to position [93, 0]
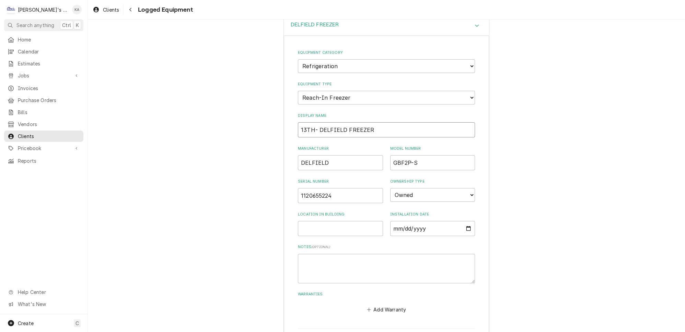
type input "13TH- DELFIELD FREEZER"
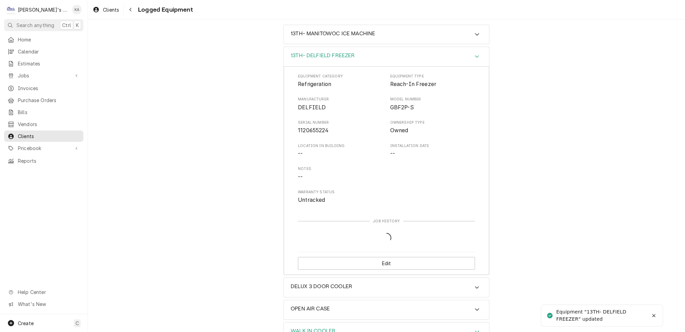
scroll to position [56, 0]
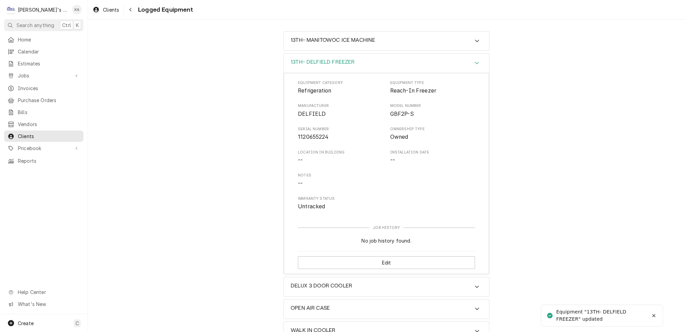
click at [475, 60] on icon "Accordion Header" at bounding box center [477, 62] width 5 height 5
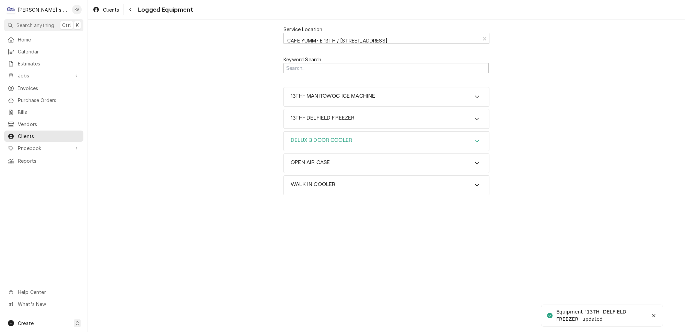
click at [475, 140] on icon "Accordion Header" at bounding box center [477, 141] width 4 height 2
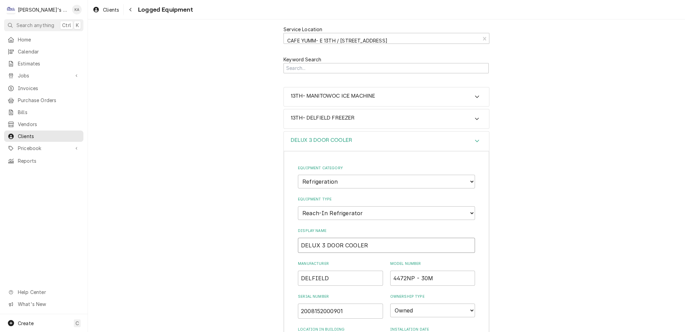
click at [300, 238] on input "DELUX 3 DOOR COOLER" at bounding box center [386, 245] width 177 height 15
drag, startPoint x: 326, startPoint y: 265, endPoint x: 299, endPoint y: 267, distance: 27.2
click at [299, 271] on input "DELFIELD" at bounding box center [340, 278] width 85 height 15
click at [318, 238] on input "13TH- DELUX 3 DOOR COOLER" at bounding box center [386, 245] width 177 height 15
paste input "FIELDDEL"
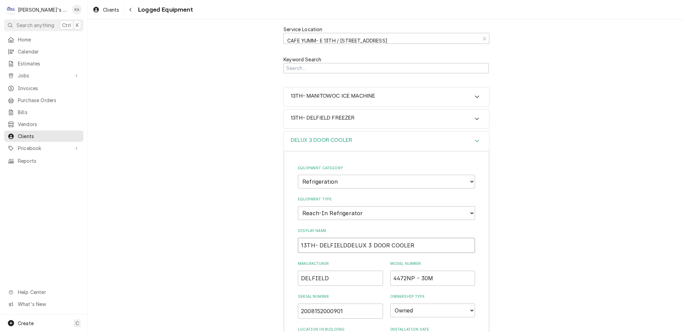
drag, startPoint x: 359, startPoint y: 233, endPoint x: 344, endPoint y: 233, distance: 15.1
click at [344, 238] on input "13TH- DELFIELDDELUX 3 DOOR COOLER" at bounding box center [386, 245] width 177 height 15
drag, startPoint x: 365, startPoint y: 234, endPoint x: 344, endPoint y: 234, distance: 21.6
click at [344, 238] on input "13TH- DELFIELD 3 DOOR COOLERDELUX" at bounding box center [386, 245] width 177 height 15
click at [365, 238] on input "13TH- DELFIELD COOLERDELUX" at bounding box center [386, 245] width 177 height 15
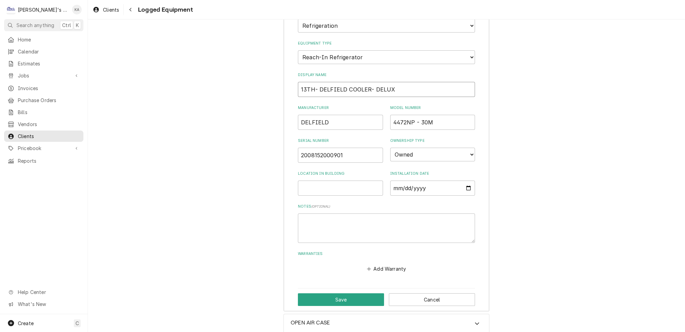
scroll to position [166, 0]
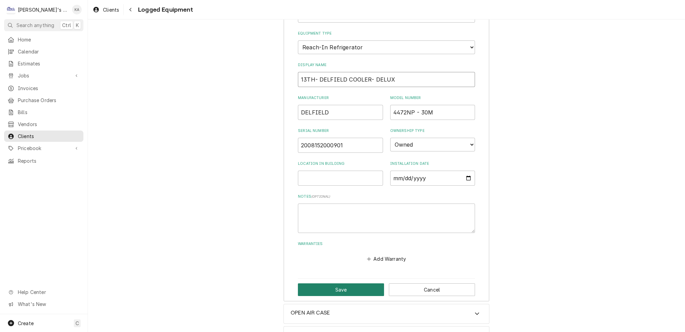
type input "13TH- DELFIELD COOLER- DELUX"
click at [339, 284] on button "Save" at bounding box center [341, 290] width 86 height 13
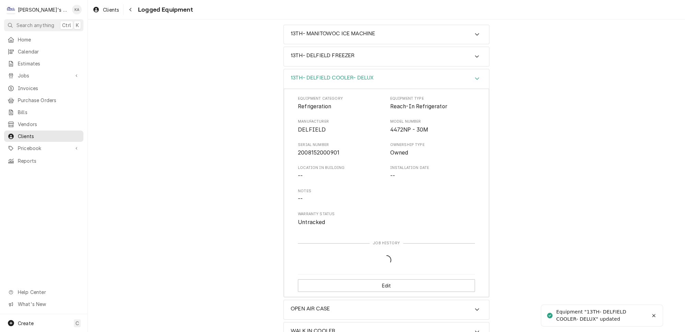
scroll to position [56, 0]
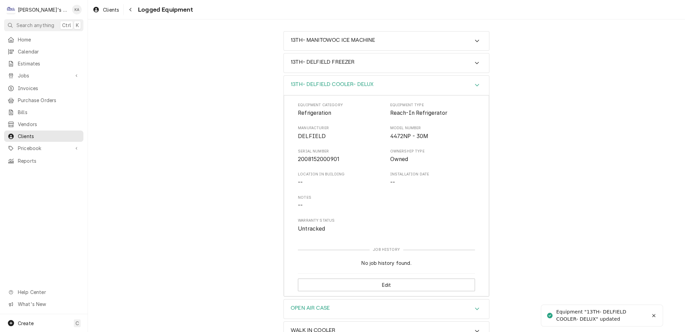
click at [475, 308] on icon "Accordion Header" at bounding box center [477, 309] width 4 height 2
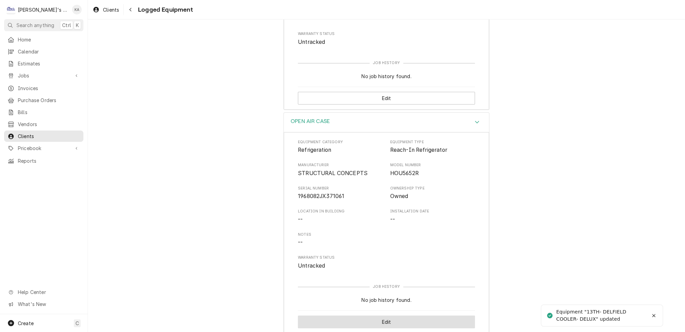
click at [399, 316] on button "Edit" at bounding box center [386, 322] width 177 height 13
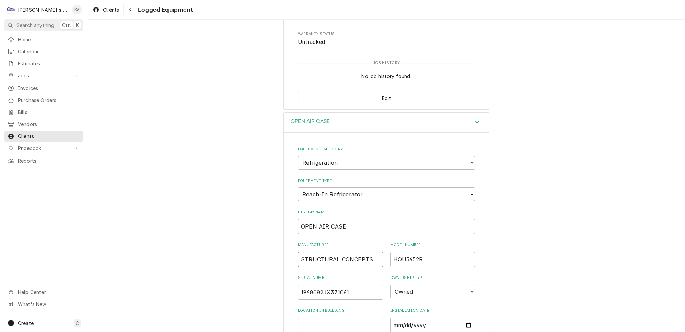
drag, startPoint x: 366, startPoint y: 244, endPoint x: 305, endPoint y: 250, distance: 61.4
click at [292, 247] on div "Equipment Category Choose equipment category... Ice Machines Refrigeration HVAC…" at bounding box center [386, 290] width 205 height 316
click at [299, 219] on input "OPEN AIR CASE" at bounding box center [386, 226] width 177 height 15
paste input "STRUCTURAL CONCEPTS"
click at [298, 219] on input "STRUCTURAL CONCEPTS OPEN AIR CASE" at bounding box center [386, 226] width 177 height 15
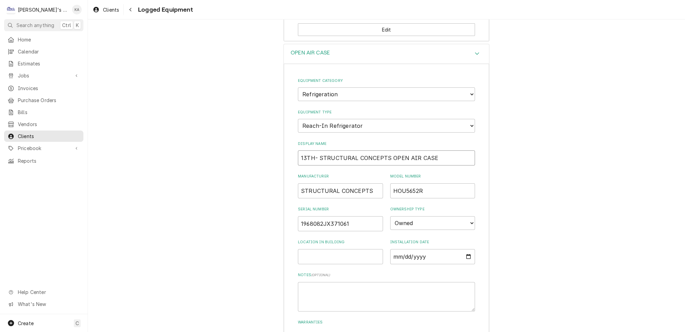
scroll to position [366, 0]
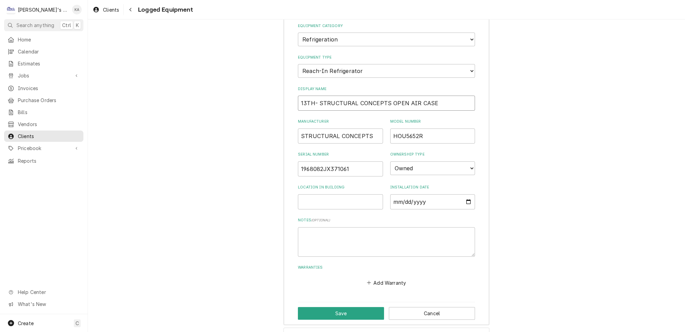
type input "13TH- STRUCTURAL CONCEPTS OPEN AIR CASE"
click at [462, 64] on select "Choose equipment type... Bar Refrigeration Blast Chiller Chef Base Freezer Chef…" at bounding box center [386, 71] width 177 height 14
click at [513, 66] on div "Service Location CAFE YUMM- E 13TH / 860 E 13TH, EUGENE, OR 97401 Keyword Searc…" at bounding box center [386, 4] width 597 height 702
click at [339, 307] on button "Save" at bounding box center [341, 313] width 86 height 13
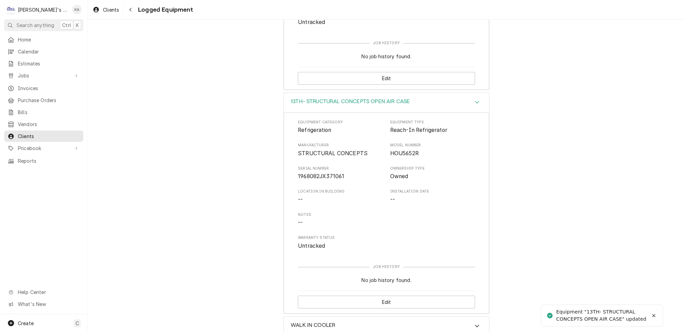
scroll to position [256, 0]
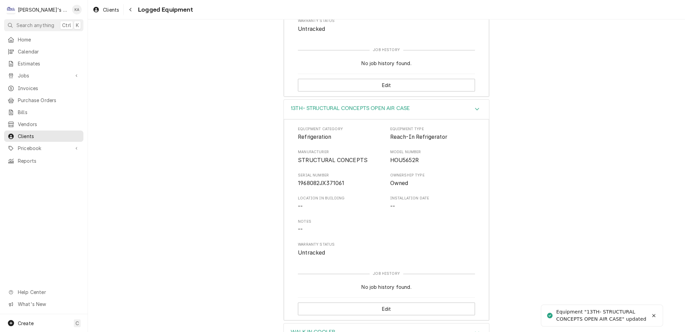
click at [475, 330] on icon "Accordion Header" at bounding box center [477, 332] width 5 height 5
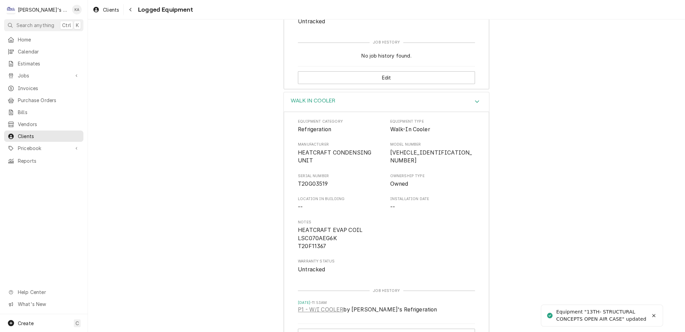
scroll to position [489, 0]
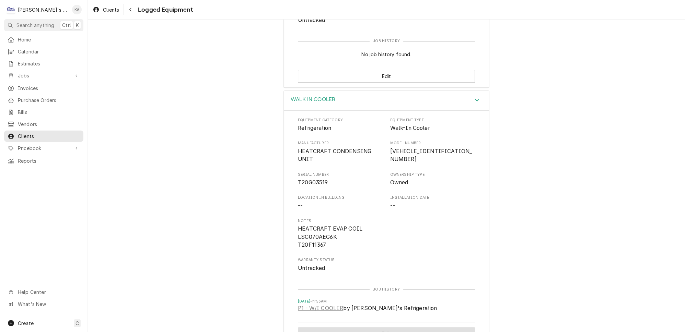
click at [383, 328] on button "Edit" at bounding box center [386, 334] width 177 height 13
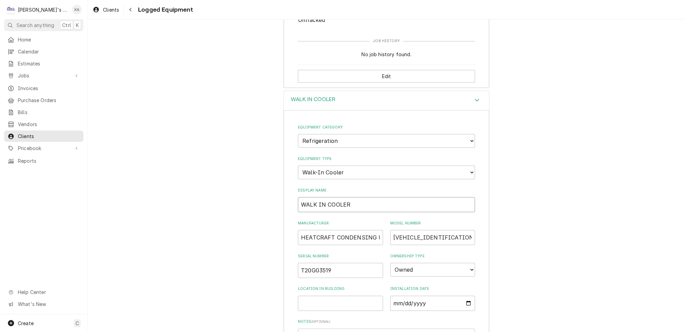
click at [299, 197] on input "WALK IN COOLER" at bounding box center [386, 204] width 177 height 15
type textarea "x"
type input "1WALK IN COOLER"
type textarea "x"
type input "13WALK IN COOLER"
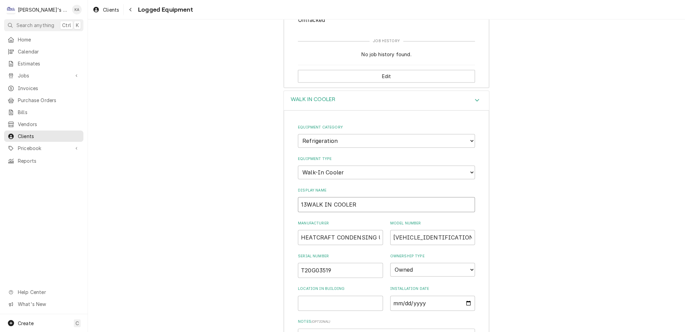
type textarea "x"
type input "13TWALK IN COOLER"
type textarea "x"
type input "13THWALK IN COOLER"
type textarea "x"
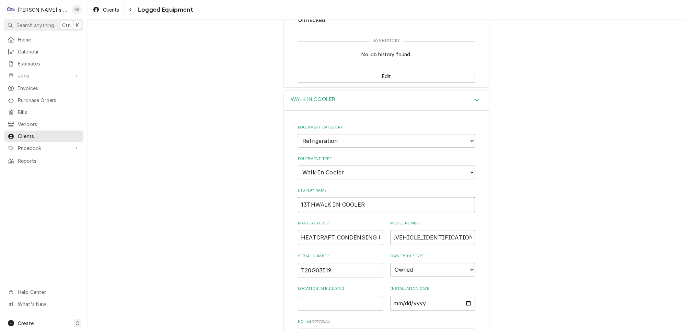
type input "13TH-WALK IN COOLER"
type textarea "x"
type input "13TH- WALK IN COOLER"
type textarea "x"
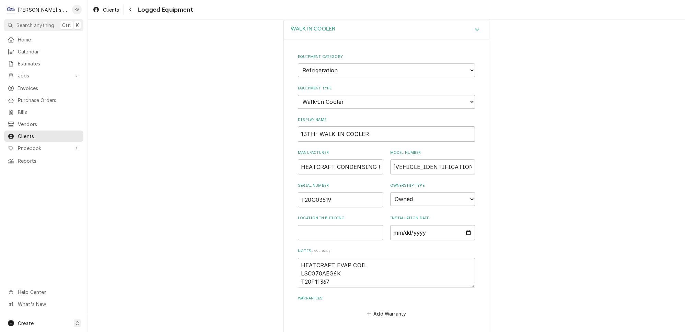
scroll to position [567, 0]
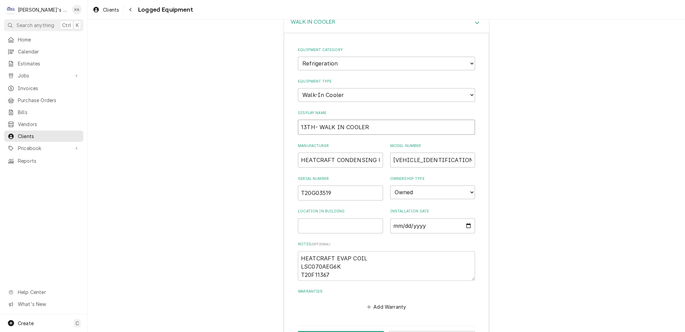
type input "13TH- WALK IN COOLER"
click at [300, 252] on textarea "HEATCRAFT EVAP COIL LSC070AEG6K T20F11367" at bounding box center [386, 267] width 177 height 30
type textarea "x"
type textarea "HEATCRAFT EVAP COIL MLSC070AEG6K T20F11367"
type textarea "x"
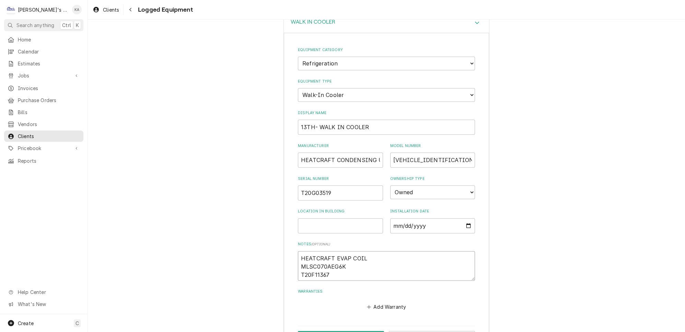
type textarea "HEATCRAFT EVAP COIL M#LSC070AEG6K T20F11367"
type textarea "x"
type textarea "HEATCRAFT EVAP COIL M# LSC070AEG6K T20F11367"
type textarea "x"
type textarea "HEATCRAFT EVAP COIL M# LSC070AEG6K ST20F11367"
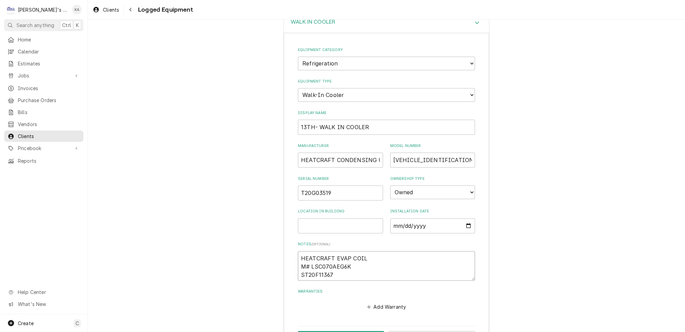
type textarea "x"
type textarea "HEATCRAFT EVAP COIL M# LSC070AEG6K S#T20F11367"
type textarea "x"
type textarea "HEATCRAFT EVAP COIL M# LSC070AEG6K S# T20F11367"
type textarea "x"
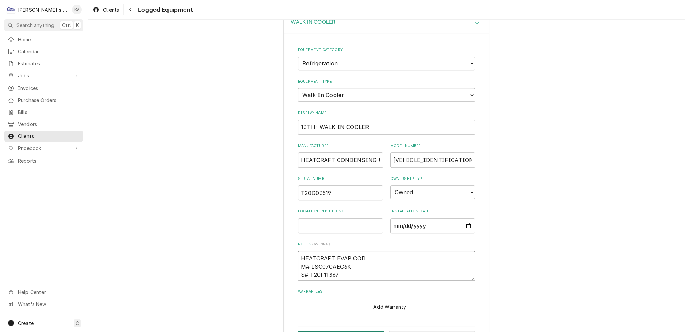
type textarea "HEATCRAFT EVAP COIL M# LSC070AEG6K S# T20F11367"
click at [345, 331] on button "Save" at bounding box center [341, 337] width 86 height 13
type textarea "x"
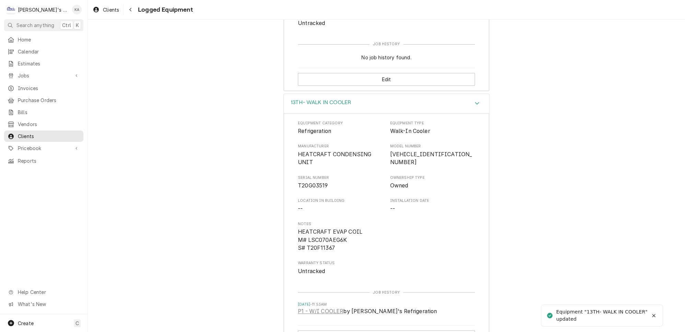
scroll to position [489, 0]
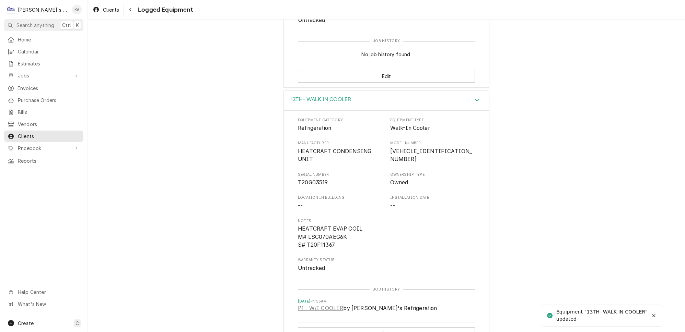
click at [475, 99] on icon "Accordion Header" at bounding box center [477, 100] width 4 height 2
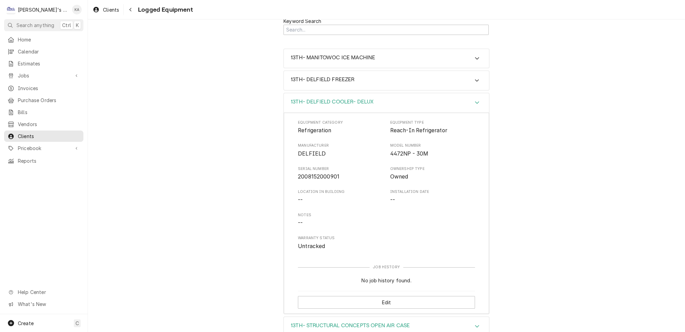
scroll to position [38, 0]
click at [475, 101] on icon "Accordion Header" at bounding box center [477, 103] width 5 height 5
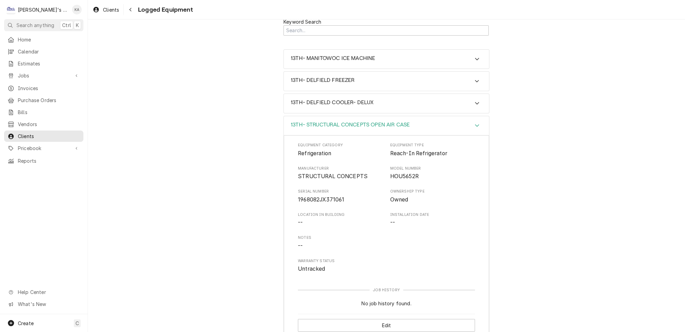
click at [475, 123] on icon "Accordion Header" at bounding box center [477, 125] width 5 height 5
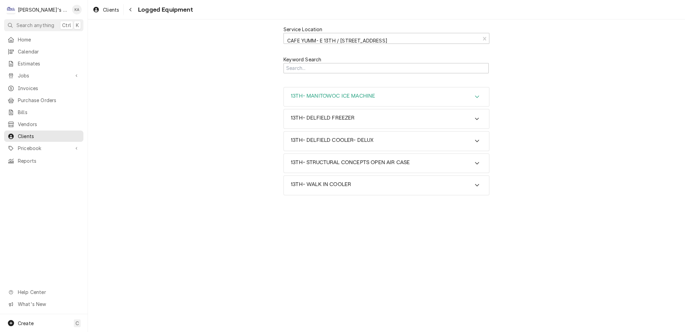
click at [475, 96] on icon "Accordion Header" at bounding box center [477, 97] width 4 height 2
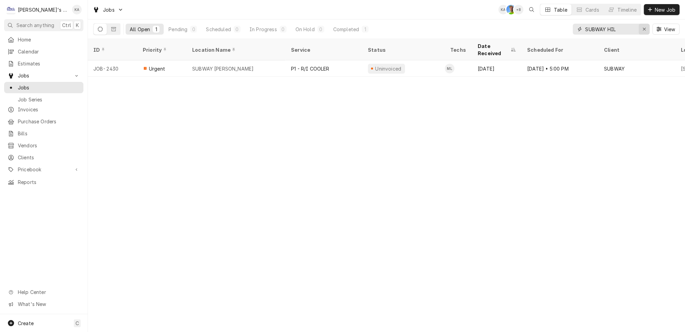
click at [644, 26] on div "Erase input" at bounding box center [644, 29] width 7 height 7
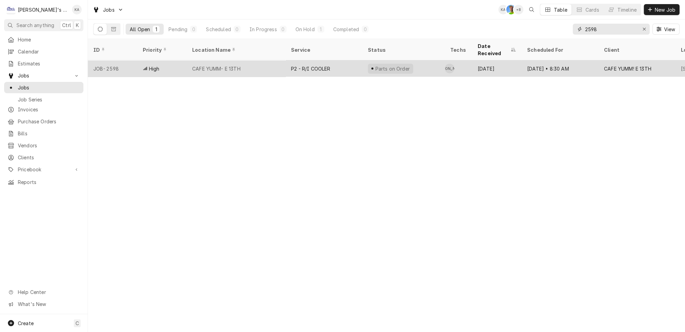
type input "2598"
click at [245, 60] on div "CAFE YUMM- E 13TH" at bounding box center [236, 68] width 99 height 16
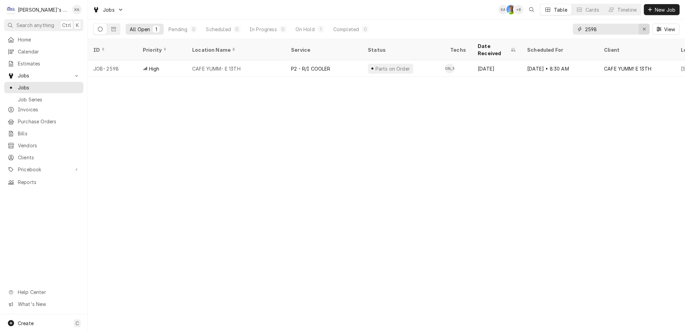
click at [646, 27] on icon "Erase input" at bounding box center [644, 29] width 4 height 5
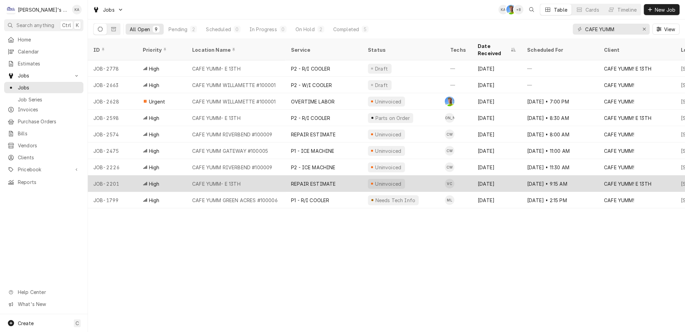
click at [346, 176] on div "REPAIR ESTIMATE" at bounding box center [323, 184] width 77 height 16
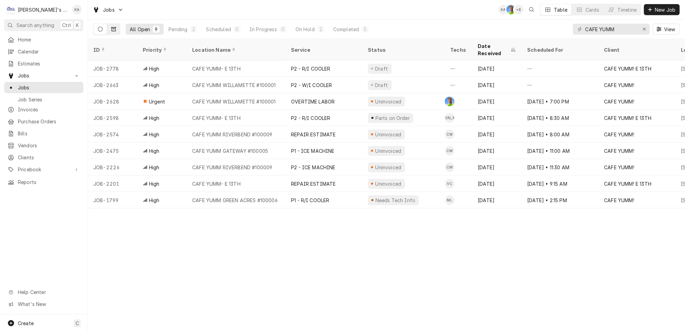
click at [111, 27] on icon "Dynamic Content Wrapper" at bounding box center [113, 29] width 5 height 4
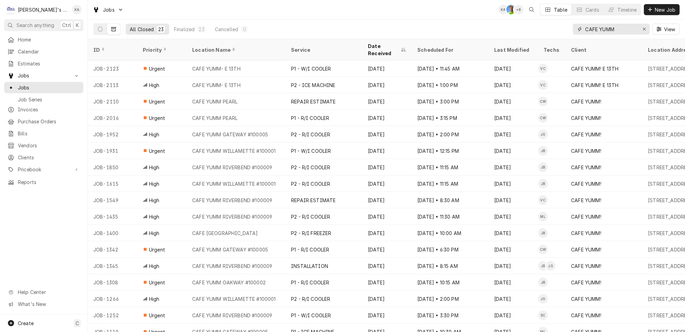
click at [631, 26] on input "CAFE YUMM" at bounding box center [610, 29] width 51 height 11
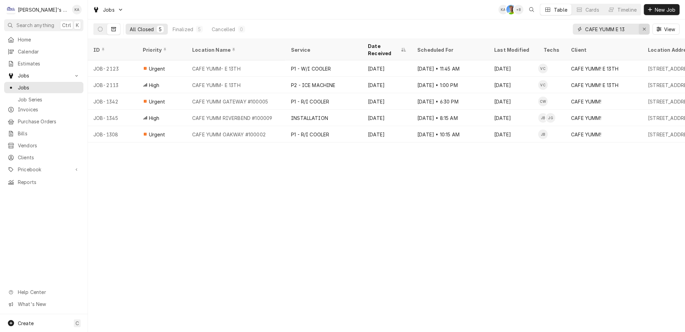
type input "CAFE YUMM E 13"
click at [645, 28] on icon "Erase input" at bounding box center [644, 29] width 3 height 3
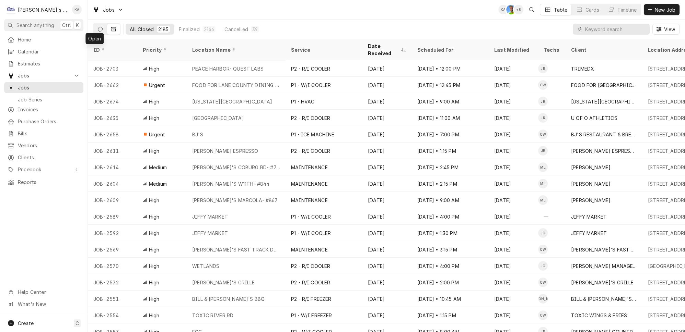
click at [98, 28] on icon "Dynamic Content Wrapper" at bounding box center [100, 29] width 5 height 5
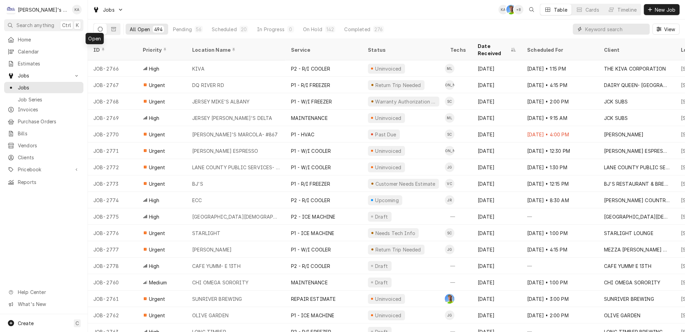
click at [608, 25] on input "Dynamic Content Wrapper" at bounding box center [615, 29] width 61 height 11
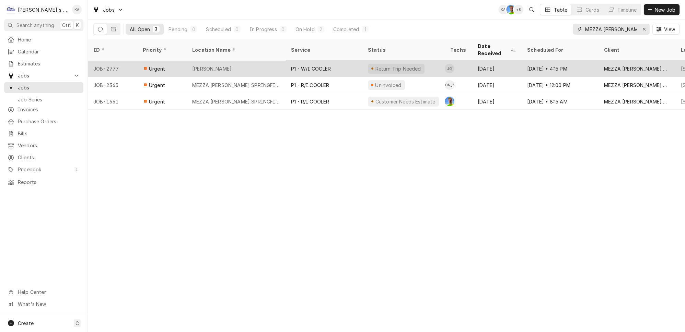
type input "MEZZA [PERSON_NAME]"
click at [260, 60] on div "[PERSON_NAME]" at bounding box center [236, 68] width 99 height 16
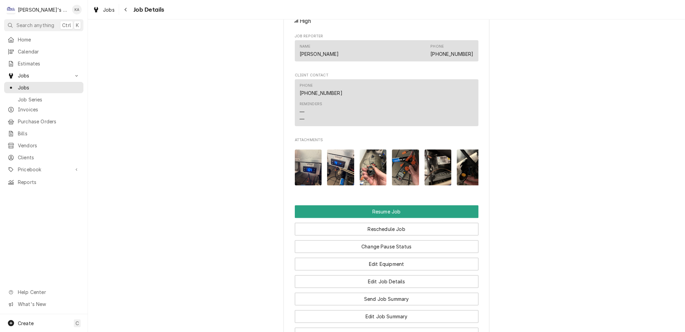
click at [310, 178] on img "Attachments" at bounding box center [308, 168] width 27 height 36
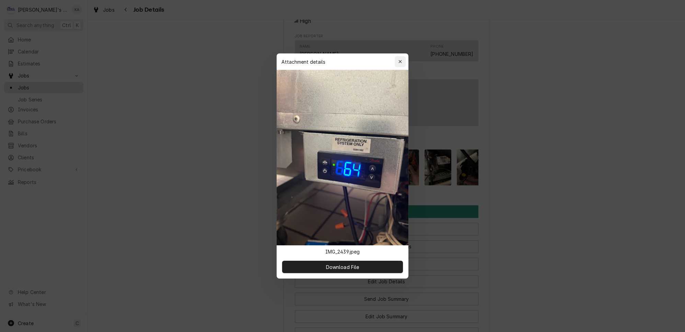
click at [398, 64] on icon "button" at bounding box center [400, 61] width 4 height 5
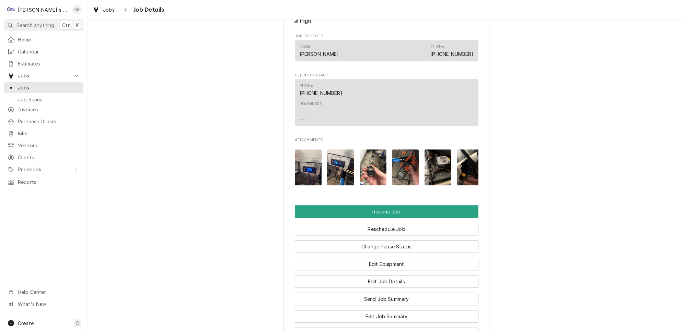
scroll to position [725, 0]
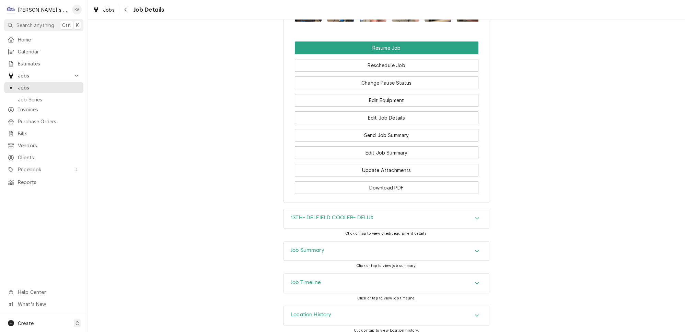
click at [475, 248] on icon "Accordion Header" at bounding box center [477, 250] width 5 height 5
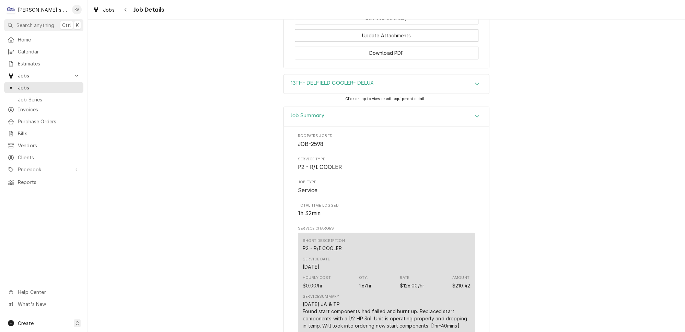
scroll to position [847, 0]
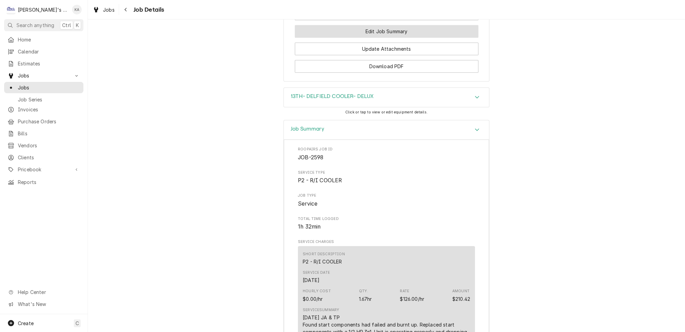
click at [382, 33] on button "Edit Job Summary" at bounding box center [387, 31] width 184 height 13
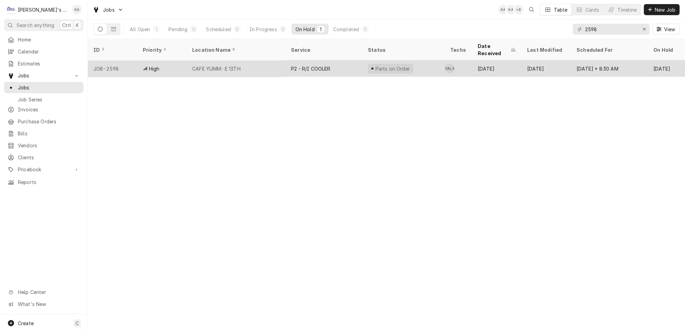
click at [242, 60] on div "CAFE YUMM- E 13TH" at bounding box center [236, 68] width 99 height 16
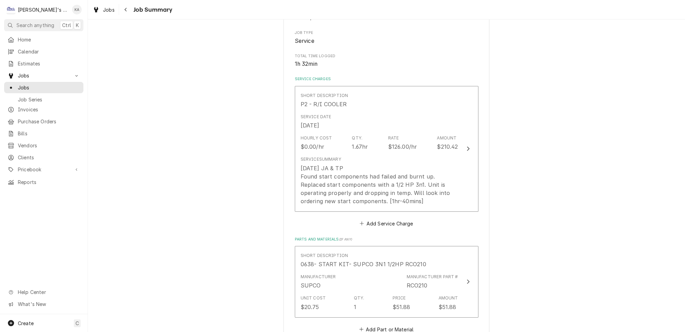
scroll to position [125, 0]
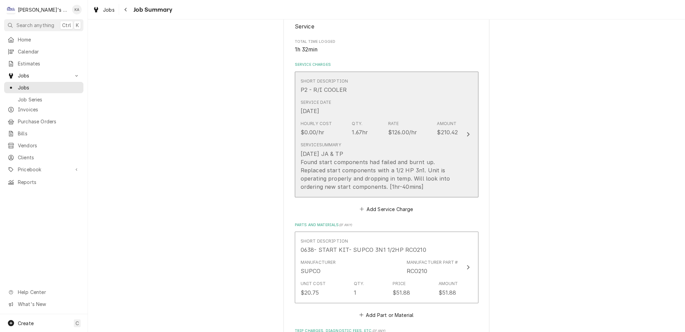
click at [457, 187] on button "Short Description P2 - R/I COOLER Service Date [DATE] Hourly Cost $0.00/hr Qty.…" at bounding box center [387, 135] width 184 height 126
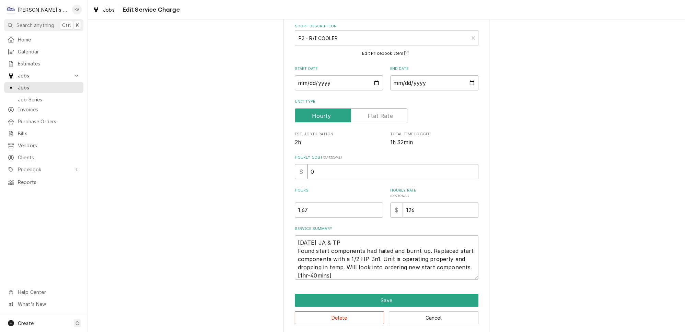
scroll to position [35, 0]
click at [304, 271] on textarea "[DATE] JA & TP Found start components had failed and burnt up. Replaced start c…" at bounding box center [387, 257] width 184 height 44
type textarea "x"
type textarea "[DATE] JA & TP Found start components had failed and burnt up. Replaced start c…"
type textarea "x"
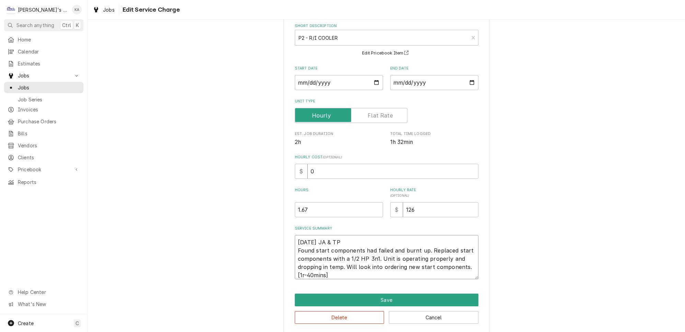
type textarea "[DATE] JA & TP Found start components had failed and burnt up. Replaced start c…"
type textarea "x"
type textarea "[DATE] JA & TP Found start components had failed and burnt up. Replaced start c…"
type textarea "x"
type textarea "[DATE] JA & TP Found start components had failed and burnt up. Replaced start c…"
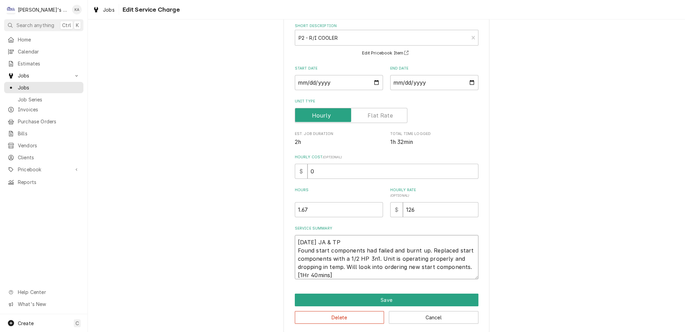
type textarea "x"
type textarea "[DATE] JA & TP Found start components had failed and burnt up. Replaced start c…"
type textarea "x"
type textarea "[DATE] JA & TP Found start components had failed and burnt up. Replaced start c…"
click at [312, 167] on input "0" at bounding box center [392, 171] width 171 height 15
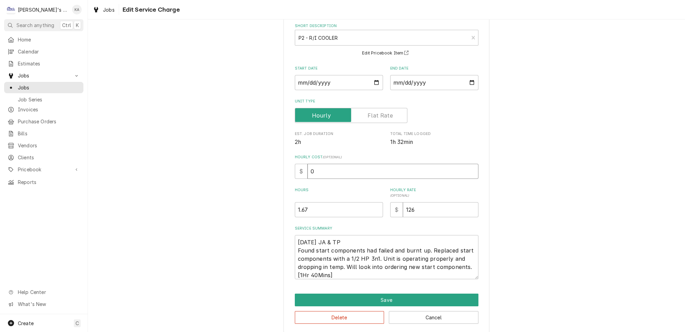
type textarea "x"
type input "4"
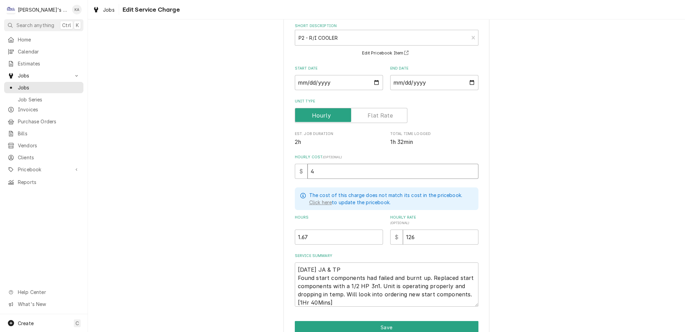
type textarea "x"
type input "48"
click at [379, 322] on button "Save" at bounding box center [387, 328] width 184 height 13
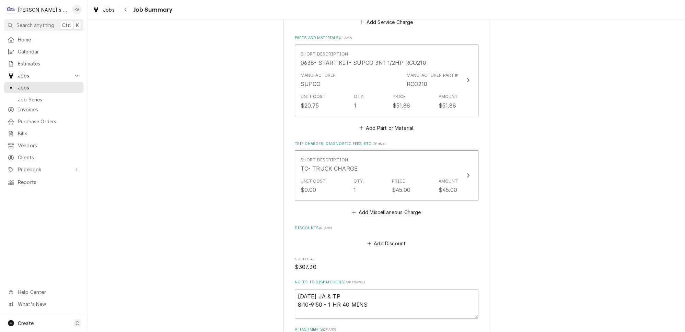
scroll to position [436, 0]
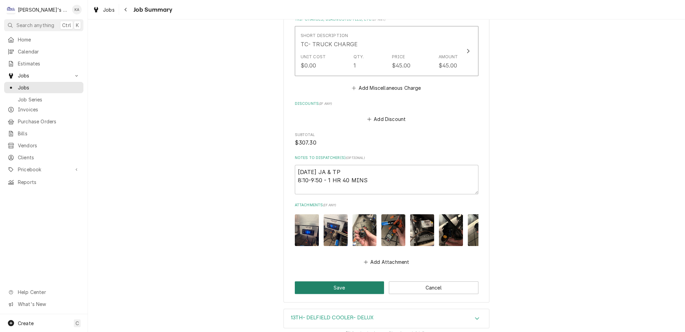
click at [333, 282] on button "Save" at bounding box center [340, 288] width 90 height 13
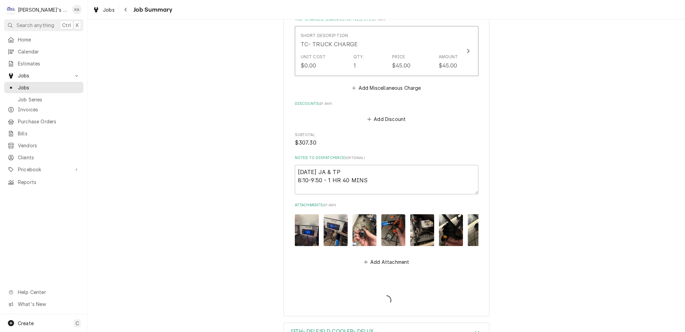
type textarea "x"
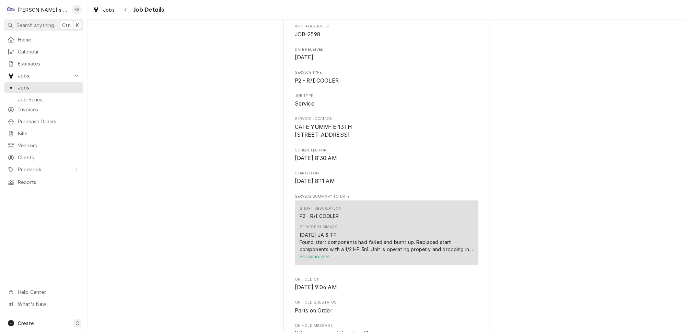
scroll to position [218, 0]
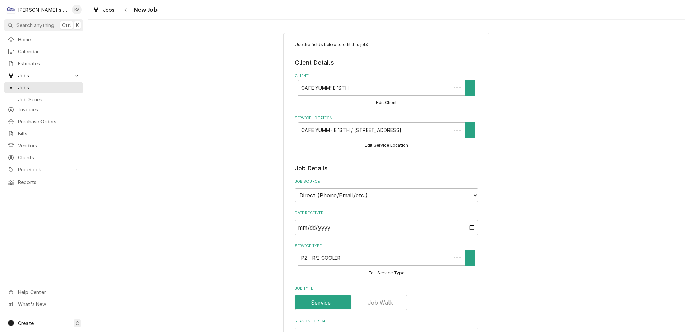
type textarea "x"
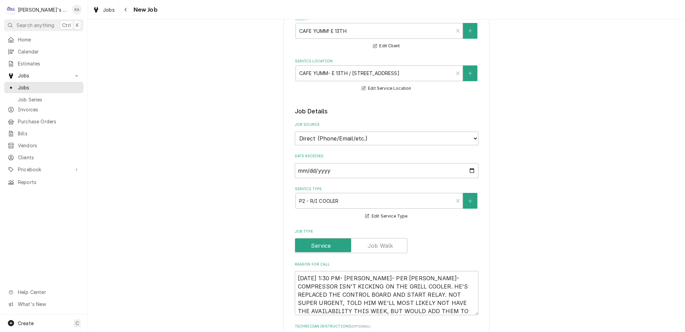
scroll to position [125, 0]
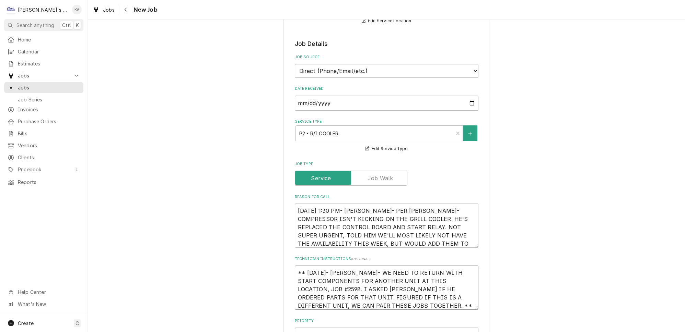
drag, startPoint x: 389, startPoint y: 275, endPoint x: 349, endPoint y: 276, distance: 39.8
click at [349, 276] on textarea "** 8/25/2025- KASSIE- WE NEED TO RETURN WITH START COMPONENTS FOR ANOTHER UNIT …" at bounding box center [387, 288] width 184 height 44
type textarea "** 8/25/2025- KASSIE- WE NEED TO RETURN WITH START COMPONENTS FOR T AT THIS LOC…"
type textarea "x"
type textarea "** 8/25/2025- KASSIE- WE NEED TO RETURN WITH START COMPONENTS FOR TG AT THIS LO…"
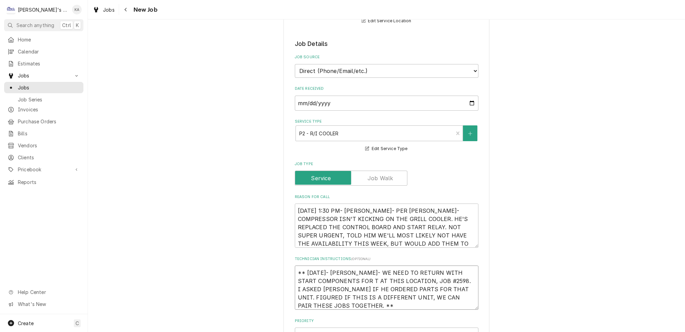
type textarea "x"
type textarea "** 8/25/2025- KASSIE- WE NEED TO RETURN WITH START COMPONENTS FOR TGE AT THIS L…"
type textarea "x"
type textarea "** 8/25/2025- KASSIE- WE NEED TO RETURN WITH START COMPONENTS FOR TG AT THIS LO…"
type textarea "x"
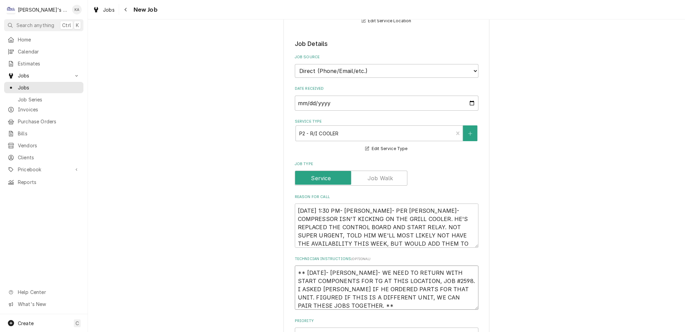
type textarea "** 8/25/2025- KASSIE- WE NEED TO RETURN WITH START COMPONENTS FOR T AT THIS LOC…"
type textarea "x"
type textarea "** 8/25/2025- KASSIE- WE NEED TO RETURN WITH START COMPONENTS FOR TH AT THIS LO…"
type textarea "x"
type textarea "** 8/25/2025- KASSIE- WE NEED TO RETURN WITH START COMPONENTS FOR THE AT THIS L…"
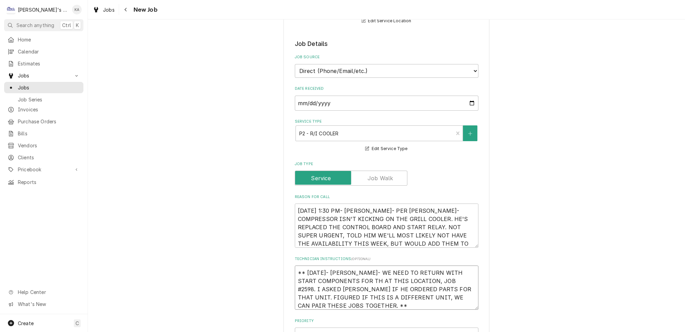
type textarea "x"
type textarea "** 8/25/2025- KASSIE- WE NEED TO RETURN WITH START COMPONENTS FOR THE AT THIS L…"
type textarea "x"
type textarea "** 8/25/2025- KASSIE- WE NEED TO RETURN WITH START COMPONENTS FOR THE D AT THIS…"
type textarea "x"
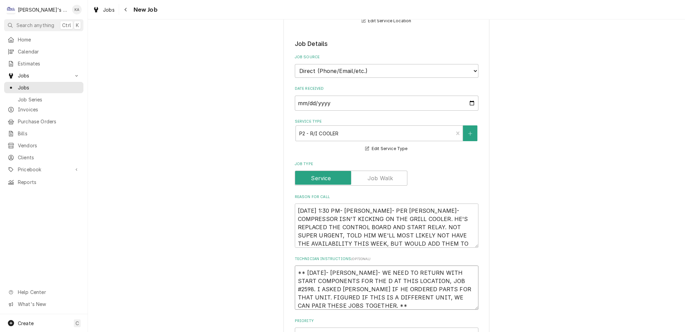
type textarea "** 8/25/2025- KASSIE- WE NEED TO RETURN WITH START COMPONENTS FOR THE DE AT THI…"
type textarea "x"
type textarea "** 8/25/2025- KASSIE- WE NEED TO RETURN WITH START COMPONENTS FOR THE DEL AT TH…"
type textarea "x"
type textarea "** 8/25/2025- KASSIE- WE NEED TO RETURN WITH START COMPONENTS FOR THE DELU AT T…"
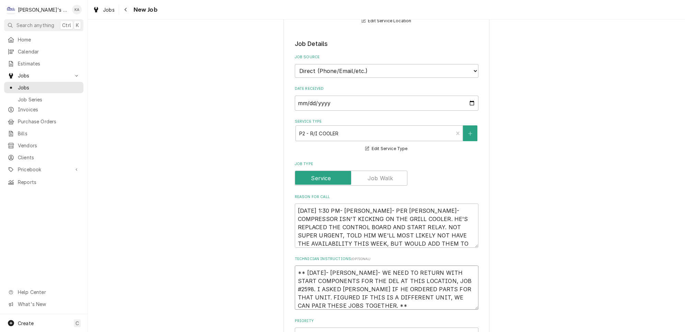
type textarea "x"
type textarea "** 8/25/2025- KASSIE- WE NEED TO RETURN WITH START COMPONENTS FOR THE DELUX AT …"
type textarea "x"
type textarea "** 8/25/2025- KASSIE- WE NEED TO RETURN WITH START COMPONENTS FOR THE DELUX AT …"
type textarea "x"
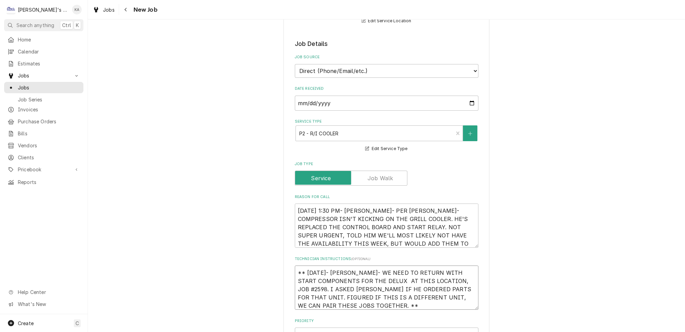
type textarea "** 8/25/2025- KASSIE- WE NEED TO RETURN WITH START COMPONENTS FOR THE DELUX C A…"
type textarea "x"
type textarea "** 8/25/2025- KASSIE- WE NEED TO RETURN WITH START COMPONENTS FOR THE DELUX CO …"
type textarea "x"
type textarea "** 8/25/2025- KASSIE- WE NEED TO RETURN WITH START COMPONENTS FOR THE DELUX COO…"
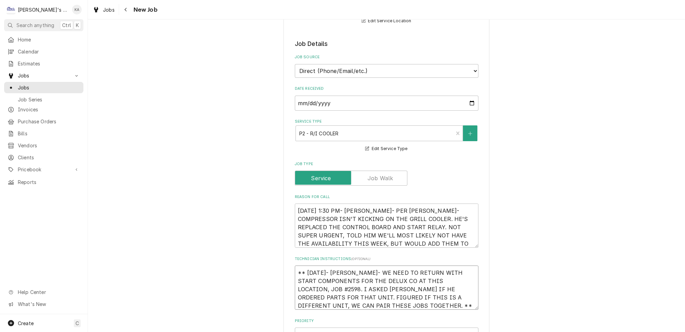
type textarea "x"
type textarea "** 8/25/2025- KASSIE- WE NEED TO RETURN WITH START COMPONENTS FOR THE DELUX COO…"
type textarea "x"
type textarea "** 8/25/2025- KASSIE- WE NEED TO RETURN WITH START COMPONENTS FOR THE DELUX COO…"
type textarea "x"
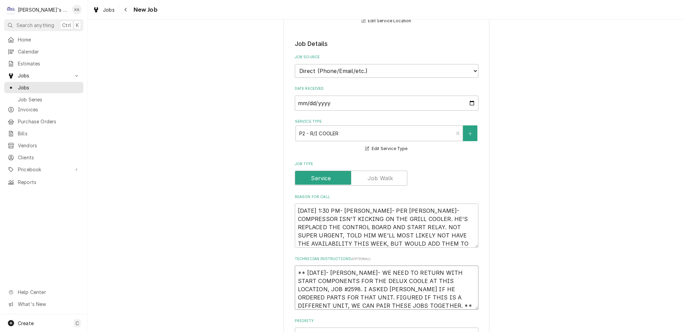
type textarea "** 8/25/2025- KASSIE- WE NEED TO RETURN WITH START COMPONENTS FOR THE DELUX COO…"
type textarea "x"
click at [297, 267] on textarea "** 8/25/2025- KASSIE- WE NEED TO RETURN WITH START COMPONENTS FOR THE DELUX COO…" at bounding box center [387, 288] width 184 height 44
type textarea "** 8/25/2025- KASSIE- WE NEED TO RETURN WITH START COMPONENTS FOR THE DELUX COO…"
type textarea "x"
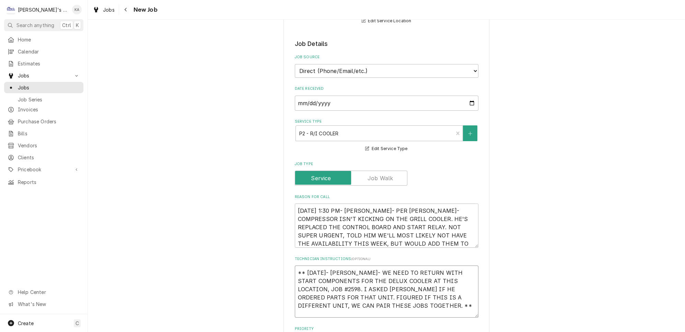
type textarea "** 8/25/2025- KASSIE- WE NEED TO RETURN WITH START COMPONENTS FOR THE DELUX COO…"
type textarea "x"
type textarea "* ** 8/25/2025- KASSIE- WE NEED TO RETURN WITH START COMPONENTS FOR THE DELUX C…"
type textarea "x"
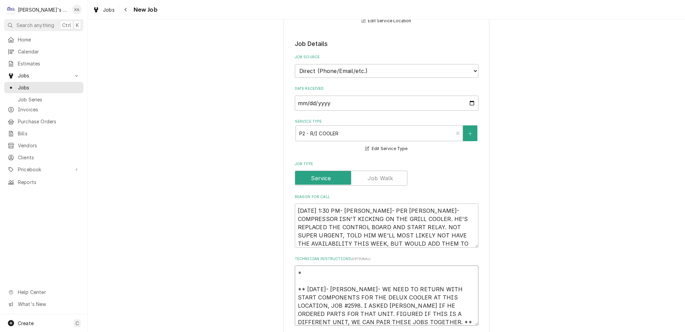
type textarea "** ** 8/25/2025- KASSIE- WE NEED TO RETURN WITH START COMPONENTS FOR THE DELUX …"
type textarea "x"
type textarea "*** ** 8/25/2025- KASSIE- WE NEED TO RETURN WITH START COMPONENTS FOR THE DELUX…"
type textarea "x"
type textarea "*** ** 8/25/2025- KASSIE- WE NEED TO RETURN WITH START COMPONENTS FOR THE DELUX…"
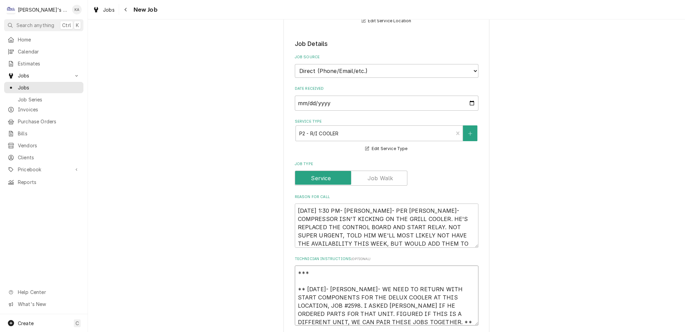
type textarea "x"
type textarea "*** 8 ** 8/25/2025- KASSIE- WE NEED TO RETURN WITH START COMPONENTS FOR THE DEL…"
type textarea "x"
type textarea "*** 8/ ** 8/25/2025- KASSIE- WE NEED TO RETURN WITH START COMPONENTS FOR THE DE…"
type textarea "x"
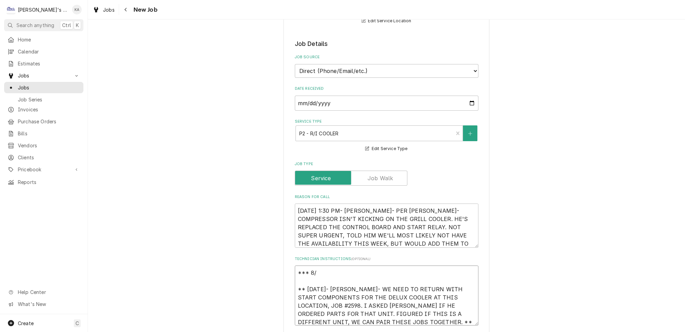
type textarea "*** 8/2 ** 8/25/2025- KASSIE- WE NEED TO RETURN WITH START COMPONENTS FOR THE D…"
type textarea "x"
type textarea "*** 8/25 ** 8/25/2025- KASSIE- WE NEED TO RETURN WITH START COMPONENTS FOR THE …"
type textarea "x"
type textarea "*** 8/25/ ** 8/25/2025- KASSIE- WE NEED TO RETURN WITH START COMPONENTS FOR THE…"
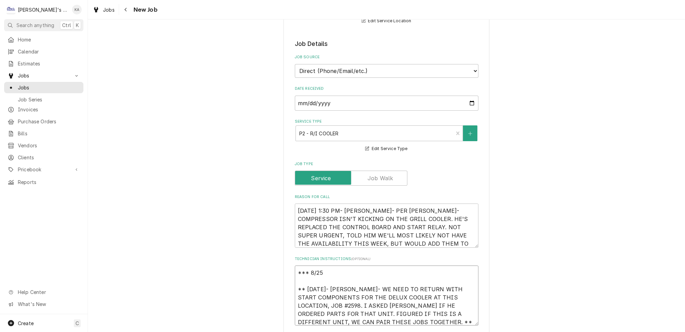
type textarea "x"
type textarea "*** 8/25/2 ** 8/25/2025- KASSIE- WE NEED TO RETURN WITH START COMPONENTS FOR TH…"
type textarea "x"
type textarea "*** 8/25/20 ** 8/25/2025- KASSIE- WE NEED TO RETURN WITH START COMPONENTS FOR T…"
type textarea "x"
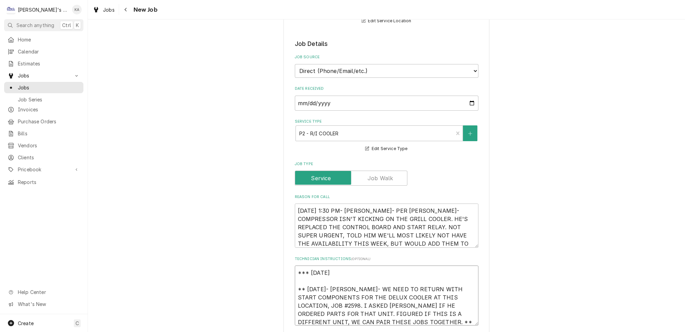
type textarea "*** 8/25/202 ** 8/25/2025- KASSIE- WE NEED TO RETURN WITH START COMPONENTS FOR …"
type textarea "x"
type textarea "*** 8/25/2025 ** 8/25/2025- KASSIE- WE NEED TO RETURN WITH START COMPONENTS FOR…"
type textarea "x"
type textarea "*** 8/25/2025 ** 8/25/2025- KASSIE- WE NEED TO RETURN WITH START COMPONENTS FOR…"
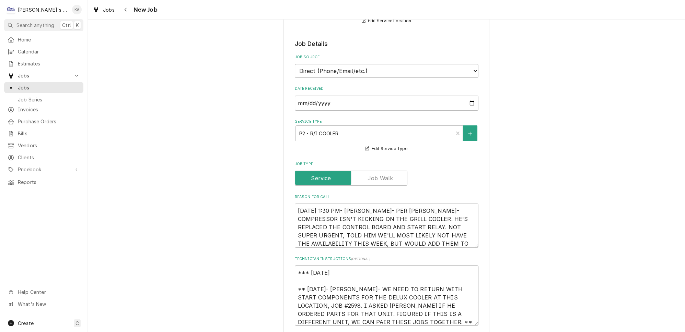
type textarea "x"
type textarea "*** 8/25/2025 7 ** 8/25/2025- KASSIE- WE NEED TO RETURN WITH START COMPONENTS F…"
type textarea "x"
type textarea "*** 8/25/2025 7: ** 8/25/2025- KASSIE- WE NEED TO RETURN WITH START COMPONENTS …"
type textarea "x"
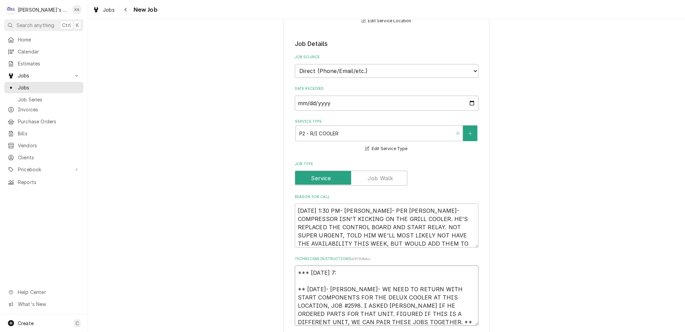
type textarea "*** 8/25/2025 7:4 ** 8/25/2025- KASSIE- WE NEED TO RETURN WITH START COMPONENTS…"
type textarea "x"
type textarea "*** 8/25/2025 7:45 ** 8/25/2025- KASSIE- WE NEED TO RETURN WITH START COMPONENT…"
type textarea "x"
type textarea "*** 8/25/2025 7:45 ** 8/25/2025- KASSIE- WE NEED TO RETURN WITH START COMPONENT…"
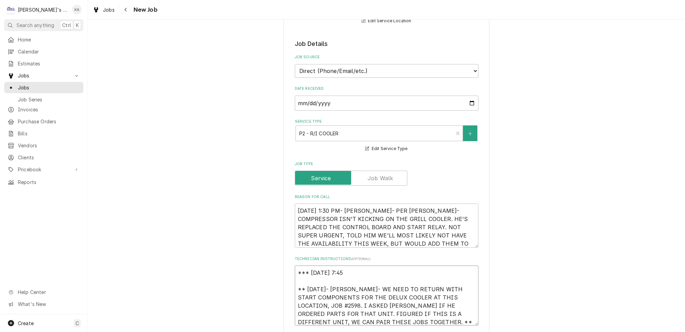
type textarea "x"
type textarea "*** 8/25/2025 7:45 P ** 8/25/2025- KASSIE- WE NEED TO RETURN WITH START COMPONE…"
type textarea "x"
type textarea "*** 8/25/2025 7:45 PM ** 8/25/2025- KASSIE- WE NEED TO RETURN WITH START COMPON…"
type textarea "x"
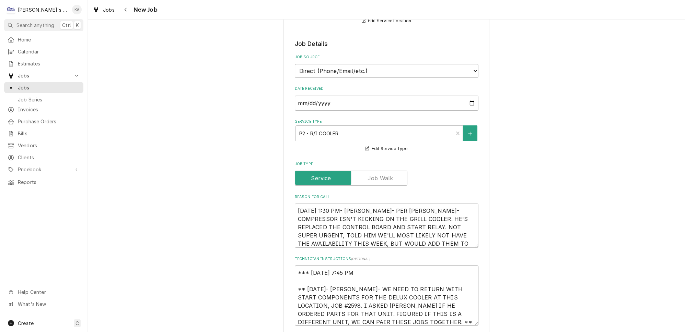
type textarea "*** 8/25/2025 7:45 PM- ** 8/25/2025- KASSIE- WE NEED TO RETURN WITH START COMPO…"
type textarea "x"
type textarea "*** 8/25/2025 7:45 PM- ** 8/25/2025- KASSIE- WE NEED TO RETURN WITH START COMPO…"
type textarea "x"
type textarea "*** 8/25/2025 7:45 PM- K ** 8/25/2025- KASSIE- WE NEED TO RETURN WITH START COM…"
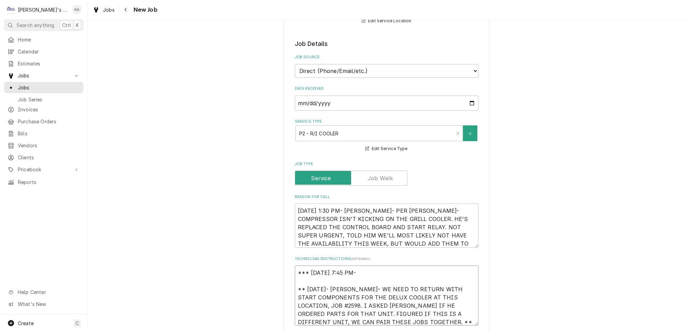
type textarea "x"
type textarea "*** 8/25/2025 7:45 PM- KO ** 8/25/2025- KASSIE- WE NEED TO RETURN WITH START CO…"
type textarea "x"
type textarea "*** 8/25/2025 7:45 PM- KOR ** 8/25/2025- KASSIE- WE NEED TO RETURN WITH START C…"
type textarea "x"
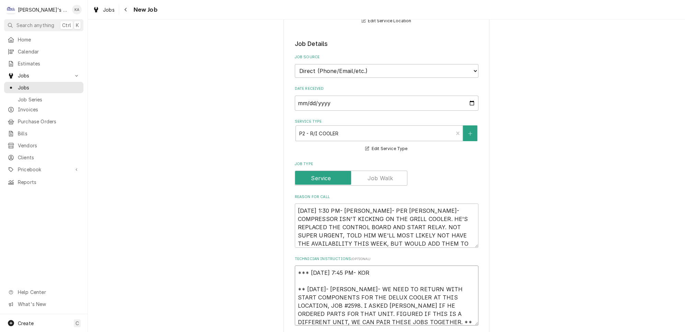
type textarea "*** 8/25/2025 7:45 PM- KORE ** 8/25/2025- KASSIE- WE NEED TO RETURN WITH START …"
type textarea "x"
type textarea "*** 8/25/2025 7:45 PM- KOREY ** 8/25/2025- KASSIE- WE NEED TO RETURN WITH START…"
type textarea "x"
type textarea "*** 8/25/2025 7:45 PM- KOREY- ** 8/25/2025- KASSIE- WE NEED TO RETURN WITH STAR…"
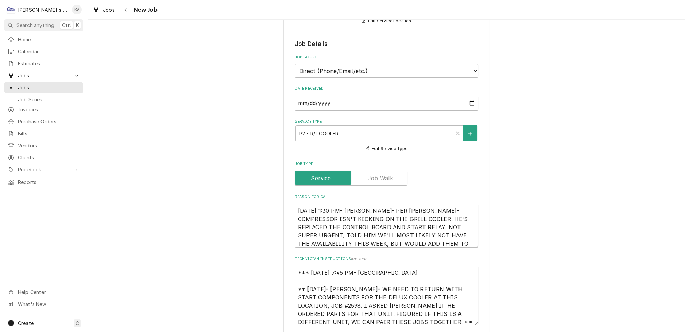
type textarea "x"
type textarea "*** 8/25/2025 7:45 PM- KOREY- ** 8/25/2025- KASSIE- WE NEED TO RETURN WITH STAR…"
type textarea "x"
type textarea "*** 8/25/2025 7:45 PM- KOREY- I ** 8/25/2025- KASSIE- WE NEED TO RETURN WITH ST…"
type textarea "x"
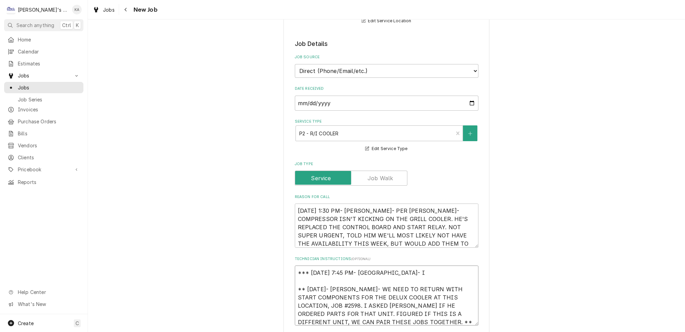
type textarea "*** 8/25/2025 7:45 PM- KOREY- I ** 8/25/2025- KASSIE- WE NEED TO RETURN WITH ST…"
type textarea "x"
type textarea "*** 8/25/2025 7:45 PM- KOREY- I B ** 8/25/2025- KASSIE- WE NEED TO RETURN WITH …"
type textarea "x"
type textarea "*** 8/25/2025 7:45 PM- KOREY- I BE ** 8/25/2025- KASSIE- WE NEED TO RETURN WITH…"
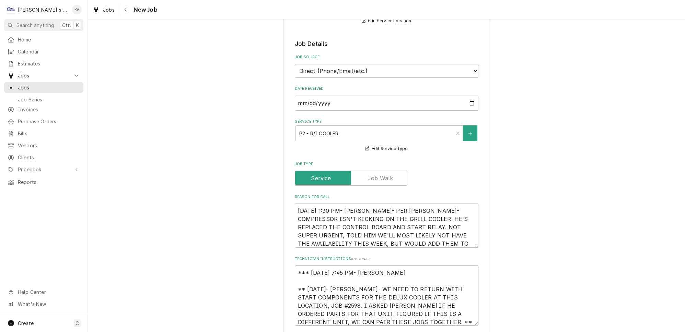
type textarea "x"
type textarea "*** 8/25/2025 7:45 PM- KOREY- I BEL ** 8/25/2025- KASSIE- WE NEED TO RETURN WIT…"
type textarea "x"
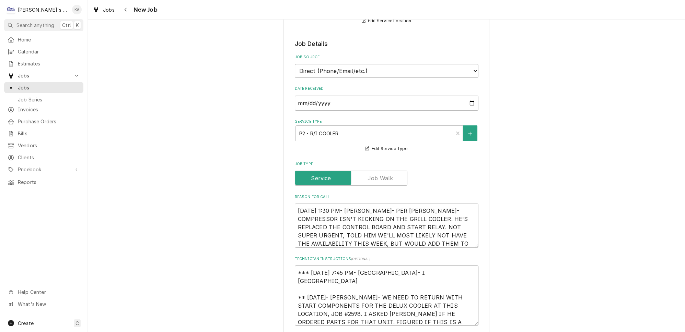
type textarea "*** 8/25/2025 7:45 PM- KOREY- I BELI ** 8/25/2025- KASSIE- WE NEED TO RETURN WI…"
type textarea "x"
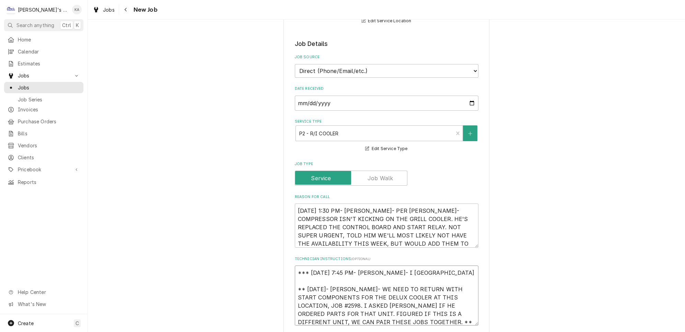
type textarea "*** 8/25/2025 7:45 PM- KOREY- I BELIE ** 8/25/2025- KASSIE- WE NEED TO RETURN W…"
type textarea "x"
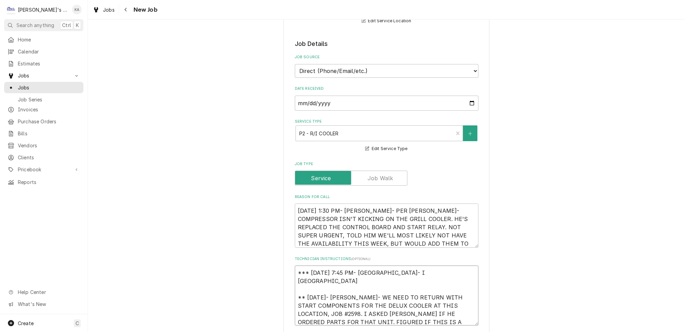
type textarea "*** 8/25/2025 7:45 PM- KOREY- I BELIEV ** 8/25/2025- KASSIE- WE NEED TO RETURN …"
type textarea "x"
type textarea "*** 8/25/2025 7:45 PM- KOREY- I BELIEVE ** 8/25/2025- KASSIE- WE NEED TO RETURN…"
type textarea "x"
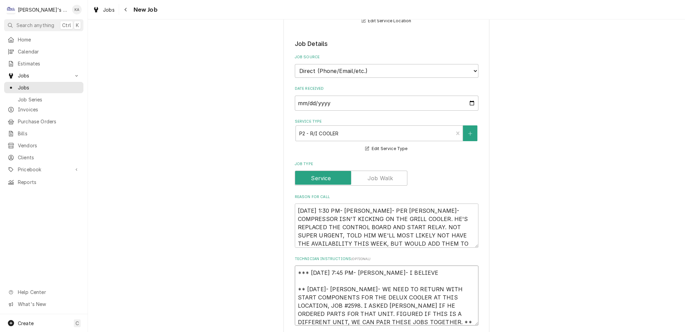
type textarea "*** 8/25/2025 7:45 PM- KOREY- I BELIEVE ** 8/25/2025- KASSIE- WE NEED TO RETURN…"
type textarea "x"
type textarea "*** 8/25/2025 7:45 PM- KOREY- I BELIEVE T ** 8/25/2025- KASSIE- WE NEED TO RETU…"
type textarea "x"
type textarea "*** 8/25/2025 7:45 PM- KOREY- I BELIEVE TH ** 8/25/2025- KASSIE- WE NEED TO RET…"
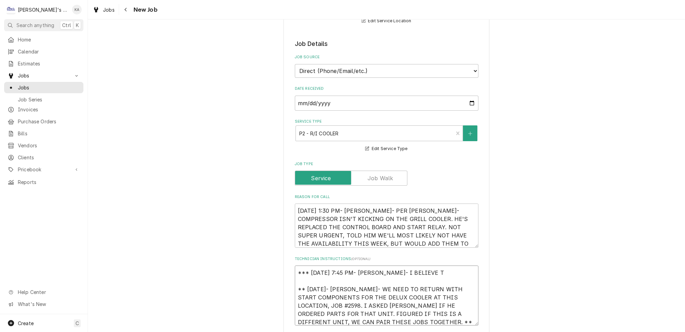
type textarea "x"
type textarea "*** 8/25/2025 7:45 PM- KOREY- I BELIEVE THE ** 8/25/2025- KASSIE- WE NEED TO RE…"
type textarea "x"
type textarea "*** 8/25/2025 7:45 PM- KOREY- I BELIEVE THE ** 8/25/2025- KASSIE- WE NEED TO RE…"
type textarea "x"
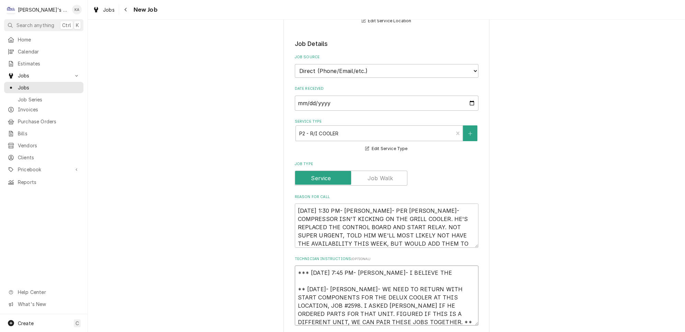
type textarea "*** 8/25/2025 7:45 PM- KOREY- I BELIEVE THE D ** 8/25/2025- KASSIE- WE NEED TO …"
type textarea "x"
type textarea "*** 8/25/2025 7:45 PM- KOREY- I BELIEVE THE DE ** 8/25/2025- KASSIE- WE NEED TO…"
type textarea "x"
type textarea "*** 8/25/2025 7:45 PM- KOREY- I BELIEVE THE DELK ** 8/25/2025- KASSIE- WE NEED …"
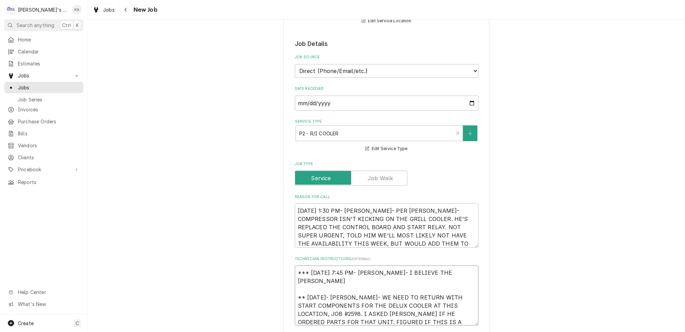
type textarea "x"
type textarea "*** 8/25/2025 7:45 PM- KOREY- I BELIEVE THE DEL ** 8/25/2025- KASSIE- WE NEED T…"
type textarea "x"
type textarea "*** 8/25/2025 7:45 PM- KOREY- I BELIEVE THE DELU ** 8/25/2025- KASSIE- WE NEED …"
type textarea "x"
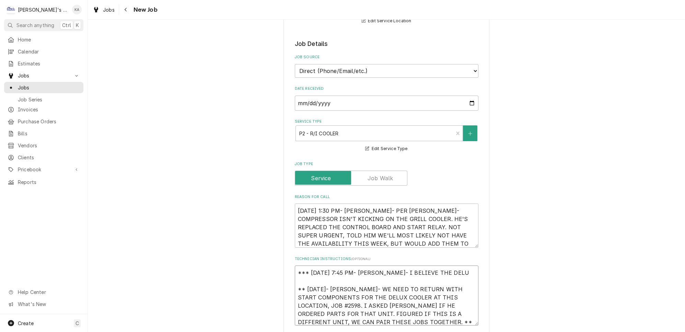
type textarea "*** 8/25/2025 7:45 PM- KOREY- I BELIEVE THE DELUX ** 8/25/2025- KASSIE- WE NEED…"
type textarea "x"
type textarea "*** 8/25/2025 7:45 PM- KOREY- I BELIEVE THE DELUX ** 8/25/2025- KASSIE- WE NEED…"
type textarea "x"
type textarea "*** 8/25/2025 7:45 PM- KOREY- I BELIEVE THE DELUX & ** 8/25/2025- KASSIE- WE NE…"
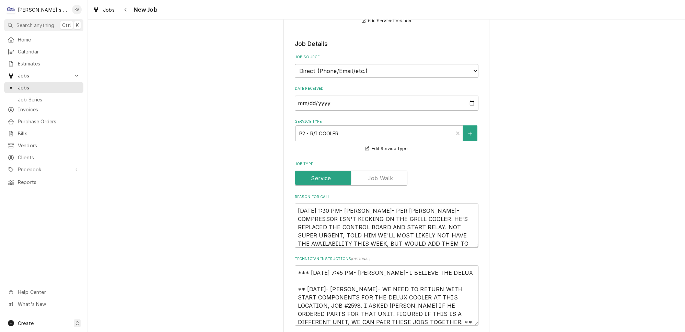
type textarea "x"
type textarea "*** 8/25/2025 7:45 PM- KOREY- I BELIEVE THE DELUX & ** 8/25/2025- KASSIE- WE NE…"
type textarea "x"
type textarea "*** 8/25/2025 7:45 PM- KOREY- I BELIEVE THE DELUX & G ** 8/25/2025- KASSIE- WE …"
type textarea "x"
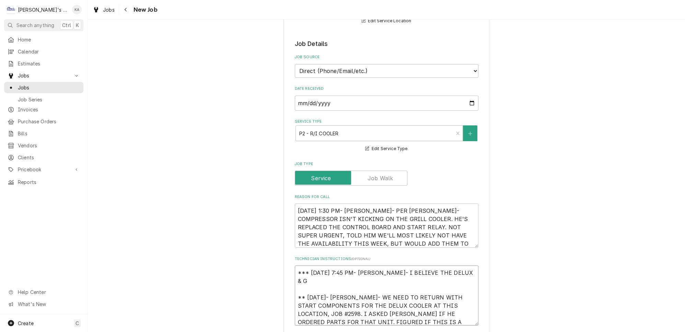
type textarea "*** 8/25/2025 7:45 PM- KOREY- I BELIEVE THE DELUX & GR ** 8/25/2025- KASSIE- WE…"
type textarea "x"
type textarea "*** 8/25/2025 7:45 PM- KOREY- I BELIEVE THE DELUX & GRI ** 8/25/2025- KASSIE- W…"
type textarea "x"
type textarea "*** 8/25/2025 7:45 PM- KOREY- I BELIEVE THE DELUX & GRIL ** 8/25/2025- KASSIE- …"
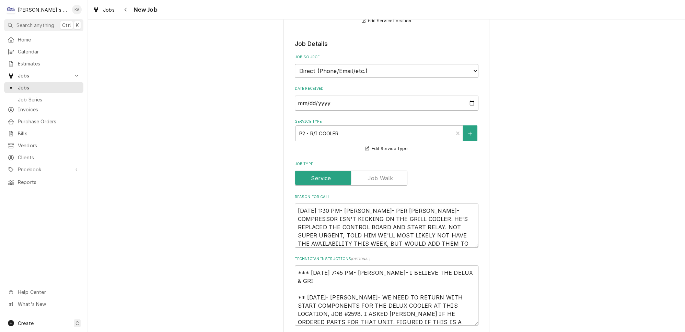
type textarea "x"
type textarea "*** 8/25/2025 7:45 PM- KOREY- I BELIEVE THE DELUX & GRILL ** 8/25/2025- KASSIE-…"
type textarea "x"
type textarea "*** 8/25/2025 7:45 PM- KOREY- I BELIEVE THE DELUX & GRILL ** 8/25/2025- KASSIE-…"
type textarea "x"
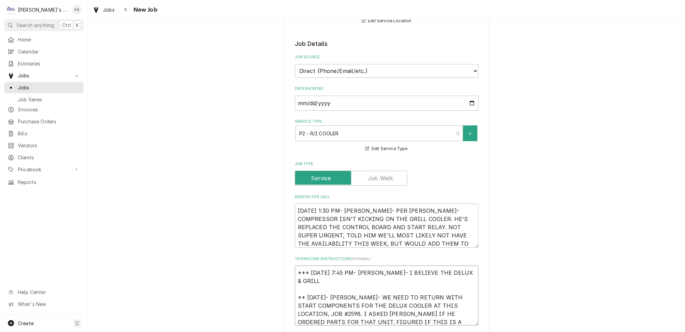
type textarea "*** 8/25/2025 7:45 PM- KOREY- I BELIEVE THE DELUX & GRILL C ** 8/25/2025- KASSI…"
type textarea "x"
type textarea "*** 8/25/2025 7:45 PM- KOREY- I BELIEVE THE DELUX & GRILL CO ** 8/25/2025- KASS…"
type textarea "x"
type textarea "*** 8/25/2025 7:45 PM- KOREY- I BELIEVE THE DELUX & GRILL COO ** 8/25/2025- KAS…"
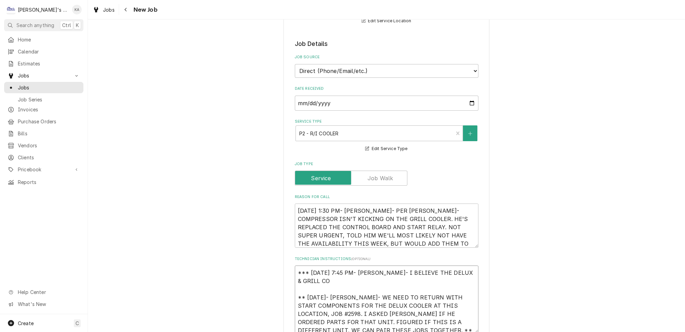
type textarea "x"
type textarea "*** 8/25/2025 7:45 PM- KOREY- I BELIEVE THE DELUX & GRILL COOL ** 8/25/2025- KA…"
type textarea "x"
type textarea "*** 8/25/2025 7:45 PM- KOREY- I BELIEVE THE DELUX & GRILL COOLE ** 8/25/2025- K…"
type textarea "x"
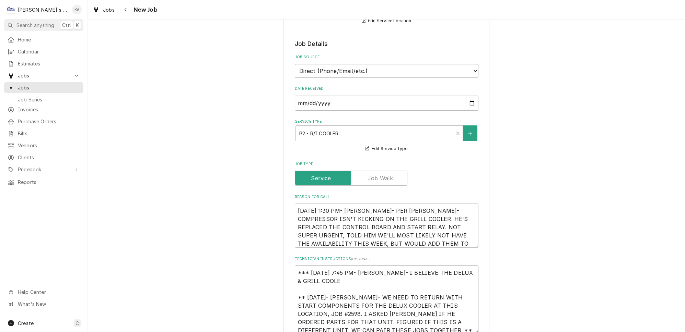
type textarea "*** 8/25/2025 7:45 PM- KOREY- I BELIEVE THE DELUX & GRILL COOLER ** 8/25/2025- …"
type textarea "x"
type textarea "*** 8/25/2025 7:45 PM- KOREY- I BELIEVE THE DELUX & GRILL COOLER ** 8/25/2025- …"
type textarea "x"
type textarea "*** 8/25/2025 7:45 PM- KOREY- I BELIEVE THE DELUX & GRILL COOLER A ** 8/25/2025…"
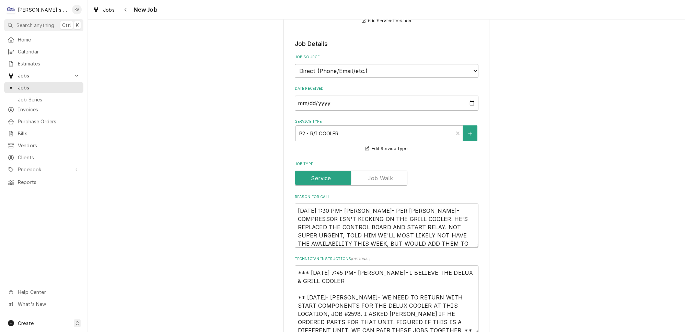
type textarea "x"
type textarea "*** 8/25/2025 7:45 PM- KOREY- I BELIEVE THE DELUX & GRILL COOLER AR ** 8/25/202…"
type textarea "x"
type textarea "*** 8/25/2025 7:45 PM- KOREY- I BELIEVE THE DELUX & GRILL COOLER ARE ** 8/25/20…"
type textarea "x"
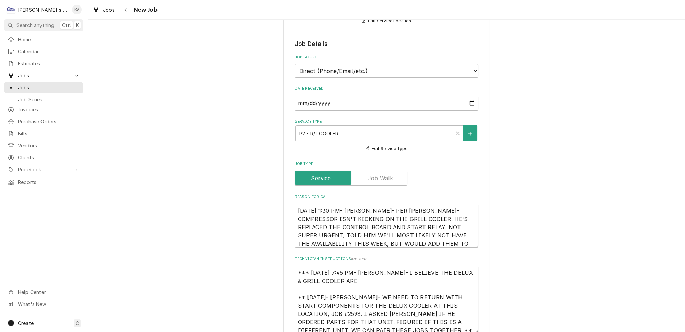
type textarea "*** 8/25/2025 7:45 PM- KOREY- I BELIEVE THE DELUX & GRILL COOLER ARE ** 8/25/20…"
type textarea "x"
type textarea "*** 8/25/2025 7:45 PM- KOREY- I BELIEVE THE DELUX & GRILL COOLER ARE T ** 8/25/…"
type textarea "x"
type textarea "*** 8/25/2025 7:45 PM- KOREY- I BELIEVE THE DELUX & GRILL COOLER ARE TH ** 8/25…"
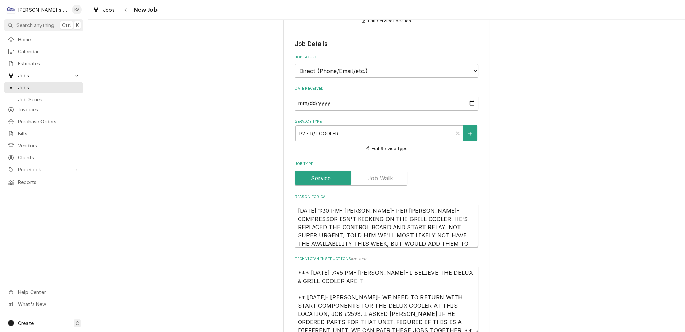
type textarea "x"
type textarea "*** 8/25/2025 7:45 PM- KOREY- I BELIEVE THE DELUX & GRILL COOLER ARE THE ** 8/2…"
type textarea "x"
type textarea "*** 8/25/2025 7:45 PM- KOREY- I BELIEVE THE DELUX & GRILL COOLER ARE THE ** 8/2…"
type textarea "x"
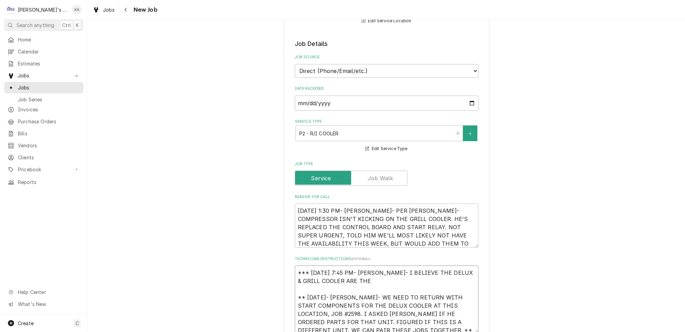
type textarea "*** 8/25/2025 7:45 PM- KOREY- I BELIEVE THE DELUX & GRILL COOLER ARE THE S ** 8…"
type textarea "x"
type textarea "*** 8/25/2025 7:45 PM- KOREY- I BELIEVE THE DELUX & GRILL COOLER ARE THE SA ** …"
type textarea "x"
type textarea "*** 8/25/2025 7:45 PM- KOREY- I BELIEVE THE DELUX & GRILL COOLER ARE THE SAM **…"
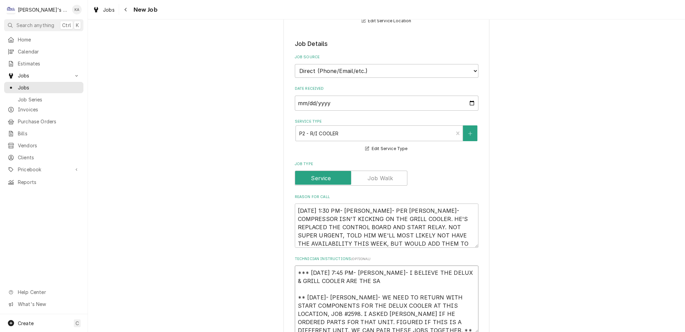
type textarea "x"
type textarea "*** 8/25/2025 7:45 PM- KOREY- I BELIEVE THE DELUX & GRILL COOLER ARE THE SAME *…"
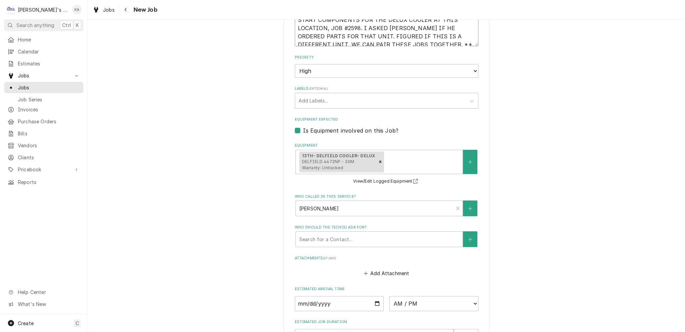
scroll to position [537, 0]
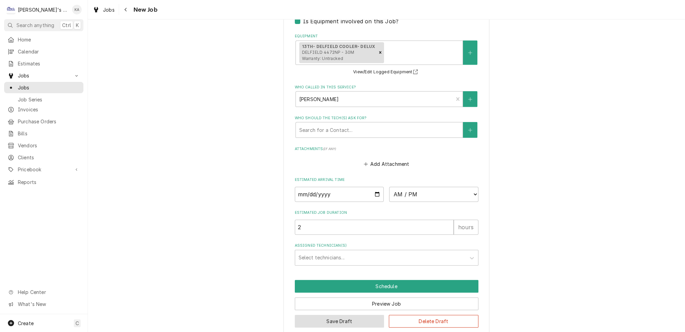
click at [341, 315] on button "Save Draft" at bounding box center [340, 321] width 90 height 13
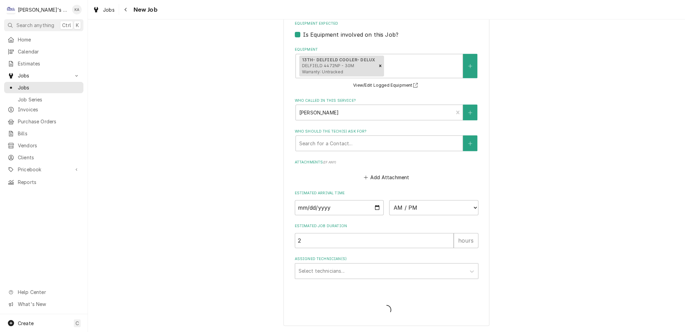
scroll to position [514, 0]
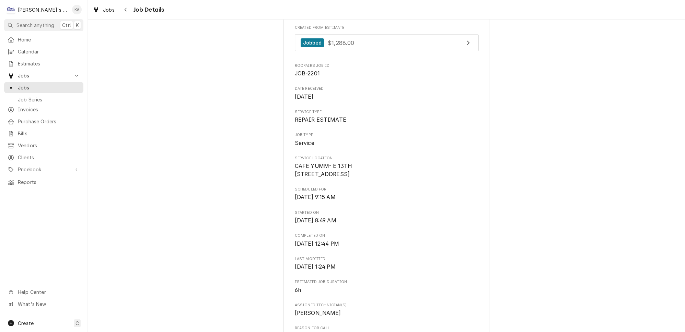
scroll to position [125, 0]
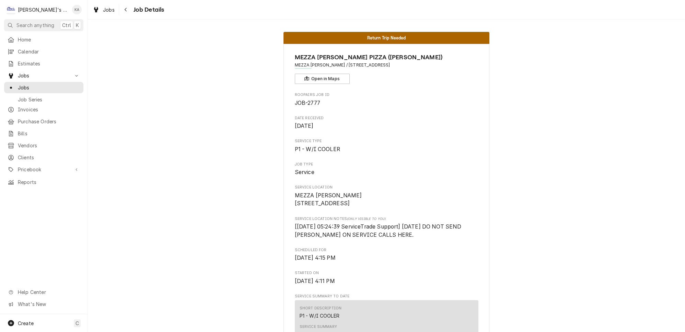
scroll to position [125, 0]
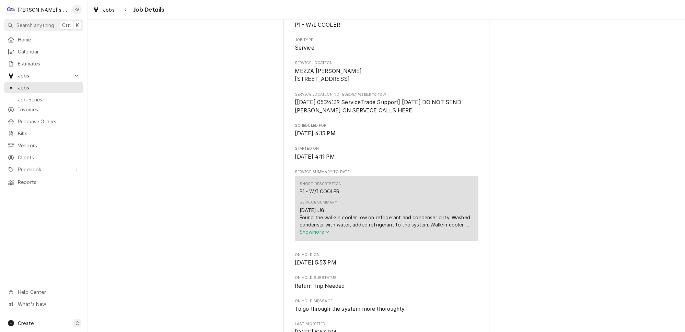
click at [328, 234] on icon "Service Summary" at bounding box center [327, 232] width 4 height 2
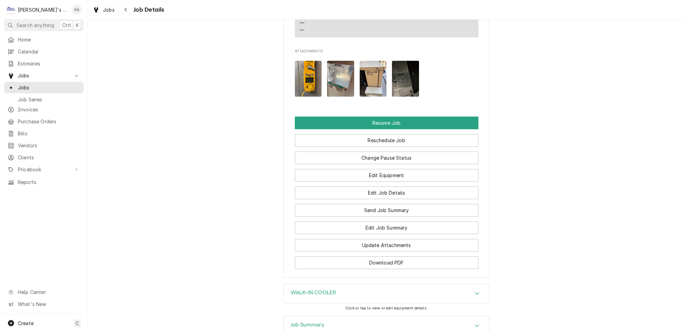
scroll to position [938, 0]
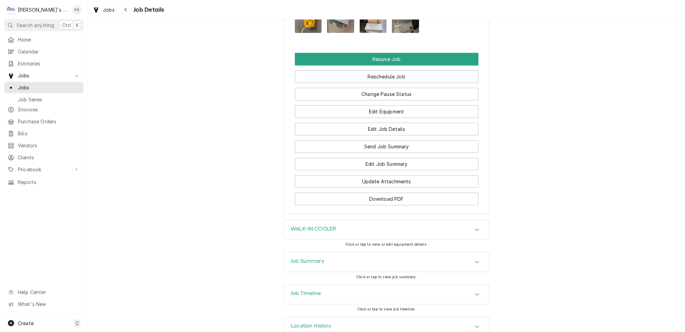
click at [475, 292] on icon "Accordion Header" at bounding box center [477, 294] width 5 height 5
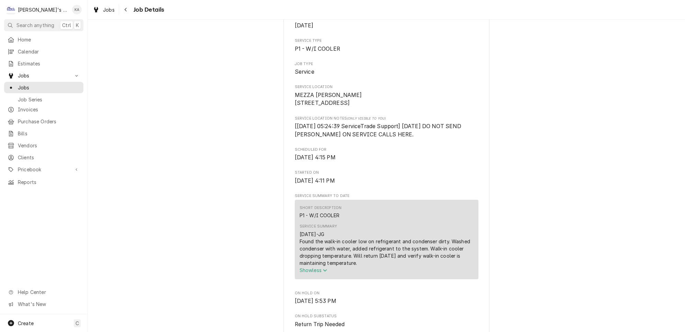
scroll to position [0, 0]
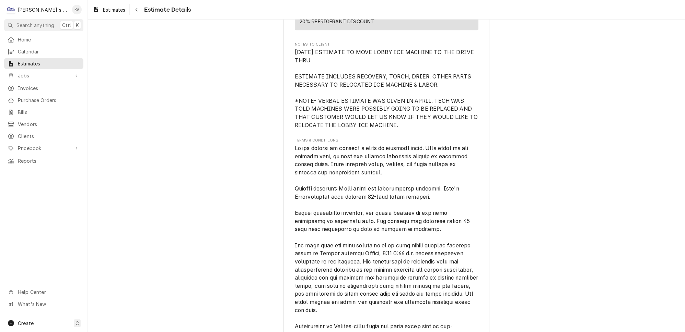
scroll to position [1330, 0]
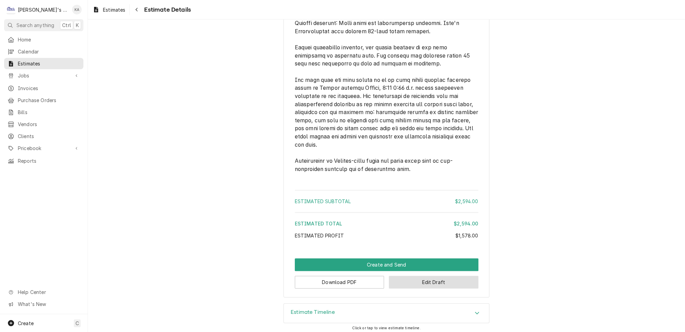
click at [432, 283] on button "Edit Draft" at bounding box center [434, 282] width 90 height 13
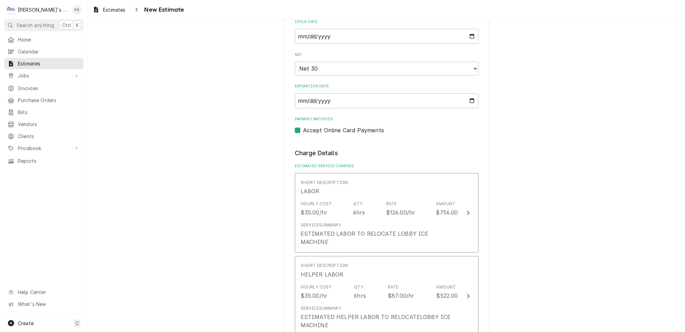
scroll to position [655, 0]
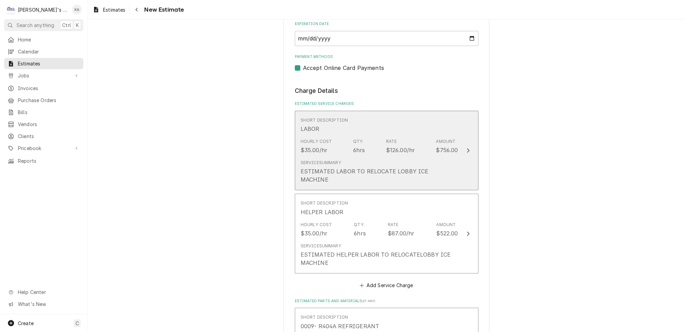
click at [462, 157] on button "Short Description LABOR Hourly Cost $35.00/hr Qty. 6hrs Rate $126.00/hr Amount …" at bounding box center [387, 151] width 184 height 80
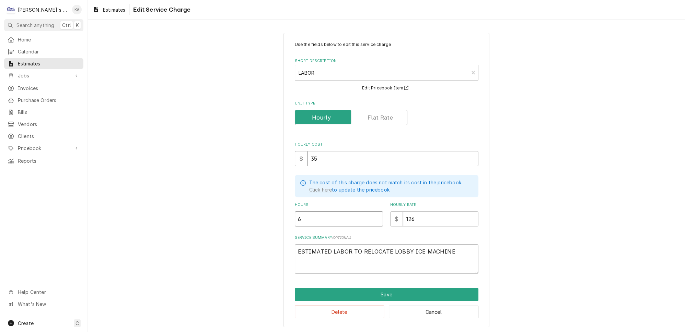
click at [303, 212] on input "6" at bounding box center [339, 219] width 88 height 15
type textarea "x"
type input "8"
type textarea "x"
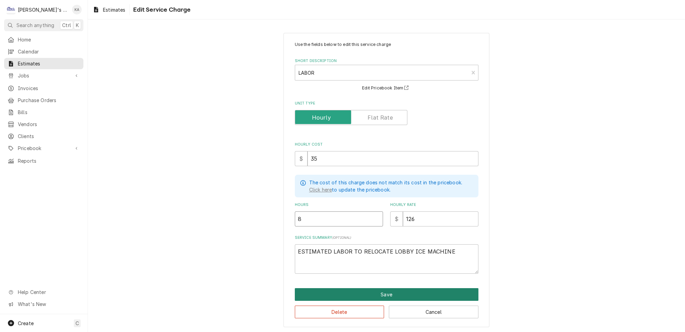
type input "8"
click at [384, 289] on button "Save" at bounding box center [387, 295] width 184 height 13
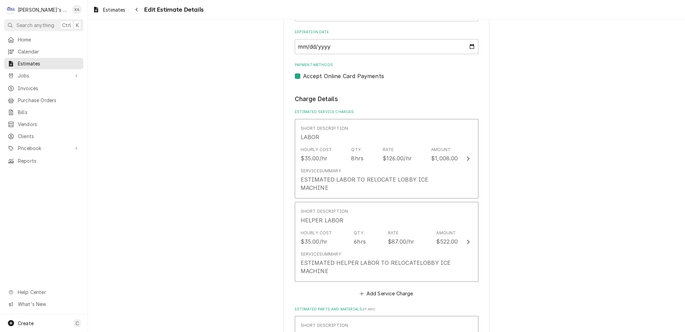
scroll to position [647, 0]
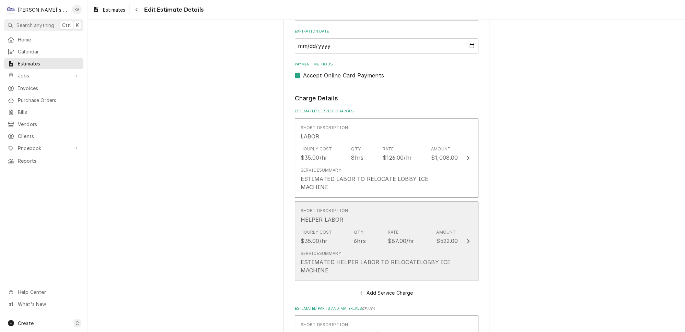
click at [464, 237] on div "Update Line Item" at bounding box center [468, 241] width 9 height 8
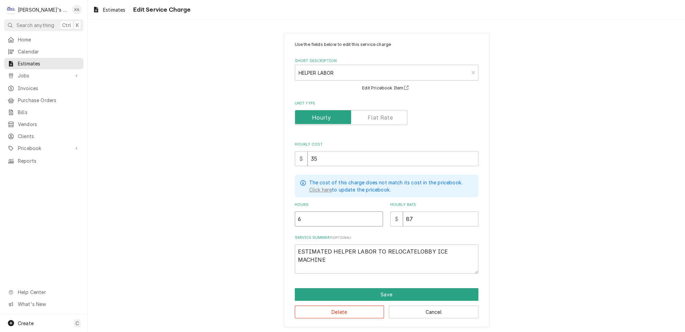
click at [304, 213] on input "6" at bounding box center [339, 219] width 88 height 15
type textarea "x"
type input "8"
type textarea "x"
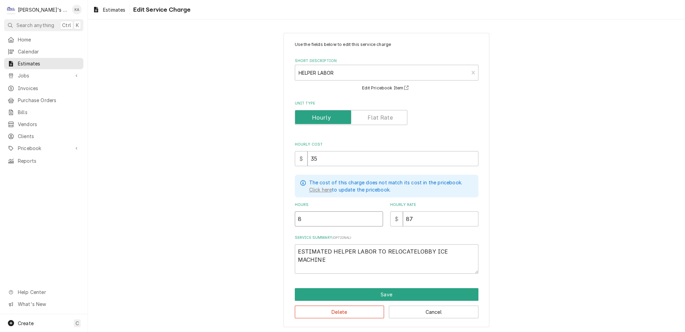
type input "8"
click at [407, 246] on textarea "ESTIMATED HELPER LABOR TO RELOCATELOBBY ICE MACHINE" at bounding box center [387, 260] width 184 height 30
type textarea "x"
type textarea "ESTIMATED HELPER LABOR TO RELOCATE LOBBY ICE MACHINE"
type textarea "x"
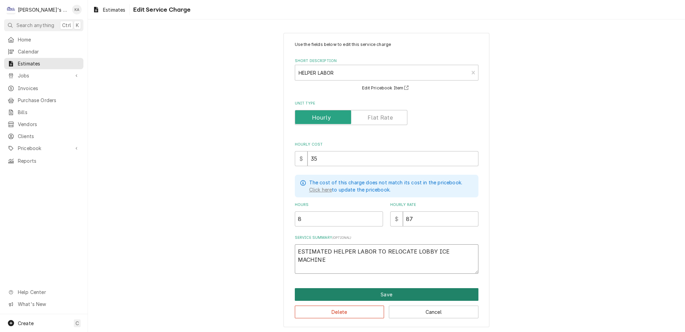
type textarea "ESTIMATED HELPER LABOR TO RELOCATE LOBBY ICE MACHINE"
click at [383, 289] on button "Save" at bounding box center [387, 295] width 184 height 13
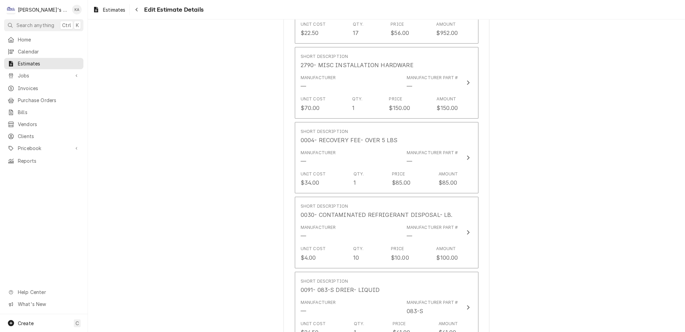
scroll to position [983, 0]
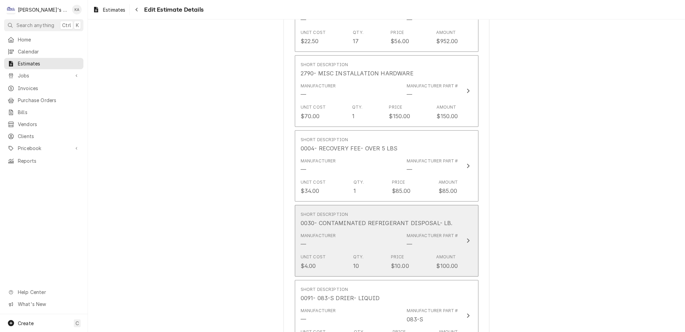
click at [467, 239] on icon "Update Line Item" at bounding box center [468, 241] width 3 height 4
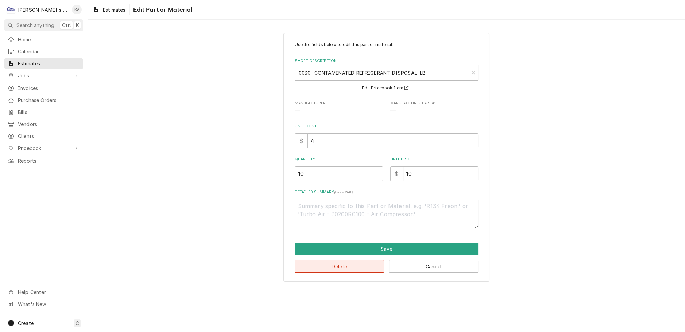
click at [342, 262] on button "Delete" at bounding box center [340, 266] width 90 height 13
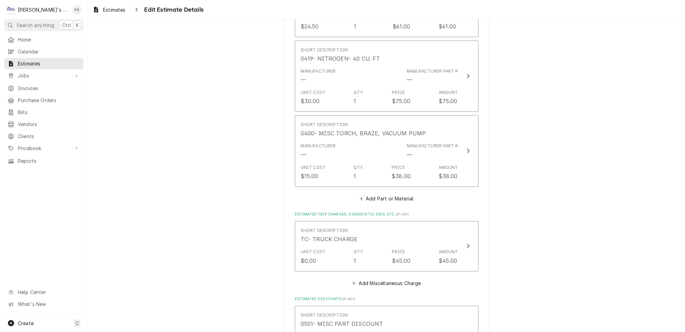
scroll to position [1350, 0]
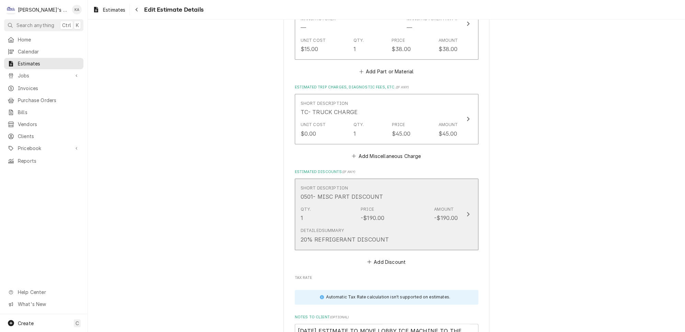
click at [466, 212] on icon "Update Line Item" at bounding box center [467, 214] width 3 height 5
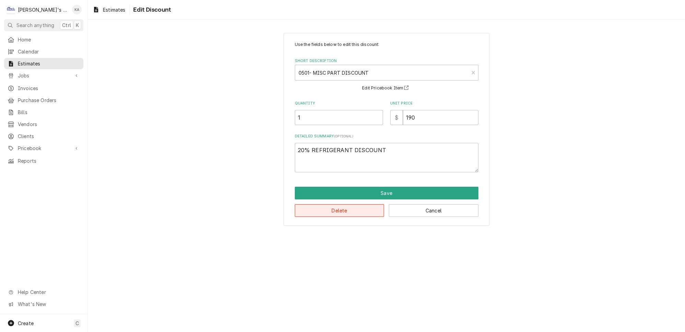
click at [337, 208] on button "Delete" at bounding box center [340, 211] width 90 height 13
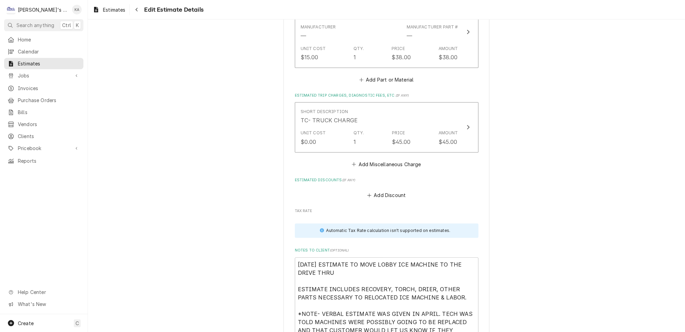
scroll to position [1343, 0]
drag, startPoint x: 382, startPoint y: 251, endPoint x: 355, endPoint y: 252, distance: 26.8
click at [355, 257] on textarea "8/25/2025 ESTIMATE TO MOVE LOBBY ICE MACHINE TO THE DRIVE THRU ESTIMATE INCLUDE…" at bounding box center [387, 298] width 184 height 83
type textarea "x"
type textarea "8/25/2025 ESTIMATE TO MOVE LOBBY ICE MACHINE TO THE DRIVE THRU ESTIMATE INCLUDE…"
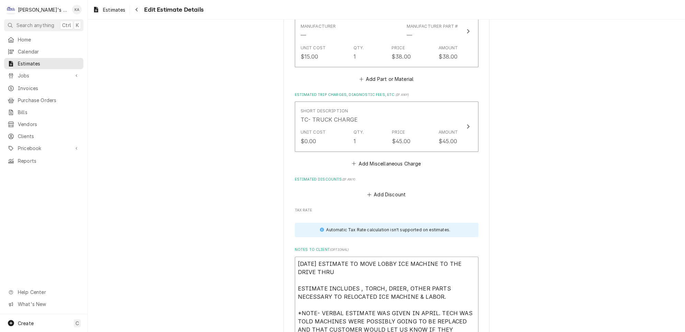
type textarea "x"
type textarea "8/25/2025 ESTIMATE TO MOVE LOBBY ICE MACHINE TO THE DRIVE THRU ESTIMATE INCLUDE…"
type textarea "x"
type textarea "8/25/2025 ESTIMATE TO MOVE LOBBY ICE MACHINE TO THE DRIVE THRU ESTIMATE INCLUDE…"
type textarea "x"
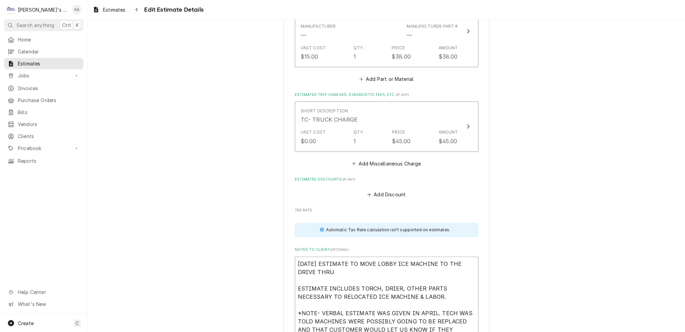
type textarea "8/25/2025 ESTIMATE TO MOVE LOBBY ICE MACHINE TO THE DRIVE THRU ESTIMATE INCLUDE…"
type textarea "x"
type textarea "8/25/2025 ESTIMATE TO MOVE LOBBY ICE MACHINE TO THE DRIVE THRU ESTIMATE INCLUDE…"
type textarea "x"
type textarea "8/25/2025 ESTIMATE TO MOVE LOBBY ICE MACHINE TO THE DRIVE THRU ESTIMATE INCLUDE…"
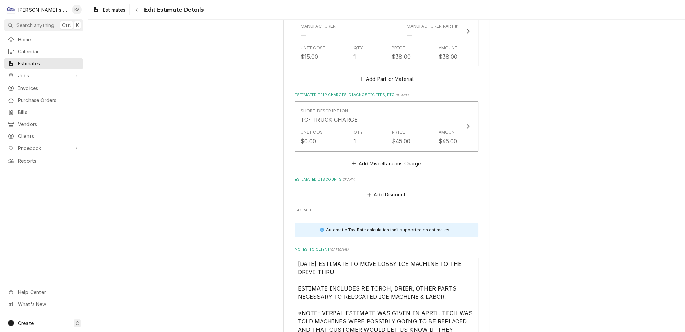
type textarea "x"
type textarea "8/25/2025 ESTIMATE TO MOVE LOBBY ICE MACHINE TO THE DRIVE THRU ESTIMATE INCLUDE…"
type textarea "x"
type textarea "8/25/2025 ESTIMATE TO MOVE LOBBY ICE MACHINE TO THE DRIVE THRU ESTIMATE INCLUDE…"
type textarea "x"
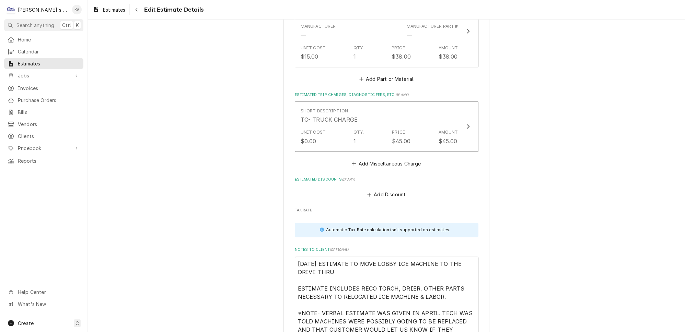
type textarea "8/25/2025 ESTIMATE TO MOVE LOBBY ICE MACHINE TO THE DRIVE THRU ESTIMATE INCLUDE…"
type textarea "x"
type textarea "8/25/2025 ESTIMATE TO MOVE LOBBY ICE MACHINE TO THE DRIVE THRU ESTIMATE INCLUDE…"
type textarea "x"
type textarea "8/25/2025 ESTIMATE TO MOVE LOBBY ICE MACHINE TO THE DRIVE THRU ESTIMATE INCLUDE…"
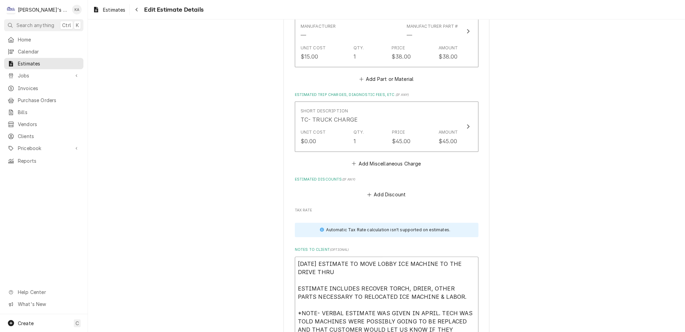
type textarea "x"
type textarea "8/25/2025 ESTIMATE TO MOVE LOBBY ICE MACHINE TO THE DRIVE THRU ESTIMATE INCLUDE…"
type textarea "x"
type textarea "8/25/2025 ESTIMATE TO MOVE LOBBY ICE MACHINE TO THE DRIVE THRU ESTIMATE INCLUDE…"
click at [339, 257] on textarea "8/25/2025 ESTIMATE TO MOVE LOBBY ICE MACHINE TO THE DRIVE THRU ESTIMATE INCLUDE…" at bounding box center [387, 298] width 184 height 83
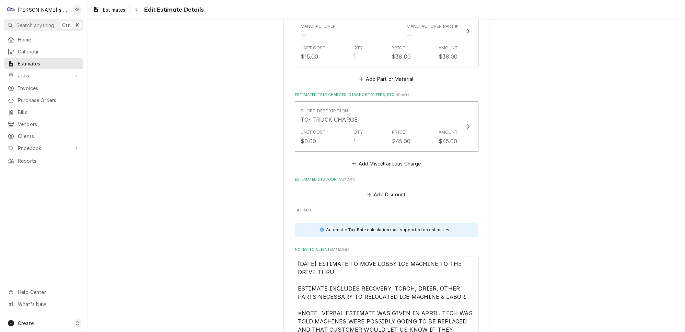
type textarea "x"
type textarea "8/25/2025 ESTIMATE TO MOVE LOBBY ICE MACHINE TO THE DRIVE THRU ESTIMATE INCLUDE…"
type textarea "x"
type textarea "8/25/2025 ESTIMATE TO MOVE LOBBY ICE MACHINE TO THE DRIVE THRU A ESTIMATE INCLU…"
type textarea "x"
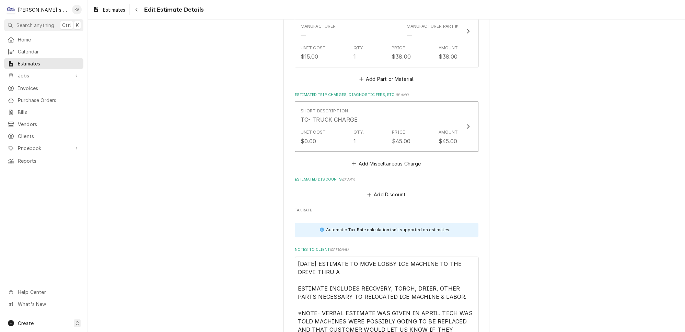
type textarea "8/25/2025 ESTIMATE TO MOVE LOBBY ICE MACHINE TO THE DRIVE THRU AN ESTIMATE INCL…"
type textarea "x"
type textarea "8/25/2025 ESTIMATE TO MOVE LOBBY ICE MACHINE TO THE DRIVE THRU AND ESTIMATE INC…"
type textarea "x"
type textarea "8/25/2025 ESTIMATE TO MOVE LOBBY ICE MACHINE TO THE DRIVE THRU AND ESTIMATE INC…"
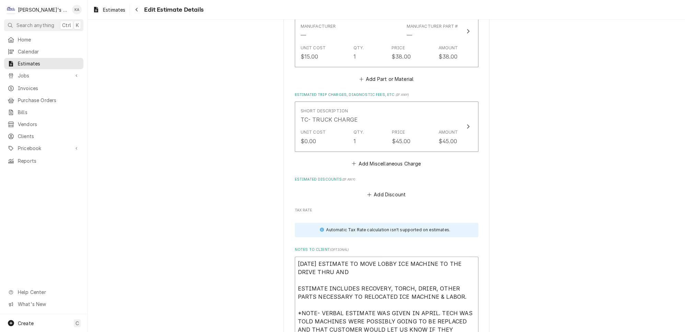
type textarea "x"
type textarea "8/25/2025 ESTIMATE TO MOVE LOBBY ICE MACHINE TO THE DRIVE THRU AND D ESTIMATE I…"
type textarea "x"
type textarea "8/25/2025 ESTIMATE TO MOVE LOBBY ICE MACHINE TO THE DRIVE THRU AND DI ESTIMATE …"
type textarea "x"
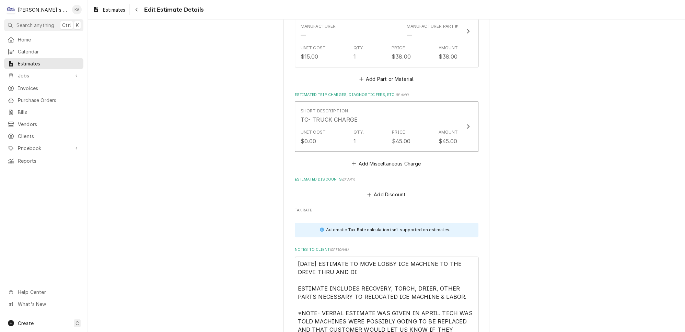
type textarea "8/25/2025 ESTIMATE TO MOVE LOBBY ICE MACHINE TO THE DRIVE THRU AND DIS ESTIMATE…"
type textarea "x"
type textarea "8/25/2025 ESTIMATE TO MOVE LOBBY ICE MACHINE TO THE DRIVE THRU AND DISP ESTIMAT…"
type textarea "x"
type textarea "8/25/2025 ESTIMATE TO MOVE LOBBY ICE MACHINE TO THE DRIVE THRU AND DISPO ESTIMA…"
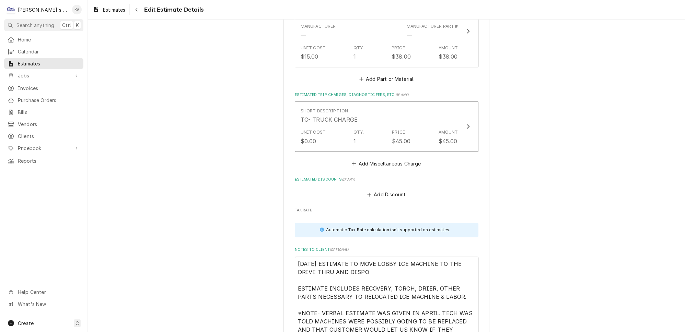
type textarea "x"
type textarea "8/25/2025 ESTIMATE TO MOVE LOBBY ICE MACHINE TO THE DRIVE THRU AND DISPOS ESTIM…"
type textarea "x"
type textarea "8/25/2025 ESTIMATE TO MOVE LOBBY ICE MACHINE TO THE DRIVE THRU AND DISPOSE ESTI…"
type textarea "x"
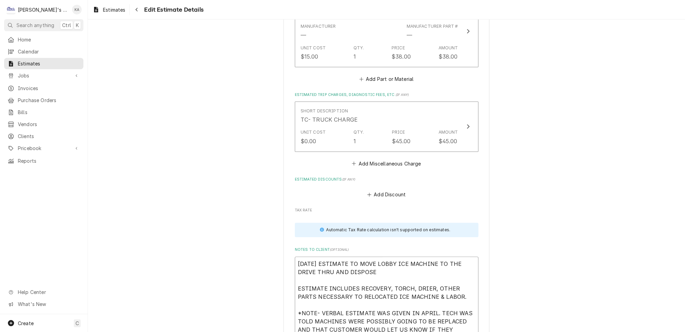
type textarea "8/25/2025 ESTIMATE TO MOVE LOBBY ICE MACHINE TO THE DRIVE THRU AND DISPOSE ESTI…"
type textarea "x"
type textarea "8/25/2025 ESTIMATE TO MOVE LOBBY ICE MACHINE TO THE DRIVE THRU AND DISPOSE O ES…"
type textarea "x"
type textarea "8/25/2025 ESTIMATE TO MOVE LOBBY ICE MACHINE TO THE DRIVE THRU AND DISPOSE OF E…"
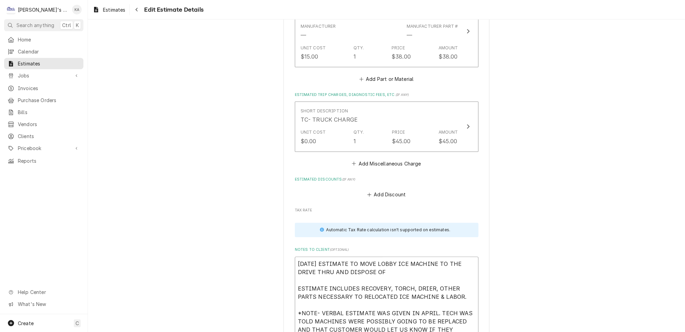
type textarea "x"
type textarea "8/25/2025 ESTIMATE TO MOVE LOBBY ICE MACHINE TO THE DRIVE THRU AND DISPOSE OF E…"
type textarea "x"
type textarea "8/25/2025 ESTIMATE TO MOVE LOBBY ICE MACHINE TO THE DRIVE THRU AND DISPOSE OF D…"
type textarea "x"
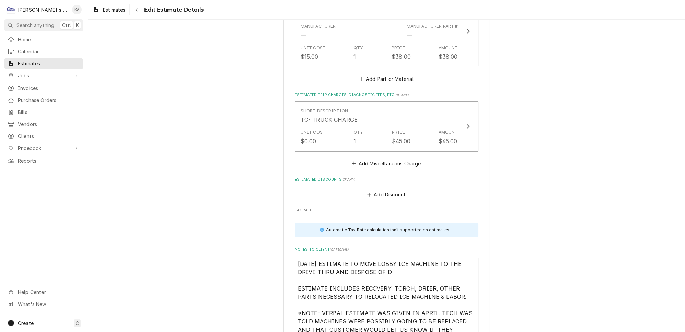
type textarea "8/25/2025 ESTIMATE TO MOVE LOBBY ICE MACHINE TO THE DRIVE THRU AND DISPOSE OF D…"
type textarea "x"
type textarea "8/25/2025 ESTIMATE TO MOVE LOBBY ICE MACHINE TO THE DRIVE THRU AND DISPOSE OF D…"
type textarea "x"
type textarea "8/25/2025 ESTIMATE TO MOVE LOBBY ICE MACHINE TO THE DRIVE THRU AND DISPOSE OF D…"
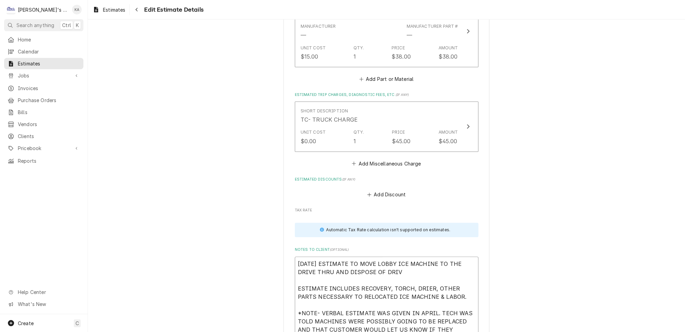
type textarea "x"
type textarea "8/25/2025 ESTIMATE TO MOVE LOBBY ICE MACHINE TO THE DRIVE THRU AND DISPOSE OF D…"
type textarea "x"
type textarea "8/25/2025 ESTIMATE TO MOVE LOBBY ICE MACHINE TO THE DRIVE THRU AND DISPOSE OF D…"
type textarea "x"
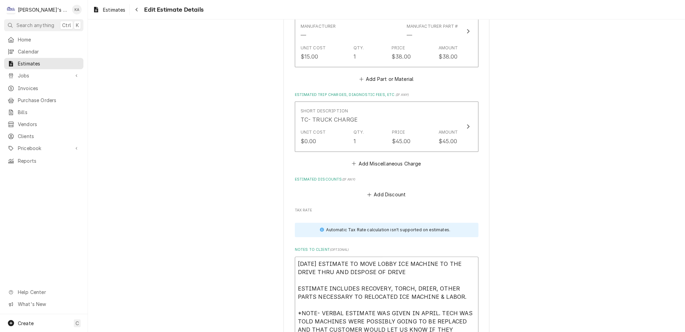
type textarea "8/25/2025 ESTIMATE TO MOVE LOBBY ICE MACHINE TO THE DRIVE THRU AND DISPOSE OF D…"
type textarea "x"
type textarea "8/25/2025 ESTIMATE TO MOVE LOBBY ICE MACHINE TO THE DRIVE THRU AND DISPOSE OF D…"
type textarea "x"
type textarea "8/25/2025 ESTIMATE TO MOVE LOBBY ICE MACHINE TO THE DRIVE THRU AND DISPOSE OF D…"
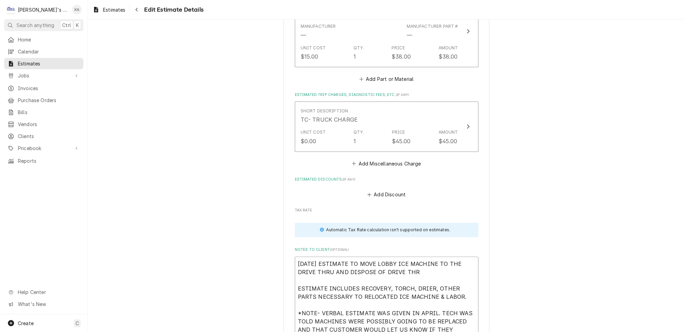
type textarea "x"
type textarea "8/25/2025 ESTIMATE TO MOVE LOBBY ICE MACHINE TO THE DRIVE THRU AND DISPOSE OF D…"
type textarea "x"
type textarea "8/25/2025 ESTIMATE TO MOVE LOBBY ICE MACHINE TO THE DRIVE THRU AND DISPOSE OF D…"
type textarea "x"
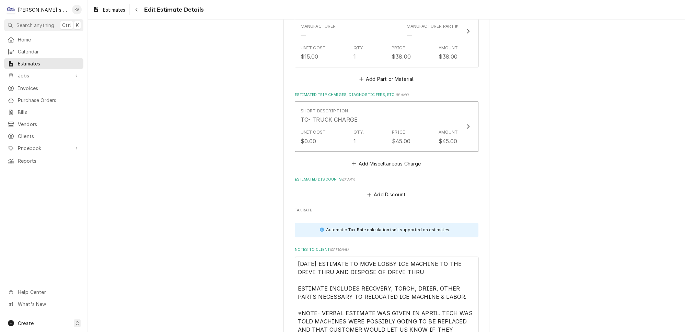
type textarea "8/25/2025 ESTIMATE TO MOVE LOBBY ICE MACHINE TO THE DRIVE THRU AND DISPOSE OF D…"
type textarea "x"
type textarea "8/25/2025 ESTIMATE TO MOVE LOBBY ICE MACHINE TO THE DRIVE THRU AND DISPOSE OF D…"
type textarea "x"
type textarea "8/25/2025 ESTIMATE TO MOVE LOBBY ICE MACHINE TO THE DRIVE THRU AND DISPOSE OF D…"
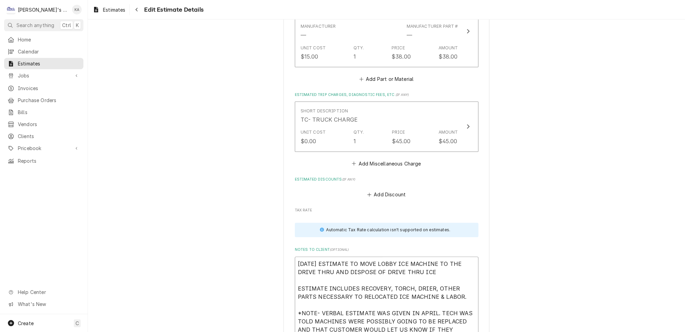
type textarea "x"
type textarea "8/25/2025 ESTIMATE TO MOVE LOBBY ICE MACHINE TO THE DRIVE THRU AND DISPOSE OF D…"
type textarea "x"
type textarea "8/25/2025 ESTIMATE TO MOVE LOBBY ICE MACHINE TO THE DRIVE THRU AND DISPOSE OF D…"
type textarea "x"
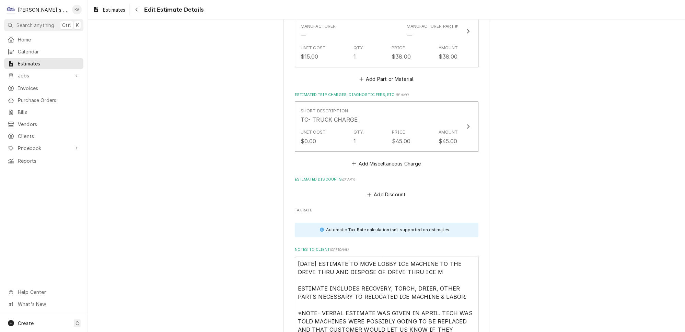
type textarea "8/25/2025 ESTIMATE TO MOVE LOBBY ICE MACHINE TO THE DRIVE THRU AND DISPOSE OF D…"
type textarea "x"
type textarea "8/25/2025 ESTIMATE TO MOVE LOBBY ICE MACHINE TO THE DRIVE THRU AND DISPOSE OF D…"
type textarea "x"
type textarea "8/25/2025 ESTIMATE TO MOVE LOBBY ICE MACHINE TO THE DRIVE THRU AND DISPOSE OF D…"
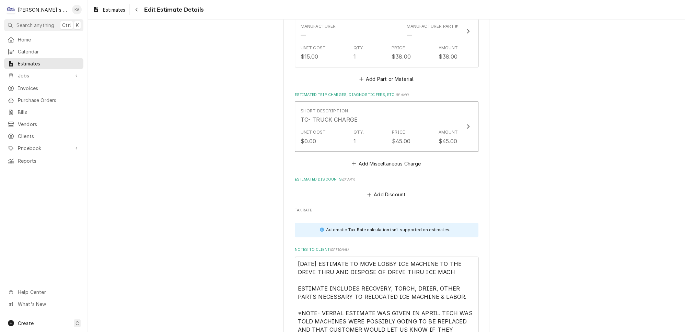
type textarea "x"
type textarea "8/25/2025 ESTIMATE TO MOVE LOBBY ICE MACHINE TO THE DRIVE THRU AND DISPOSE OF D…"
type textarea "x"
type textarea "8/25/2025 ESTIMATE TO MOVE LOBBY ICE MACHINE TO THE DRIVE THRU AND DISPOSE OF D…"
type textarea "x"
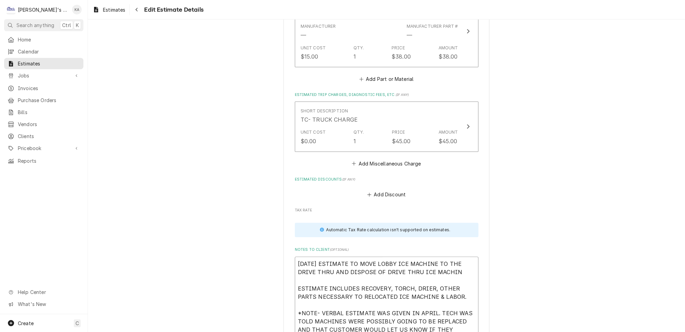
type textarea "8/25/2025 ESTIMATE TO MOVE LOBBY ICE MACHINE TO THE DRIVE THRU AND DISPOSE OF D…"
type textarea "x"
type textarea "8/25/2025 ESTIMATE TO MOVE LOBBY ICE MACHINE TO THE DRIVE THRU AND DISPOSE OF D…"
type textarea "x"
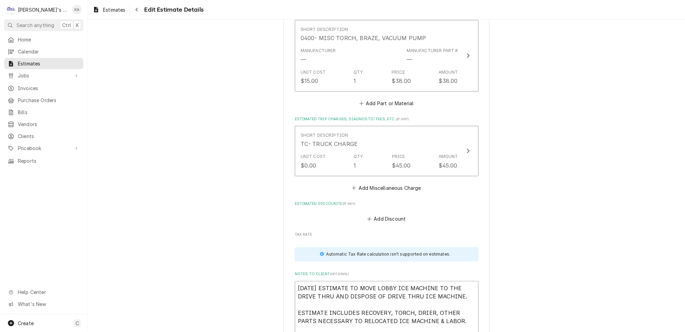
scroll to position [1311, 0]
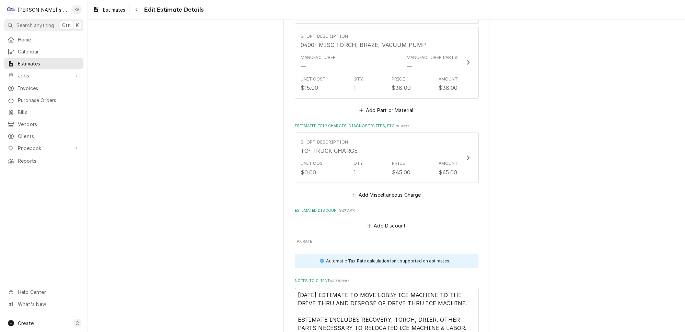
drag, startPoint x: 452, startPoint y: 265, endPoint x: 295, endPoint y: 262, distance: 156.5
click at [295, 288] on textarea "8/25/2025 ESTIMATE TO MOVE LOBBY ICE MACHINE TO THE DRIVE THRU AND DISPOSE OF D…" at bounding box center [387, 329] width 184 height 83
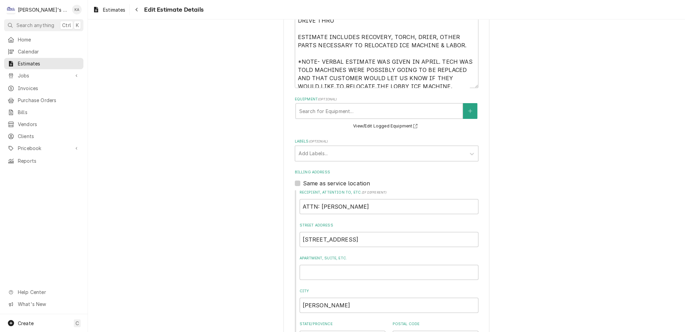
scroll to position [220, 0]
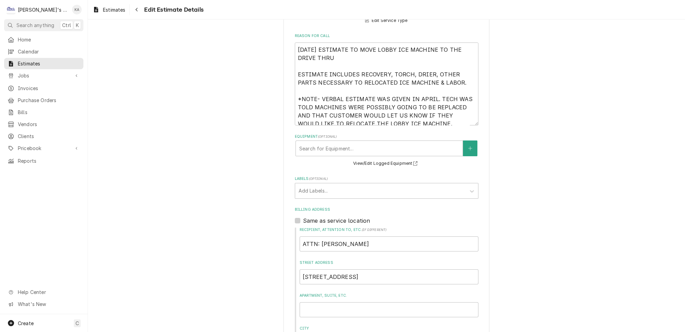
type textarea "8/25/2025 ESTIMATE TO MOVE LOBBY ICE MACHINE TO THE DRIVE THRU AND DISPOSE OF D…"
drag, startPoint x: 331, startPoint y: 53, endPoint x: 296, endPoint y: 44, distance: 36.0
click at [296, 44] on textarea "8/25/2025 ESTIMATE TO MOVE LOBBY ICE MACHINE TO THE DRIVE THRU ESTIMATE INCLUDE…" at bounding box center [387, 84] width 184 height 83
paste textarea "AND DISPOSE OF DRIVE THRU ICE MACHINE."
type textarea "x"
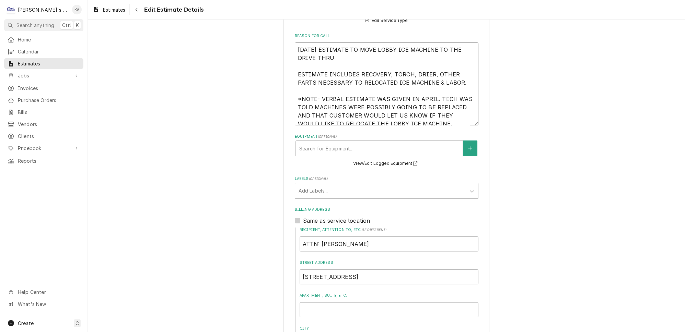
type textarea "8/25/2025 ESTIMATE TO MOVE LOBBY ICE MACHINE TO THE DRIVE THRU AND DISPOSE OF D…"
type textarea "x"
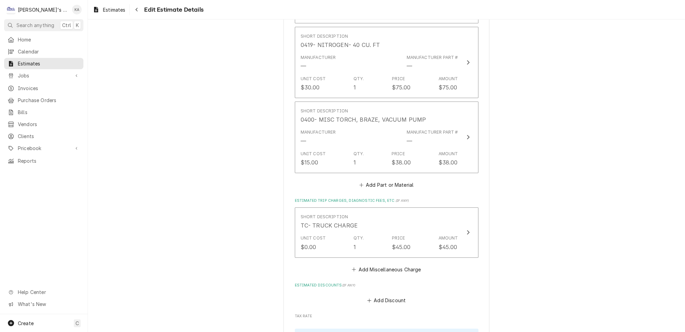
scroll to position [1249, 0]
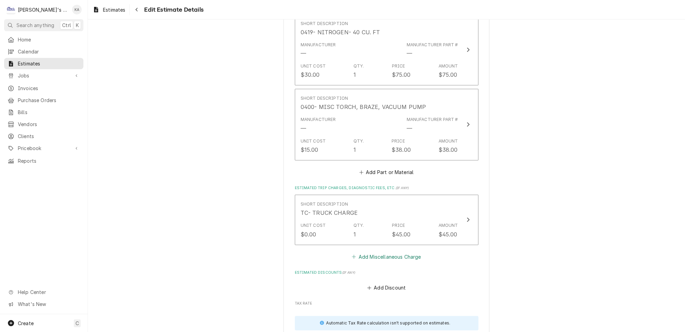
type textarea "8/25/2025 ESTIMATE TO MOVE LOBBY ICE MACHINE TO THE DRIVE THRU AND DISPOSE OF D…"
click at [378, 252] on button "Add Miscellaneous Charge" at bounding box center [386, 257] width 71 height 10
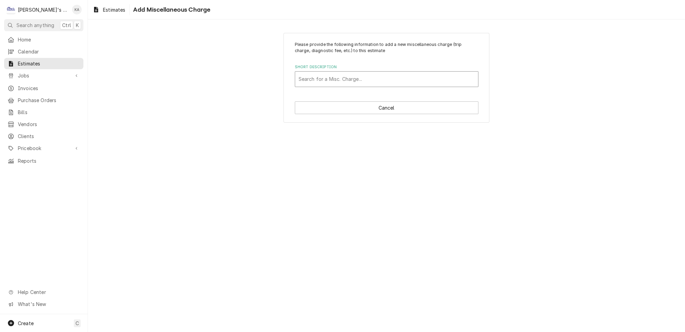
click at [332, 74] on html "C Clay's Refrigeration KA Search anything Ctrl K Home Calendar Estimates Jobs J…" at bounding box center [342, 166] width 685 height 332
click at [333, 77] on div "Short Description" at bounding box center [387, 79] width 176 height 12
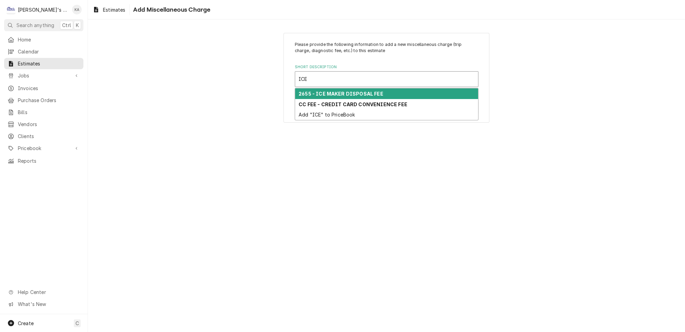
type input "ICE"
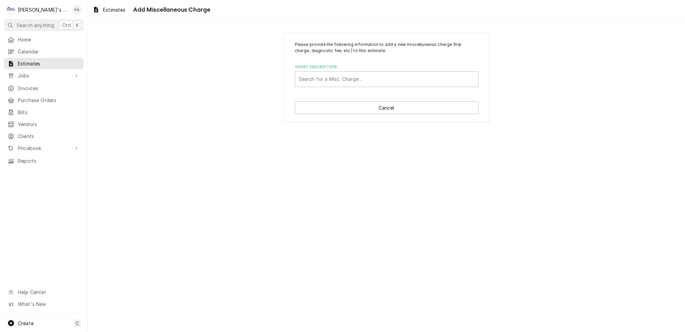
click at [508, 78] on div "Please provide the following information to add a new miscellaneous charge (tri…" at bounding box center [386, 78] width 597 height 102
click at [378, 106] on button "Cancel" at bounding box center [387, 108] width 184 height 13
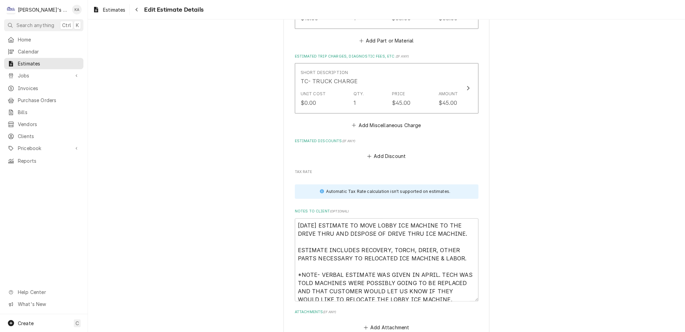
scroll to position [1318, 0]
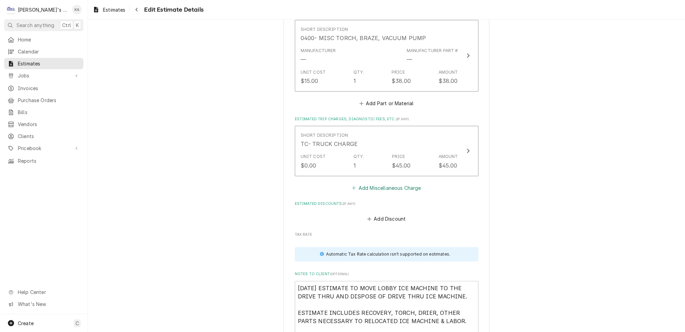
click at [378, 183] on button "Add Miscellaneous Charge" at bounding box center [386, 188] width 71 height 10
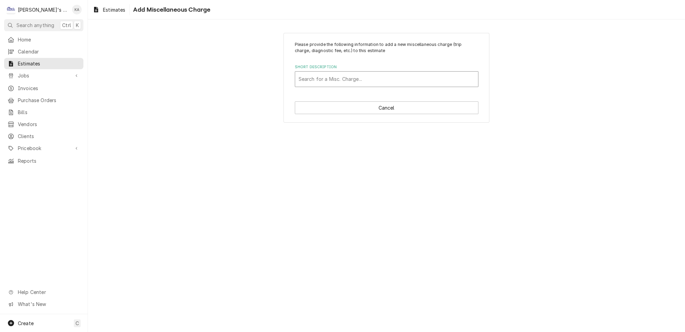
click at [325, 78] on div "Short Description" at bounding box center [387, 79] width 176 height 12
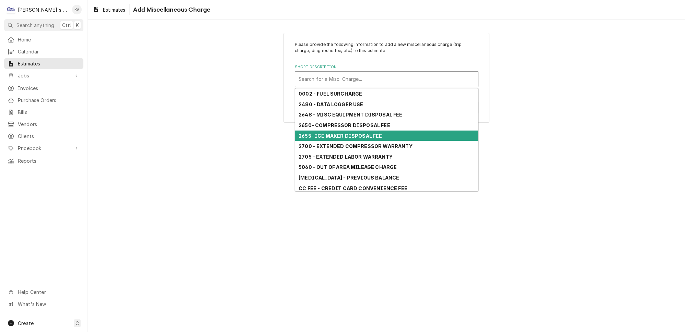
click at [341, 133] on div "2655- ICE MAKER DISPOSAL FEE" at bounding box center [386, 136] width 183 height 11
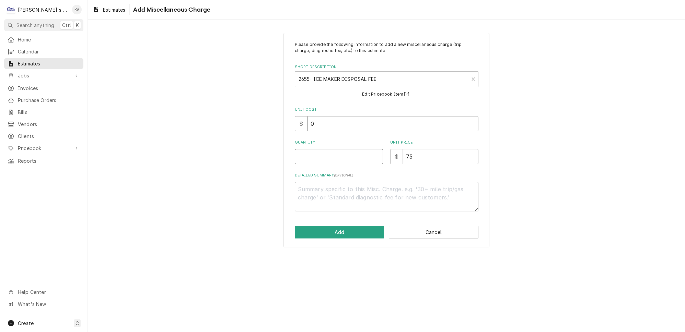
click at [332, 154] on input "Quantity" at bounding box center [339, 156] width 88 height 15
type textarea "x"
type input "1"
type textarea "x"
type input "1"
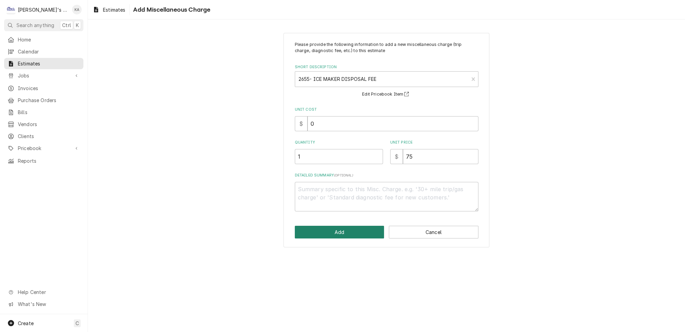
click at [343, 226] on button "Add" at bounding box center [340, 232] width 90 height 13
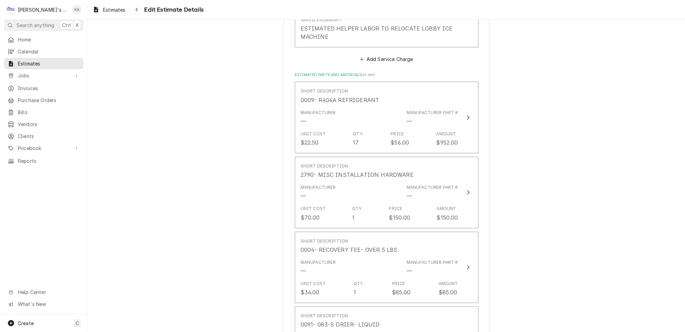
scroll to position [874, 0]
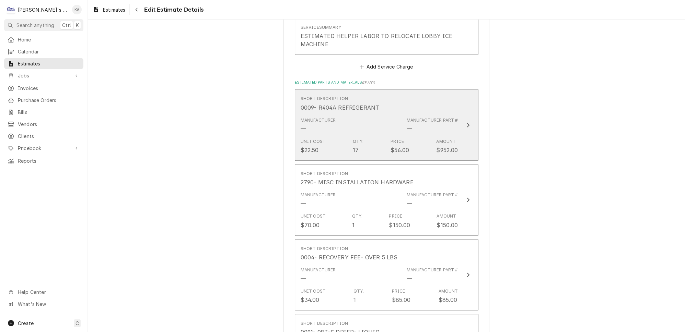
click at [467, 123] on icon "Update Line Item" at bounding box center [468, 125] width 3 height 4
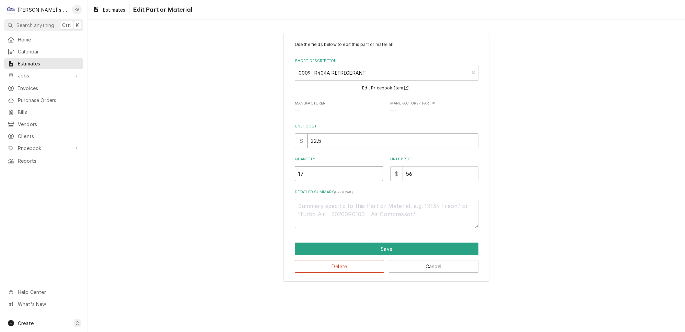
drag, startPoint x: 310, startPoint y: 168, endPoint x: 286, endPoint y: 172, distance: 23.6
click at [286, 172] on div "Use the fields below to edit this part or material: Short Description 0009- R40…" at bounding box center [386, 157] width 597 height 261
type textarea "x"
type input "5"
type textarea "x"
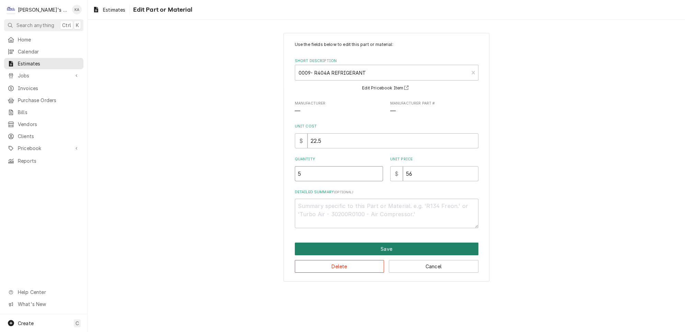
type input "5"
click at [387, 244] on button "Save" at bounding box center [387, 249] width 184 height 13
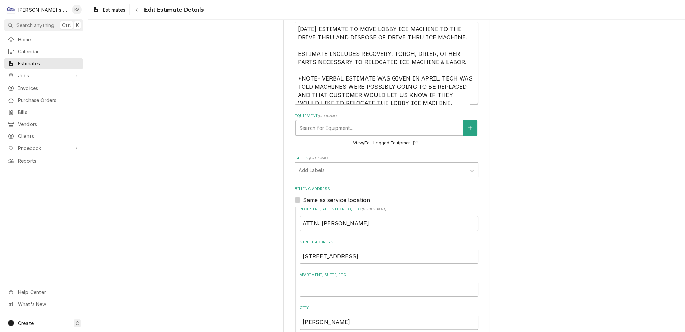
scroll to position [211, 0]
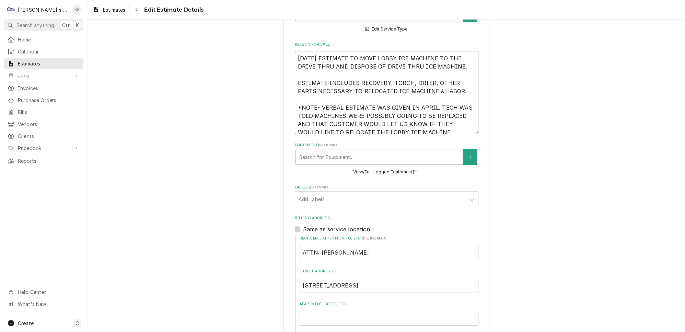
click at [426, 77] on textarea "8/25/2025 ESTIMATE TO MOVE LOBBY ICE MACHINE TO THE DRIVE THRU AND DISPOSE OF D…" at bounding box center [387, 92] width 184 height 83
type textarea "x"
type textarea "8/25/2025 ESTIMATE TO MOVE LOBBY ICE MACHINE TO THE DRIVE THRU AND DISPOSE OF D…"
type textarea "x"
type textarea "8/25/2025 ESTIMATE TO MOVE LOBBY ICE MACHINE TO THE DRIVE THRU AND DISPOSE OF D…"
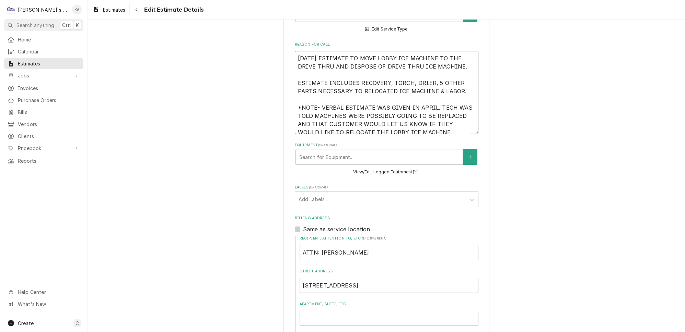
type textarea "x"
type textarea "8/25/2025 ESTIMATE TO MOVE LOBBY ICE MACHINE TO THE DRIVE THRU AND DISPOSE OF D…"
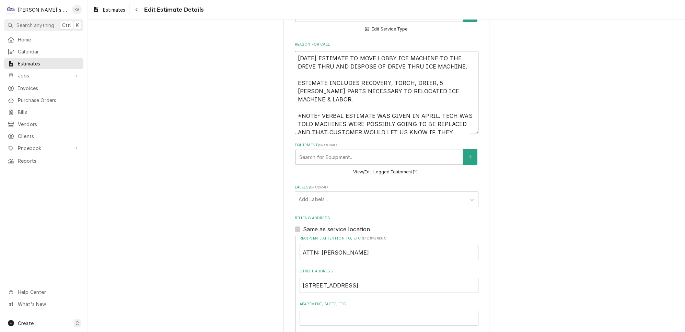
type textarea "x"
type textarea "8/25/2025 ESTIMATE TO MOVE LOBBY ICE MACHINE TO THE DRIVE THRU AND DISPOSE OF D…"
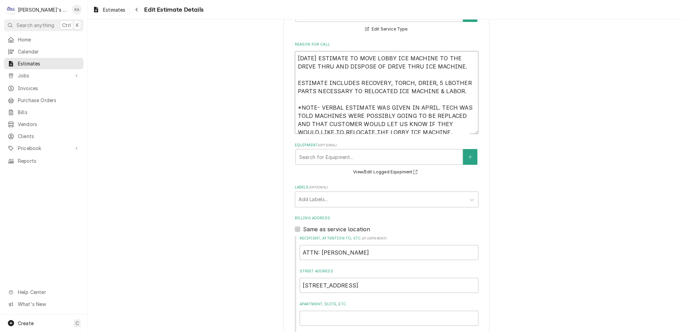
type textarea "x"
type textarea "8/25/2025 ESTIMATE TO MOVE LOBBY ICE MACHINE TO THE DRIVE THRU AND DISPOSE OF D…"
type textarea "x"
type textarea "8/25/2025 ESTIMATE TO MOVE LOBBY ICE MACHINE TO THE DRIVE THRU AND DISPOSE OF D…"
type textarea "x"
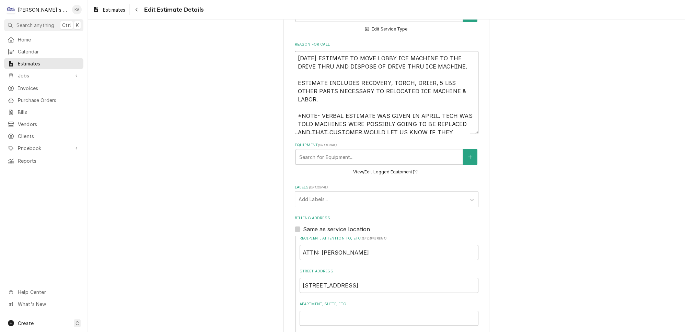
type textarea "8/25/2025 ESTIMATE TO MOVE LOBBY ICE MACHINE TO THE DRIVE THRU AND DISPOSE OF D…"
type textarea "x"
type textarea "8/25/2025 ESTIMATE TO MOVE LOBBY ICE MACHINE TO THE DRIVE THRU AND DISPOSE OF D…"
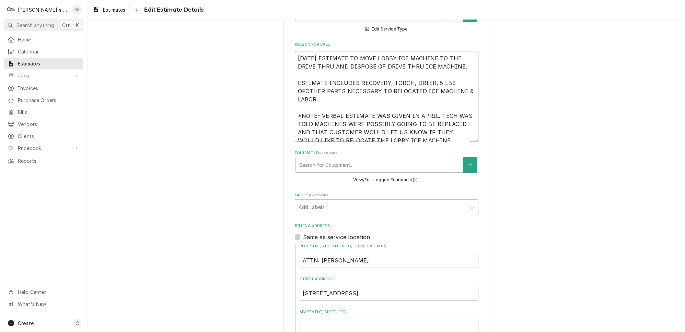
type textarea "x"
type textarea "8/25/2025 ESTIMATE TO MOVE LOBBY ICE MACHINE TO THE DRIVE THRU AND DISPOSE OF D…"
type textarea "x"
type textarea "8/25/2025 ESTIMATE TO MOVE LOBBY ICE MACHINE TO THE DRIVE THRU AND DISPOSE OF D…"
type textarea "x"
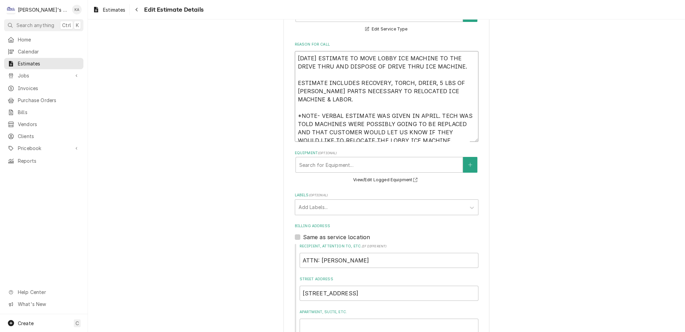
type textarea "8/25/2025 ESTIMATE TO MOVE LOBBY ICE MACHINE TO THE DRIVE THRU AND DISPOSE OF D…"
type textarea "x"
type textarea "8/25/2025 ESTIMATE TO MOVE LOBBY ICE MACHINE TO THE DRIVE THRU AND DISPOSE OF D…"
type textarea "x"
type textarea "8/25/2025 ESTIMATE TO MOVE LOBBY ICE MACHINE TO THE DRIVE THRU AND DISPOSE OF D…"
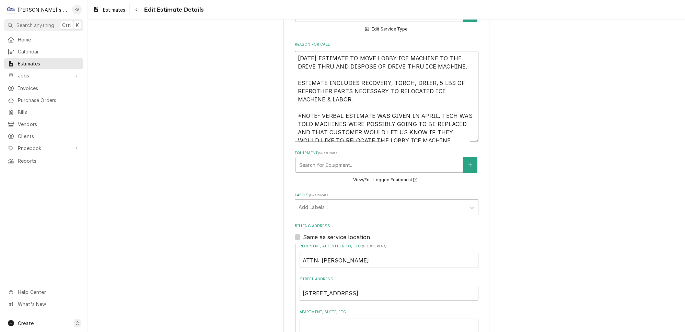
type textarea "x"
type textarea "8/25/2025 ESTIMATE TO MOVE LOBBY ICE MACHINE TO THE DRIVE THRU AND DISPOSE OF D…"
type textarea "x"
type textarea "8/25/2025 ESTIMATE TO MOVE LOBBY ICE MACHINE TO THE DRIVE THRU AND DISPOSE OF D…"
type textarea "x"
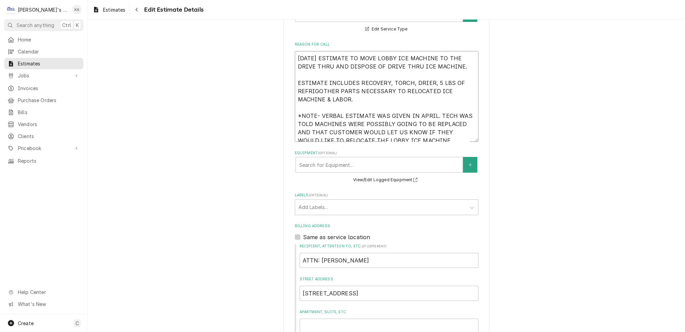
type textarea "8/25/2025 ESTIMATE TO MOVE LOBBY ICE MACHINE TO THE DRIVE THRU AND DISPOSE OF D…"
type textarea "x"
type textarea "8/25/2025 ESTIMATE TO MOVE LOBBY ICE MACHINE TO THE DRIVE THRU AND DISPOSE OF D…"
type textarea "x"
type textarea "8/25/2025 ESTIMATE TO MOVE LOBBY ICE MACHINE TO THE DRIVE THRU AND DISPOSE OF D…"
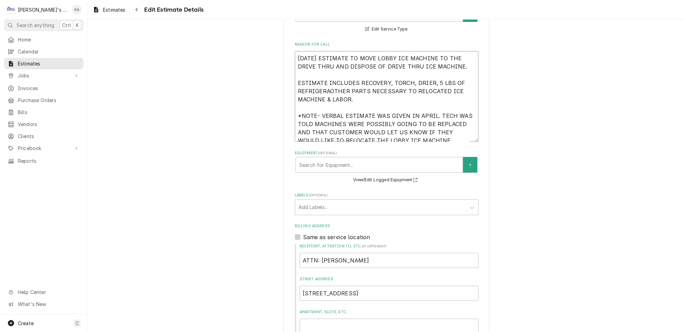
type textarea "x"
type textarea "8/25/2025 ESTIMATE TO MOVE LOBBY ICE MACHINE TO THE DRIVE THRU AND DISPOSE OF D…"
type textarea "x"
type textarea "8/25/2025 ESTIMATE TO MOVE LOBBY ICE MACHINE TO THE DRIVE THRU AND DISPOSE OF D…"
type textarea "x"
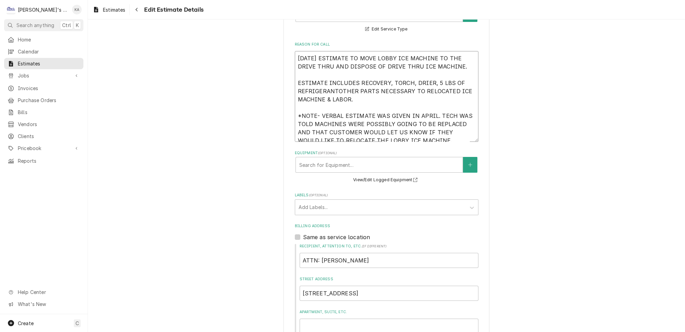
type textarea "8/25/2025 ESTIMATE TO MOVE LOBBY ICE MACHINE TO THE DRIVE THRU AND DISPOSE OF D…"
type textarea "x"
type textarea "8/25/2025 ESTIMATE TO MOVE LOBBY ICE MACHINE TO THE DRIVE THRU AND DISPOSE OF D…"
type textarea "x"
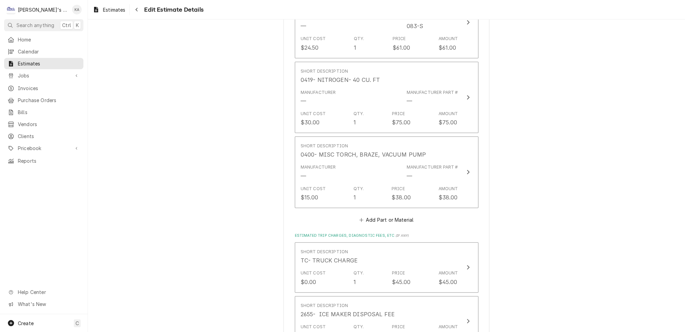
scroll to position [1597, 0]
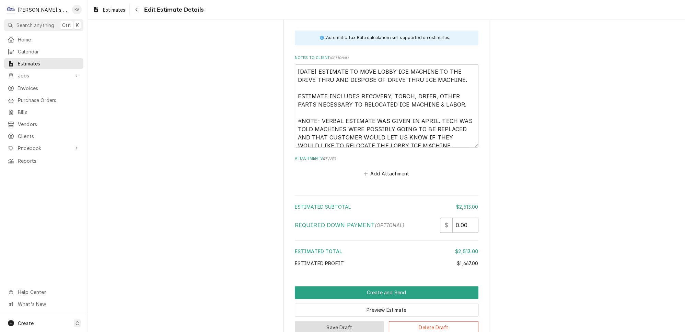
type textarea "8/25/2025 ESTIMATE TO MOVE LOBBY ICE MACHINE TO THE DRIVE THRU AND DISPOSE OF D…"
click at [332, 322] on button "Save Draft" at bounding box center [340, 328] width 90 height 13
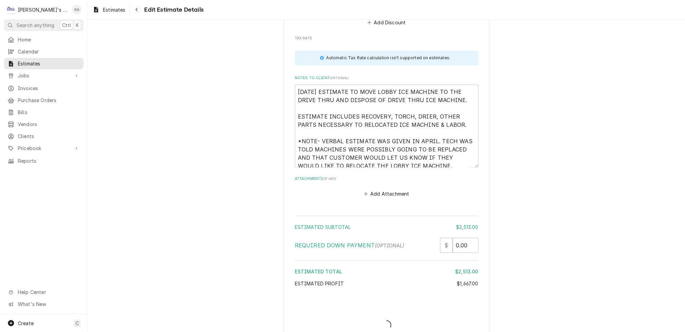
type textarea "x"
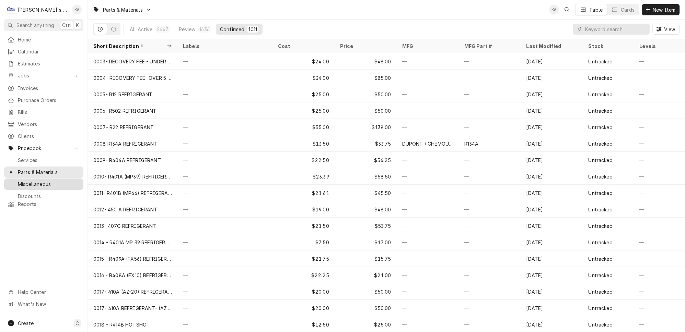
click at [40, 181] on span "Miscellaneous" at bounding box center [49, 184] width 62 height 7
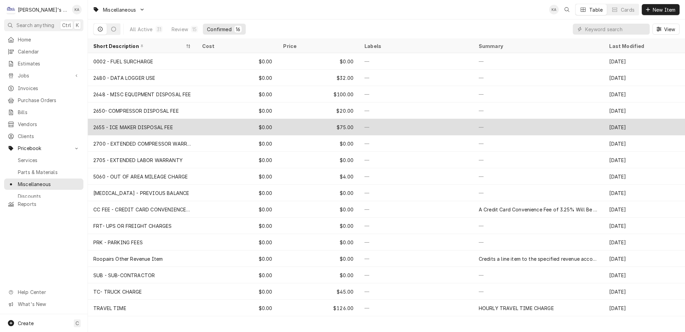
click at [120, 125] on div "2655 - ICE MAKER DISPOSAL FEE" at bounding box center [133, 127] width 80 height 7
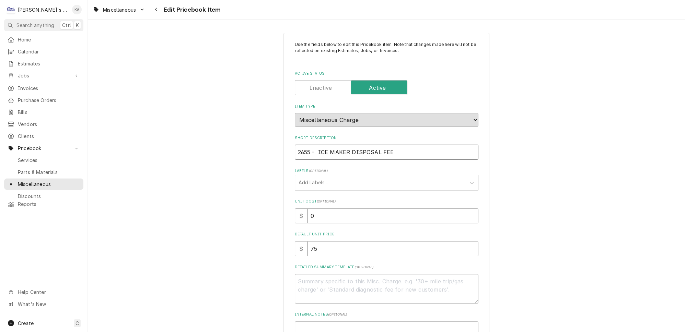
click at [312, 149] on input "2655 - ICE MAKER DISPOSAL FEE" at bounding box center [387, 152] width 184 height 15
type textarea "x"
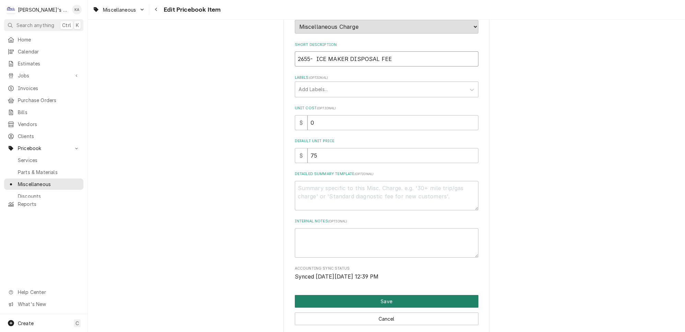
type input "2655- ICE MAKER DISPOSAL FEE"
click at [380, 297] on button "Save" at bounding box center [387, 301] width 184 height 13
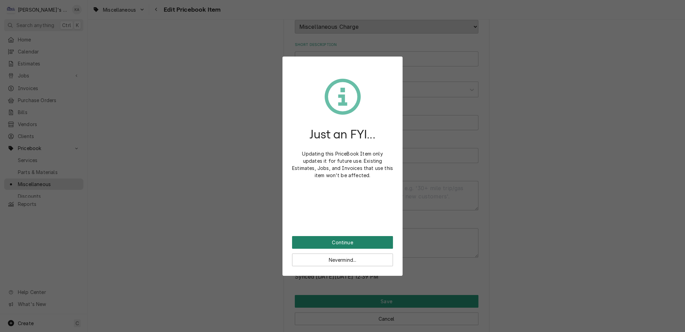
click at [349, 238] on button "Continue" at bounding box center [342, 242] width 101 height 13
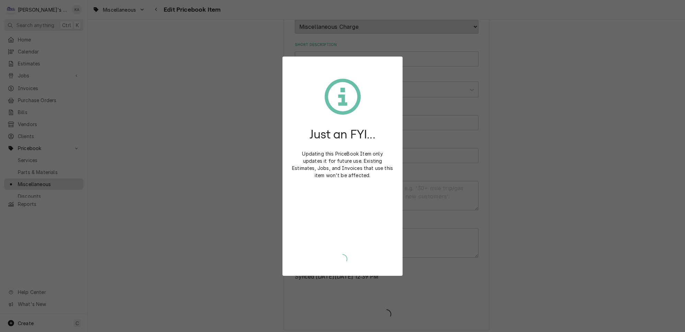
type textarea "x"
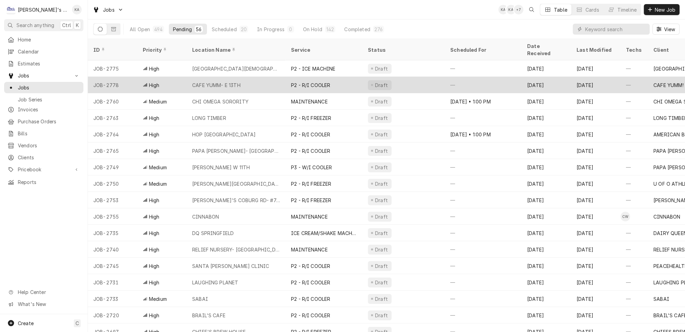
click at [242, 77] on div "CAFE YUMM- E 13TH" at bounding box center [236, 85] width 99 height 16
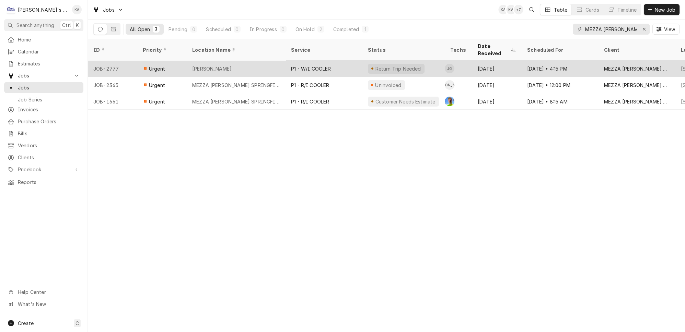
click at [241, 60] on div "[PERSON_NAME]" at bounding box center [236, 68] width 99 height 16
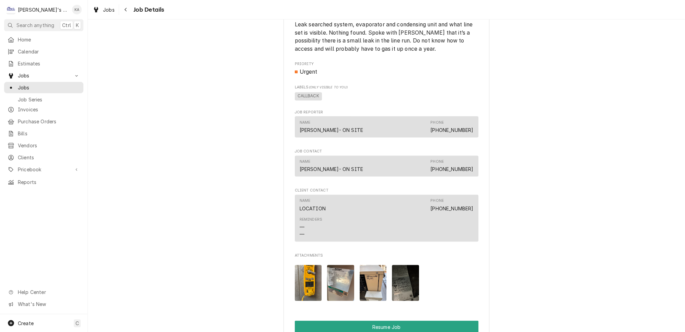
scroll to position [904, 0]
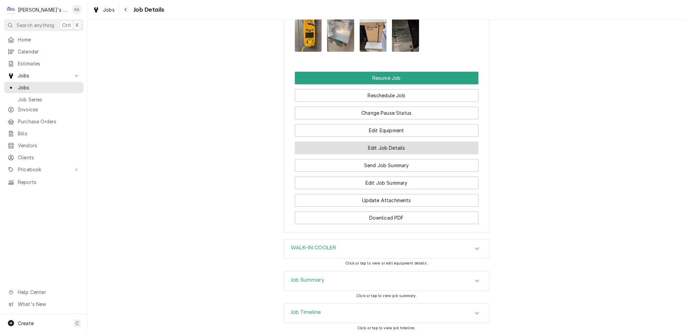
click at [387, 142] on button "Edit Job Details" at bounding box center [387, 148] width 184 height 13
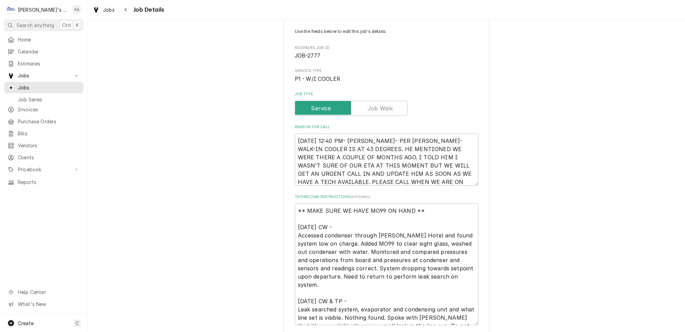
scroll to position [62, 0]
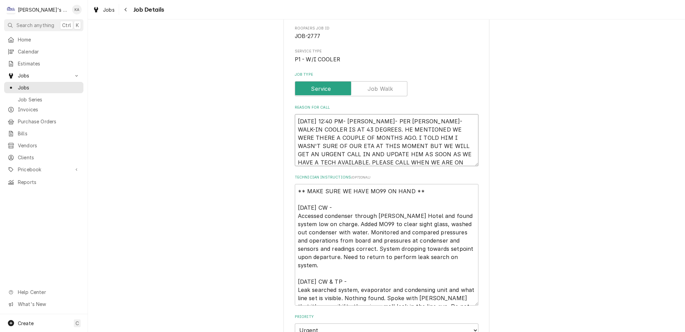
click at [392, 157] on textarea "8/25/2025 12:40 PM- SARAH- PER SANDY- WALK-IN COOLER IS AT 43 DEGREES. HE MENTI…" at bounding box center [387, 140] width 184 height 52
type textarea "x"
type textarea "8/25/2025 12:40 PM- SARAH- PER SANDY- WALK-IN COOLER IS AT 43 DEGREES. HE MENTI…"
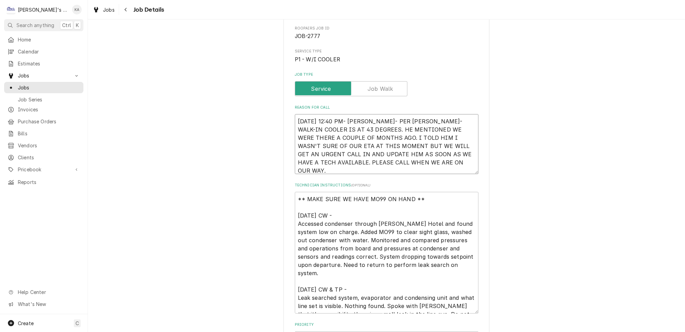
type textarea "x"
type textarea "8/25/2025 12:40 PM- SARAH- PER SANDY- WALK-IN COOLER IS AT 43 DEGREES. HE MENTI…"
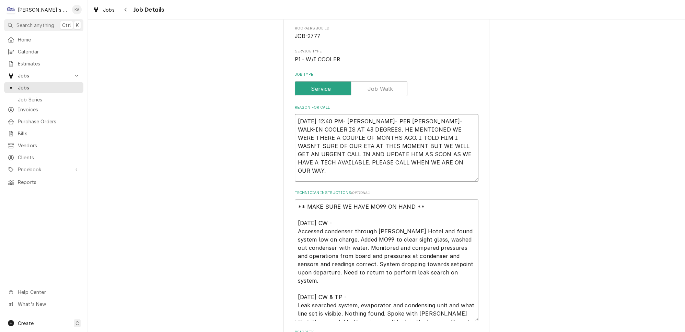
type textarea "x"
type textarea "8/25/2025 12:40 PM- SARAH- PER SANDY- WALK-IN COOLER IS AT 43 DEGREES. HE MENTI…"
type textarea "x"
type textarea "8/25/2025 12:40 PM- SARAH- PER SANDY- WALK-IN COOLER IS AT 43 DEGREES. HE MENTI…"
type textarea "x"
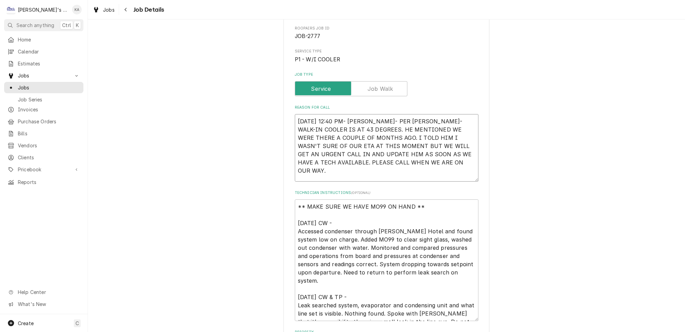
type textarea "8/25/2025 12:40 PM- SARAH- PER SANDY- WALK-IN COOLER IS AT 43 DEGREES. HE MENTI…"
type textarea "x"
type textarea "8/25/2025 12:40 PM- SARAH- PER SANDY- WALK-IN COOLER IS AT 43 DEGREES. HE MENTI…"
type textarea "x"
type textarea "8/25/2025 12:40 PM- SARAH- PER SANDY- WALK-IN COOLER IS AT 43 DEGREES. HE MENTI…"
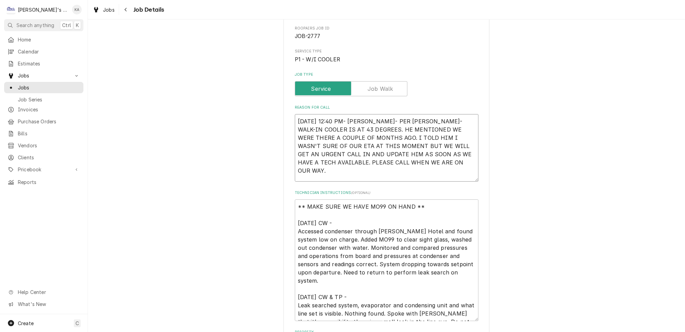
type textarea "x"
type textarea "8/25/2025 12:40 PM- SARAH- PER SANDY- WALK-IN COOLER IS AT 43 DEGREES. HE MENTI…"
type textarea "x"
type textarea "8/25/2025 12:40 PM- SARAH- PER SANDY- WALK-IN COOLER IS AT 43 DEGREES. HE MENTI…"
type textarea "x"
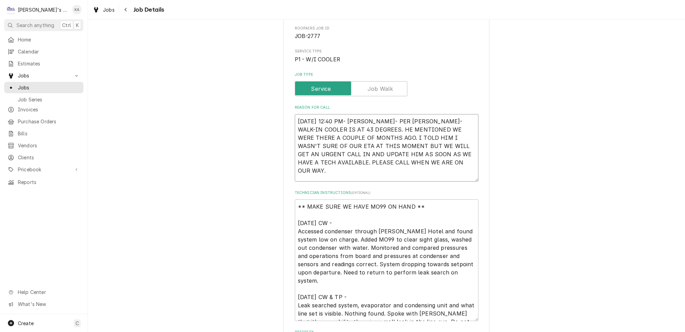
type textarea "8/25/2025 12:40 PM- SARAH- PER SANDY- WALK-IN COOLER IS AT 43 DEGREES. HE MENTI…"
type textarea "x"
type textarea "8/25/2025 12:40 PM- SARAH- PER SANDY- WALK-IN COOLER IS AT 43 DEGREES. HE MENTI…"
type textarea "x"
type textarea "8/25/2025 12:40 PM- SARAH- PER SANDY- WALK-IN COOLER IS AT 43 DEGREES. HE MENTI…"
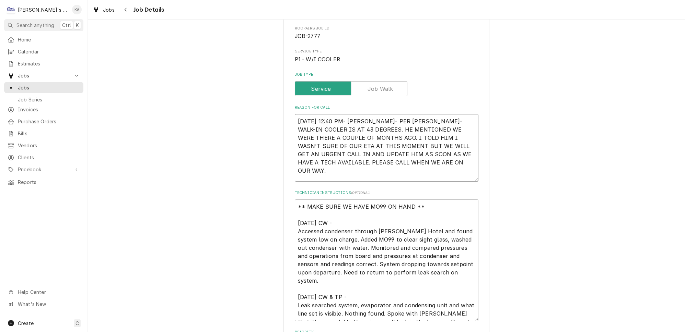
type textarea "x"
type textarea "8/25/2025 12:40 PM- SARAH- PER SANDY- WALK-IN COOLER IS AT 43 DEGREES. HE MENTI…"
type textarea "x"
type textarea "8/25/2025 12:40 PM- SARAH- PER SANDY- WALK-IN COOLER IS AT 43 DEGREES. HE MENTI…"
type textarea "x"
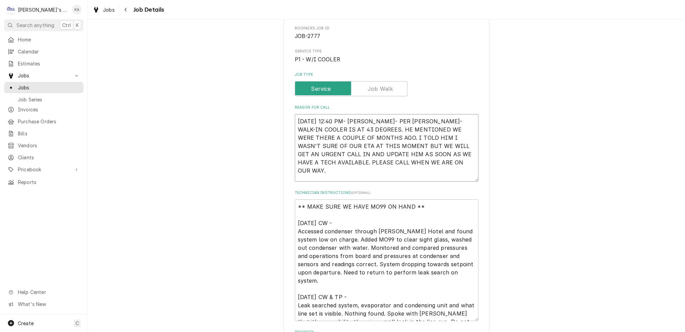
type textarea "8/25/2025 12:40 PM- SARAH- PER SANDY- WALK-IN COOLER IS AT 43 DEGREES. HE MENTI…"
type textarea "x"
type textarea "8/25/2025 12:40 PM- SARAH- PER SANDY- WALK-IN COOLER IS AT 43 DEGREES. HE MENTI…"
type textarea "x"
type textarea "8/25/2025 12:40 PM- SARAH- PER SANDY- WALK-IN COOLER IS AT 43 DEGREES. HE MENTI…"
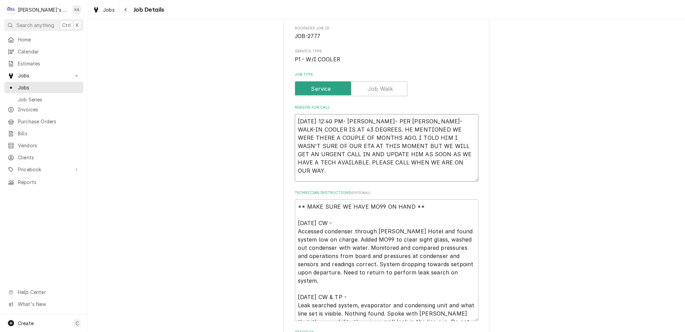
type textarea "x"
type textarea "8/25/2025 12:40 PM- SARAH- PER SANDY- WALK-IN COOLER IS AT 43 DEGREES. HE MENTI…"
type textarea "x"
type textarea "8/25/2025 12:40 PM- SARAH- PER SANDY- WALK-IN COOLER IS AT 43 DEGREES. HE MENTI…"
type textarea "x"
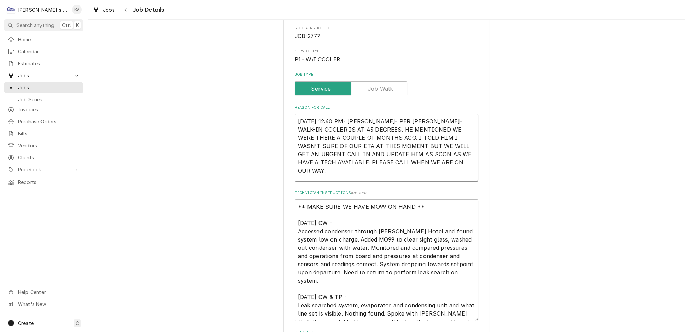
type textarea "8/25/2025 12:40 PM- SARAH- PER SANDY- WALK-IN COOLER IS AT 43 DEGREES. HE MENTI…"
type textarea "x"
type textarea "8/25/2025 12:40 PM- SARAH- PER SANDY- WALK-IN COOLER IS AT 43 DEGREES. HE MENTI…"
type textarea "x"
type textarea "8/25/2025 12:40 PM- SARAH- PER SANDY- WALK-IN COOLER IS AT 43 DEGREES. HE MENTI…"
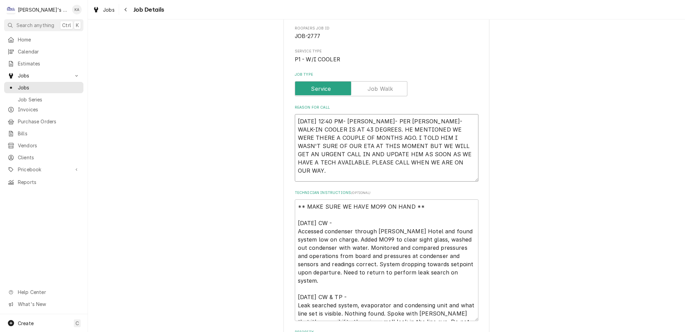
type textarea "x"
type textarea "8/25/2025 12:40 PM- SARAH- PER SANDY- WALK-IN COOLER IS AT 43 DEGREES. HE MENTI…"
type textarea "x"
type textarea "8/25/2025 12:40 PM- SARAH- PER SANDY- WALK-IN COOLER IS AT 43 DEGREES. HE MENTI…"
type textarea "x"
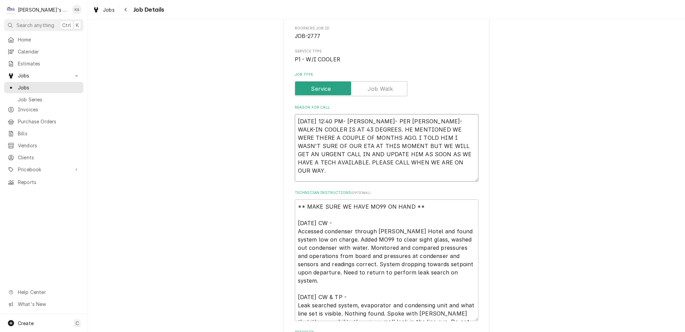
type textarea "8/25/2025 12:40 PM- SARAH- PER SANDY- WALK-IN COOLER IS AT 43 DEGREES. HE MENTI…"
type textarea "x"
type textarea "8/25/2025 12:40 PM- SARAH- PER SANDY- WALK-IN COOLER IS AT 43 DEGREES. HE MENTI…"
type textarea "x"
type textarea "8/25/2025 12:40 PM- SARAH- PER SANDY- WALK-IN COOLER IS AT 43 DEGREES. HE MENTI…"
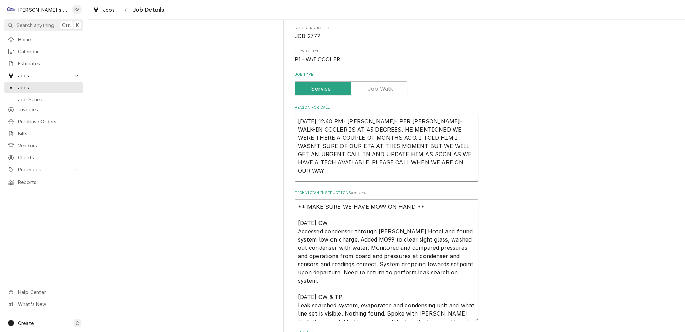
type textarea "x"
type textarea "8/25/2025 12:40 PM- SARAH- PER SANDY- WALK-IN COOLER IS AT 43 DEGREES. HE MENTI…"
type textarea "x"
type textarea "8/25/2025 12:40 PM- SARAH- PER SANDY- WALK-IN COOLER IS AT 43 DEGREES. HE MENTI…"
type textarea "x"
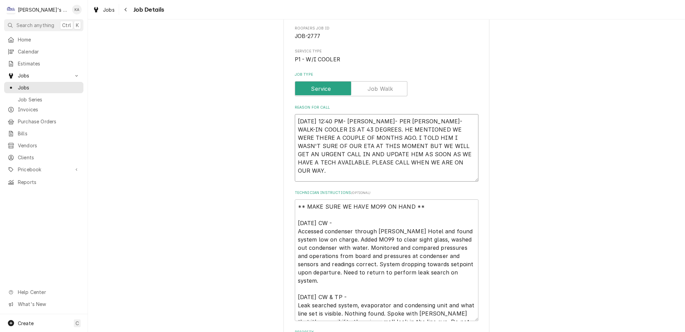
type textarea "8/25/2025 12:40 PM- SARAH- PER SANDY- WALK-IN COOLER IS AT 43 DEGREES. HE MENTI…"
type textarea "x"
type textarea "8/25/2025 12:40 PM- SARAH- PER SANDY- WALK-IN COOLER IS AT 43 DEGREES. HE MENTI…"
type textarea "x"
type textarea "8/25/2025 12:40 PM- SARAH- PER SANDY- WALK-IN COOLER IS AT 43 DEGREES. HE MENTI…"
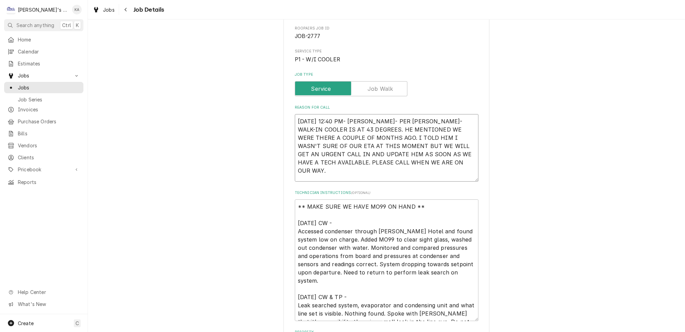
type textarea "x"
type textarea "8/25/2025 12:40 PM- SARAH- PER SANDY- WALK-IN COOLER IS AT 43 DEGREES. HE MENTI…"
type textarea "x"
type textarea "8/25/2025 12:40 PM- SARAH- PER SANDY- WALK-IN COOLER IS AT 43 DEGREES. HE MENTI…"
type textarea "x"
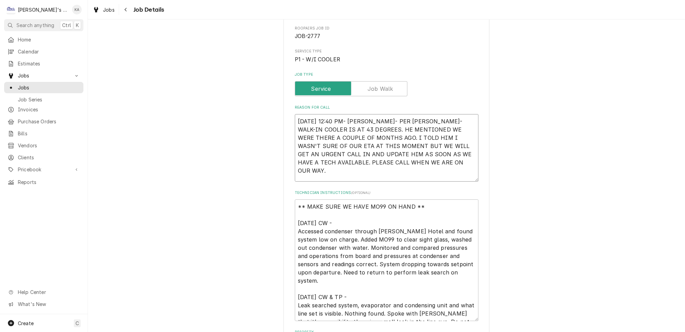
type textarea "8/25/2025 12:40 PM- SARAH- PER SANDY- WALK-IN COOLER IS AT 43 DEGREES. HE MENTI…"
type textarea "x"
type textarea "8/25/2025 12:40 PM- SARAH- PER SANDY- WALK-IN COOLER IS AT 43 DEGREES. HE MENTI…"
type textarea "x"
type textarea "8/25/2025 12:40 PM- SARAH- PER SANDY- WALK-IN COOLER IS AT 43 DEGREES. HE MENTI…"
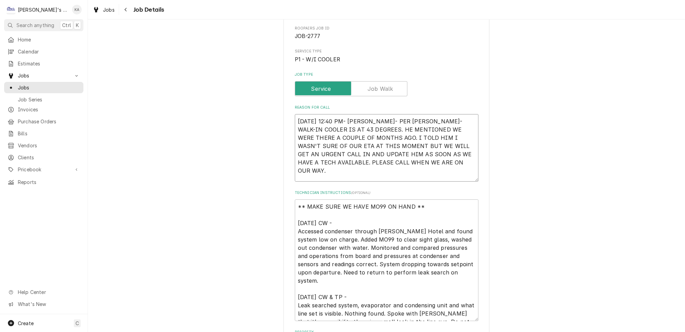
type textarea "x"
type textarea "8/25/2025 12:40 PM- SARAH- PER SANDY- WALK-IN COOLER IS AT 43 DEGREES. HE MENTI…"
type textarea "x"
type textarea "8/25/2025 12:40 PM- SARAH- PER SANDY- WALK-IN COOLER IS AT 43 DEGREES. HE MENTI…"
type textarea "x"
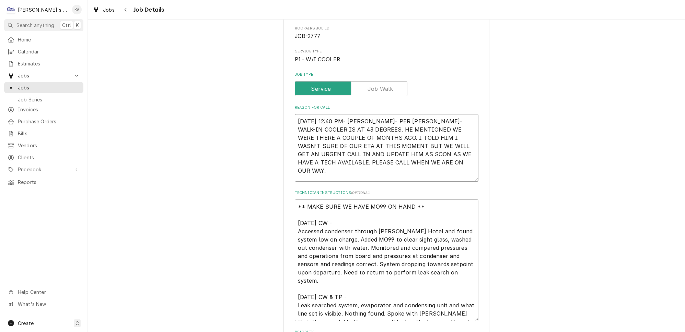
type textarea "8/25/2025 12:40 PM- SARAH- PER SANDY- WALK-IN COOLER IS AT 43 DEGREES. HE MENTI…"
type textarea "x"
type textarea "8/25/2025 12:40 PM- SARAH- PER SANDY- WALK-IN COOLER IS AT 43 DEGREES. HE MENTI…"
type textarea "x"
type textarea "8/25/2025 12:40 PM- SARAH- PER SANDY- WALK-IN COOLER IS AT 43 DEGREES. HE MENTI…"
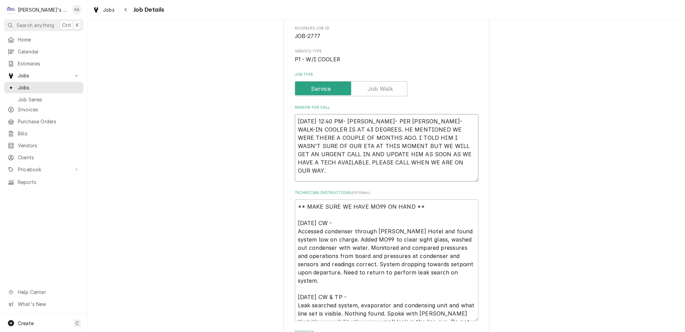
type textarea "x"
type textarea "8/25/2025 12:40 PM- SARAH- PER SANDY- WALK-IN COOLER IS AT 43 DEGREES. HE MENTI…"
type textarea "x"
type textarea "8/25/2025 12:40 PM- SARAH- PER SANDY- WALK-IN COOLER IS AT 43 DEGREES. HE MENTI…"
type textarea "x"
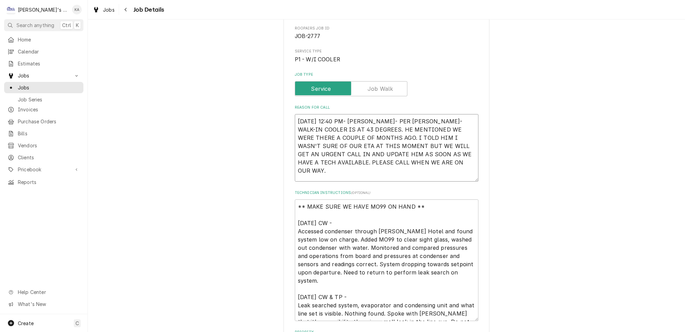
type textarea "8/25/2025 12:40 PM- SARAH- PER SANDY- WALK-IN COOLER IS AT 43 DEGREES. HE MENTI…"
type textarea "x"
type textarea "8/25/2025 12:40 PM- SARAH- PER SANDY- WALK-IN COOLER IS AT 43 DEGREES. HE MENTI…"
type textarea "x"
type textarea "8/25/2025 12:40 PM- SARAH- PER SANDY- WALK-IN COOLER IS AT 43 DEGREES. HE MENTI…"
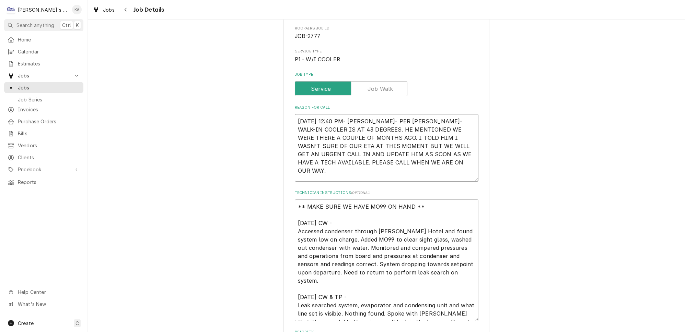
type textarea "x"
type textarea "8/25/2025 12:40 PM- SARAH- PER SANDY- WALK-IN COOLER IS AT 43 DEGREES. HE MENTI…"
type textarea "x"
type textarea "8/25/2025 12:40 PM- SARAH- PER SANDY- WALK-IN COOLER IS AT 43 DEGREES. HE MENTI…"
type textarea "x"
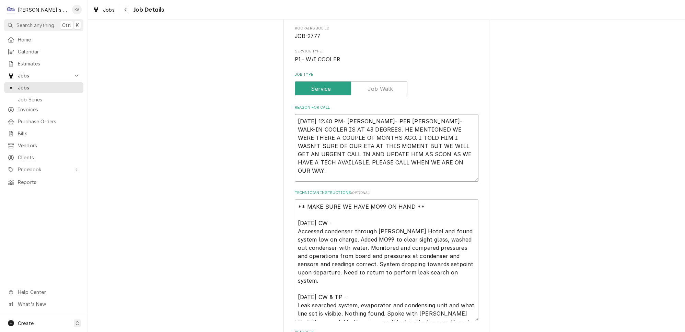
type textarea "8/25/2025 12:40 PM- SARAH- PER SANDY- WALK-IN COOLER IS AT 43 DEGREES. HE MENTI…"
type textarea "x"
type textarea "8/25/2025 12:40 PM- SARAH- PER SANDY- WALK-IN COOLER IS AT 43 DEGREES. HE MENTI…"
click at [416, 170] on textarea "8/25/2025 12:40 PM- SARAH- PER SANDY- WALK-IN COOLER IS AT 43 DEGREES. HE MENTI…" at bounding box center [387, 148] width 184 height 68
type textarea "x"
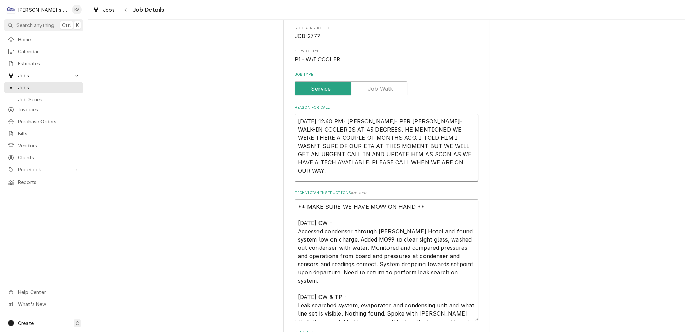
type textarea "8/25/2025 12:40 PM- SARAH- PER SANDY- WALK-IN COOLER IS AT 43 DEGREES. HE MENTI…"
click at [455, 172] on textarea "8/25/2025 12:40 PM- SARAH- PER SANDY- WALK-IN COOLER IS AT 43 DEGREES. HE MENTI…" at bounding box center [387, 148] width 184 height 68
type textarea "x"
type textarea "8/25/2025 12:40 PM- SARAH- PER SANDY- WALK-IN COOLER IS AT 43 DEGREES. HE MENTI…"
type textarea "x"
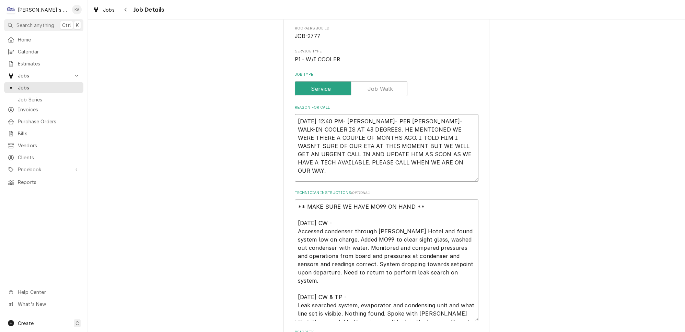
type textarea "8/25/2025 12:40 PM- SARAH- PER SANDY- WALK-IN COOLER IS AT 43 DEGREES. HE MENTI…"
type textarea "x"
type textarea "8/25/2025 12:40 PM- SARAH- PER SANDY- WALK-IN COOLER IS AT 43 DEGREES. HE MENTI…"
type textarea "x"
type textarea "8/25/2025 12:40 PM- SARAH- PER SANDY- WALK-IN COOLER IS AT 43 DEGREES. HE MENTI…"
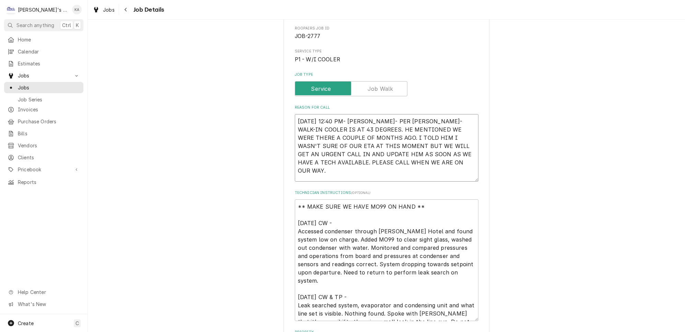
type textarea "x"
type textarea "8/25/2025 12:40 PM- SARAH- PER SANDY- WALK-IN COOLER IS AT 43 DEGREES. HE MENTI…"
type textarea "x"
type textarea "8/25/2025 12:40 PM- SARAH- PER SANDY- WALK-IN COOLER IS AT 43 DEGREES. HE MENTI…"
type textarea "x"
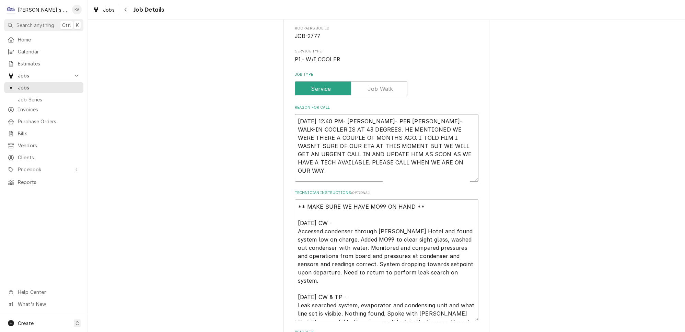
type textarea "8/25/2025 12:40 PM- SARAH- PER SANDY- WALK-IN COOLER IS AT 43 DEGREES. HE MENTI…"
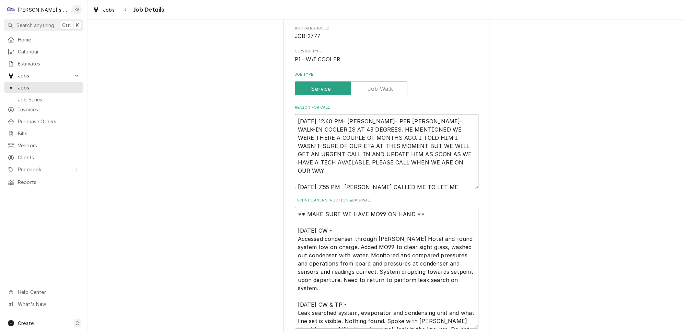
type textarea "x"
type textarea "8/25/2025 12:40 PM- SARAH- PER SANDY- WALK-IN COOLER IS AT 43 DEGREES. HE MENTI…"
type textarea "x"
type textarea "8/25/2025 12:40 PM- SARAH- PER SANDY- WALK-IN COOLER IS AT 43 DEGREES. HE MENTI…"
type textarea "x"
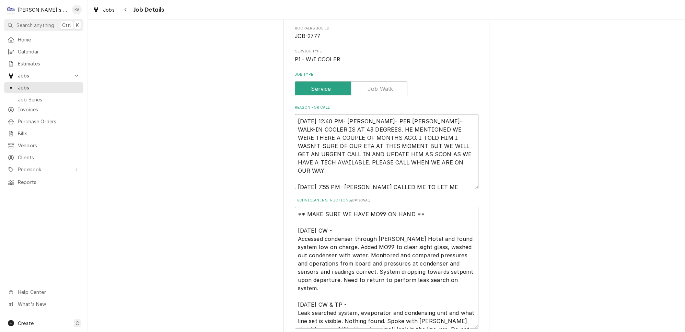
type textarea "8/25/2025 12:40 PM- SARAH- PER SANDY- WALK-IN COOLER IS AT 43 DEGREES. HE MENTI…"
type textarea "x"
type textarea "8/25/2025 12:40 PM- SARAH- PER SANDY- WALK-IN COOLER IS AT 43 DEGREES. HE MENTI…"
type textarea "x"
type textarea "8/25/2025 12:40 PM- SARAH- PER SANDY- WALK-IN COOLER IS AT 43 DEGREES. HE MENTI…"
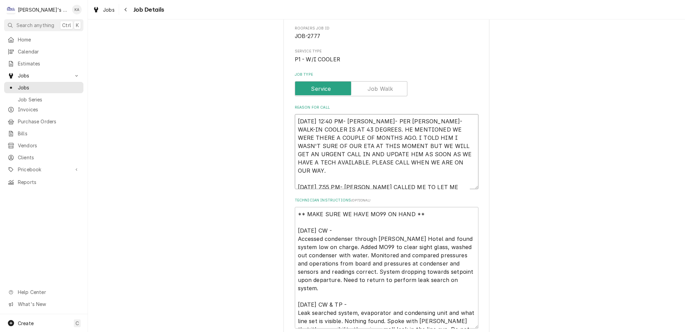
type textarea "x"
type textarea "8/25/2025 12:40 PM- SARAH- PER SANDY- WALK-IN COOLER IS AT 43 DEGREES. HE MENTI…"
type textarea "x"
type textarea "8/25/2025 12:40 PM- SARAH- PER SANDY- WALK-IN COOLER IS AT 43 DEGREES. HE MENTI…"
type textarea "x"
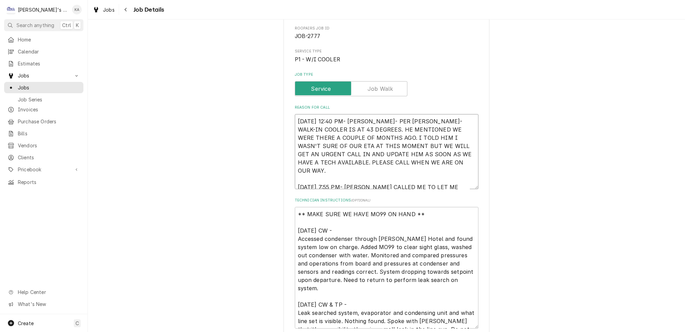
type textarea "8/25/2025 12:40 PM- SARAH- PER SANDY- WALK-IN COOLER IS AT 43 DEGREES. HE MENTI…"
type textarea "x"
type textarea "8/25/2025 12:40 PM- SARAH- PER SANDY- WALK-IN COOLER IS AT 43 DEGREES. HE MENTI…"
type textarea "x"
type textarea "8/25/2025 12:40 PM- SARAH- PER SANDY- WALK-IN COOLER IS AT 43 DEGREES. HE MENTI…"
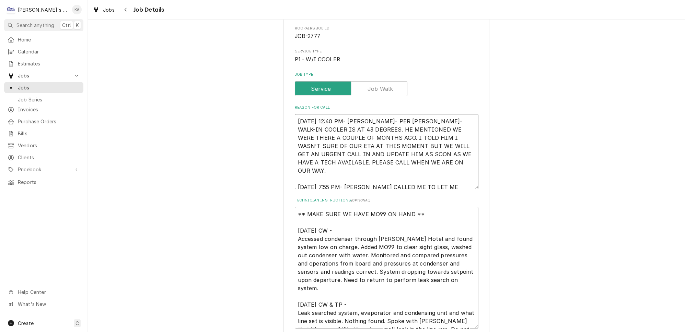
type textarea "x"
type textarea "8/25/2025 12:40 PM- SARAH- PER SANDY- WALK-IN COOLER IS AT 43 DEGREES. HE MENTI…"
type textarea "x"
type textarea "8/25/2025 12:40 PM- SARAH- PER SANDY- WALK-IN COOLER IS AT 43 DEGREES. HE MENTI…"
type textarea "x"
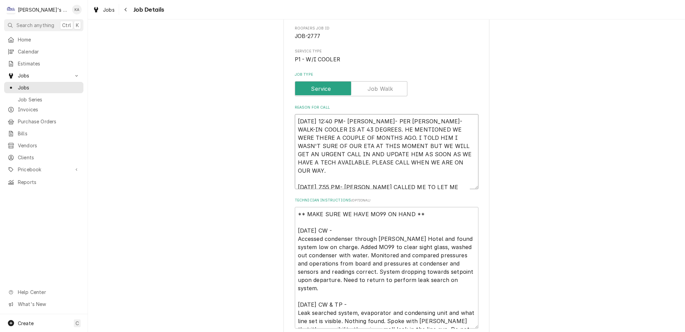
type textarea "8/25/2025 12:40 PM- SARAH- PER SANDY- WALK-IN COOLER IS AT 43 DEGREES. HE MENTI…"
type textarea "x"
type textarea "8/25/2025 12:40 PM- SARAH- PER SANDY- WALK-IN COOLER IS AT 43 DEGREES. HE MENTI…"
type textarea "x"
type textarea "8/25/2025 12:40 PM- SARAH- PER SANDY- WALK-IN COOLER IS AT 43 DEGREES. HE MENTI…"
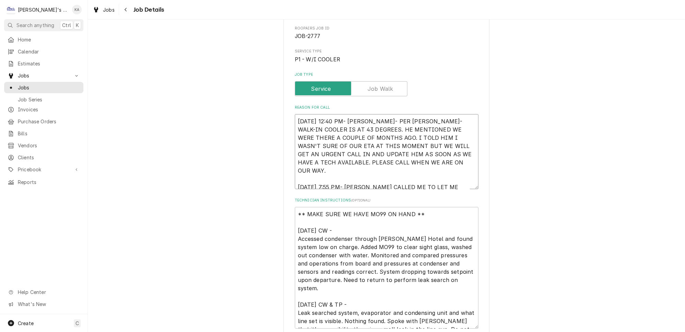
type textarea "x"
type textarea "8/25/2025 12:40 PM- SARAH- PER SANDY- WALK-IN COOLER IS AT 43 DEGREES. HE MENTI…"
type textarea "x"
type textarea "8/25/2025 12:40 PM- SARAH- PER SANDY- WALK-IN COOLER IS AT 43 DEGREES. HE MENTI…"
type textarea "x"
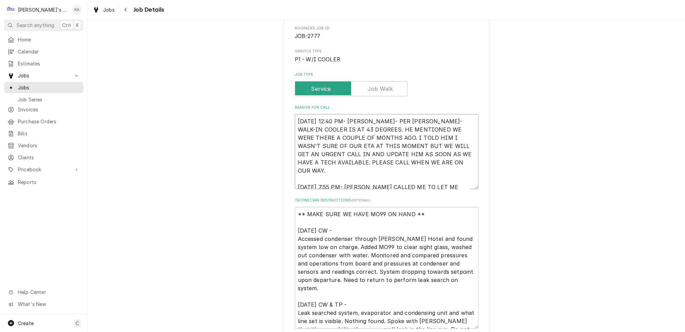
type textarea "8/25/2025 12:40 PM- SARAH- PER SANDY- WALK-IN COOLER IS AT 43 DEGREES. HE MENTI…"
type textarea "x"
type textarea "8/25/2025 12:40 PM- SARAH- PER SANDY- WALK-IN COOLER IS AT 43 DEGREES. HE MENTI…"
type textarea "x"
type textarea "8/25/2025 12:40 PM- SARAH- PER SANDY- WALK-IN COOLER IS AT 43 DEGREES. HE MENTI…"
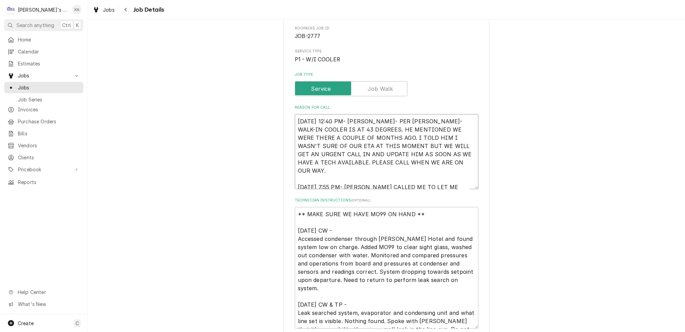
type textarea "x"
type textarea "8/25/2025 12:40 PM- SARAH- PER SANDY- WALK-IN COOLER IS AT 43 DEGREES. HE MENTI…"
type textarea "x"
type textarea "8/25/2025 12:40 PM- SARAH- PER SANDY- WALK-IN COOLER IS AT 43 DEGREES. HE MENTI…"
type textarea "x"
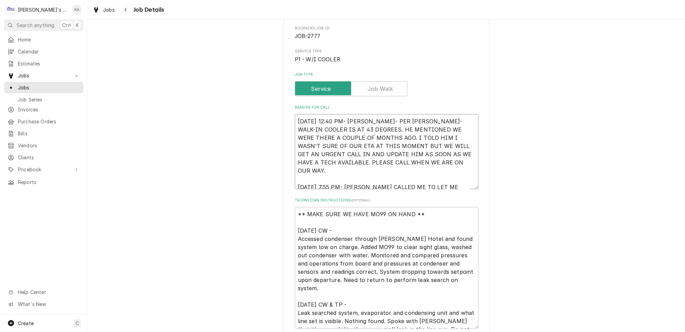
type textarea "8/25/2025 12:40 PM- SARAH- PER SANDY- WALK-IN COOLER IS AT 43 DEGREES. HE MENTI…"
type textarea "x"
type textarea "8/25/2025 12:40 PM- SARAH- PER SANDY- WALK-IN COOLER IS AT 43 DEGREES. HE MENTI…"
type textarea "x"
type textarea "8/25/2025 12:40 PM- SARAH- PER SANDY- WALK-IN COOLER IS AT 43 DEGREES. HE MENTI…"
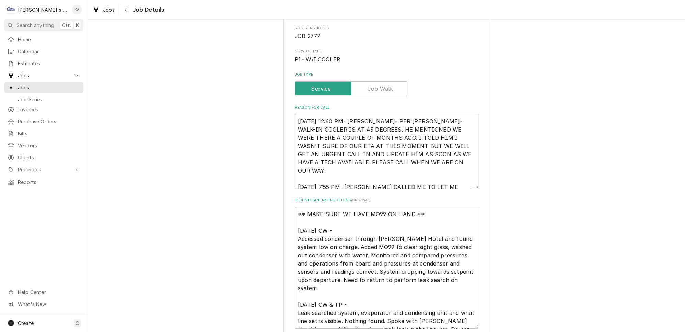
type textarea "x"
type textarea "8/25/2025 12:40 PM- SARAH- PER SANDY- WALK-IN COOLER IS AT 43 DEGREES. HE MENTI…"
type textarea "x"
type textarea "8/25/2025 12:40 PM- SARAH- PER SANDY- WALK-IN COOLER IS AT 43 DEGREES. HE MENTI…"
type textarea "x"
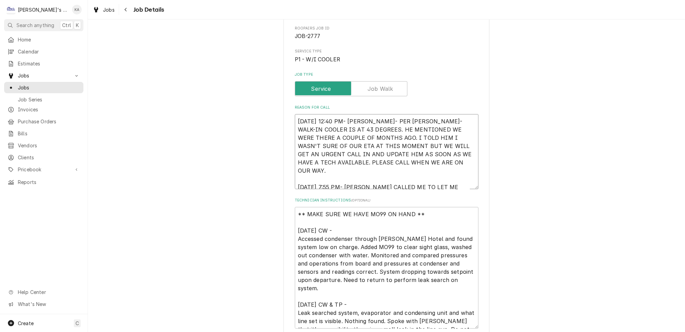
type textarea "8/25/2025 12:40 PM- SARAH- PER SANDY- WALK-IN COOLER IS AT 43 DEGREES. HE MENTI…"
type textarea "x"
type textarea "8/25/2025 12:40 PM- SARAH- PER SANDY- WALK-IN COOLER IS AT 43 DEGREES. HE MENTI…"
type textarea "x"
type textarea "8/25/2025 12:40 PM- SARAH- PER SANDY- WALK-IN COOLER IS AT 43 DEGREES. HE MENTI…"
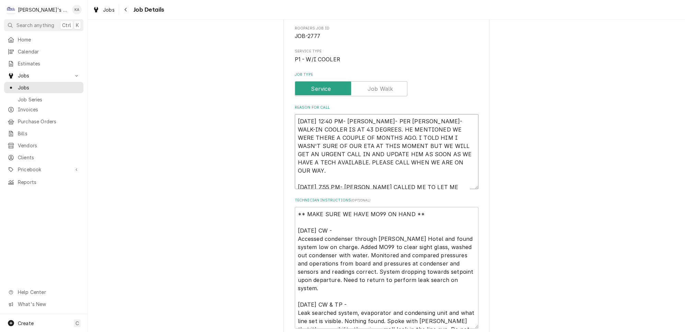
type textarea "x"
type textarea "8/25/2025 12:40 PM- SARAH- PER SANDY- WALK-IN COOLER IS AT 43 DEGREES. HE MENTI…"
type textarea "x"
type textarea "8/25/2025 12:40 PM- SARAH- PER SANDY- WALK-IN COOLER IS AT 43 DEGREES. HE MENTI…"
type textarea "x"
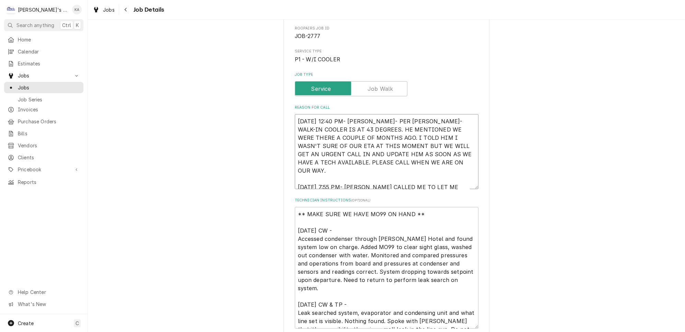
type textarea "8/25/2025 12:40 PM- SARAH- PER SANDY- WALK-IN COOLER IS AT 43 DEGREES. HE MENTI…"
type textarea "x"
type textarea "8/25/2025 12:40 PM- SARAH- PER SANDY- WALK-IN COOLER IS AT 43 DEGREES. HE MENTI…"
type textarea "x"
type textarea "8/25/2025 12:40 PM- SARAH- PER SANDY- WALK-IN COOLER IS AT 43 DEGREES. HE MENTI…"
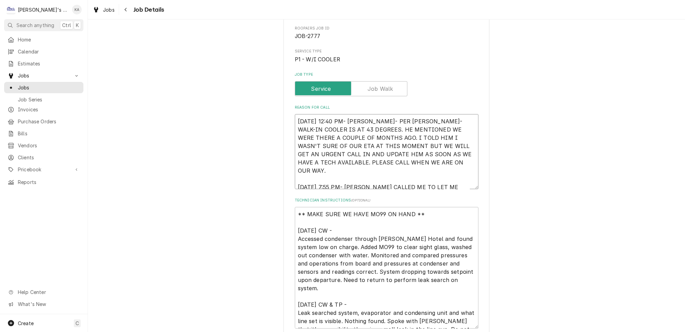
type textarea "x"
type textarea "8/25/2025 12:40 PM- SARAH- PER SANDY- WALK-IN COOLER IS AT 43 DEGREES. HE MENTI…"
type textarea "x"
type textarea "8/25/2025 12:40 PM- SARAH- PER SANDY- WALK-IN COOLER IS AT 43 DEGREES. HE MENTI…"
type textarea "x"
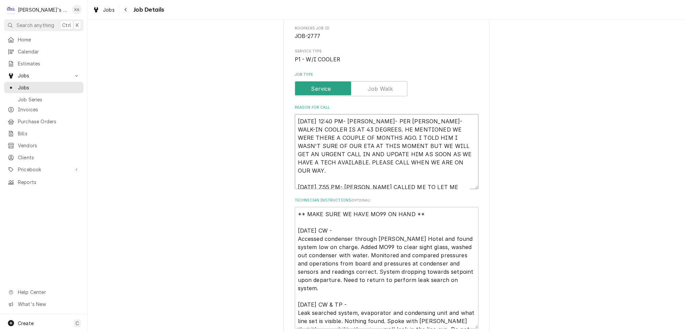
type textarea "8/25/2025 12:40 PM- SARAH- PER SANDY- WALK-IN COOLER IS AT 43 DEGREES. HE MENTI…"
type textarea "x"
type textarea "8/25/2025 12:40 PM- SARAH- PER SANDY- WALK-IN COOLER IS AT 43 DEGREES. HE MENTI…"
type textarea "x"
type textarea "8/25/2025 12:40 PM- SARAH- PER SANDY- WALK-IN COOLER IS AT 43 DEGREES. HE MENTI…"
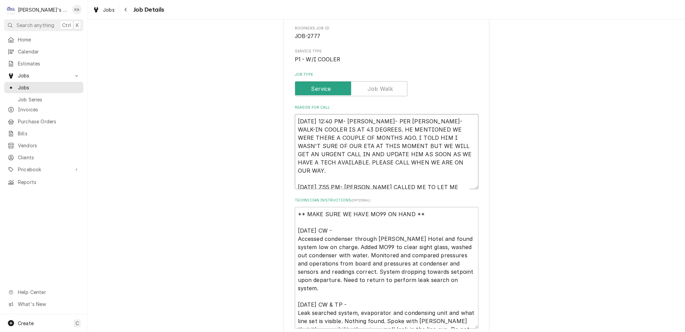
type textarea "x"
type textarea "8/25/2025 12:40 PM- SARAH- PER SANDY- WALK-IN COOLER IS AT 43 DEGREES. HE MENTI…"
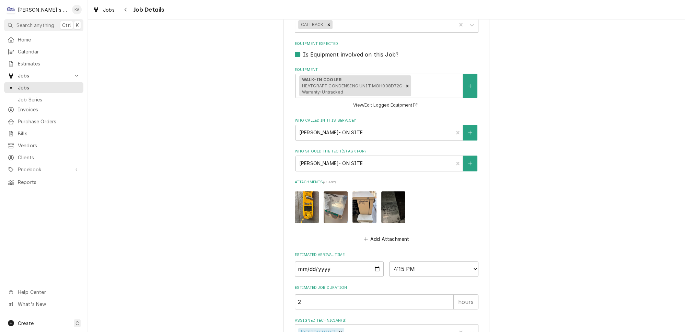
scroll to position [479, 0]
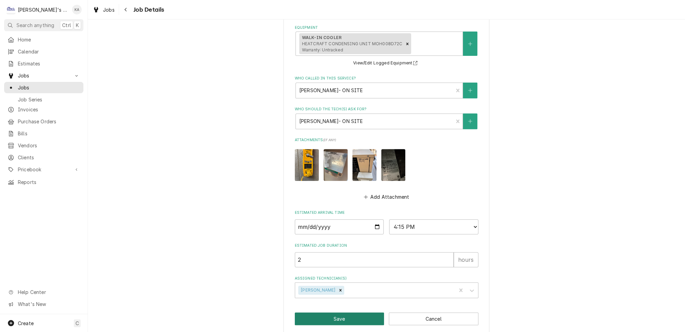
click at [338, 313] on button "Save" at bounding box center [340, 319] width 90 height 13
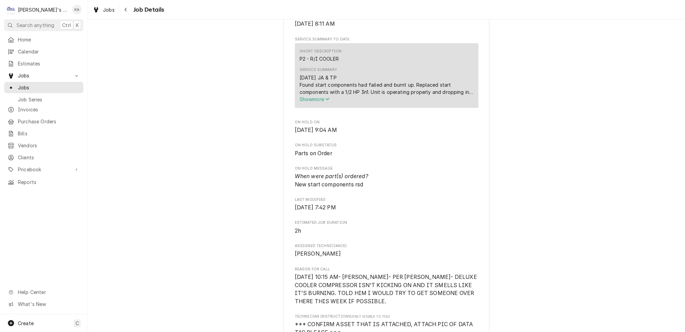
scroll to position [39, 0]
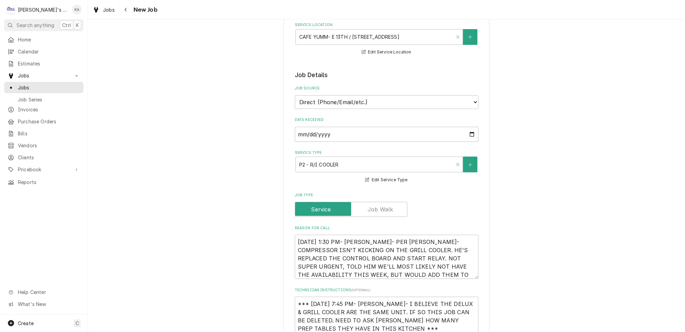
scroll to position [93, 0]
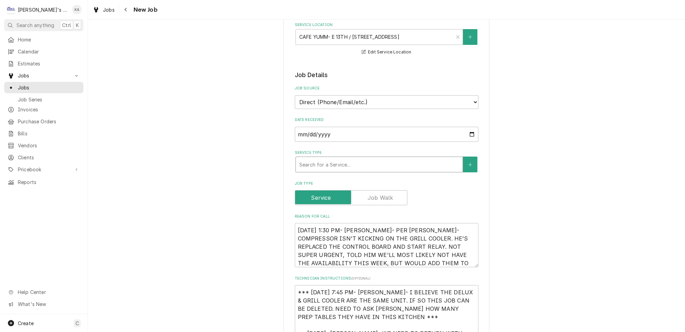
click at [388, 159] on div "Service Type" at bounding box center [379, 165] width 160 height 12
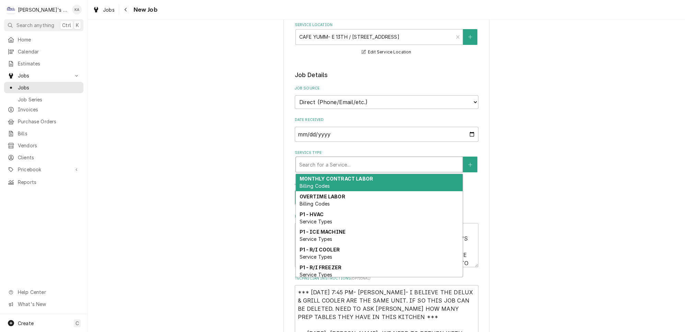
scroll to position [188, 0]
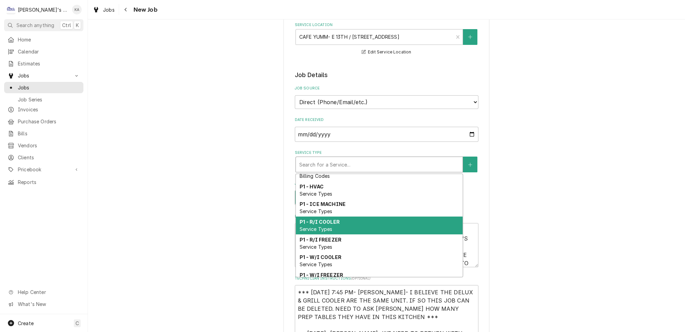
click at [316, 219] on strong "P1 - R/I COOLER" at bounding box center [319, 222] width 40 height 6
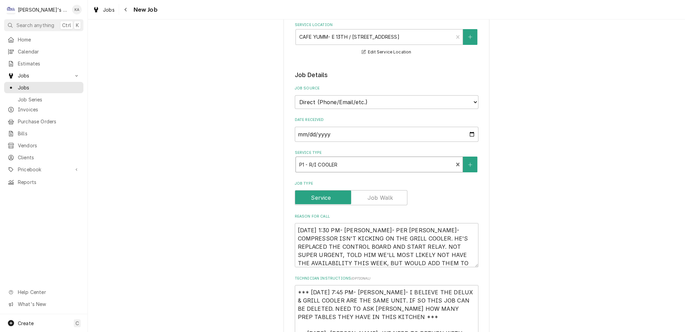
type textarea "x"
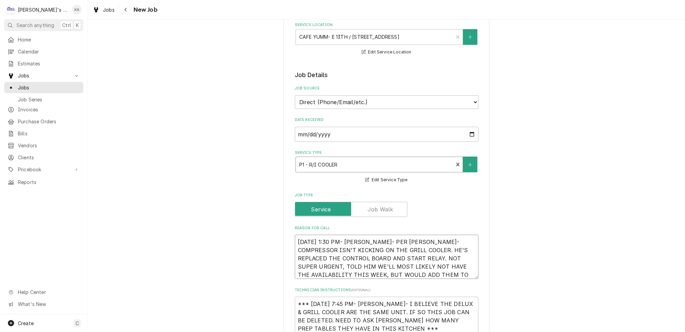
click at [298, 235] on textarea "8/25/2025 1:30 PM- KASSIE- PER KYLE KNOX- COMPRESSOR ISN'T KICKING ON THE GRILL…" at bounding box center [387, 257] width 184 height 44
type textarea "8/25/2025 1:30 PM- KASSIE- PER KYLE KNOX- COMPRESSOR ISN'T KICKING ON THE GRILL…"
type textarea "x"
type textarea "8/25/2025 1:30 PM- KASSIE- PER KYLE KNOX- COMPRESSOR ISN'T KICKING ON THE GRILL…"
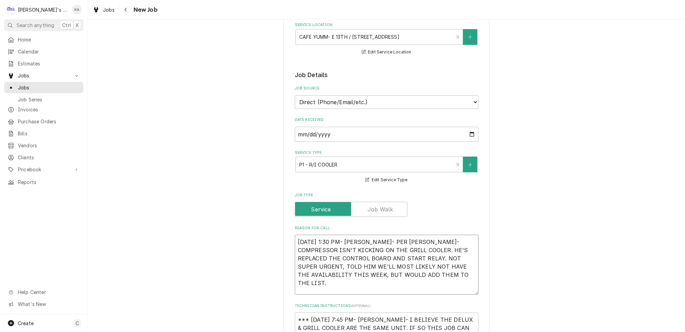
type textarea "x"
type textarea "* 8/25/2025 1:30 PM- KASSIE- PER KYLE KNOX- COMPRESSOR ISN'T KICKING ON THE GRI…"
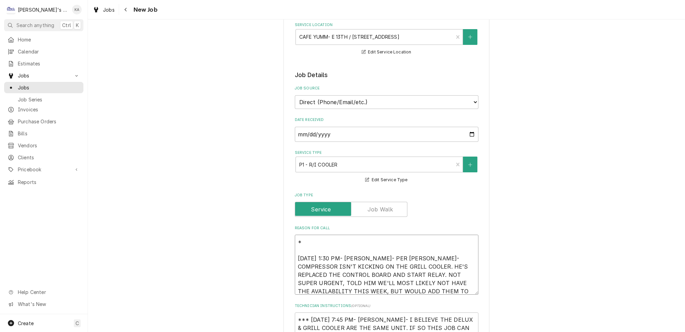
type textarea "x"
type textarea "** 8/25/2025 1:30 PM- KASSIE- PER KYLE KNOX- COMPRESSOR ISN'T KICKING ON THE GR…"
type textarea "x"
type textarea "*** 8/25/2025 1:30 PM- KASSIE- PER KYLE KNOX- COMPRESSOR ISN'T KICKING ON THE G…"
type textarea "x"
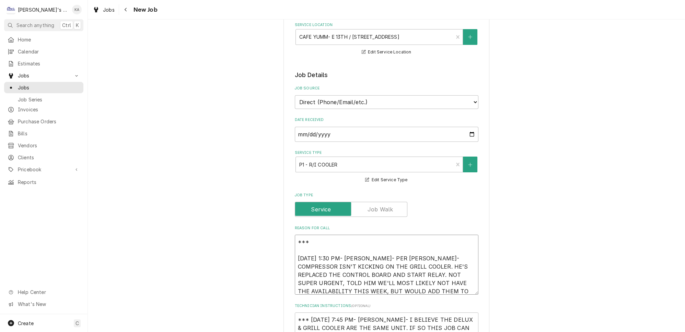
type textarea "*** 8/25/2025 1:30 PM- KASSIE- PER KYLE KNOX- COMPRESSOR ISN'T KICKING ON THE G…"
type textarea "x"
type textarea "*** 8 8/25/2025 1:30 PM- KASSIE- PER KYLE KNOX- COMPRESSOR ISN'T KICKING ON THE…"
type textarea "x"
type textarea "*** 8/ 8/25/2025 1:30 PM- KASSIE- PER KYLE KNOX- COMPRESSOR ISN'T KICKING ON TH…"
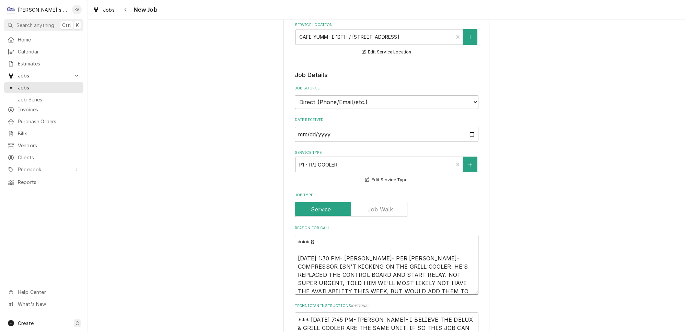
type textarea "x"
type textarea "*** 8/2 8/25/2025 1:30 PM- KASSIE- PER KYLE KNOX- COMPRESSOR ISN'T KICKING ON T…"
type textarea "x"
type textarea "*** 8/25 8/25/2025 1:30 PM- KASSIE- PER KYLE KNOX- COMPRESSOR ISN'T KICKING ON …"
type textarea "x"
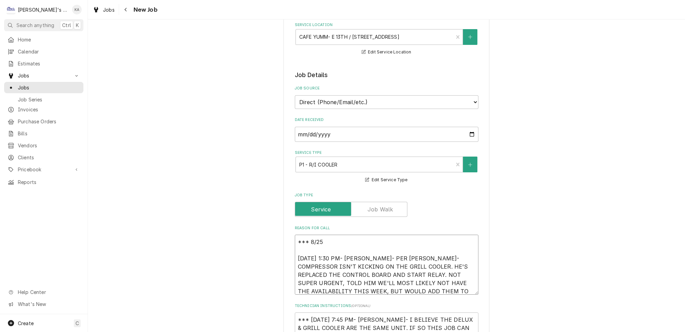
type textarea "*** 8/25/ 8/25/2025 1:30 PM- KASSIE- PER KYLE KNOX- COMPRESSOR ISN'T KICKING ON…"
type textarea "x"
type textarea "*** 8/25/2 8/25/2025 1:30 PM- KASSIE- PER KYLE KNOX- COMPRESSOR ISN'T KICKING O…"
type textarea "x"
type textarea "*** 8/25/20 8/25/2025 1:30 PM- KASSIE- PER KYLE KNOX- COMPRESSOR ISN'T KICKING …"
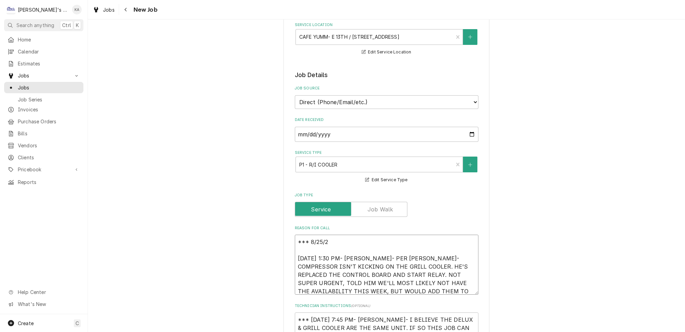
type textarea "x"
type textarea "*** 8/25/202 8/25/2025 1:30 PM- KASSIE- PER KYLE KNOX- COMPRESSOR ISN'T KICKING…"
type textarea "x"
type textarea "*** 8/25/2025 8/25/2025 1:30 PM- KASSIE- PER KYLE KNOX- COMPRESSOR ISN'T KICKIN…"
type textarea "x"
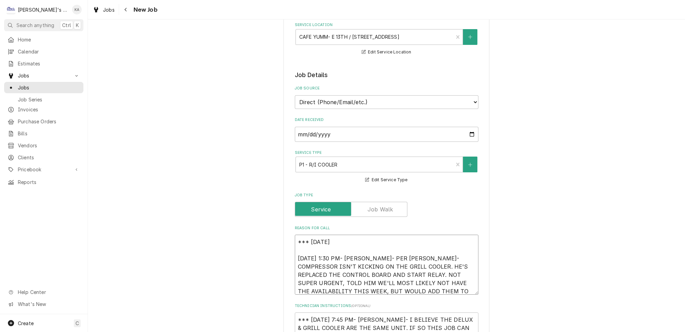
type textarea "*** 8/25/2025 8/25/2025 1:30 PM- KASSIE- PER KYLE KNOX- COMPRESSOR ISN'T KICKIN…"
type textarea "x"
type textarea "*** 8/25/2025 8 8/25/2025 1:30 PM- KASSIE- PER KYLE KNOX- COMPRESSOR ISN'T KICK…"
type textarea "x"
type textarea "*** 8/25/2025 8: 8/25/2025 1:30 PM- KASSIE- PER KYLE KNOX- COMPRESSOR ISN'T KIC…"
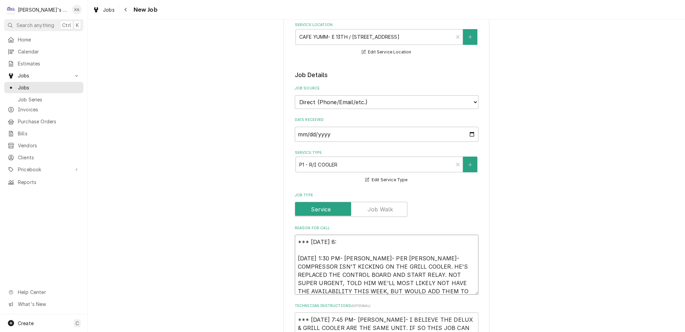
type textarea "x"
type textarea "*** 8/25/2025 8:2 8/25/2025 1:30 PM- KASSIE- PER KYLE KNOX- COMPRESSOR ISN'T KI…"
type textarea "x"
type textarea "*** 8/25/2025 8:20 8/25/2025 1:30 PM- KASSIE- PER KYLE KNOX- COMPRESSOR ISN'T K…"
type textarea "x"
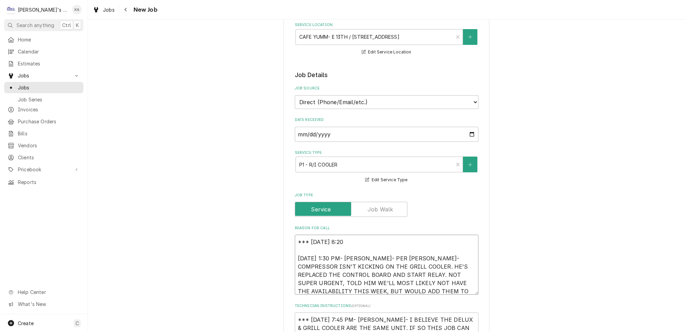
type textarea "*** 8/25/2025 8:20 8/25/2025 1:30 PM- KASSIE- PER KYLE KNOX- COMPRESSOR ISN'T K…"
type textarea "x"
type textarea "*** 8/25/2025 8:20 P 8/25/2025 1:30 PM- KASSIE- PER KYLE KNOX- COMPRESSOR ISN'T…"
type textarea "x"
type textarea "*** 8/25/2025 8:20 PM 8/25/2025 1:30 PM- KASSIE- PER KYLE KNOX- COMPRESSOR ISN'…"
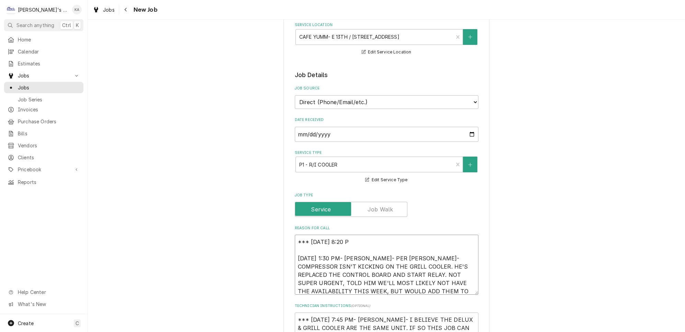
type textarea "x"
type textarea "*** 8/25/2025 8:20 PM- 8/25/2025 1:30 PM- KASSIE- PER KYLE KNOX- COMPRESSOR ISN…"
type textarea "x"
type textarea "*** 8/25/2025 8:20 PM- 8/25/2025 1:30 PM- KASSIE- PER KYLE KNOX- COMPRESSOR ISN…"
type textarea "x"
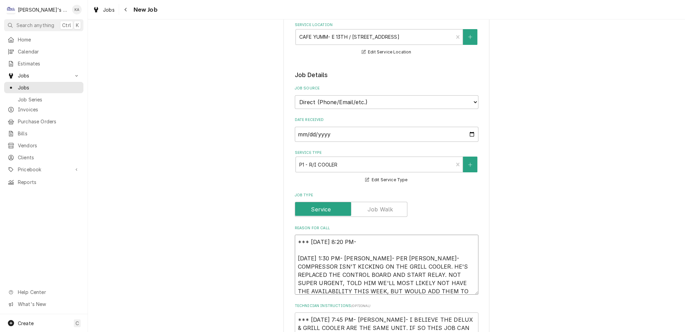
type textarea "*** 8/25/2025 8:20 PM- K 8/25/2025 1:30 PM- KASSIE- PER KYLE KNOX- COMPRESSOR I…"
type textarea "x"
type textarea "*** 8/25/2025 8:20 PM- KO 8/25/2025 1:30 PM- KASSIE- PER KYLE KNOX- COMPRESSOR …"
type textarea "x"
type textarea "*** 8/25/2025 8:20 PM- KOR 8/25/2025 1:30 PM- KASSIE- PER KYLE KNOX- COMPRESSOR…"
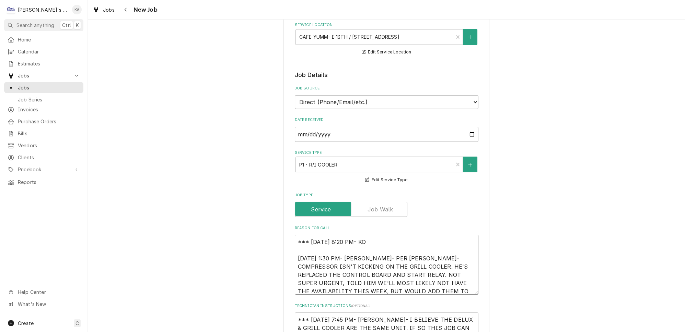
type textarea "x"
type textarea "*** 8/25/2025 8:20 PM- KORE 8/25/2025 1:30 PM- KASSIE- PER KYLE KNOX- COMPRESSO…"
type textarea "x"
type textarea "*** 8/25/2025 8:20 PM- KOREY 8/25/2025 1:30 PM- KASSIE- PER KYLE KNOX- COMPRESS…"
type textarea "x"
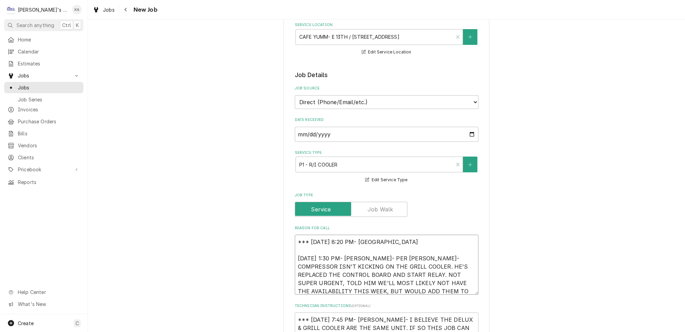
type textarea "*** 8/25/2025 8:20 PM- KOREY- 8/25/2025 1:30 PM- KASSIE- PER KYLE KNOX- COMPRES…"
type textarea "x"
type textarea "*** 8/25/2025 8:20 PM- KOREY- 8/25/2025 1:30 PM- KASSIE- PER KYLE KNOX- COMPRES…"
type textarea "x"
type textarea "*** 8/25/2025 8:20 PM- KOREY- N 8/25/2025 1:30 PM- KASSIE- PER KYLE KNOX- COMPR…"
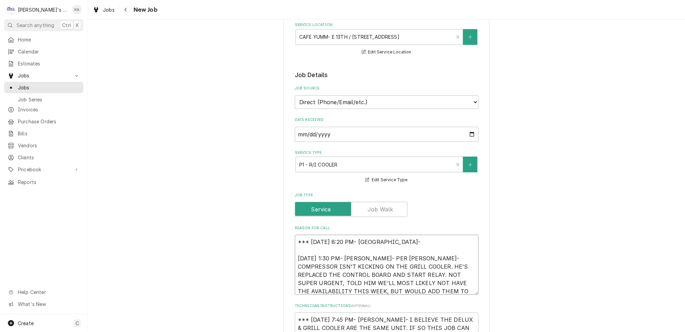
type textarea "x"
type textarea "*** 8/25/2025 8:20 PM- KOREY- NE 8/25/2025 1:30 PM- KASSIE- PER KYLE KNOX- COMP…"
type textarea "x"
type textarea "*** 8/25/2025 8:20 PM- KOREY- NEE 8/25/2025 1:30 PM- KASSIE- PER KYLE KNOX- COM…"
type textarea "x"
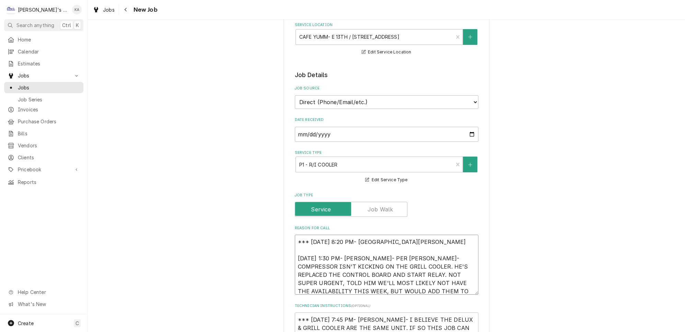
type textarea "*** 8/25/2025 8:20 PM- KOREY- NEED 8/25/2025 1:30 PM- KASSIE- PER KYLE KNOX- CO…"
type textarea "x"
type textarea "*** 8/25/2025 8:20 PM- KOREY- NEED 8/25/2025 1:30 PM- KASSIE- PER KYLE KNOX- CO…"
type textarea "x"
type textarea "*** 8/25/2025 8:20 PM- KOREY- NEED T 8/25/2025 1:30 PM- KASSIE- PER KYLE KNOX- …"
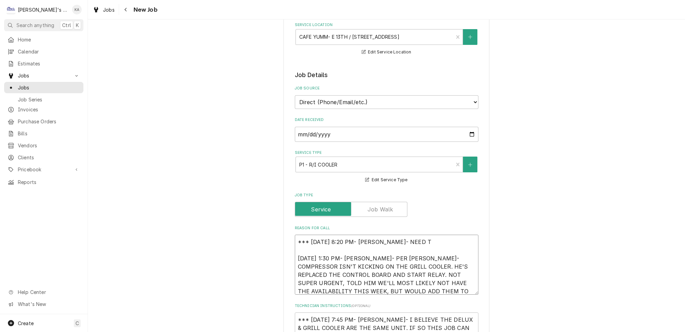
type textarea "x"
type textarea "*** 8/25/2025 8:20 PM- KOREY- NEED TO 8/25/2025 1:30 PM- KASSIE- PER KYLE KNOX-…"
type textarea "x"
type textarea "*** 8/25/2025 8:20 PM- KOREY- NEED TO 8/25/2025 1:30 PM- KASSIE- PER KYLE KNOX-…"
type textarea "x"
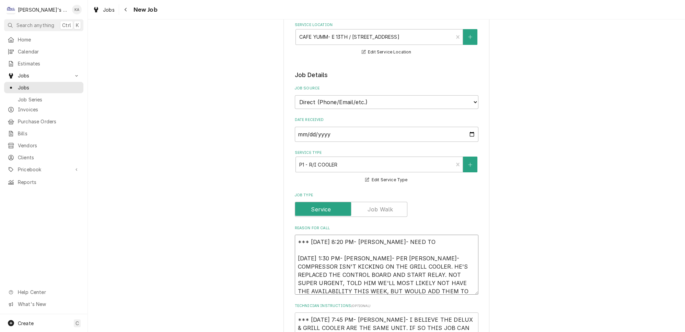
type textarea "*** 8/25/2025 8:20 PM- KOREY- NEED TO C 8/25/2025 1:30 PM- KASSIE- PER KYLE KNO…"
type textarea "x"
type textarea "*** 8/25/2025 8:20 PM- KOREY- NEED TO CA 8/25/2025 1:30 PM- KASSIE- PER KYLE KN…"
type textarea "x"
type textarea "*** 8/25/2025 8:20 PM- KOREY- NEED TO CAL 8/25/2025 1:30 PM- KASSIE- PER KYLE K…"
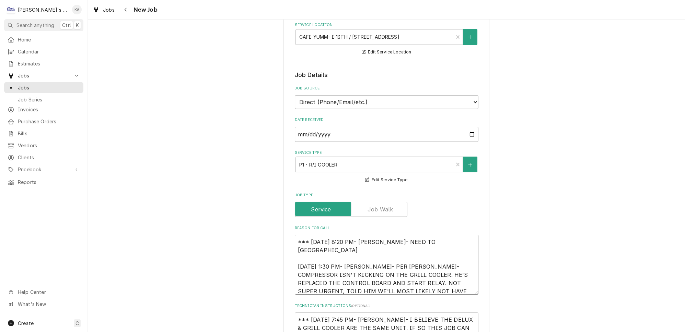
type textarea "x"
type textarea "*** 8/25/2025 8:20 PM- KOREY- NEED TO CALL 8/25/2025 1:30 PM- KASSIE- PER KYLE …"
type textarea "x"
type textarea "*** 8/25/2025 8:20 PM- KOREY- NEED TO CALL 8/25/2025 1:30 PM- KASSIE- PER KYLE …"
type textarea "x"
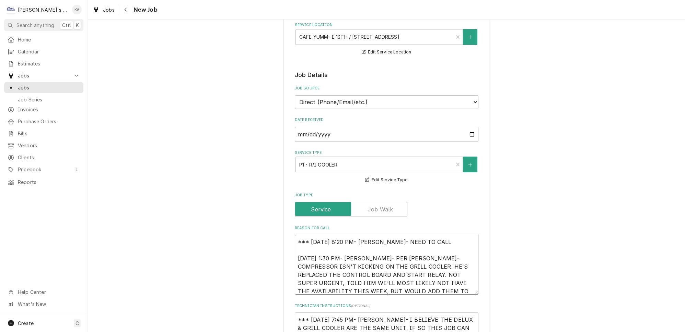
type textarea "*** 8/25/2025 8:20 PM- KOREY- NEED TO CALL & 8/25/2025 1:30 PM- KASSIE- PER KYL…"
type textarea "x"
type textarea "*** 8/25/2025 8:20 PM- KOREY- NEED TO CALL & 8/25/2025 1:30 PM- KASSIE- PER KYL…"
type textarea "x"
type textarea "*** 8/25/2025 8:20 PM- KOREY- NEED TO CALL & F 8/25/2025 1:30 PM- KASSIE- PER K…"
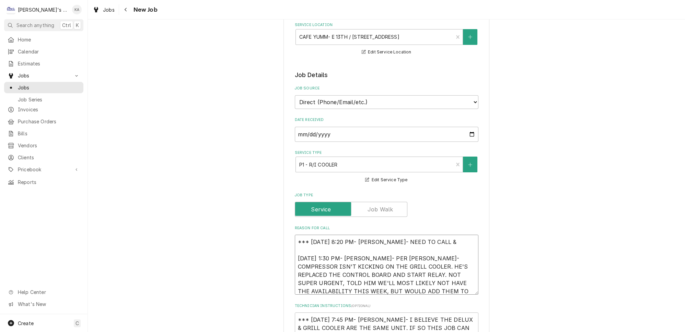
type textarea "x"
type textarea "*** 8/25/2025 8:20 PM- KOREY- NEED TO CALL & FI 8/25/2025 1:30 PM- KASSIE- PER …"
type textarea "x"
type textarea "*** 8/25/2025 8:20 PM- KOREY- NEED TO CALL & FIN 8/25/2025 1:30 PM- KASSIE- PER…"
type textarea "x"
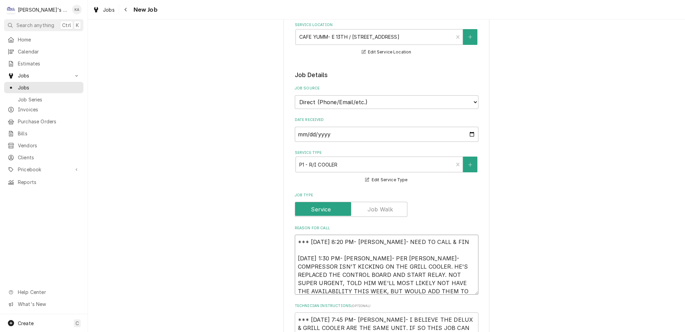
type textarea "*** 8/25/2025 8:20 PM- KOREY- NEED TO CALL & FIND 8/25/2025 1:30 PM- KASSIE- PE…"
type textarea "x"
type textarea "*** 8/25/2025 8:20 PM- KOREY- NEED TO CALL & FIND 8/25/2025 1:30 PM- KASSIE- PE…"
type textarea "x"
type textarea "*** 8/25/2025 8:20 PM- KOREY- NEED TO CALL & FIND O 8/25/2025 1:30 PM- KASSIE- …"
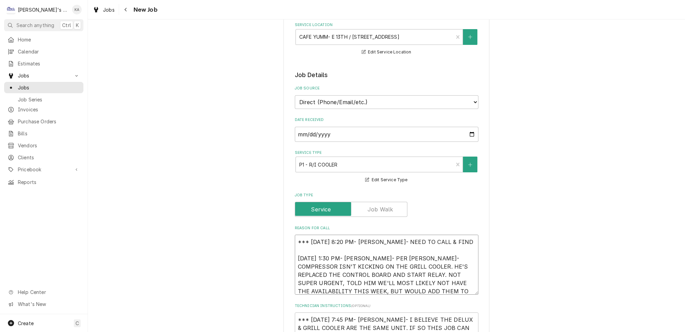
type textarea "x"
type textarea "*** 8/25/2025 8:20 PM- KOREY- NEED TO CALL & FIND OU 8/25/2025 1:30 PM- KASSIE-…"
type textarea "x"
type textarea "*** 8/25/2025 8:20 PM- KOREY- NEED TO CALL & FIND OUT 8/25/2025 1:30 PM- KASSIE…"
type textarea "x"
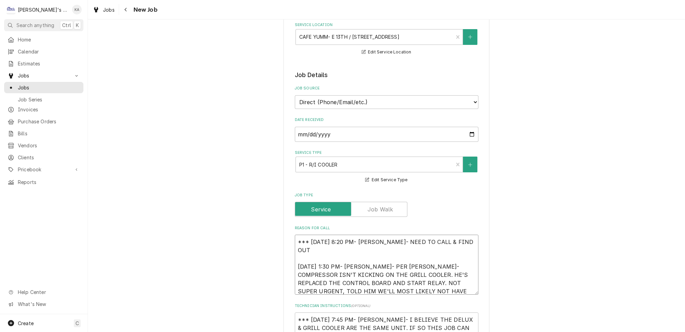
type textarea "*** 8/25/2025 8:20 PM- KOREY- NEED TO CALL & FIND OUT 8/25/2025 1:30 PM- KASSIE…"
type textarea "x"
type textarea "*** 8/25/2025 8:20 PM- KOREY- NEED TO CALL & FIND OUT I 8/25/2025 1:30 PM- KASS…"
type textarea "x"
type textarea "*** 8/25/2025 8:20 PM- KOREY- NEED TO CALL & FIND OUT IF 8/25/2025 1:30 PM- KAS…"
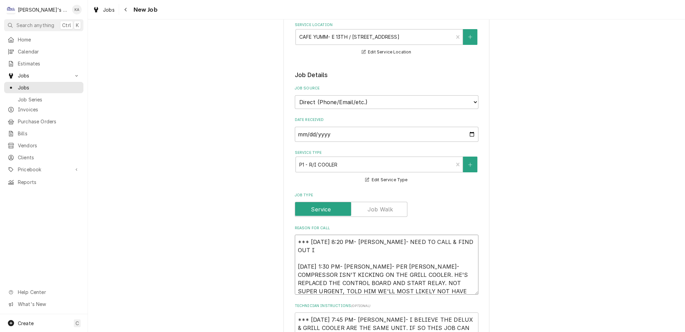
type textarea "x"
type textarea "*** 8/25/2025 8:20 PM- KOREY- NEED TO CALL & FIND OUT IF 8/25/2025 1:30 PM- KAS…"
type textarea "x"
type textarea "*** 8/25/2025 8:20 PM- KOREY- NEED TO CALL & FIND OUT IF T 8/25/2025 1:30 PM- K…"
type textarea "x"
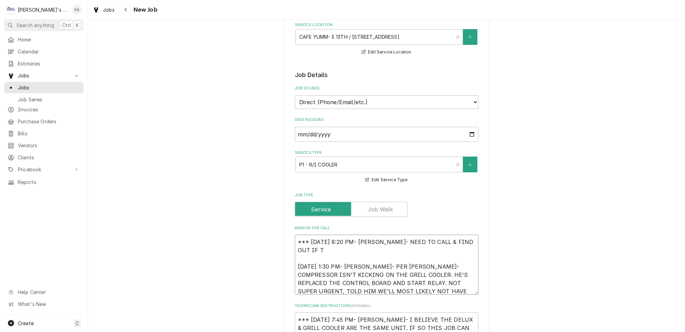
type textarea "*** 8/25/2025 8:20 PM- KOREY- NEED TO CALL & FIND OUT IF TH 8/25/2025 1:30 PM- …"
type textarea "x"
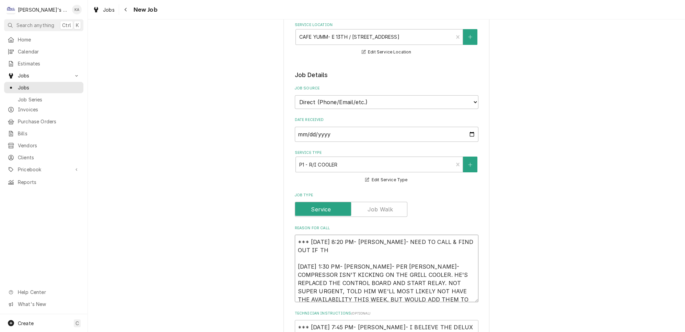
type textarea "*** 8/25/2025 8:20 PM- KOREY- NEED TO CALL & FIND OUT IF THI 8/25/2025 1:30 PM-…"
type textarea "x"
type textarea "*** 8/25/2025 8:20 PM- KOREY- NEED TO CALL & FIND OUT IF THIS 8/25/2025 1:30 PM…"
type textarea "x"
type textarea "*** 8/25/2025 8:20 PM- KOREY- NEED TO CALL & FIND OUT IF THIS 8/25/2025 1:30 PM…"
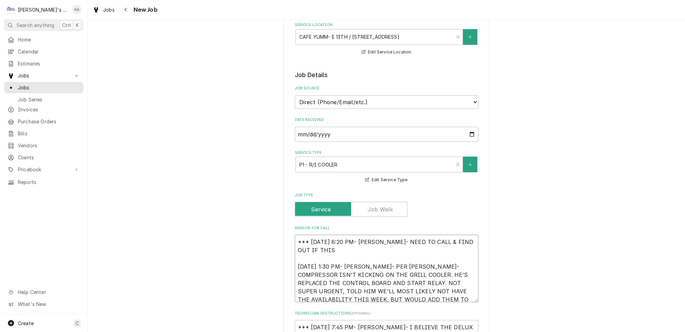
type textarea "x"
type textarea "*** 8/25/2025 8:20 PM- KOREY- NEED TO CALL & FIND OUT IF THIS I 8/25/2025 1:30 …"
type textarea "x"
type textarea "*** 8/25/2025 8:20 PM- KOREY- NEED TO CALL & FIND OUT IF THIS IS 8/25/2025 1:30…"
type textarea "x"
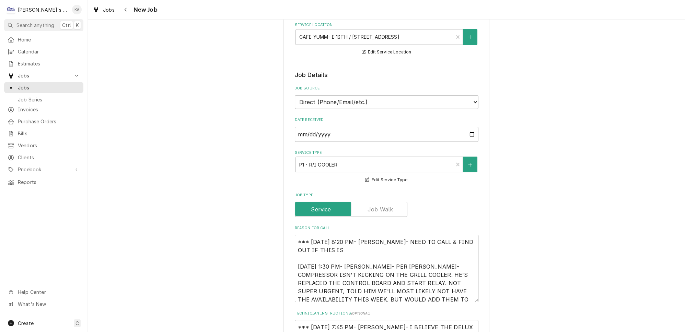
type textarea "*** 8/25/2025 8:20 PM- KOREY- NEED TO CALL & FIND OUT IF THIS IS 8/25/2025 1:30…"
type textarea "x"
type textarea "*** 8/25/2025 8:20 PM- KOREY- NEED TO CALL & FIND OUT IF THIS IS T 8/25/2025 1:…"
type textarea "x"
type textarea "*** 8/25/2025 8:20 PM- KOREY- NEED TO CALL & FIND OUT IF THIS IS TH 8/25/2025 1…"
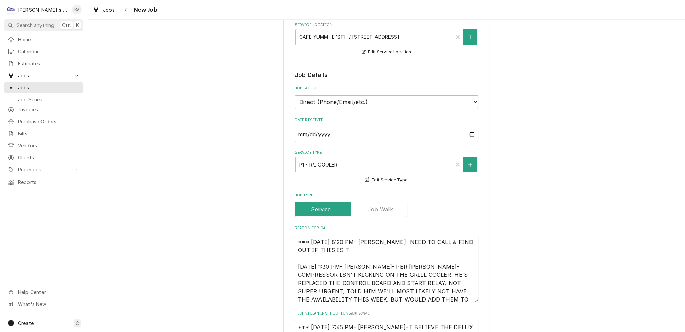
type textarea "x"
type textarea "*** 8/25/2025 8:20 PM- KOREY- NEED TO CALL & FIND OUT IF THIS IS THE 8/25/2025 …"
type textarea "x"
type textarea "*** 8/25/2025 8:20 PM- KOREY- NEED TO CALL & FIND OUT IF THIS IS THE 8/25/2025 …"
type textarea "x"
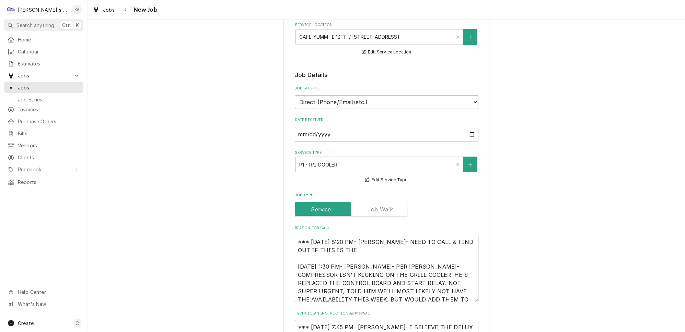
type textarea "*** 8/25/2025 8:20 PM- KOREY- NEED TO CALL & FIND OUT IF THIS IS THE S 8/25/202…"
type textarea "x"
type textarea "*** 8/25/2025 8:20 PM- KOREY- NEED TO CALL & FIND OUT IF THIS IS THE SA 8/25/20…"
type textarea "x"
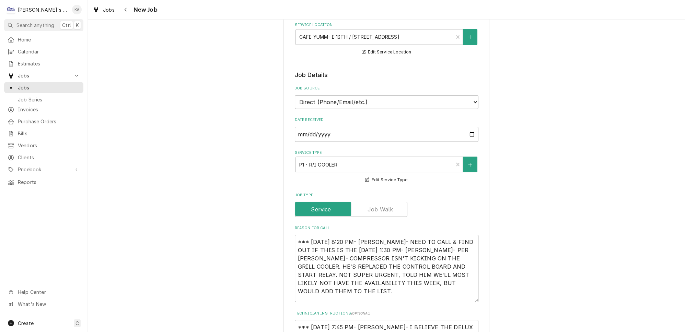
type textarea "*** 8/25/2025 8:20 PM- KOREY- NEED TO CALL & FIND OUT IF THIS IS THE SAM 8/25/2…"
type textarea "x"
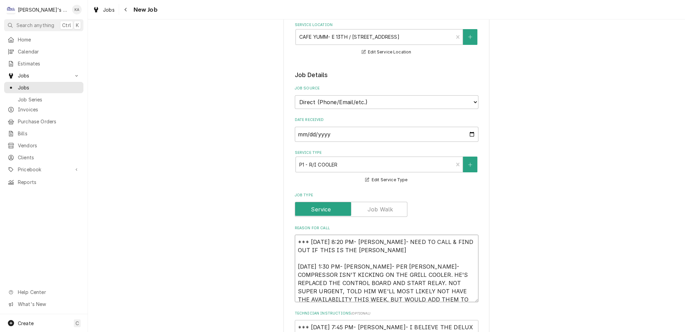
type textarea "*** 8/25/2025 8:20 PM- KOREY- NEED TO CALL & FIND OUT IF THIS IS THE SAME 8/25/…"
type textarea "x"
type textarea "*** 8/25/2025 8:20 PM- KOREY- NEED TO CALL & FIND OUT IF THIS IS THE SAME 8/25/…"
type textarea "x"
type textarea "*** 8/25/2025 8:20 PM- KOREY- NEED TO CALL & FIND OUT IF THIS IS THE SAME U 8/2…"
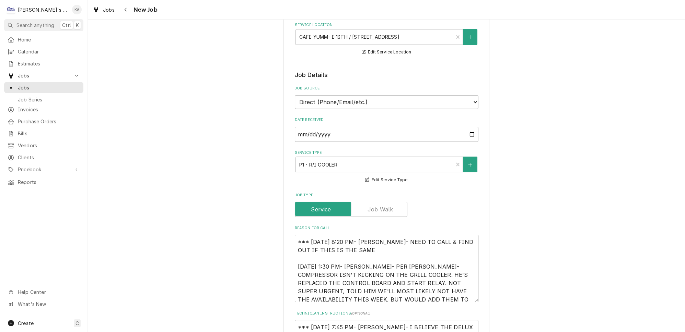
type textarea "x"
type textarea "*** 8/25/2025 8:20 PM- KOREY- NEED TO CALL & FIND OUT IF THIS IS THE SAME UN 8/…"
type textarea "x"
type textarea "*** 8/25/2025 8:20 PM- KOREY- NEED TO CALL & FIND OUT IF THIS IS THE SAME UNI 8…"
type textarea "x"
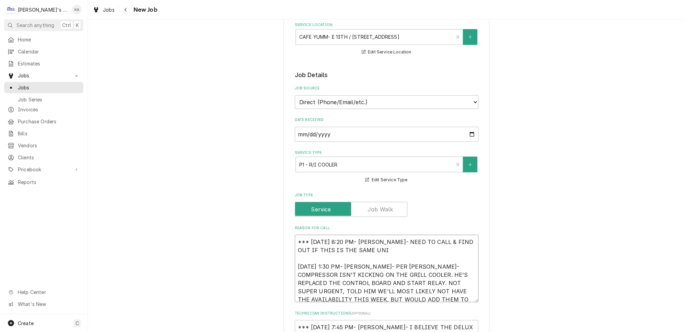
type textarea "*** 8/25/2025 8:20 PM- KOREY- NEED TO CALL & FIND OUT IF THIS IS THE SAME UNIT …"
type textarea "x"
type textarea "*** 8/25/2025 8:20 PM- KOREY- NEED TO CALL & FIND OUT IF THIS IS THE SAME UNIT …"
type textarea "x"
type textarea "*** 8/25/2025 8:20 PM- KOREY- NEED TO CALL & FIND OUT IF THIS IS THE SAME UNIT …"
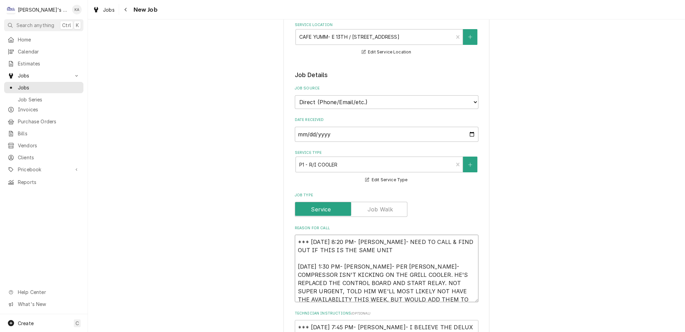
type textarea "x"
type textarea "*** 8/25/2025 8:20 PM- KOREY- NEED TO CALL & FIND OUT IF THIS IS THE SAME UNIT …"
type textarea "x"
type textarea "*** 8/25/2025 8:20 PM- KOREY- NEED TO CALL & FIND OUT IF THIS IS THE SAME UNIT …"
type textarea "x"
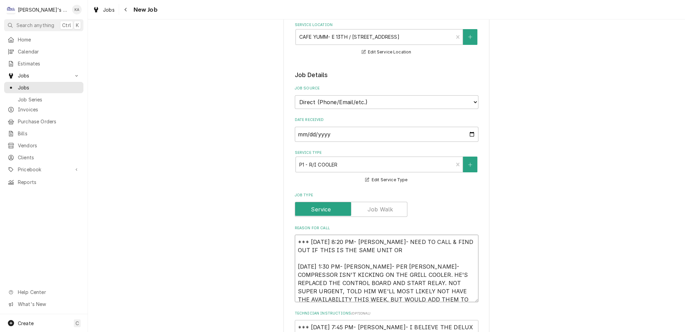
type textarea "*** 8/25/2025 8:20 PM- KOREY- NEED TO CALL & FIND OUT IF THIS IS THE SAME UNIT …"
type textarea "x"
type textarea "*** 8/25/2025 8:20 PM- KOREY- NEED TO CALL & FIND OUT IF THIS IS THE SAME UNIT …"
type textarea "x"
type textarea "*** 8/25/2025 8:20 PM- KOREY- NEED TO CALL & FIND OUT IF THIS IS THE SAME UNIT …"
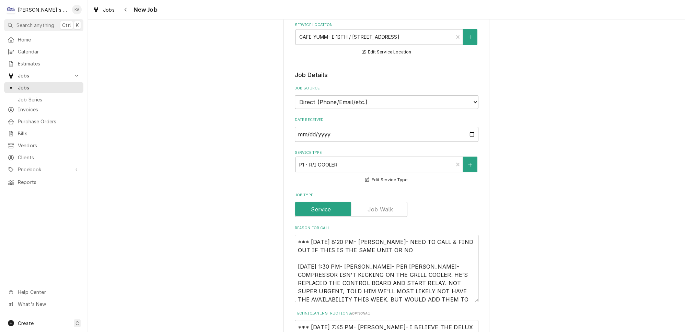
type textarea "x"
type textarea "*** 8/25/2025 8:20 PM- KOREY- NEED TO CALL & FIND OUT IF THIS IS THE SAME UNIT …"
type textarea "x"
type textarea "*** 8/25/2025 8:20 PM- KOREY- NEED TO CALL & FIND OUT IF THIS IS THE SAME UNIT …"
type textarea "x"
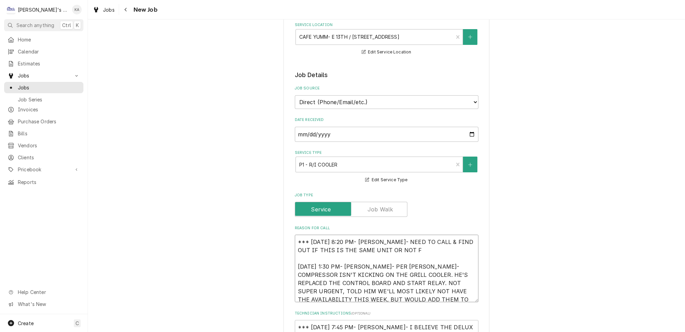
type textarea "*** 8/25/2025 8:20 PM- KOREY- NEED TO CALL & FIND OUT IF THIS IS THE SAME UNIT …"
type textarea "x"
type textarea "*** 8/25/2025 8:20 PM- KOREY- NEED TO CALL & FIND OUT IF THIS IS THE SAME UNIT …"
type textarea "x"
type textarea "*** 8/25/2025 8:20 PM- KOREY- NEED TO CALL & FIND OUT IF THIS IS THE SAME UNIT …"
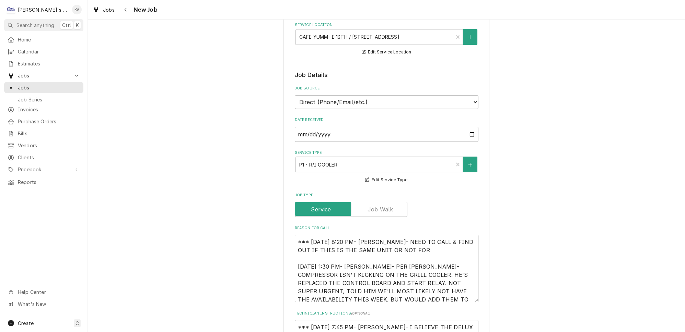
type textarea "x"
type textarea "*** 8/25/2025 8:20 PM- KOREY- NEED TO CALL & FIND OUT IF THIS IS THE SAME UNIT …"
type textarea "x"
type textarea "*** 8/25/2025 8:20 PM- KOREY- NEED TO CALL & FIND OUT IF THIS IS THE SAME UNIT …"
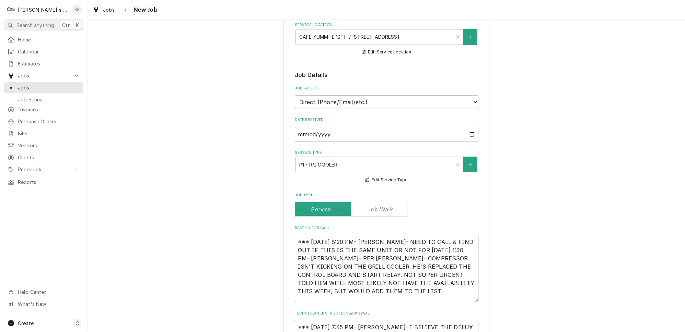
type textarea "x"
type textarea "*** 8/25/2025 8:20 PM- KOREY- NEED TO CALL & FIND OUT IF THIS IS THE SAME UNIT …"
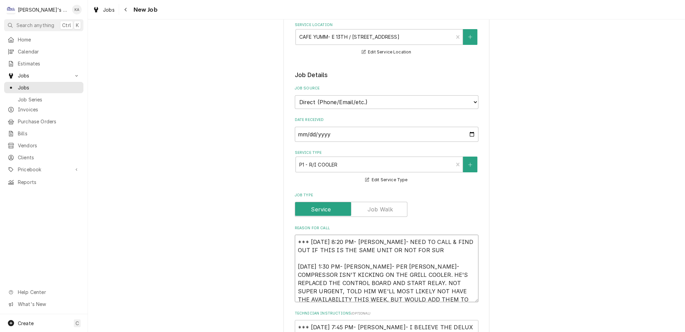
type textarea "x"
type textarea "*** 8/25/2025 8:20 PM- KOREY- NEED TO CALL & FIND OUT IF THIS IS THE SAME UNIT …"
type textarea "x"
type textarea "*** 8/25/2025 8:20 PM- KOREY- NEED TO CALL & FIND OUT IF THIS IS THE SAME UNIT …"
type textarea "x"
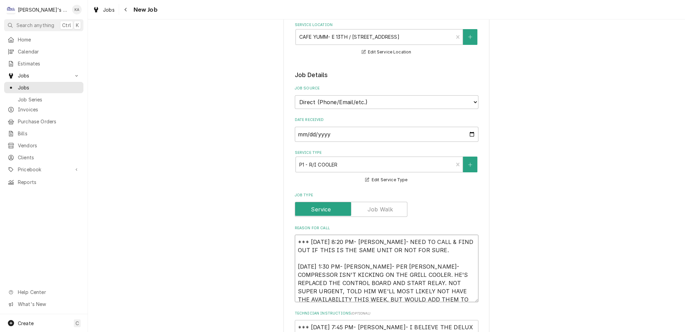
type textarea "*** 8/25/2025 8:20 PM- KOREY- NEED TO CALL & FIND OUT IF THIS IS THE SAME UNIT …"
type textarea "x"
type textarea "*** 8/25/2025 8:20 PM- KOREY- NEED TO CALL & FIND OUT IF THIS IS THE SAME UNIT …"
type textarea "x"
type textarea "*** 8/25/2025 8:20 PM- KOREY- NEED TO CALL & FIND OUT IF THIS IS THE SAME UNIT …"
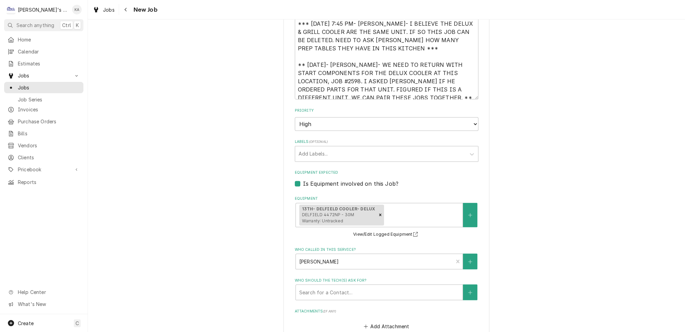
scroll to position [436, 0]
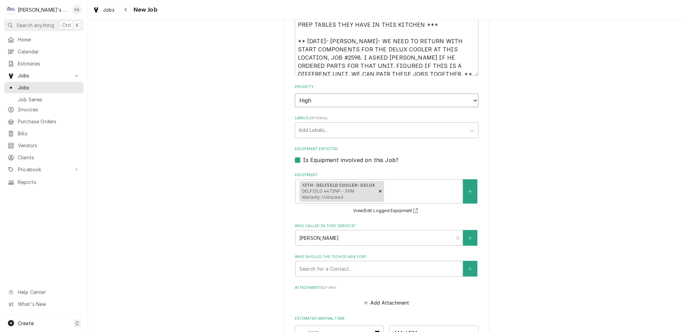
click at [464, 94] on select "No Priority Urgent High Medium Low" at bounding box center [387, 101] width 184 height 14
click at [295, 94] on select "No Priority Urgent High Medium Low" at bounding box center [387, 101] width 184 height 14
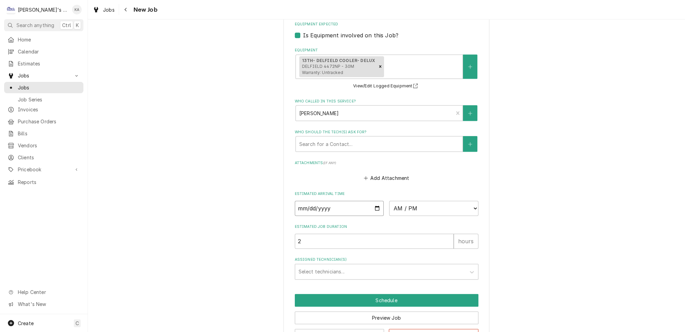
click at [373, 204] on input "Date" at bounding box center [339, 208] width 89 height 15
click at [464, 204] on select "AM / PM 6:00 AM 6:15 AM 6:30 AM 6:45 AM 7:00 AM 7:15 AM 7:30 AM 7:45 AM 8:00 AM…" at bounding box center [433, 208] width 89 height 15
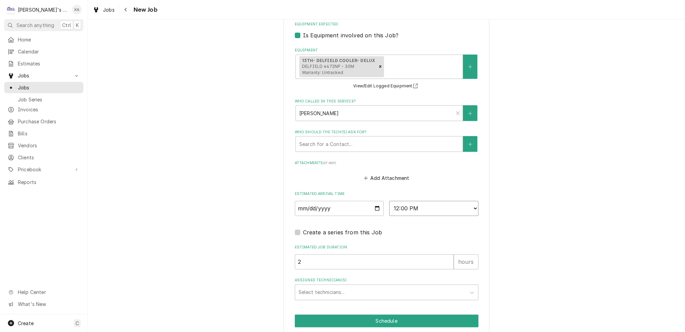
scroll to position [595, 0]
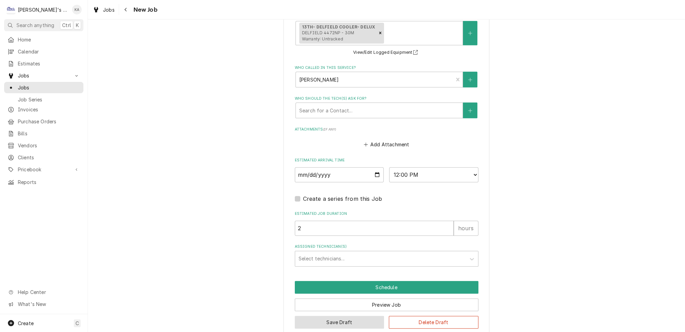
click at [339, 316] on button "Save Draft" at bounding box center [340, 322] width 90 height 13
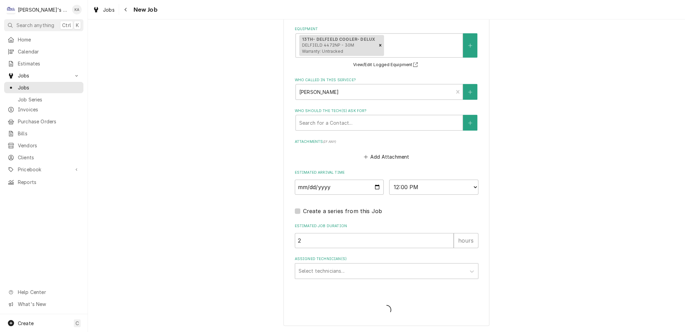
scroll to position [573, 0]
